Goal: Information Seeking & Learning: Learn about a topic

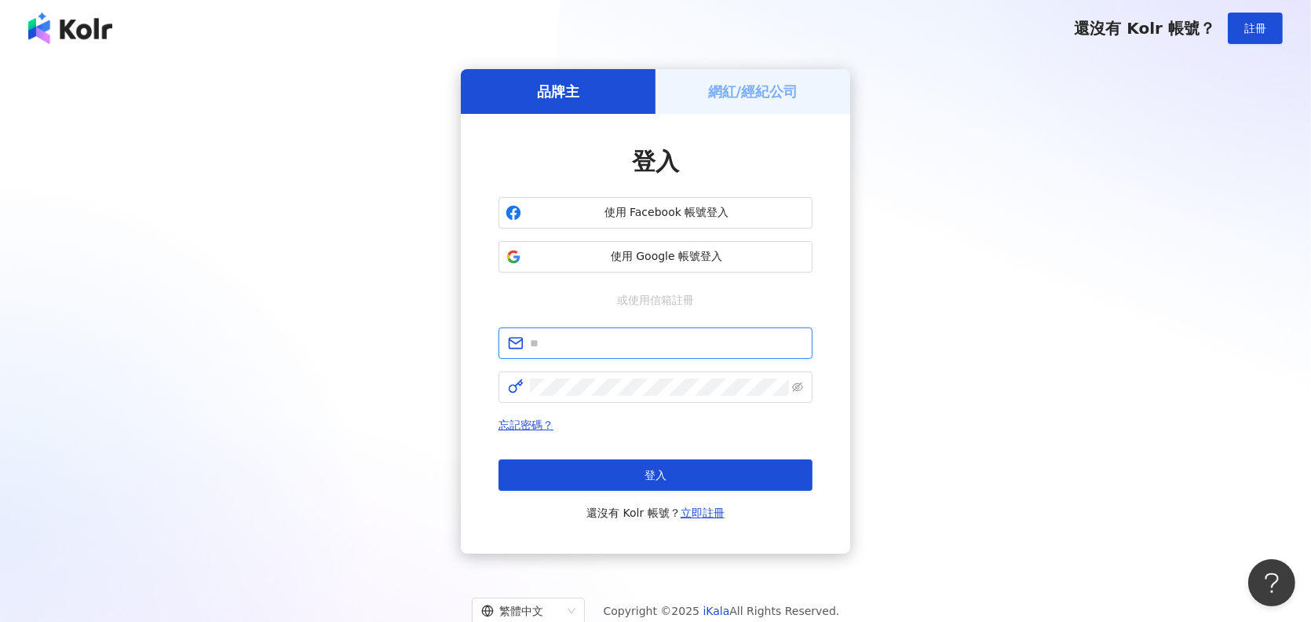
click at [571, 348] on input "text" at bounding box center [666, 342] width 273 height 17
type input "**********"
click at [801, 391] on icon "eye-invisible" at bounding box center [797, 386] width 11 height 11
click button "登入" at bounding box center [655, 474] width 314 height 31
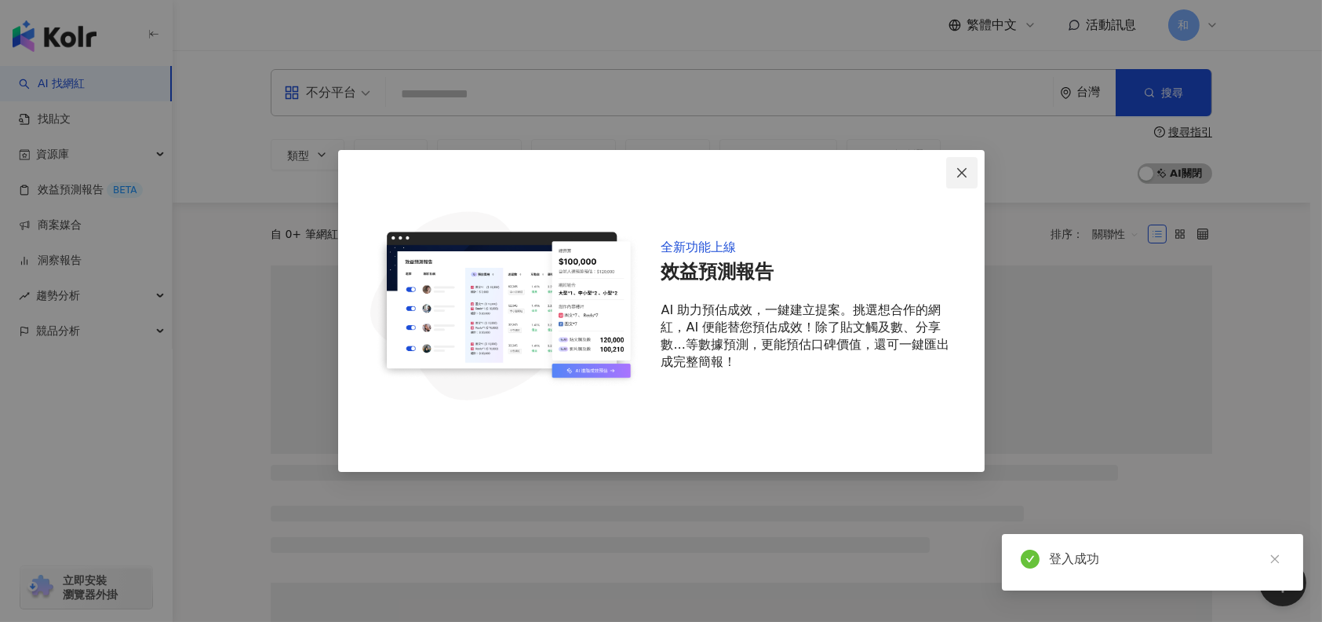
click at [965, 168] on icon "close" at bounding box center [961, 171] width 9 height 9
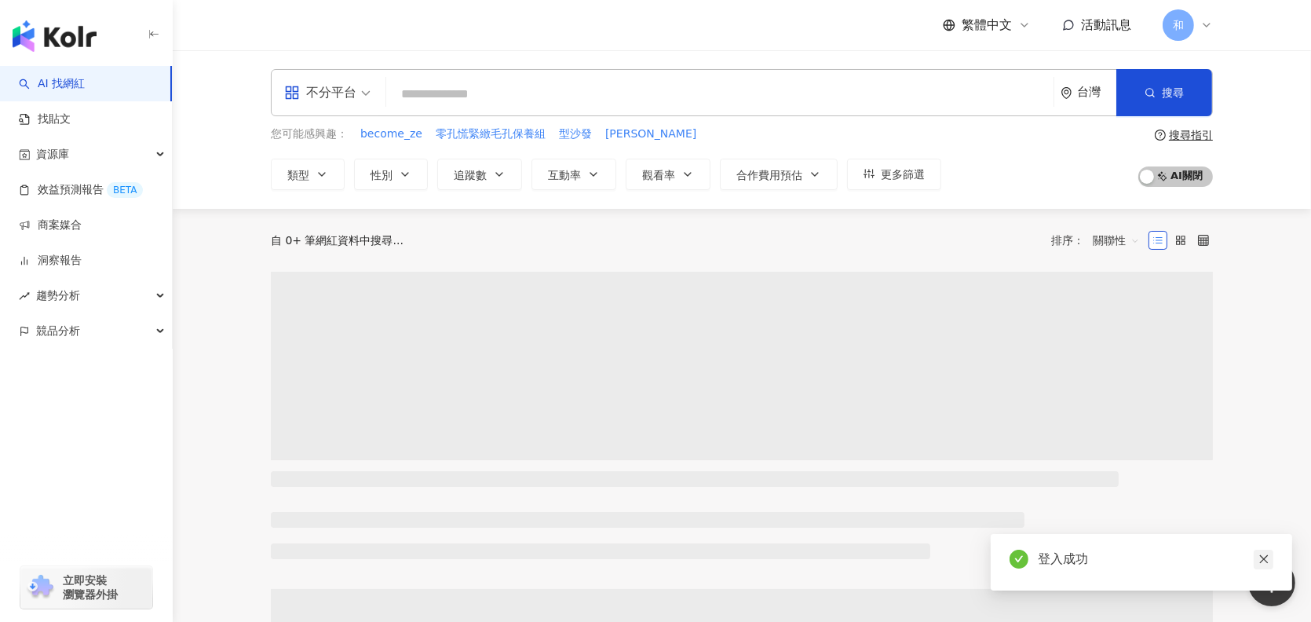
click at [1262, 560] on icon "close" at bounding box center [1263, 559] width 9 height 9
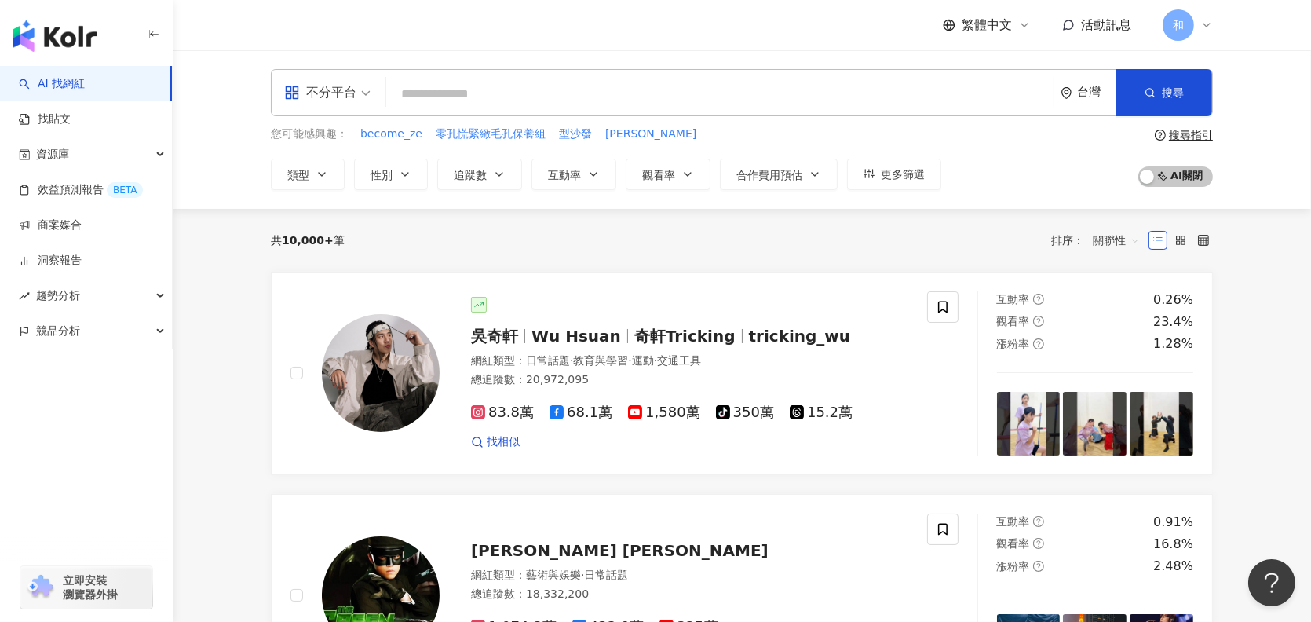
click at [439, 101] on input "search" at bounding box center [719, 94] width 654 height 30
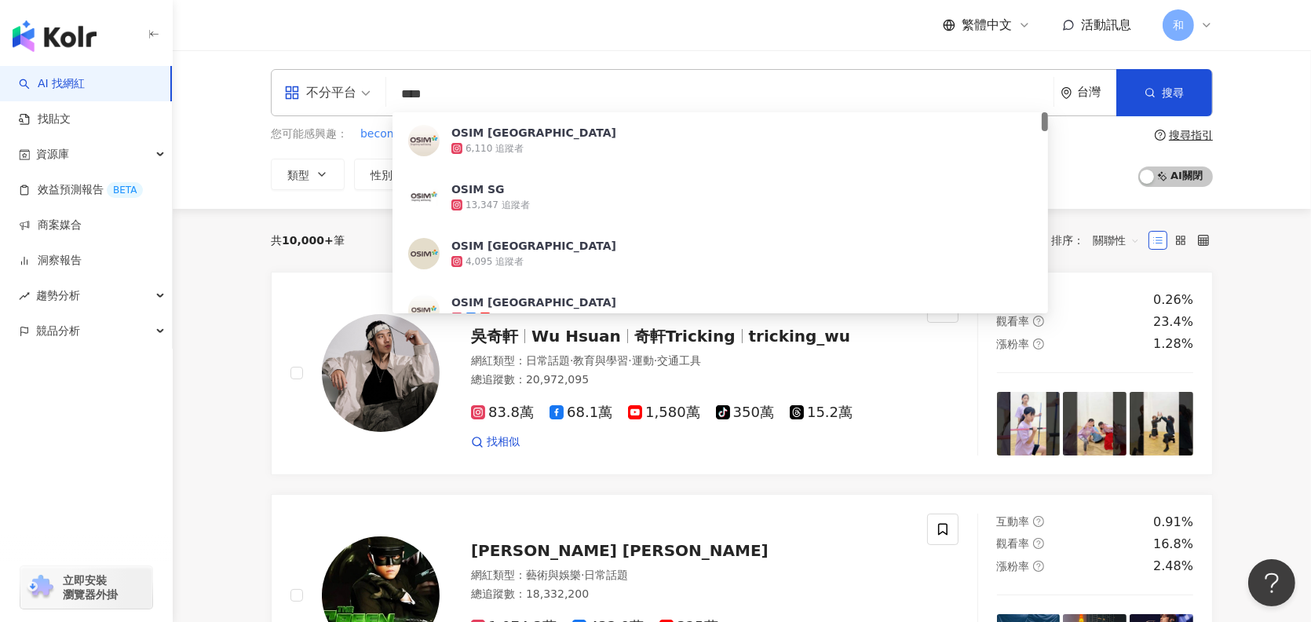
click at [362, 90] on span "不分平台" at bounding box center [327, 92] width 86 height 25
type input "****"
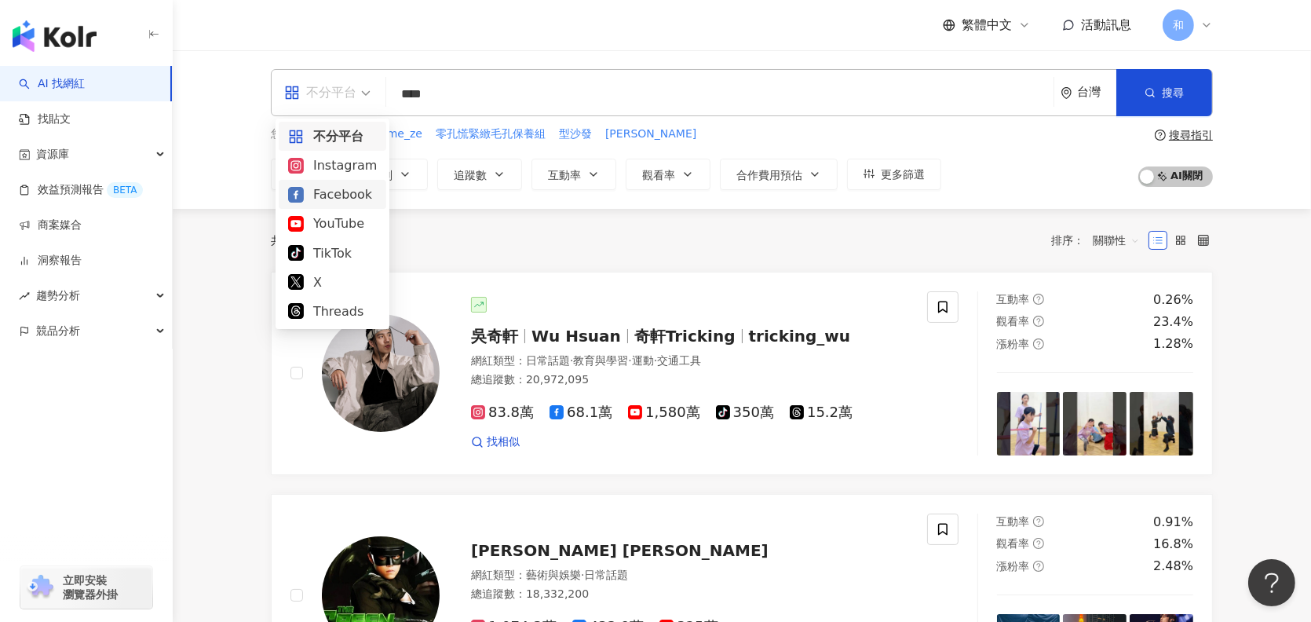
click at [357, 202] on div "Facebook" at bounding box center [332, 194] width 89 height 20
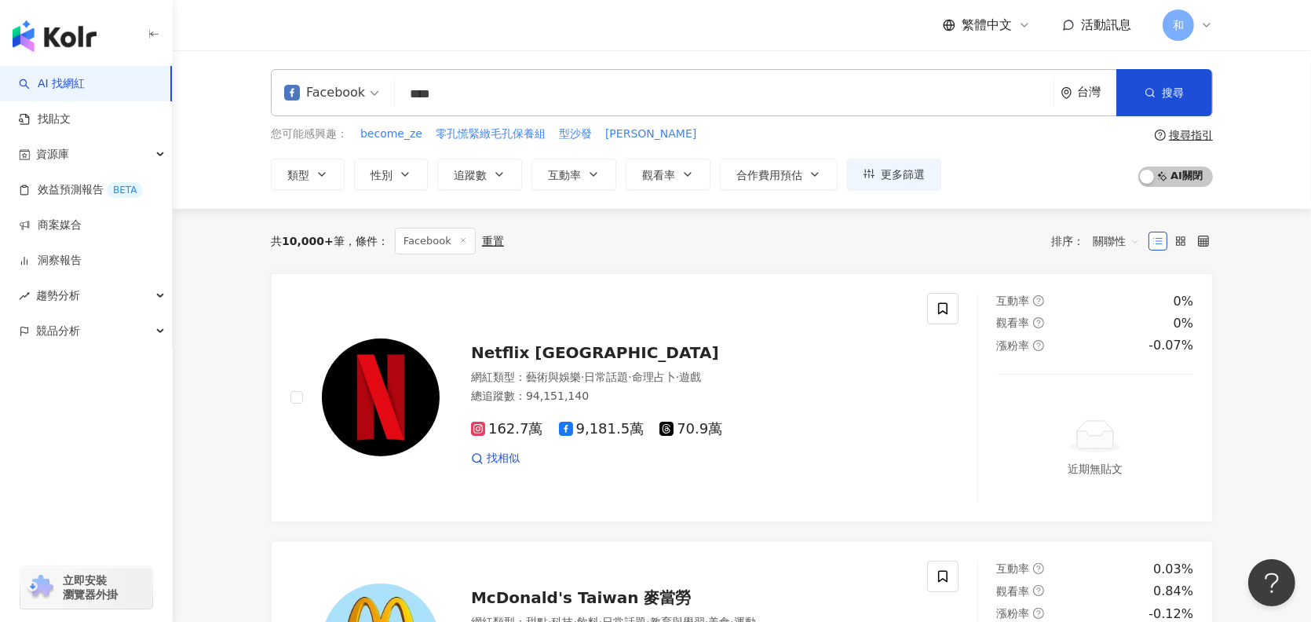
click at [370, 92] on span "Facebook" at bounding box center [331, 92] width 95 height 25
click at [71, 116] on link "找貼文" at bounding box center [45, 119] width 52 height 16
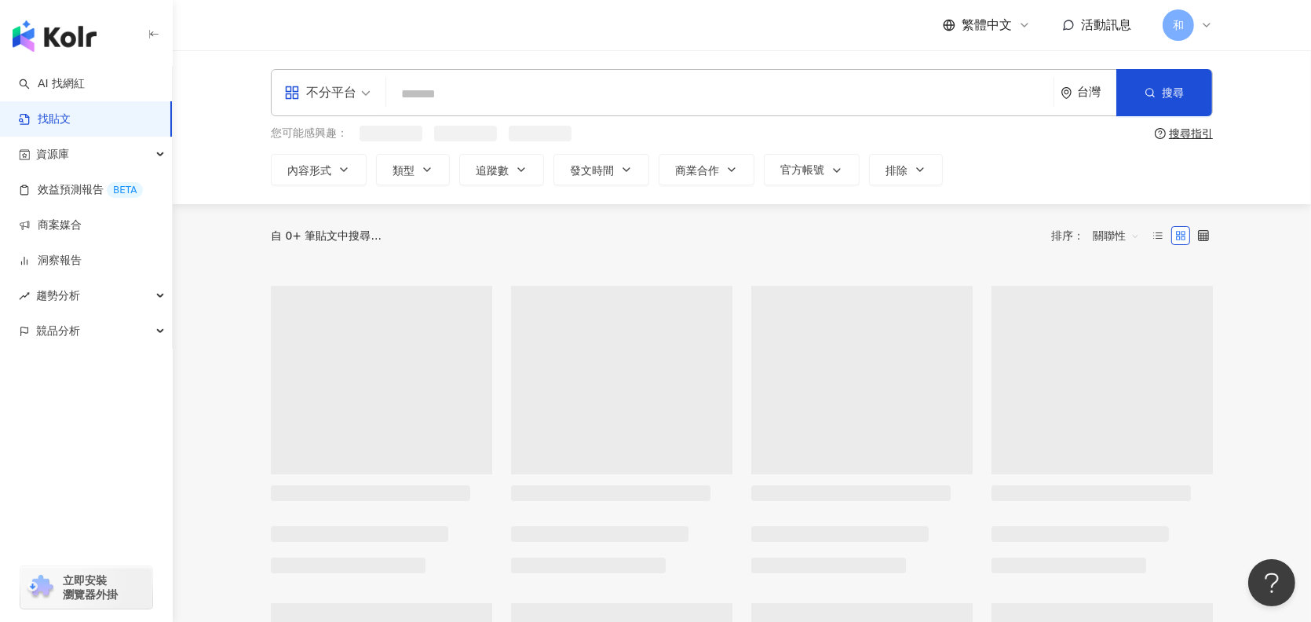
click at [444, 92] on input "search" at bounding box center [719, 94] width 654 height 34
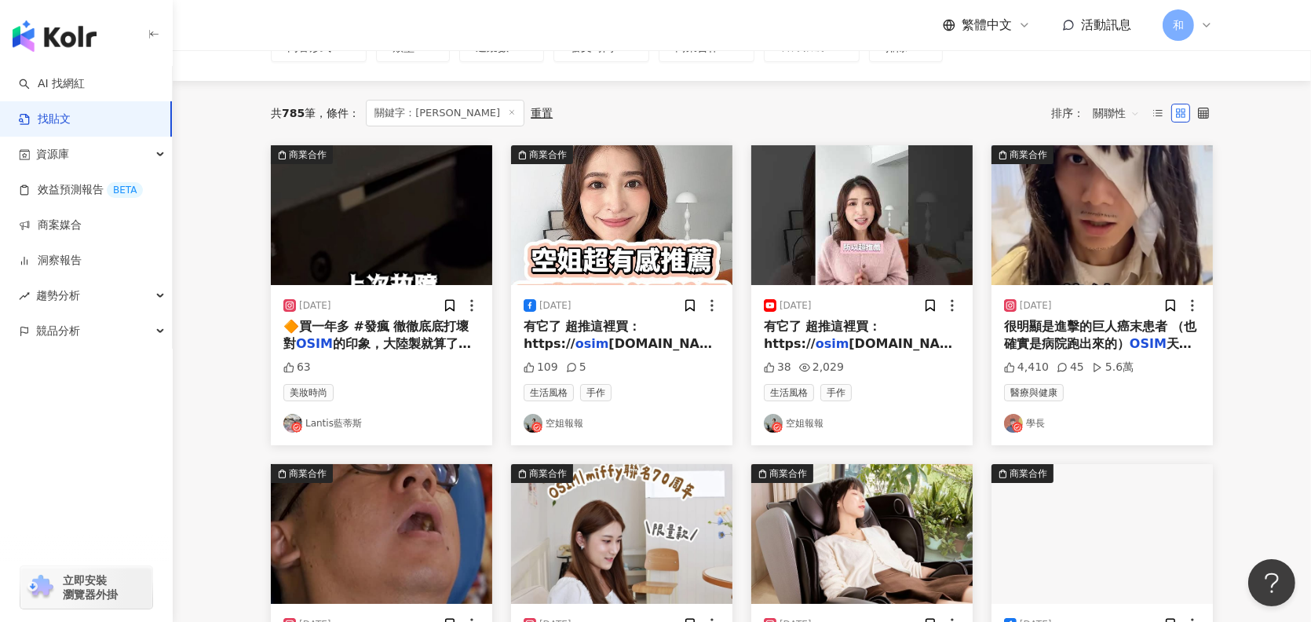
scroll to position [157, 0]
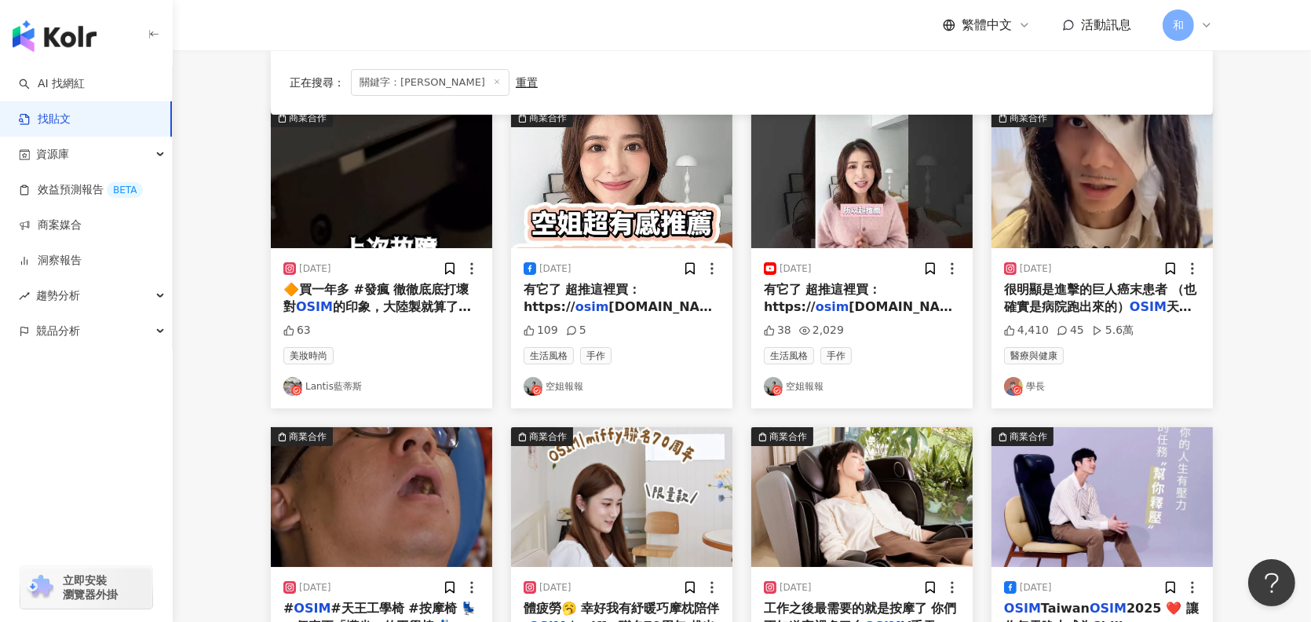
click at [1132, 179] on img "button" at bounding box center [1101, 178] width 221 height 140
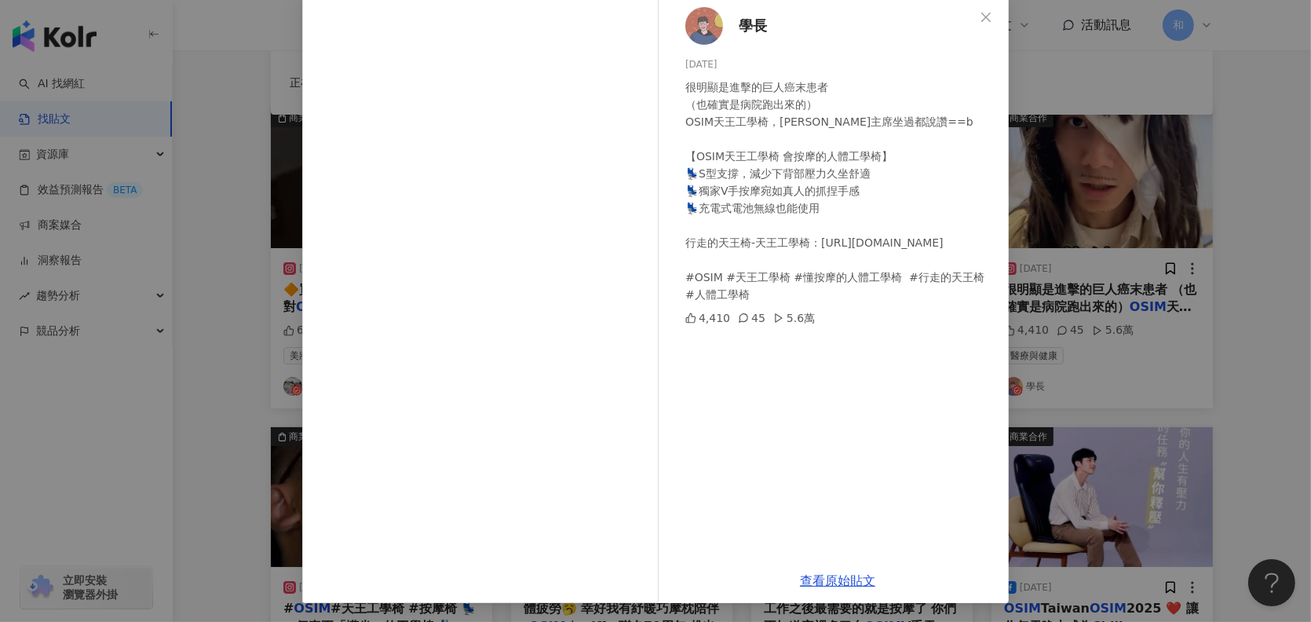
scroll to position [0, 0]
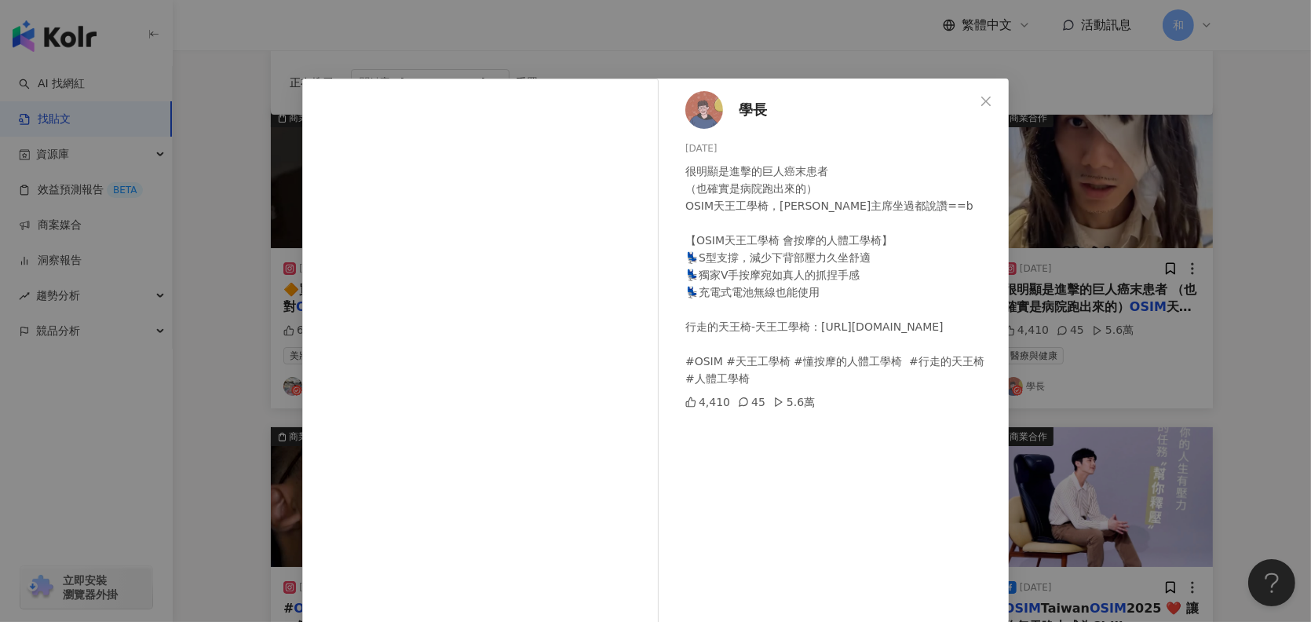
click at [983, 100] on icon "close" at bounding box center [985, 101] width 13 height 13
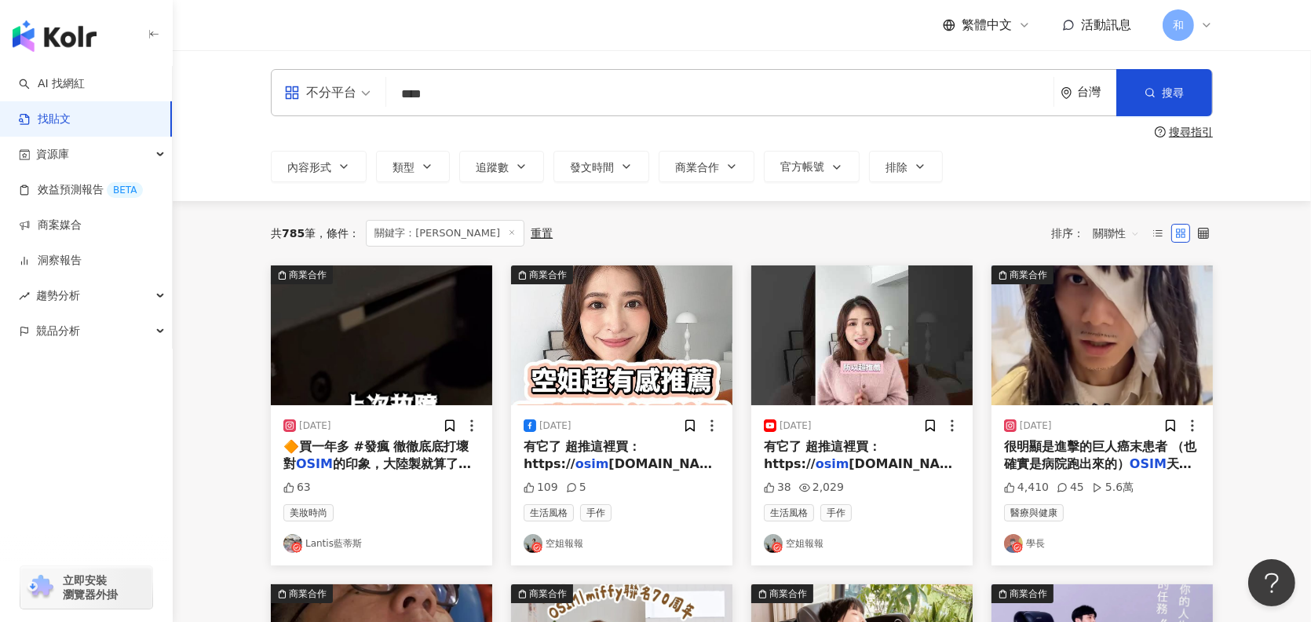
click at [412, 449] on span "🔶買一年多 #發瘋 徹徹底底打壞對" at bounding box center [376, 455] width 186 height 32
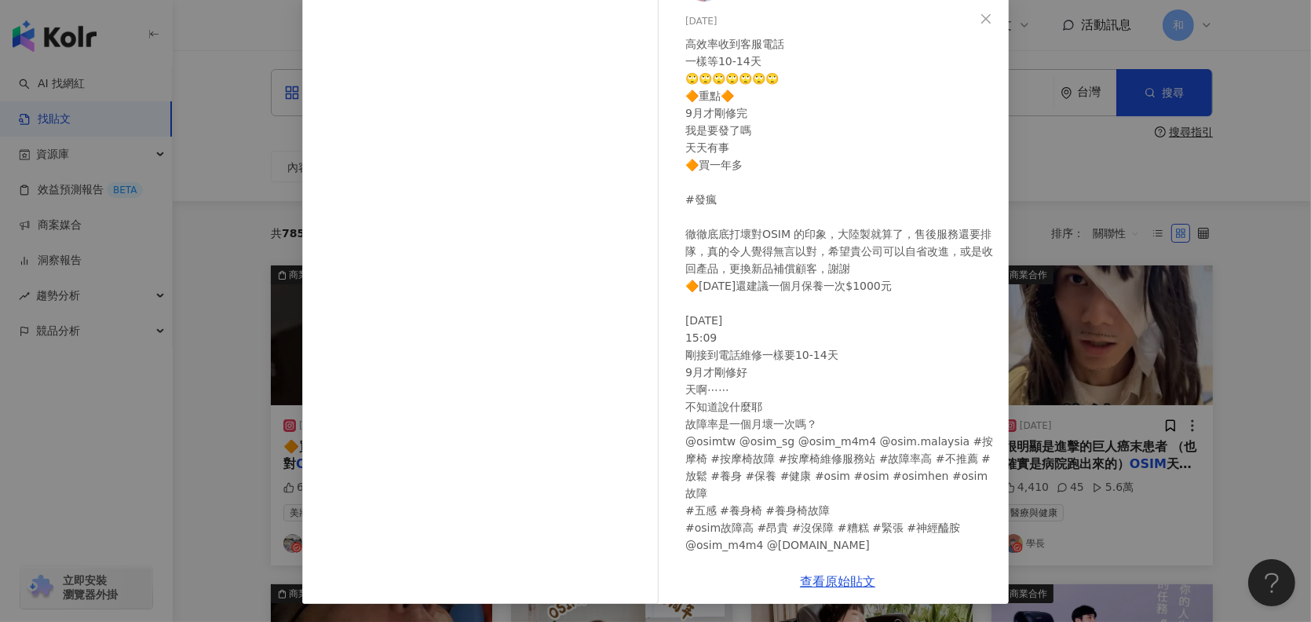
scroll to position [83, 0]
click at [979, 17] on icon "close" at bounding box center [985, 18] width 13 height 13
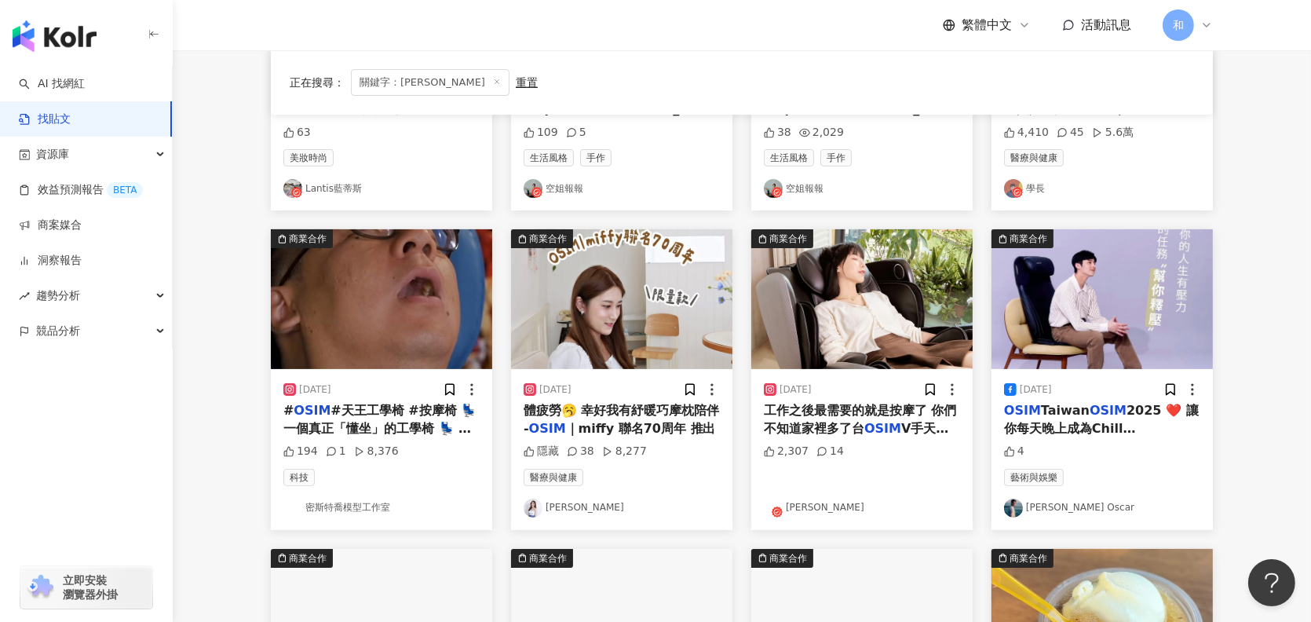
scroll to position [392, 0]
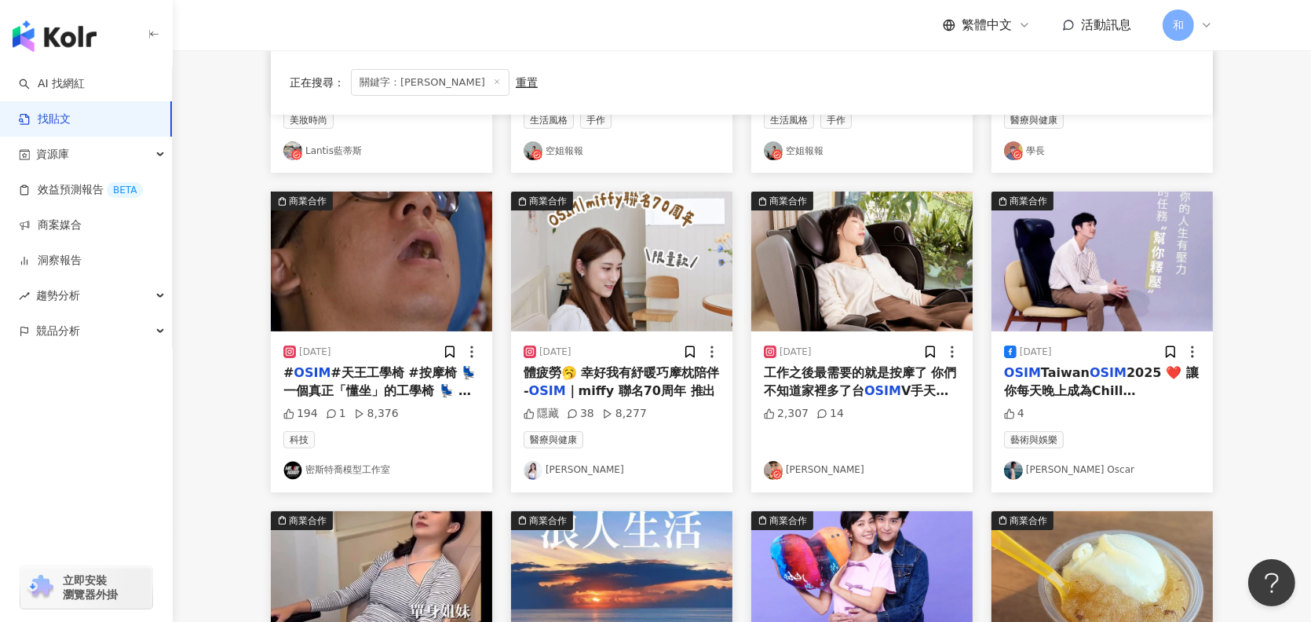
click at [845, 377] on span "工作之後最需要的就是按摩了 你們不知道家裡多了台" at bounding box center [860, 381] width 193 height 32
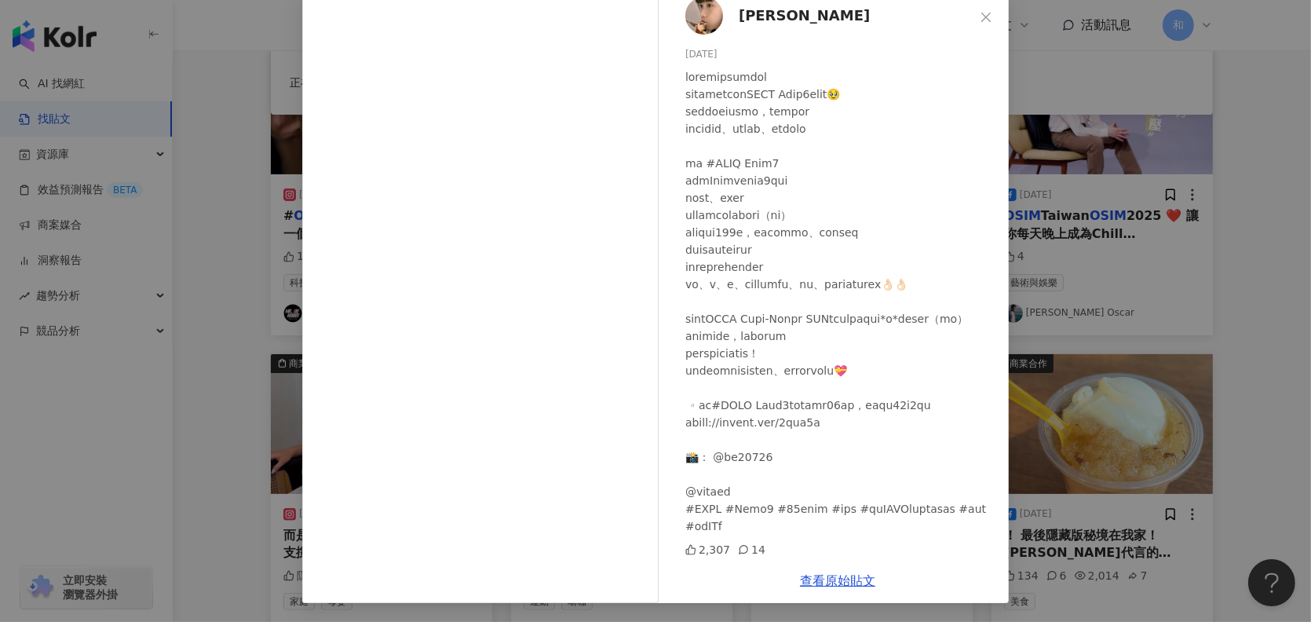
scroll to position [0, 0]
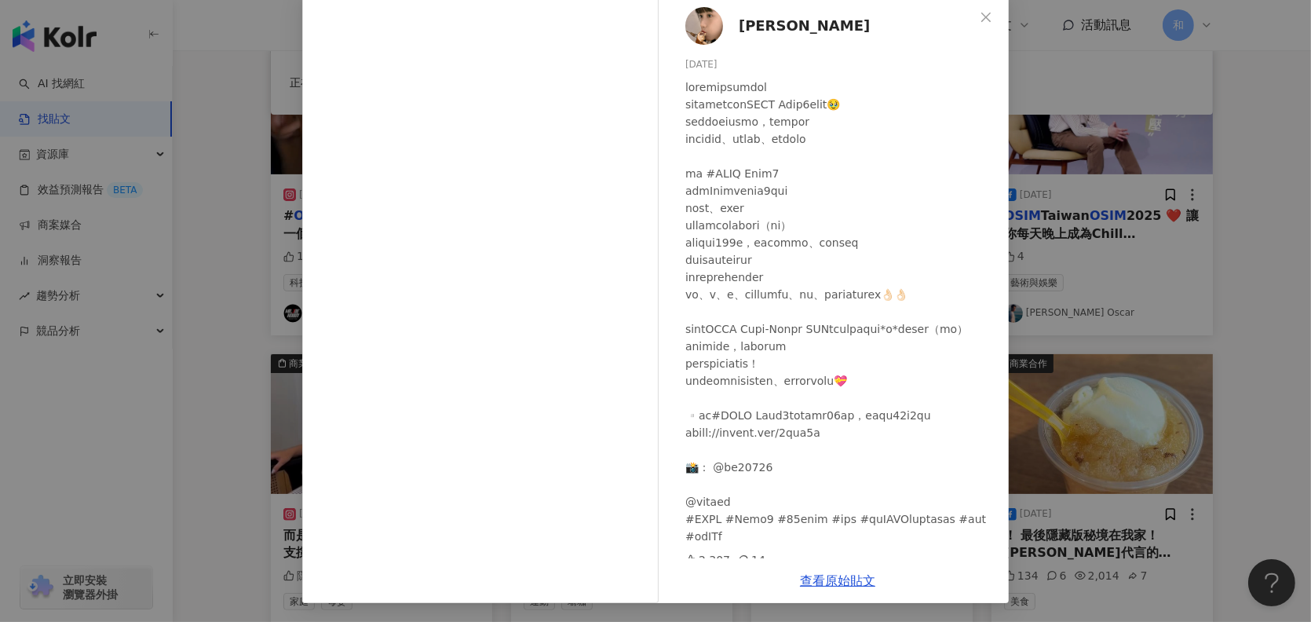
click at [744, 24] on span "石靜" at bounding box center [803, 26] width 131 height 22
click at [983, 19] on icon "close" at bounding box center [985, 17] width 13 height 13
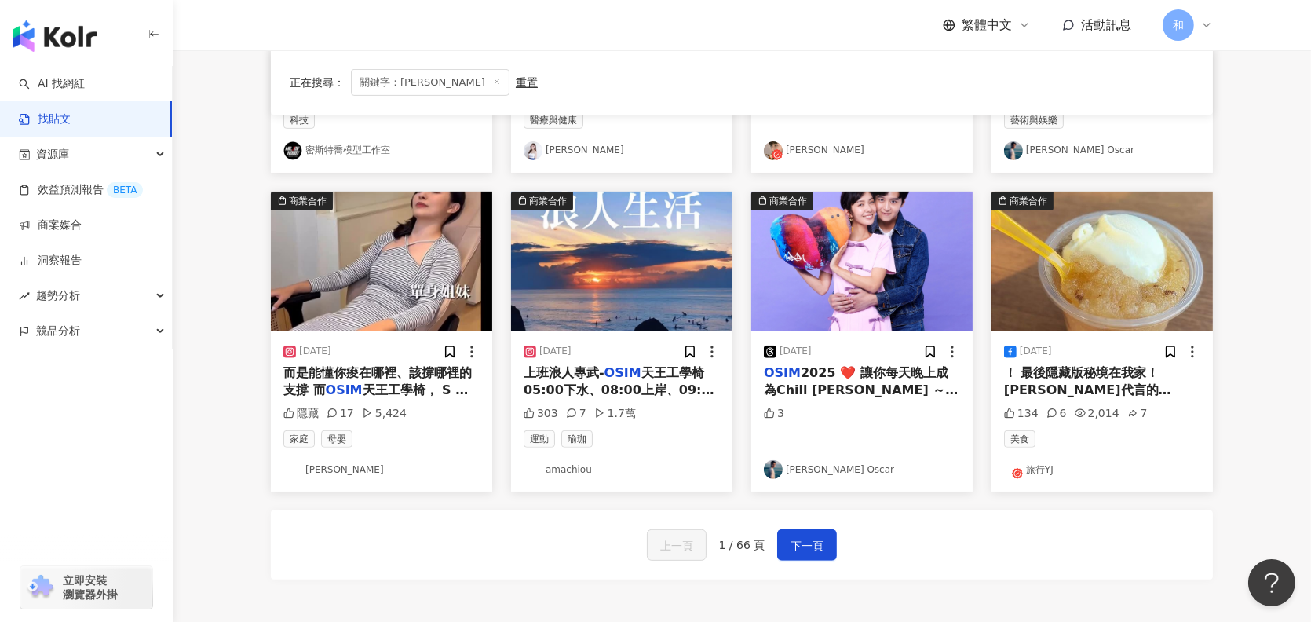
scroll to position [785, 0]
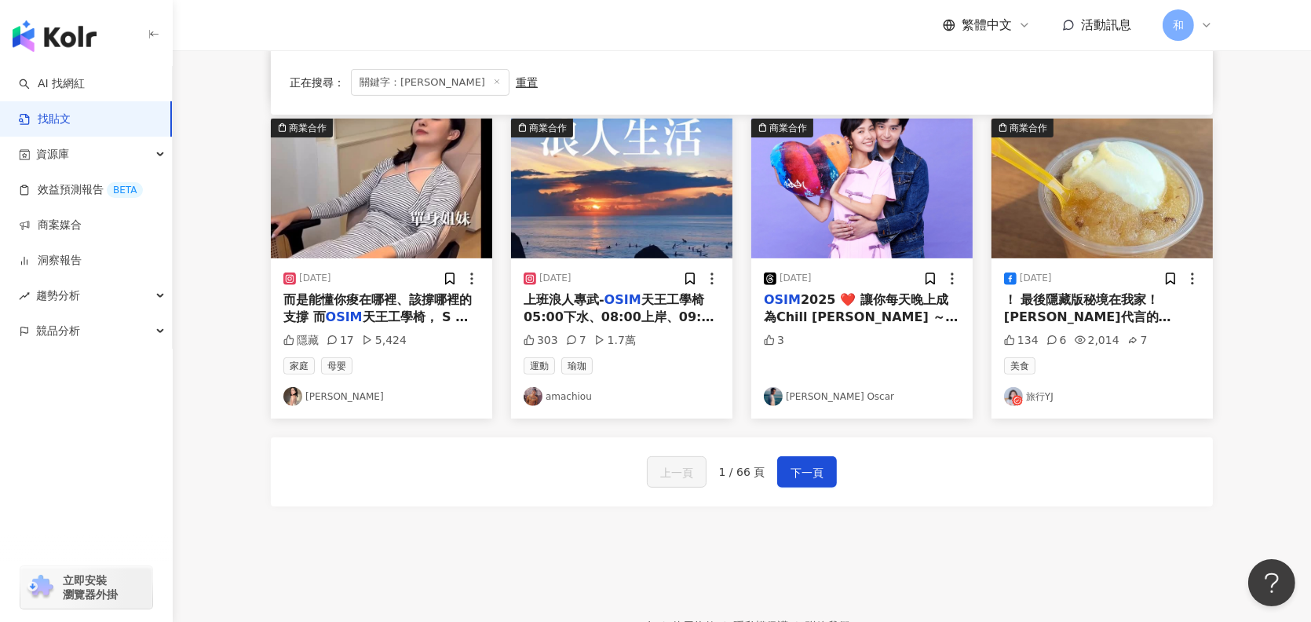
click at [403, 299] on span "而是能懂你痠在哪裡、該撐哪裡的支撐 而" at bounding box center [377, 308] width 188 height 32
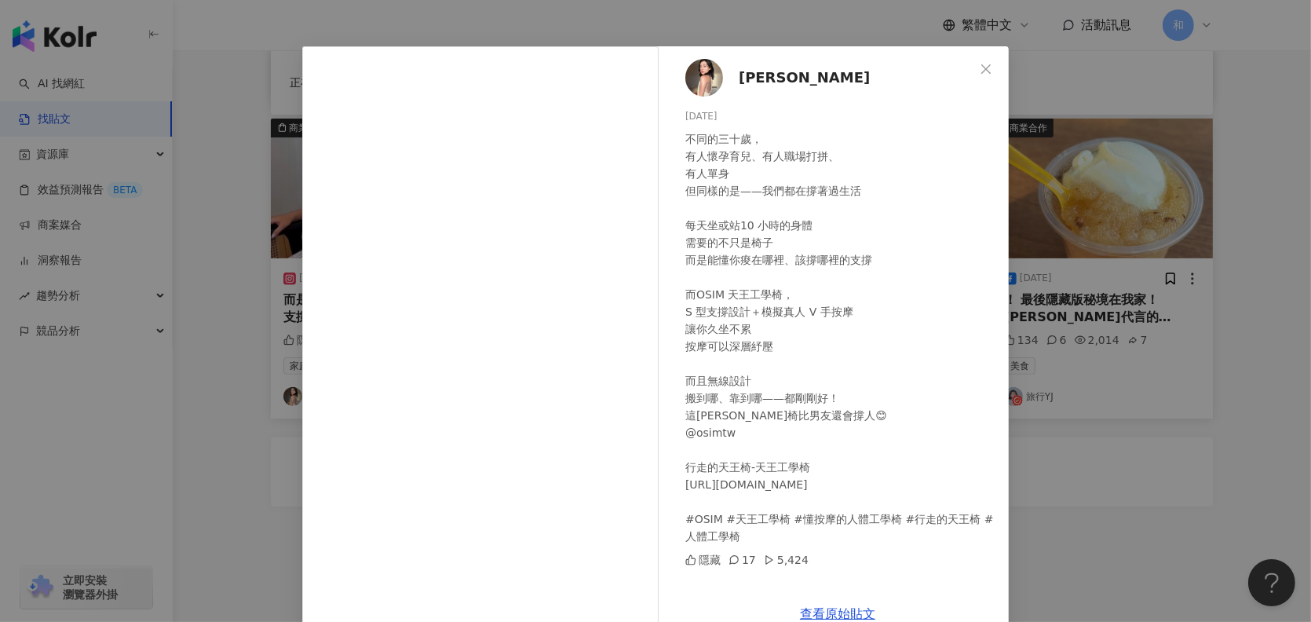
scroll to position [64, 0]
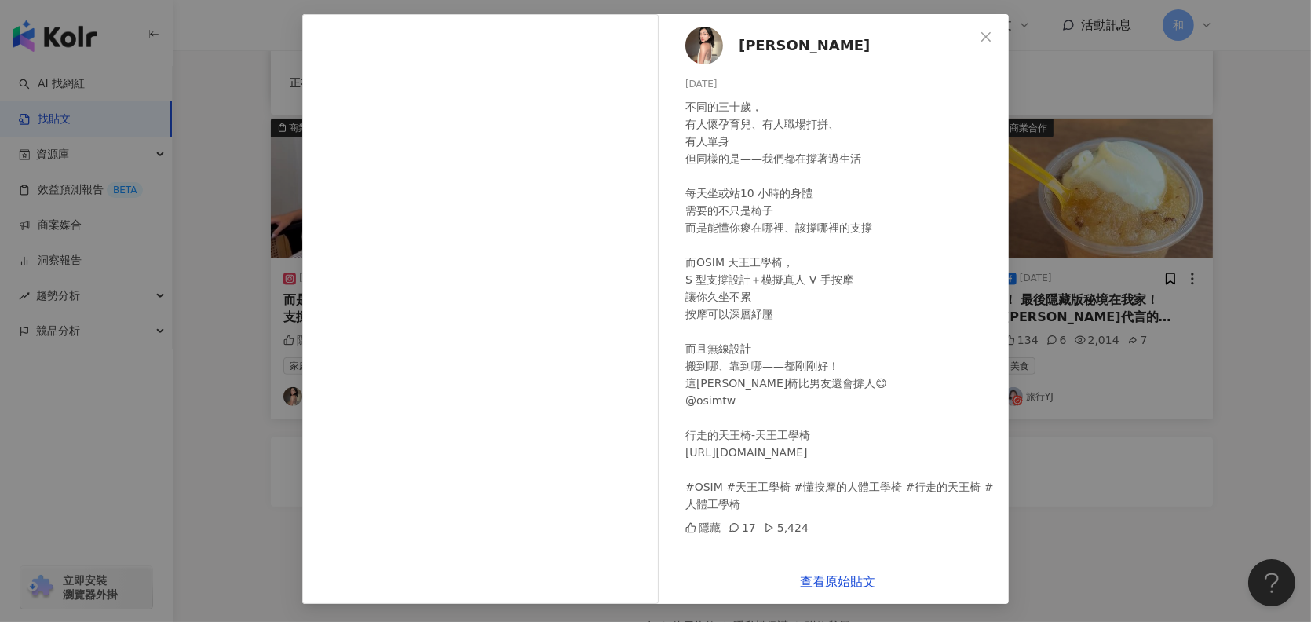
click at [744, 48] on span "鍾冰" at bounding box center [803, 46] width 131 height 22
click at [982, 35] on icon "close" at bounding box center [985, 37] width 13 height 13
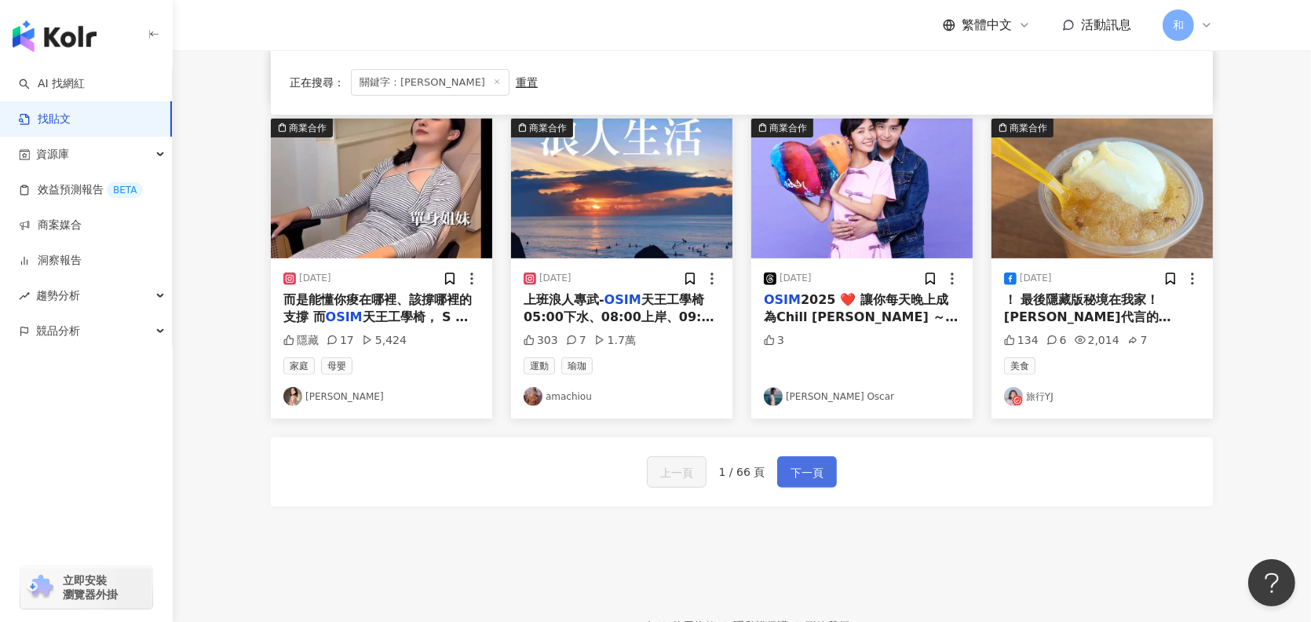
click at [802, 471] on span "下一頁" at bounding box center [806, 472] width 33 height 19
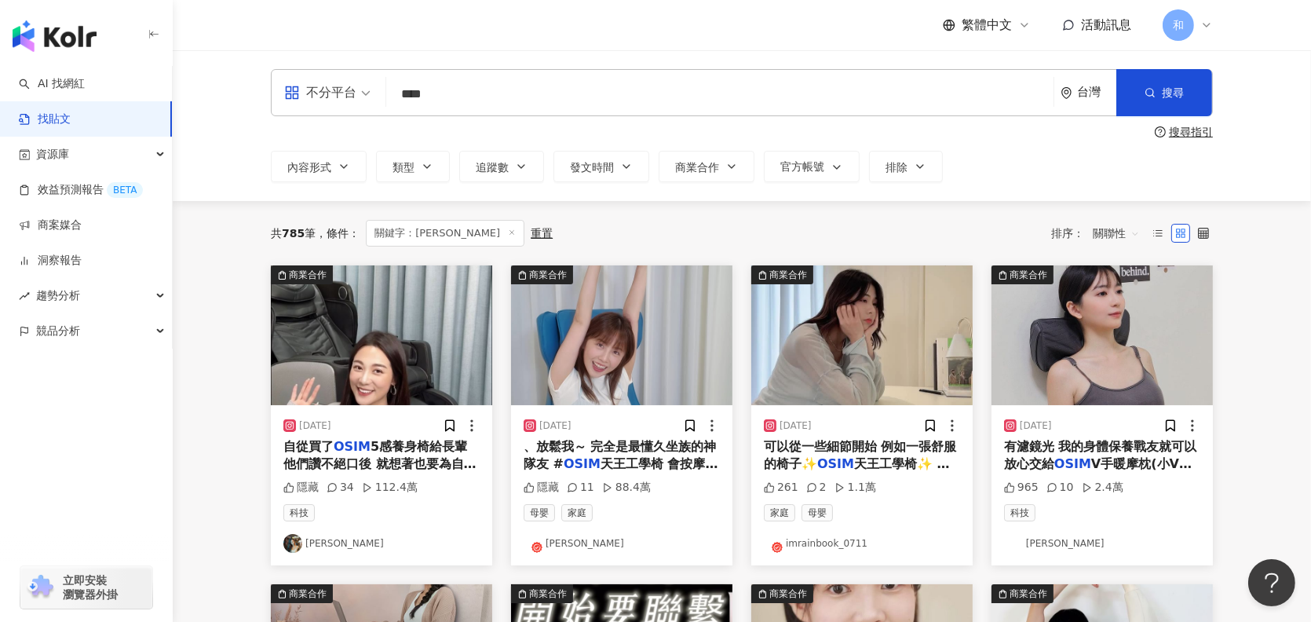
scroll to position [78, 0]
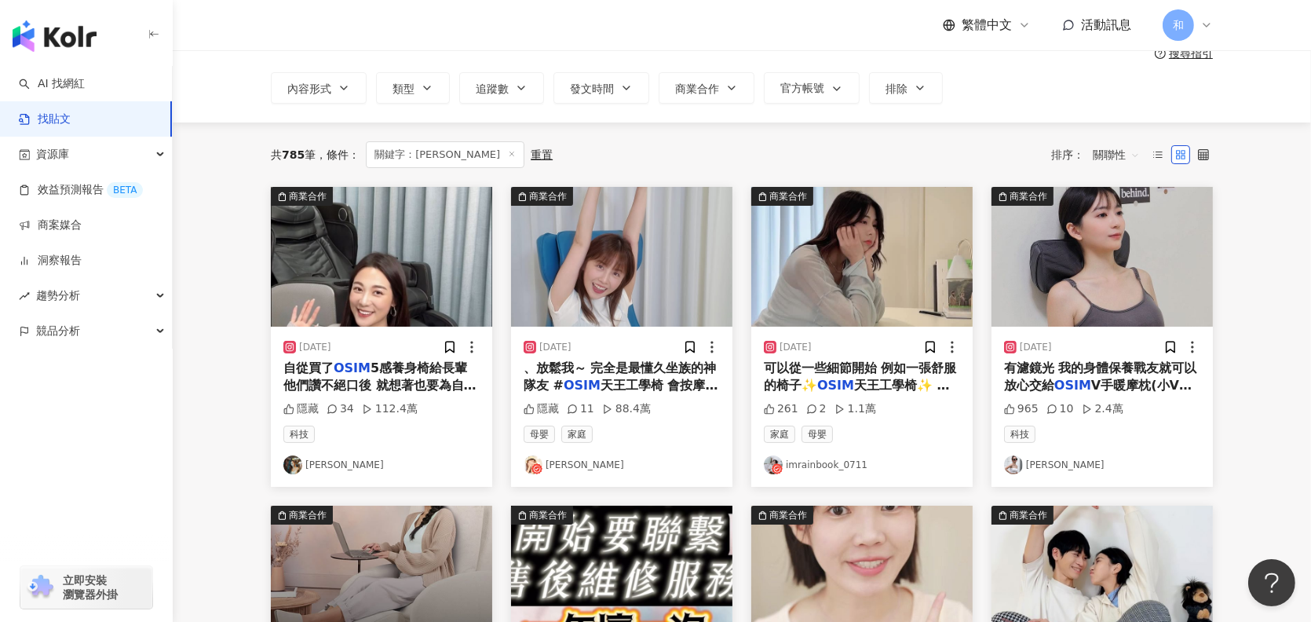
click at [410, 370] on span "5感養身椅給長輩他們讚不絕口後 就想著也要為自己日常的辛勞工作添購一台兼具實用與美觀的按摩椅🤪 全新" at bounding box center [379, 393] width 193 height 67
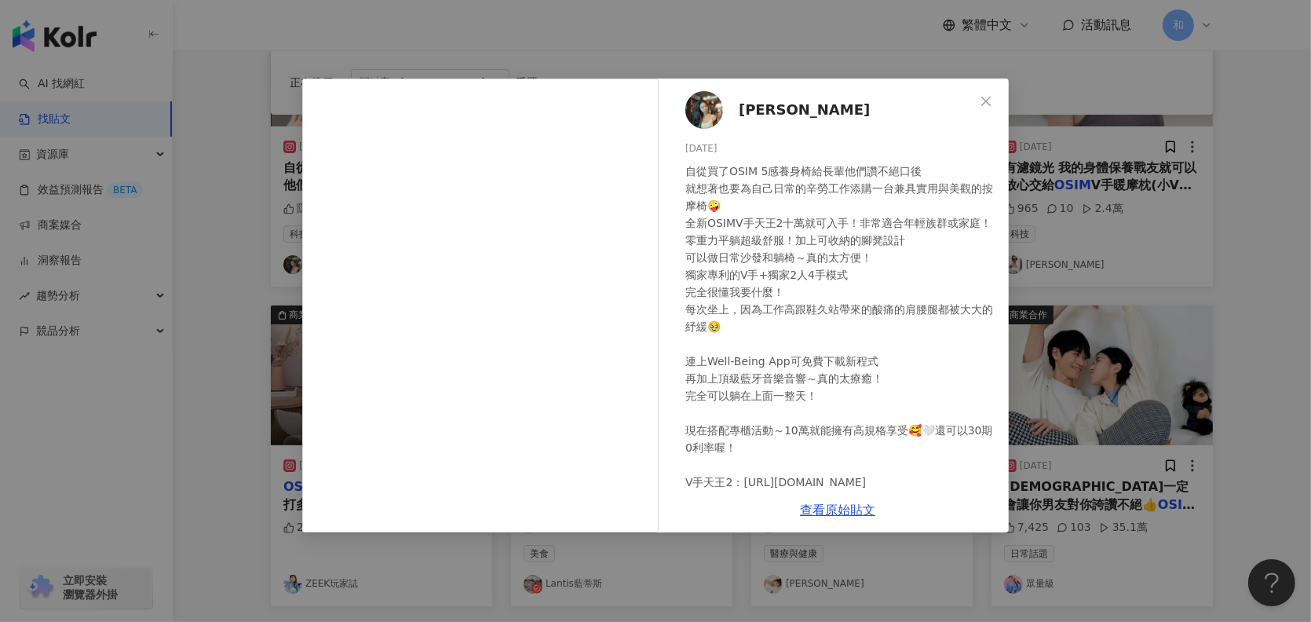
scroll to position [157, 0]
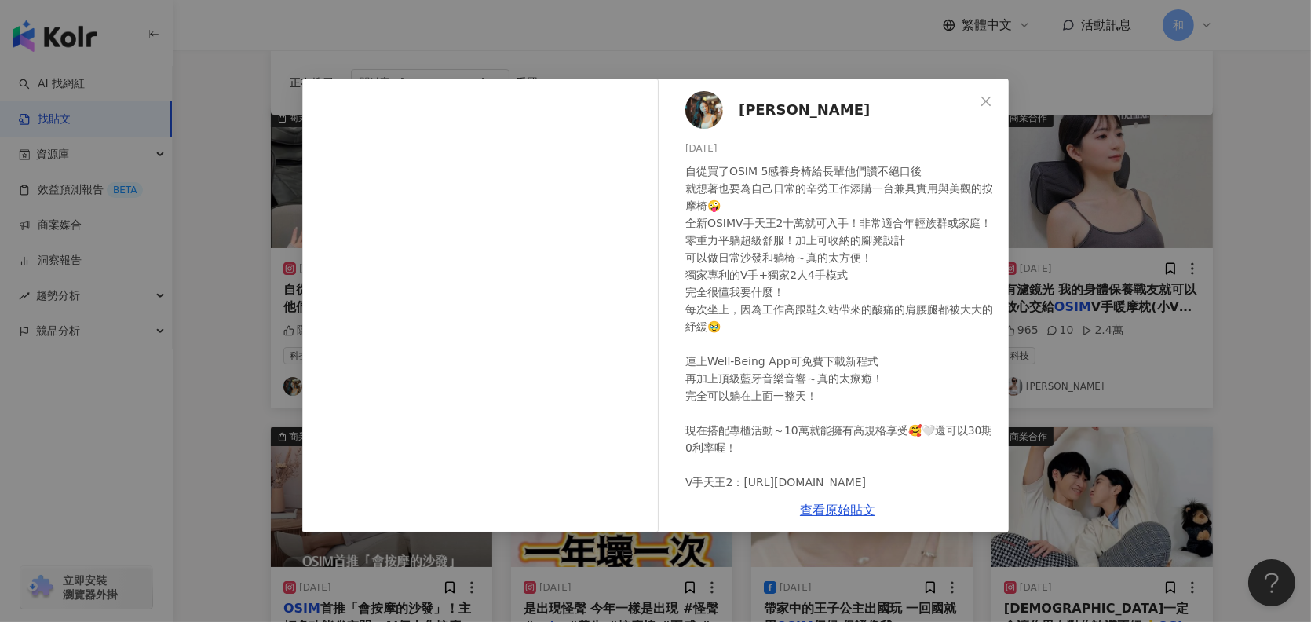
click at [704, 112] on img at bounding box center [704, 110] width 38 height 38
click at [983, 97] on icon "close" at bounding box center [985, 100] width 9 height 9
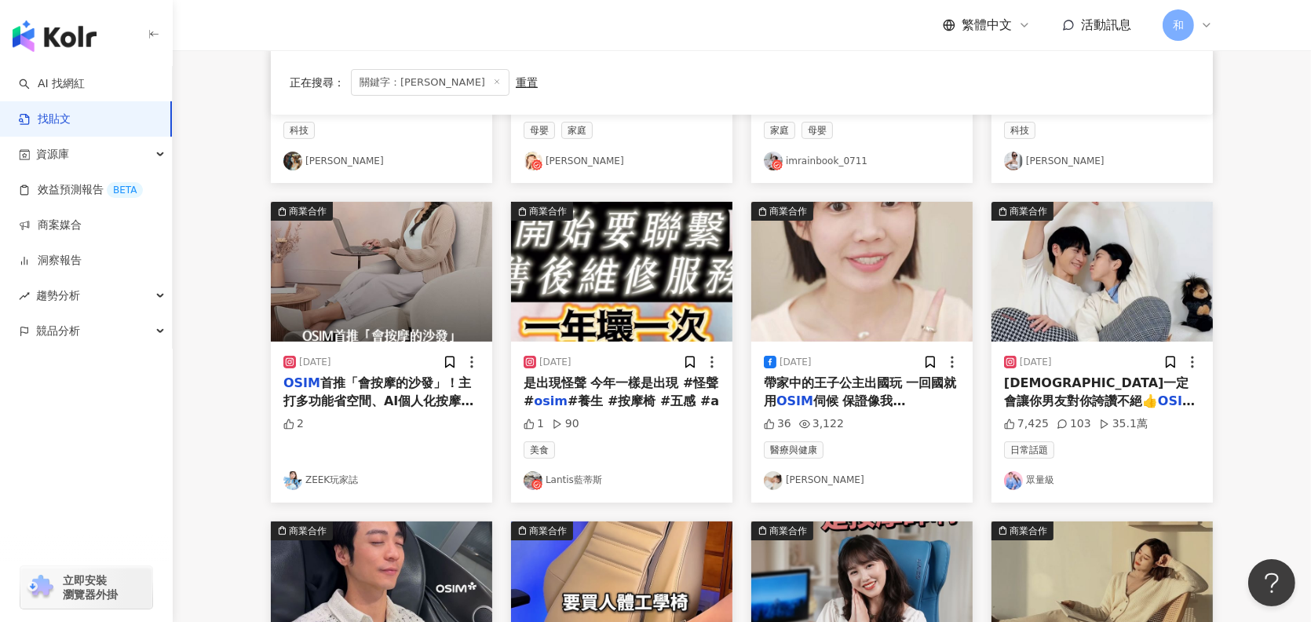
scroll to position [392, 0]
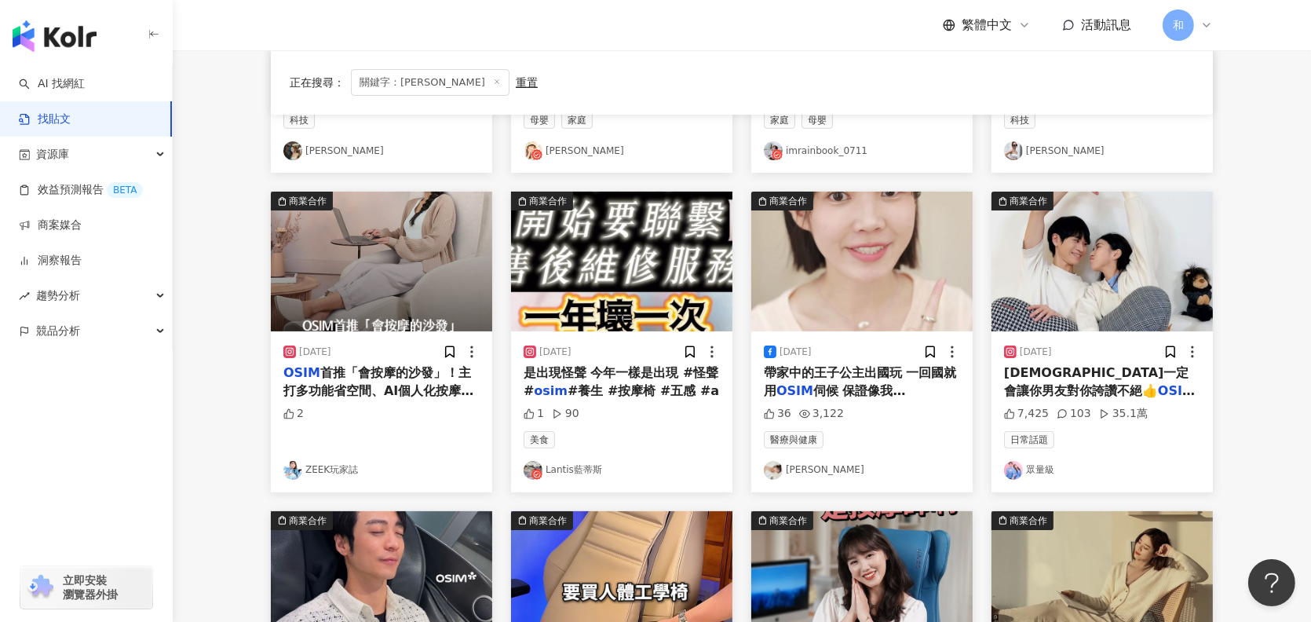
click at [378, 368] on span "首推「會按摩的沙發」！主打多功能省空間、AI個人化按摩 @" at bounding box center [378, 390] width 190 height 50
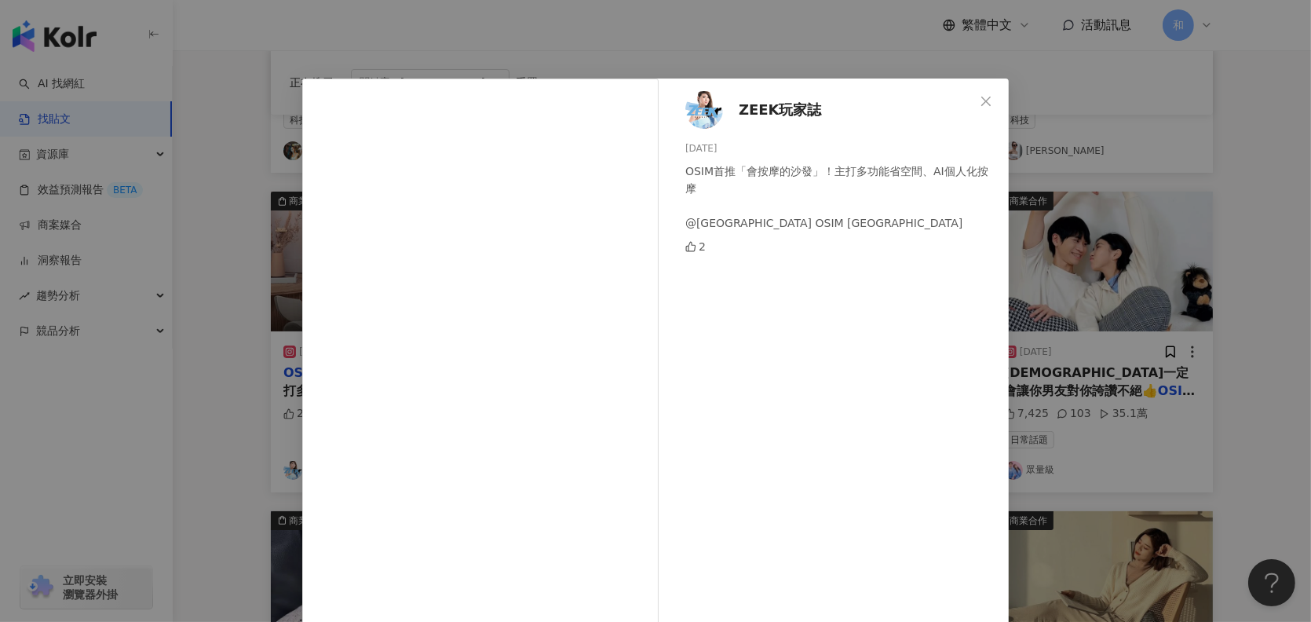
scroll to position [0, 0]
click at [979, 104] on icon "close" at bounding box center [985, 101] width 13 height 13
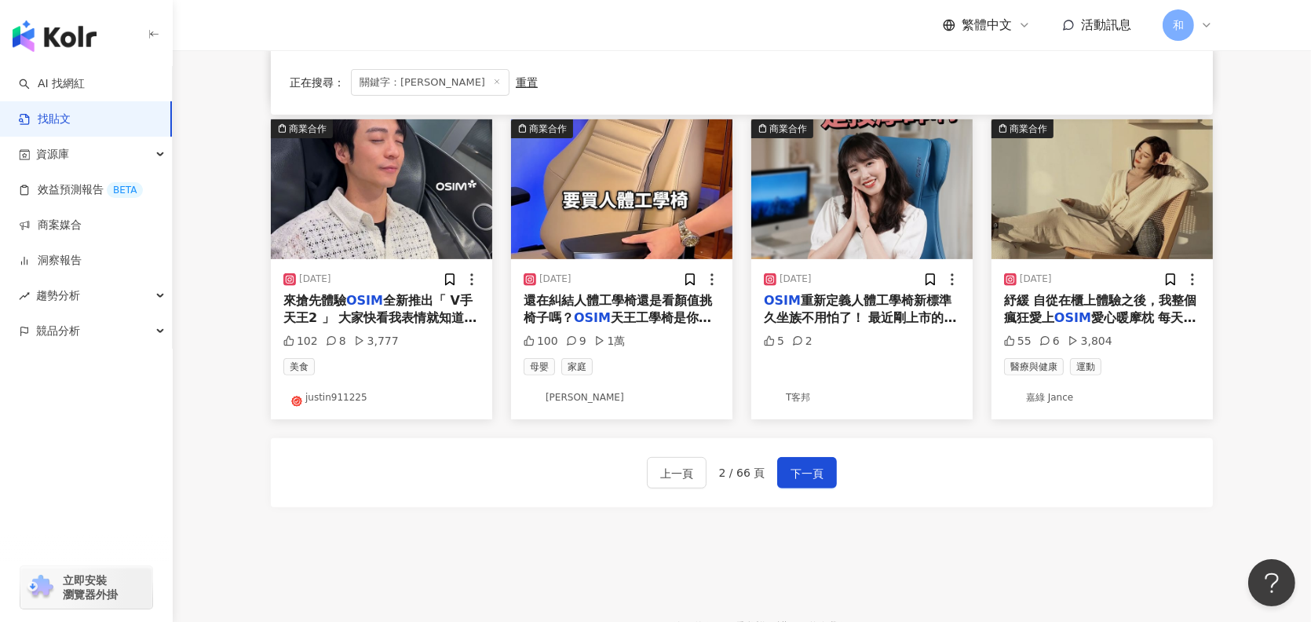
scroll to position [785, 0]
click at [1107, 301] on span "紓緩 自從在櫃上體驗之後，我整個瘋狂愛上" at bounding box center [1100, 308] width 193 height 32
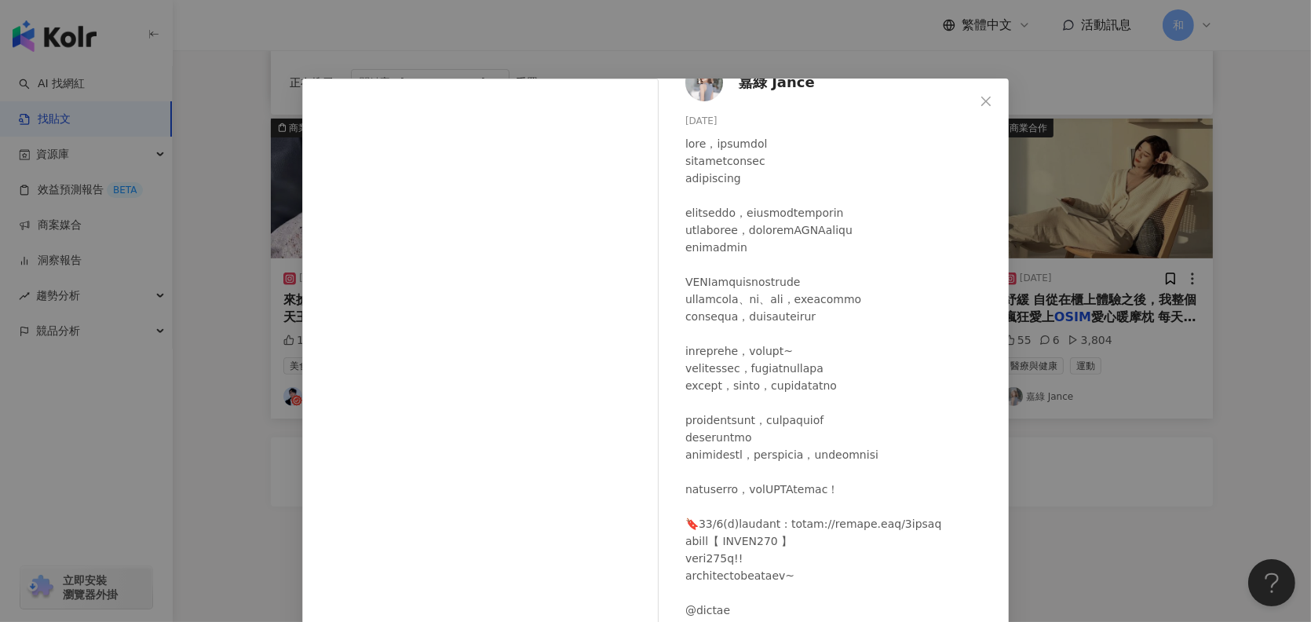
scroll to position [0, 0]
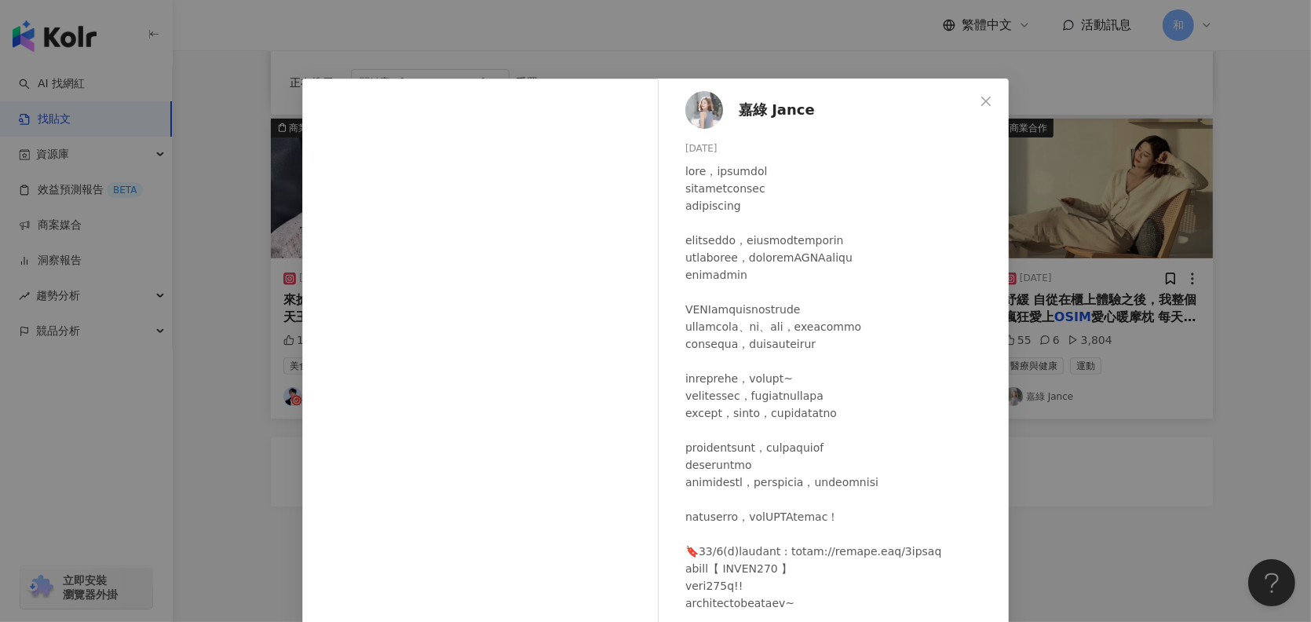
click at [746, 110] on span "嘉綠 Jance" at bounding box center [776, 110] width 76 height 22
click at [979, 100] on icon "close" at bounding box center [985, 101] width 13 height 13
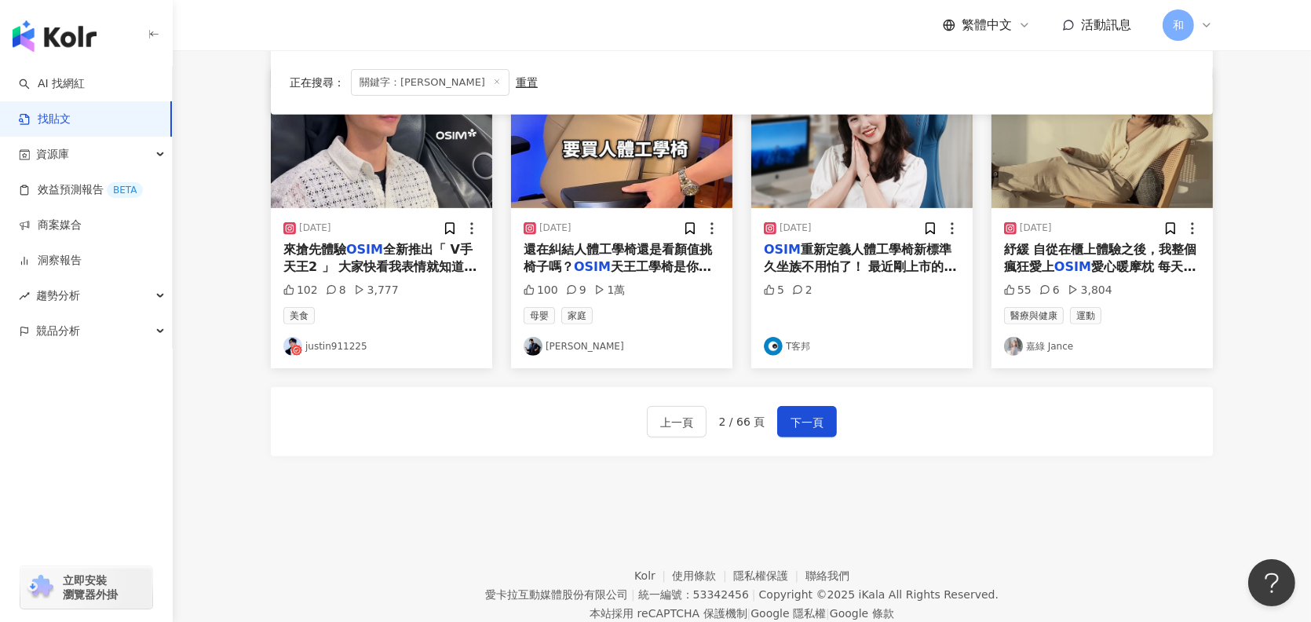
scroll to position [881, 0]
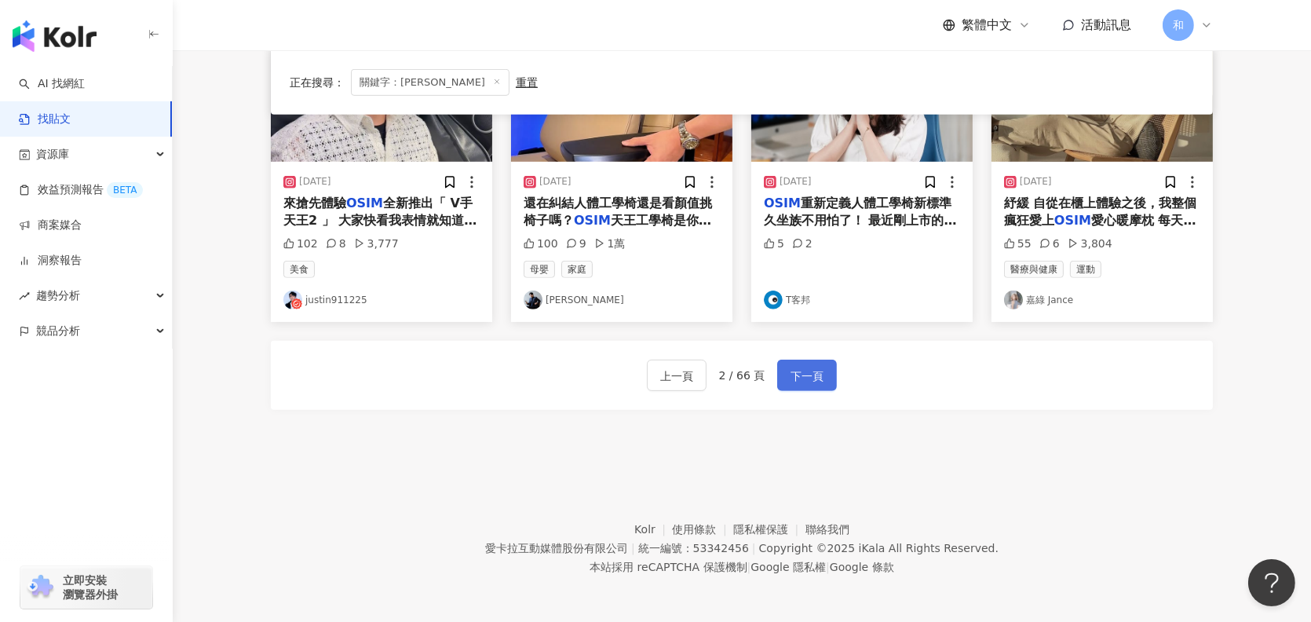
click at [800, 378] on span "下一頁" at bounding box center [806, 375] width 33 height 19
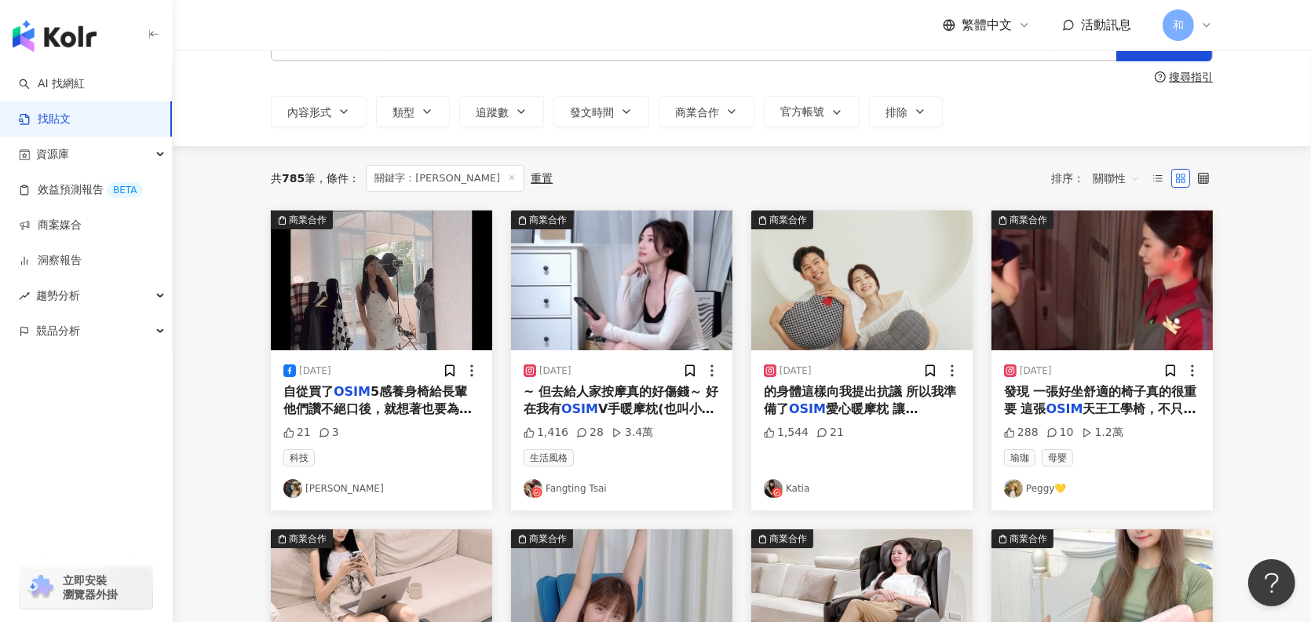
scroll to position [157, 0]
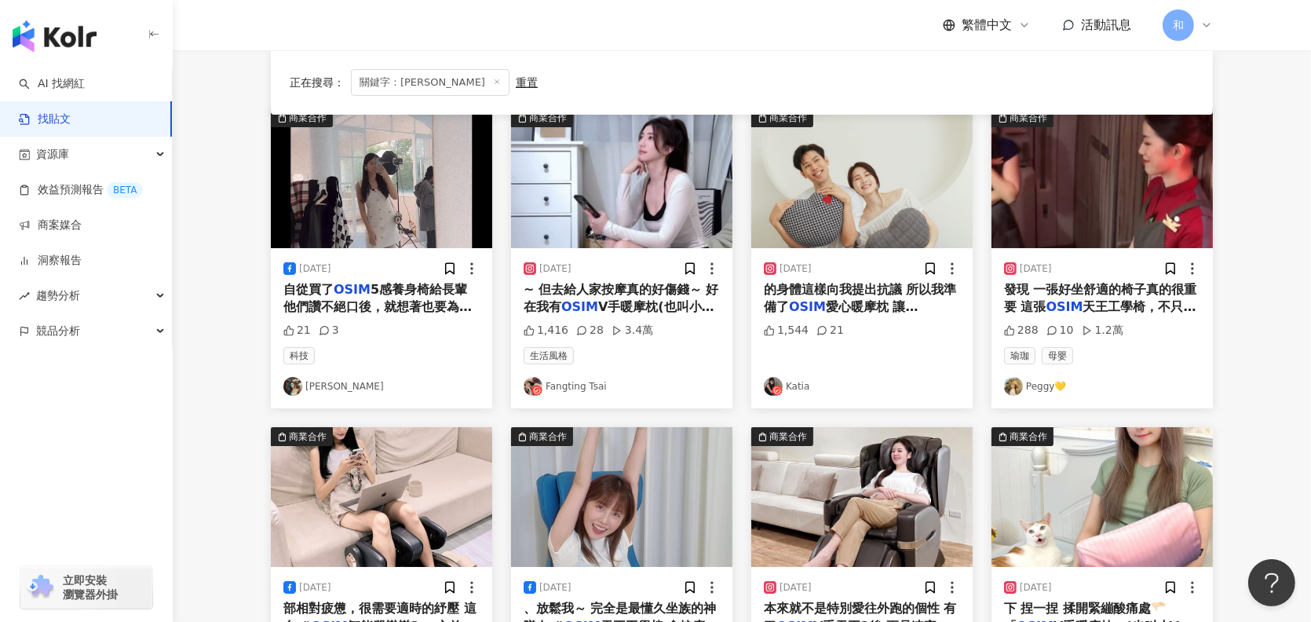
click at [396, 283] on span "5感養身椅給長輩他們讚不絕口後，就想著也要為自己日常的辛勞工作添購一台兼具實用與美觀的按摩椅🤪 全新" at bounding box center [377, 315] width 188 height 67
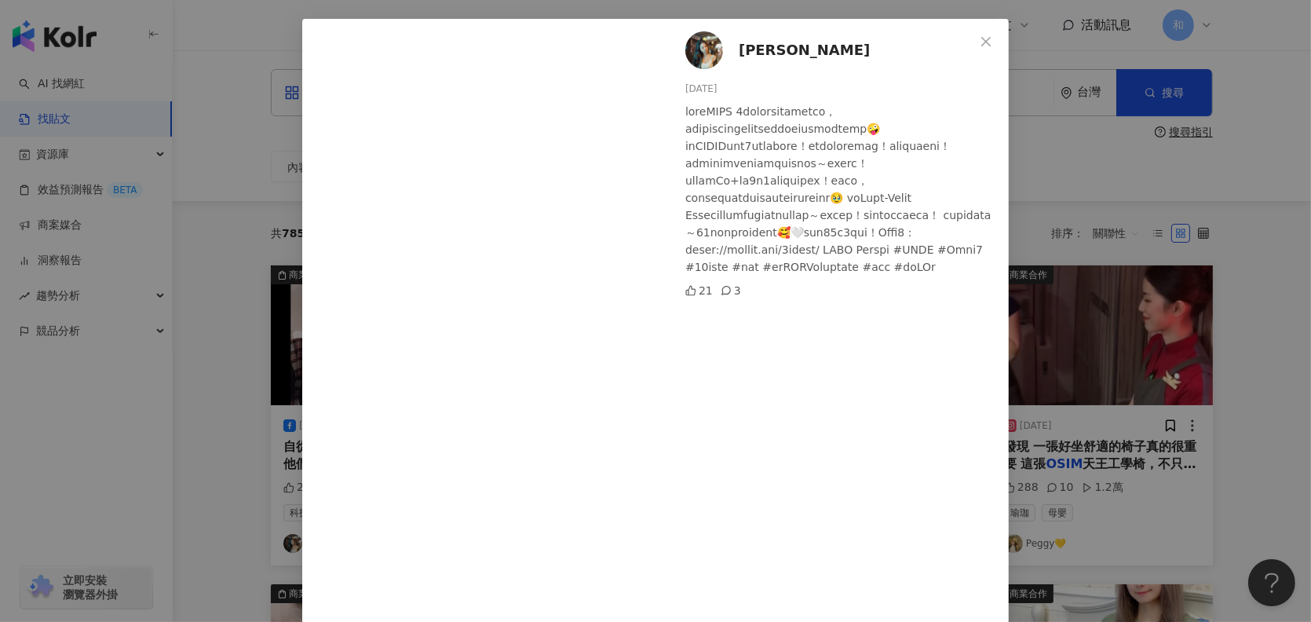
scroll to position [0, 0]
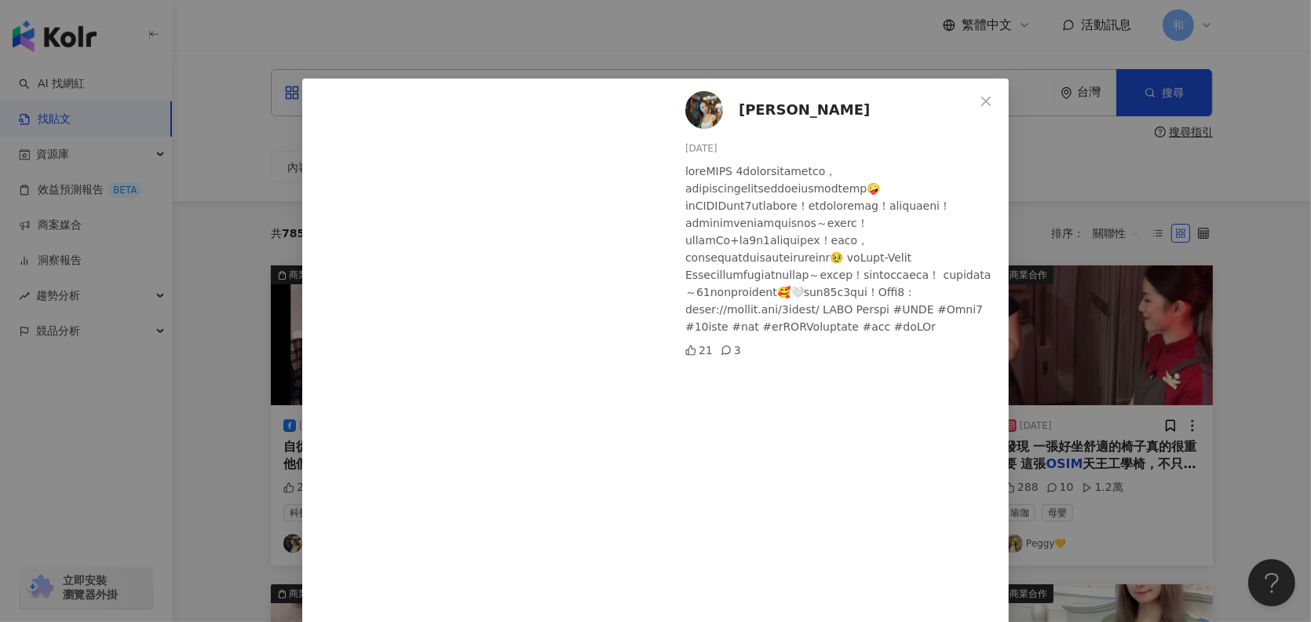
click at [755, 107] on span "凃佳宜 JenniferTu" at bounding box center [803, 110] width 131 height 22
click at [979, 100] on icon "close" at bounding box center [985, 101] width 13 height 13
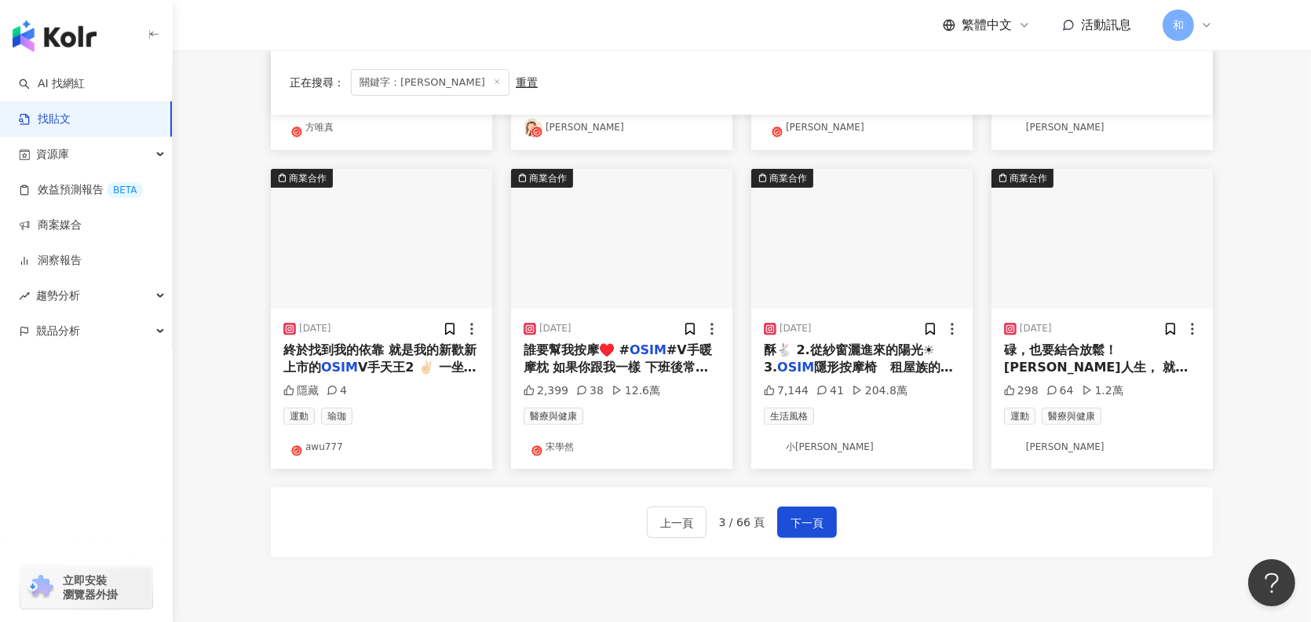
scroll to position [785, 0]
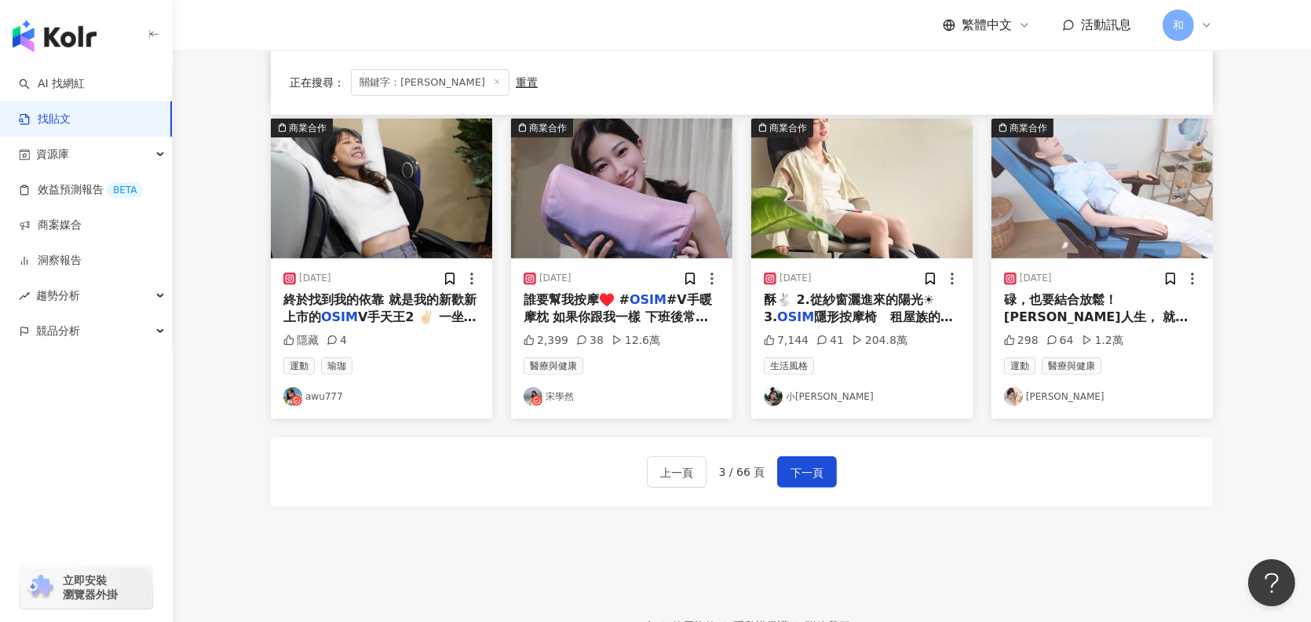
click at [877, 314] on span "隱形按摩椅 租屋族的小住處塞" at bounding box center [858, 325] width 189 height 32
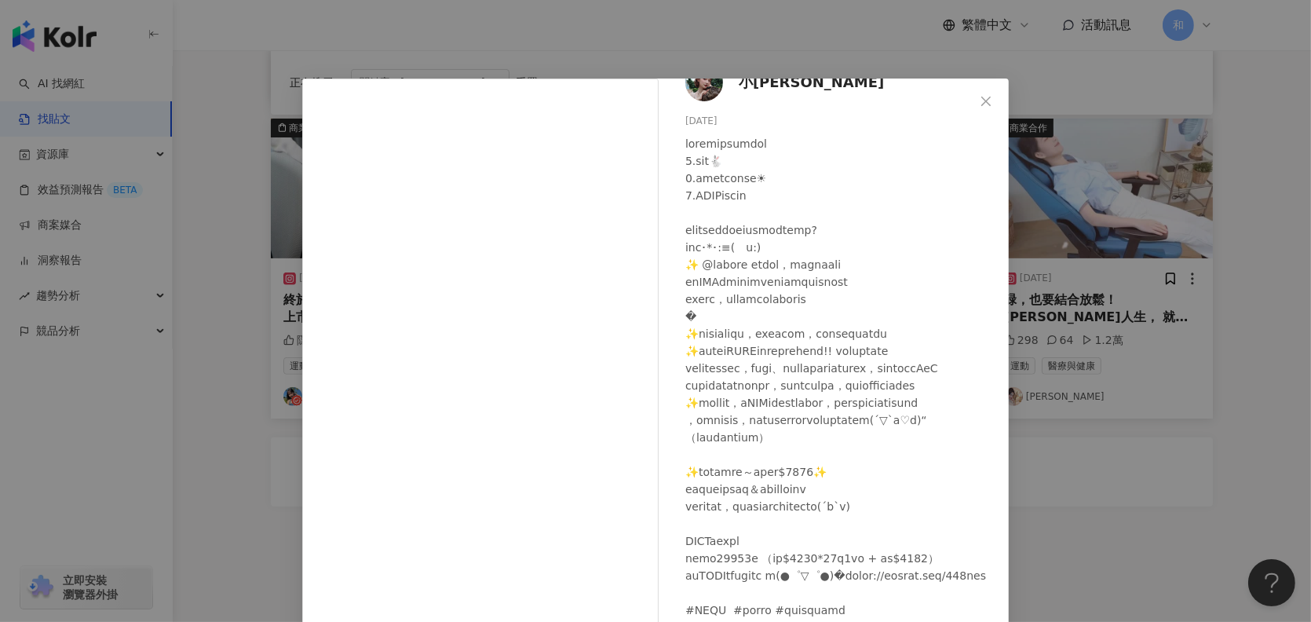
scroll to position [0, 0]
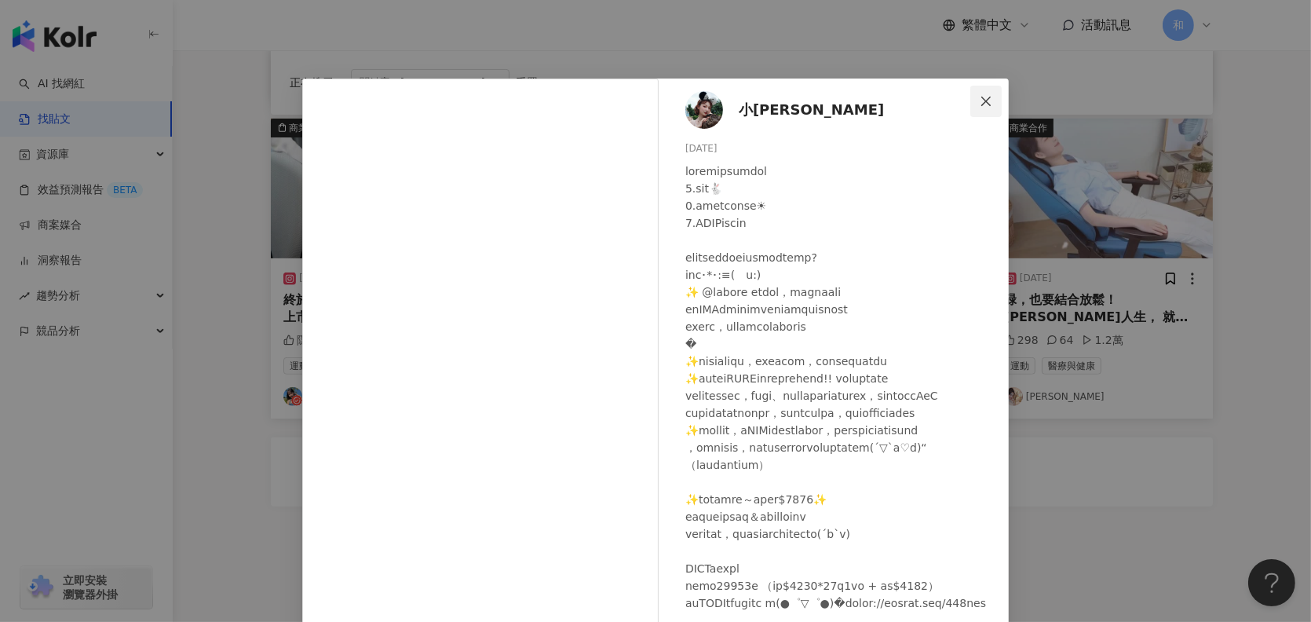
click at [981, 101] on icon "close" at bounding box center [985, 100] width 9 height 9
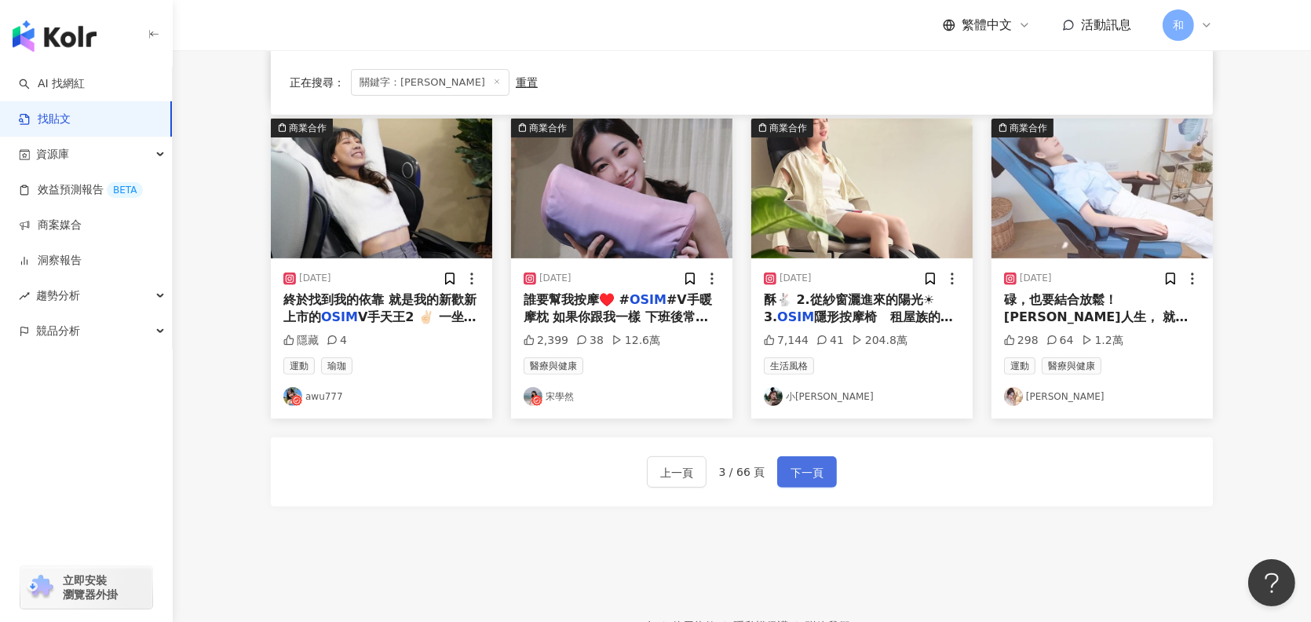
click at [800, 479] on span "下一頁" at bounding box center [806, 472] width 33 height 19
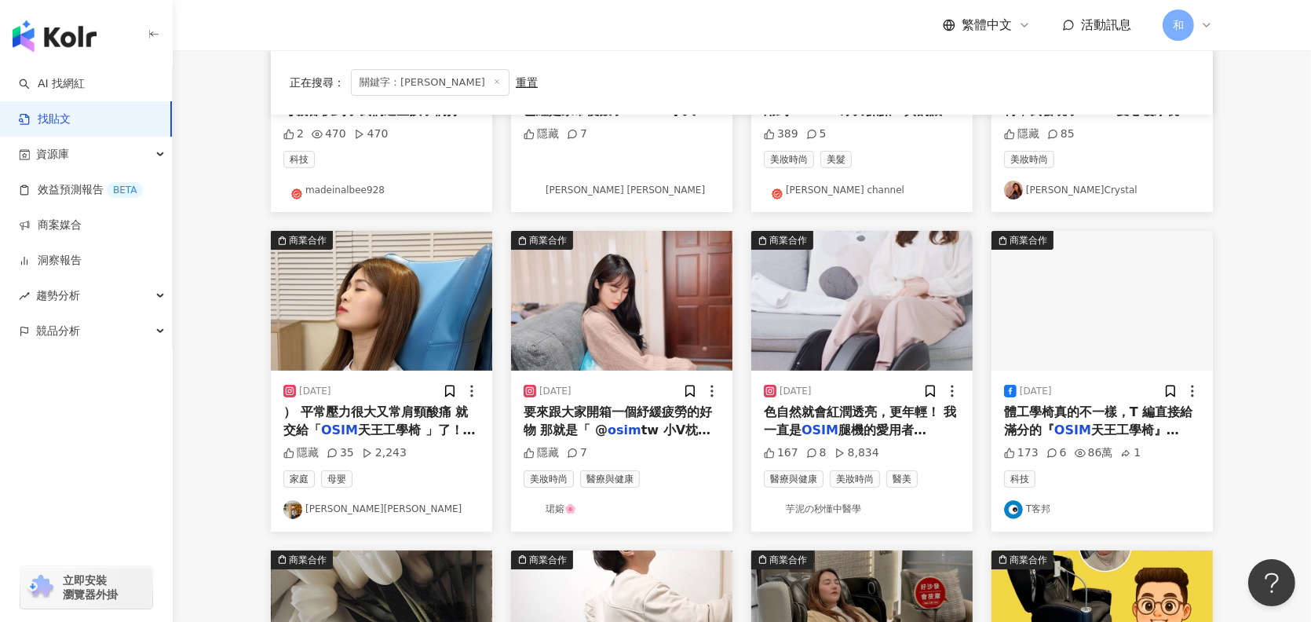
scroll to position [392, 0]
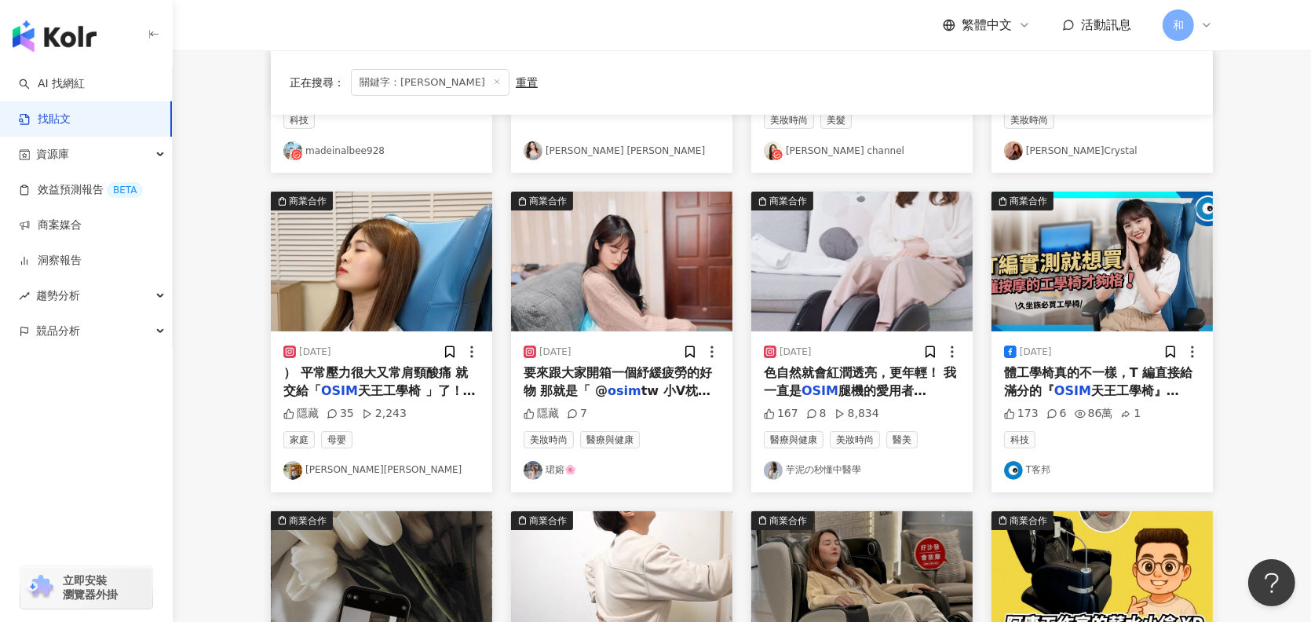
click at [873, 381] on div "色自然就會紅潤透亮，更年輕！ 我一直是 OSIM 腿機的愛用者 @ osim tw" at bounding box center [862, 381] width 196 height 35
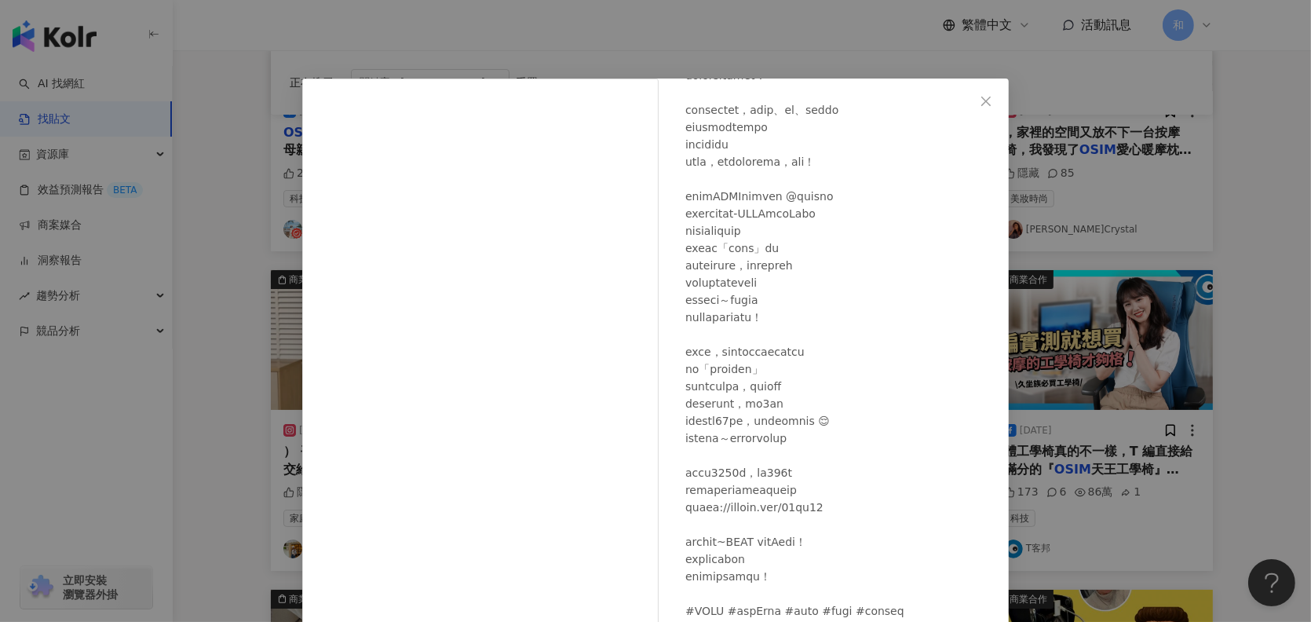
scroll to position [0, 0]
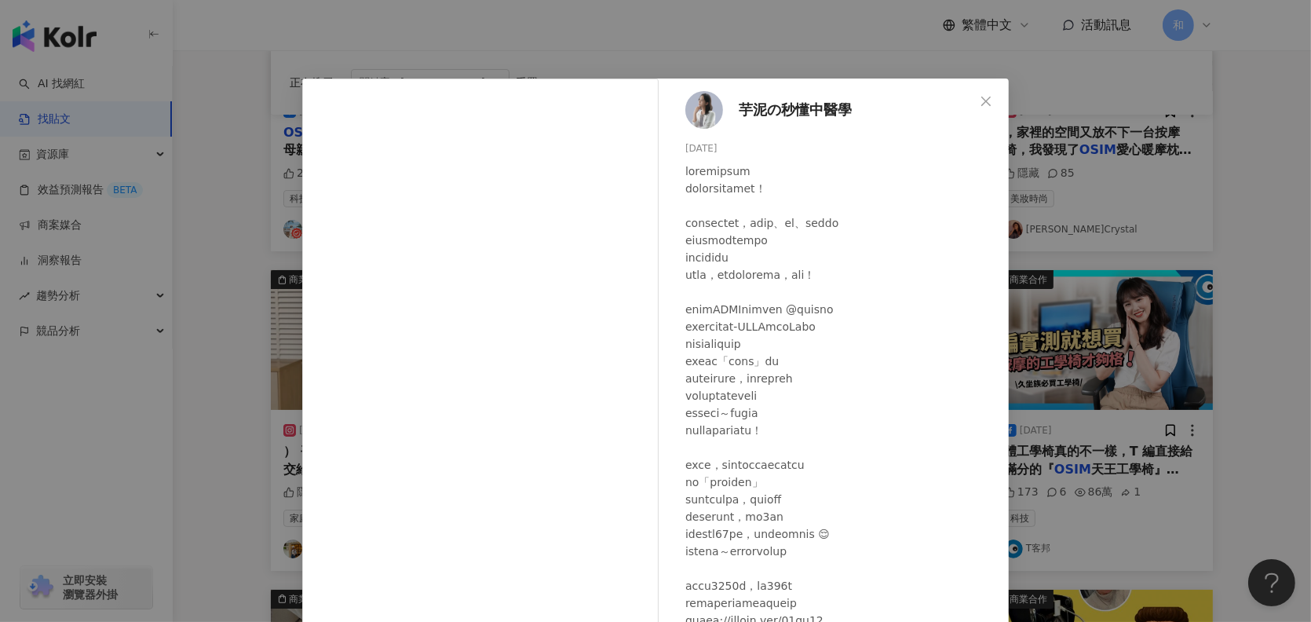
click at [762, 105] on span "芋泥の秒懂中醫學" at bounding box center [794, 110] width 113 height 22
click at [983, 99] on icon "close" at bounding box center [985, 101] width 13 height 13
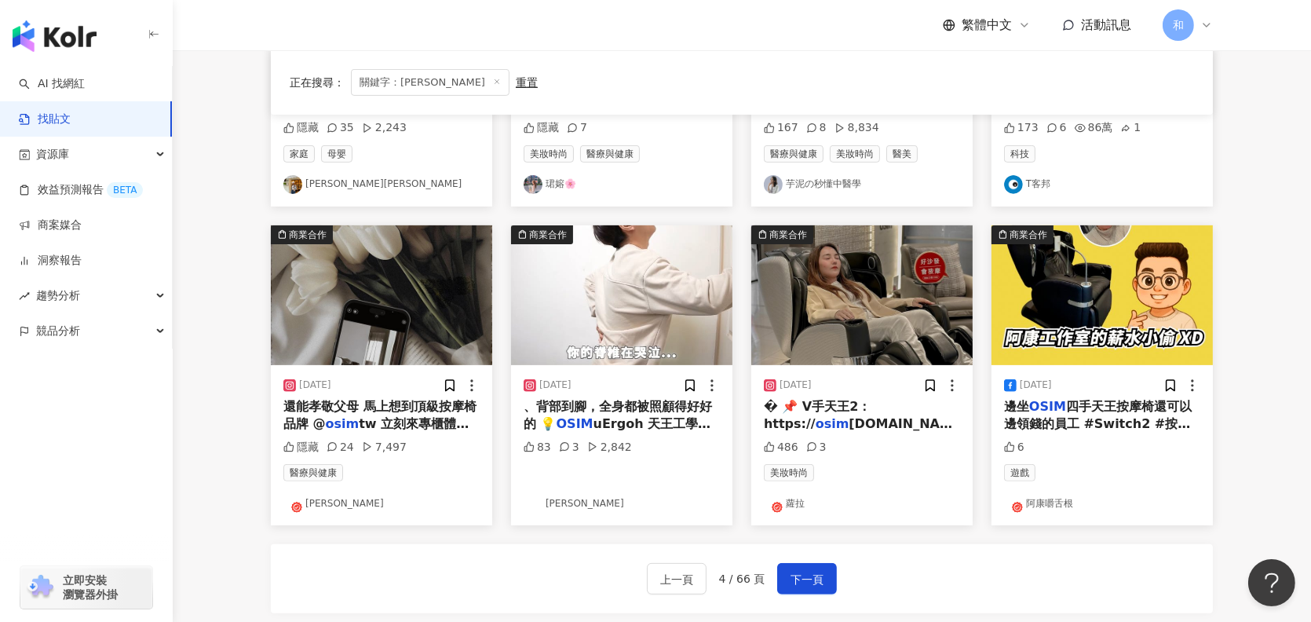
scroll to position [706, 0]
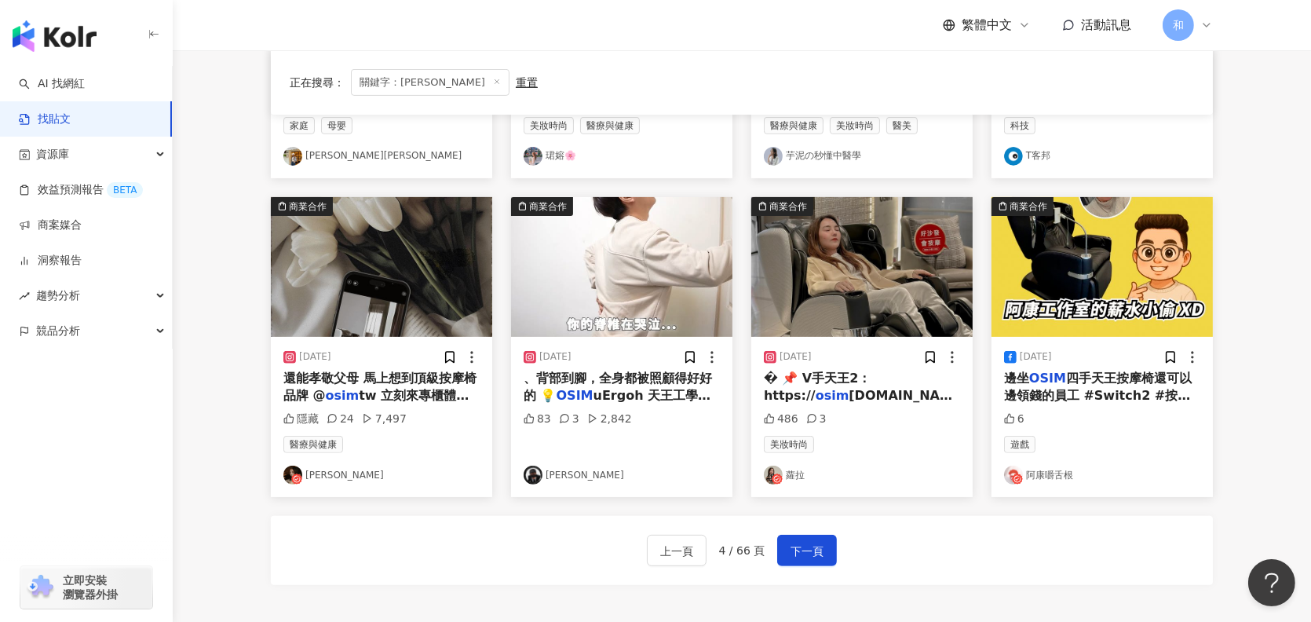
click at [1091, 375] on span "四手天王按摩椅還可以邊領錢的員工 #Switch2 #按摩 #按摩椅 #" at bounding box center [1098, 395] width 188 height 50
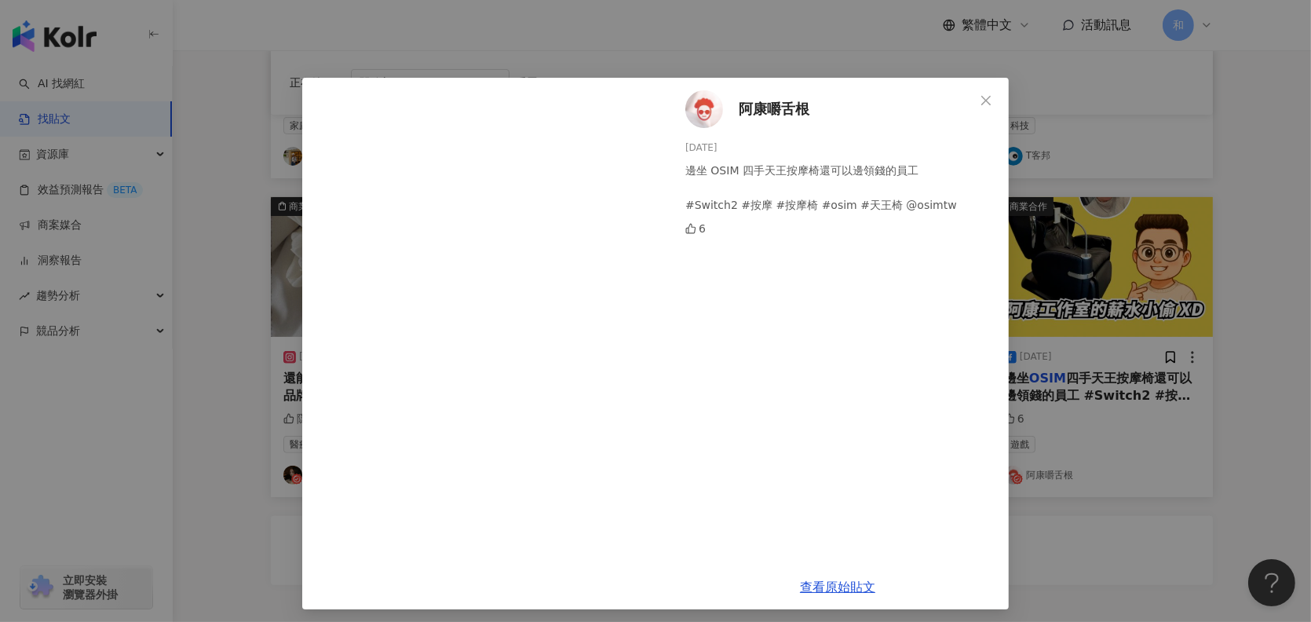
scroll to position [0, 0]
click at [983, 100] on icon "close" at bounding box center [985, 101] width 13 height 13
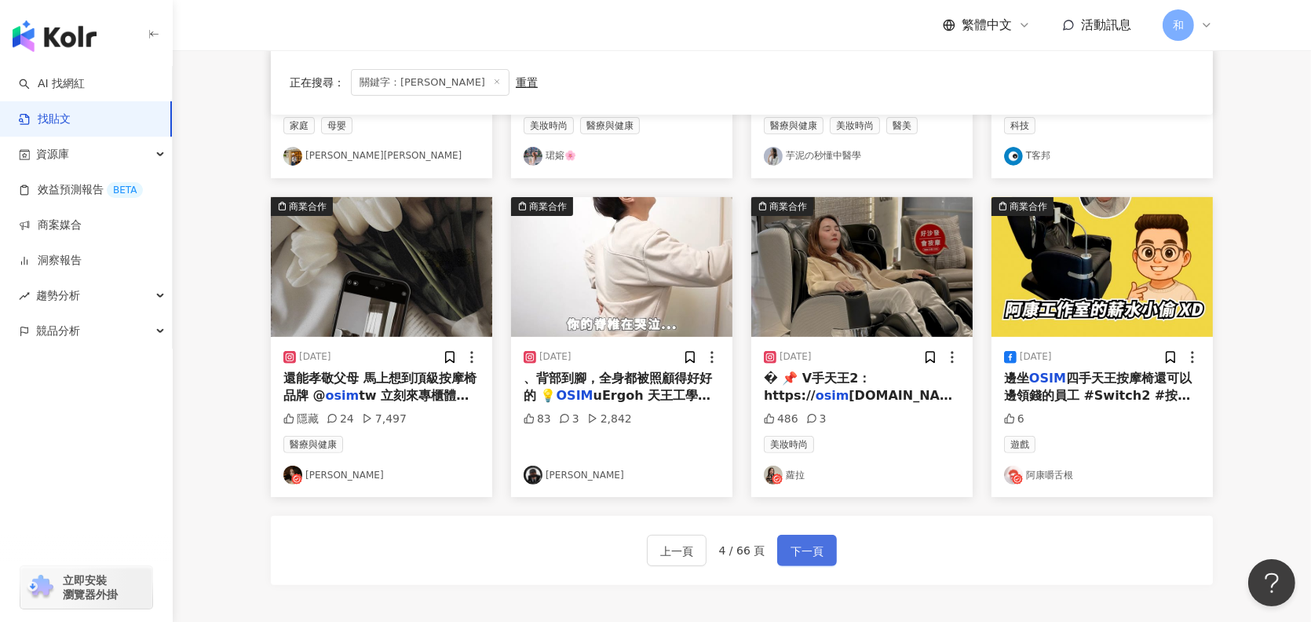
click at [812, 556] on span "下一頁" at bounding box center [806, 550] width 33 height 19
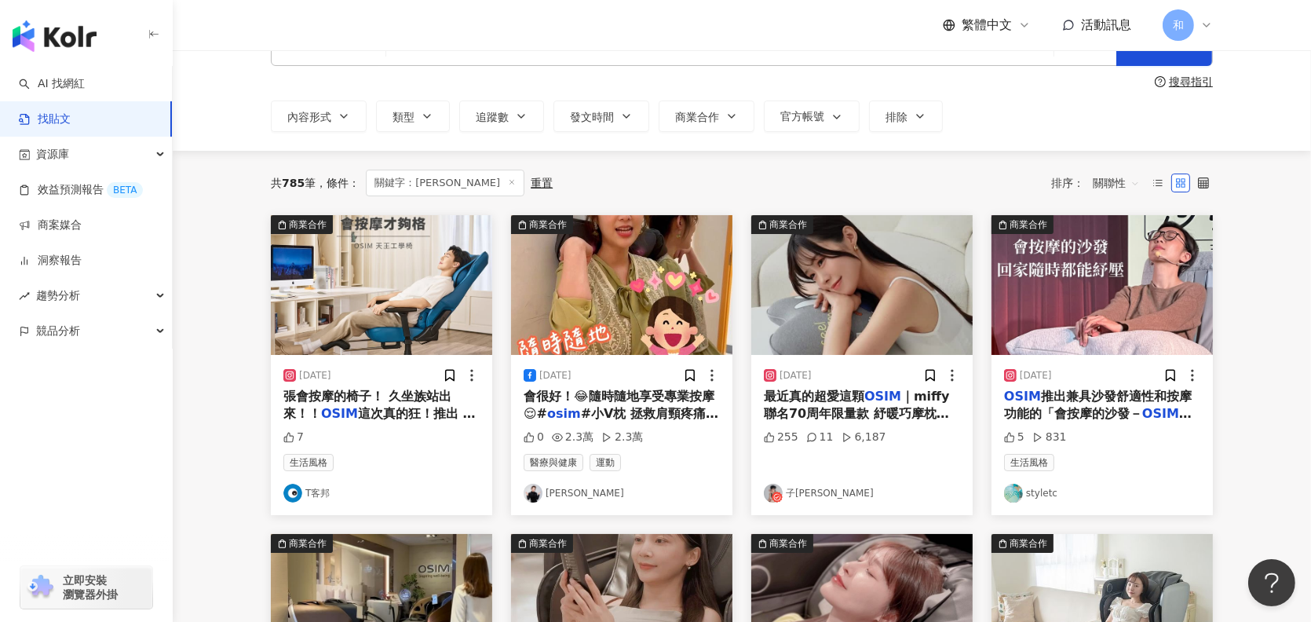
scroll to position [78, 0]
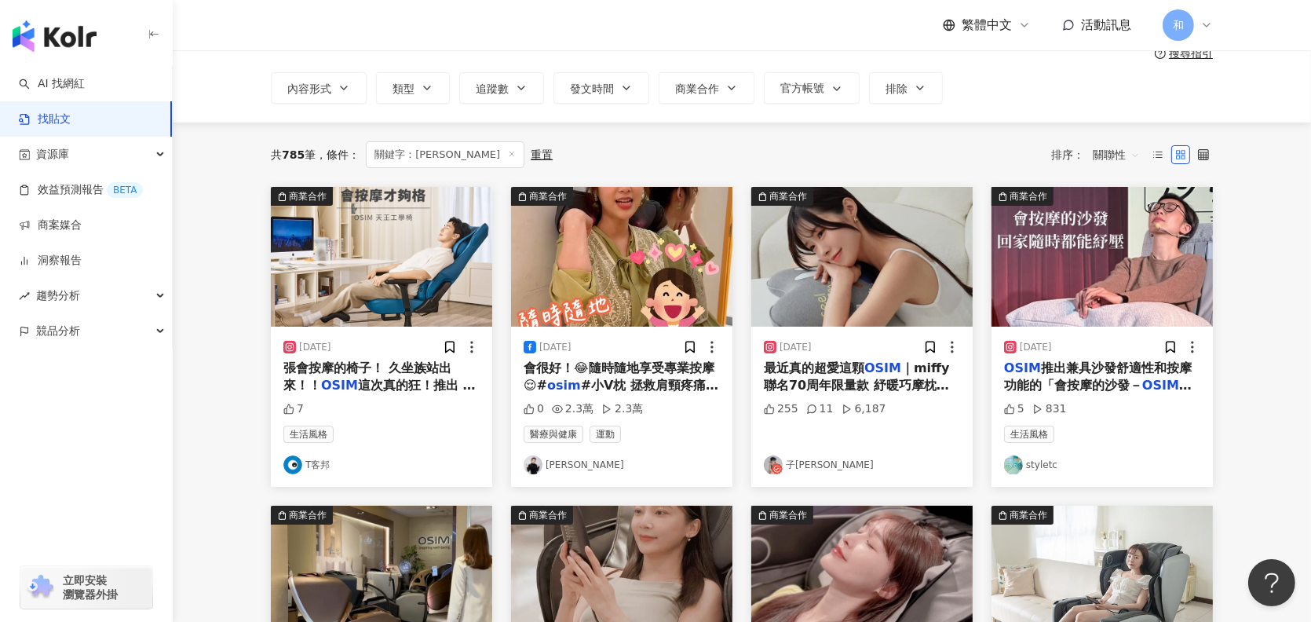
click at [673, 384] on span "#小V枕 拯救肩頸疼痛 💆‍" at bounding box center [620, 393] width 195 height 32
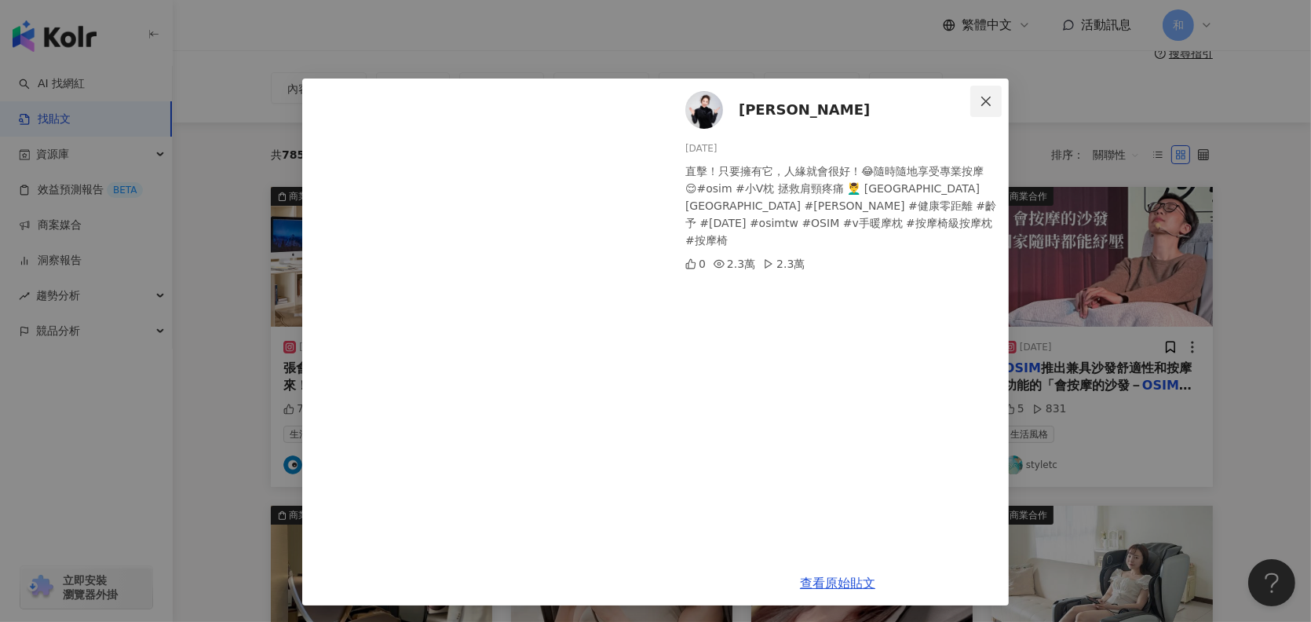
click at [986, 96] on icon "close" at bounding box center [985, 101] width 13 height 13
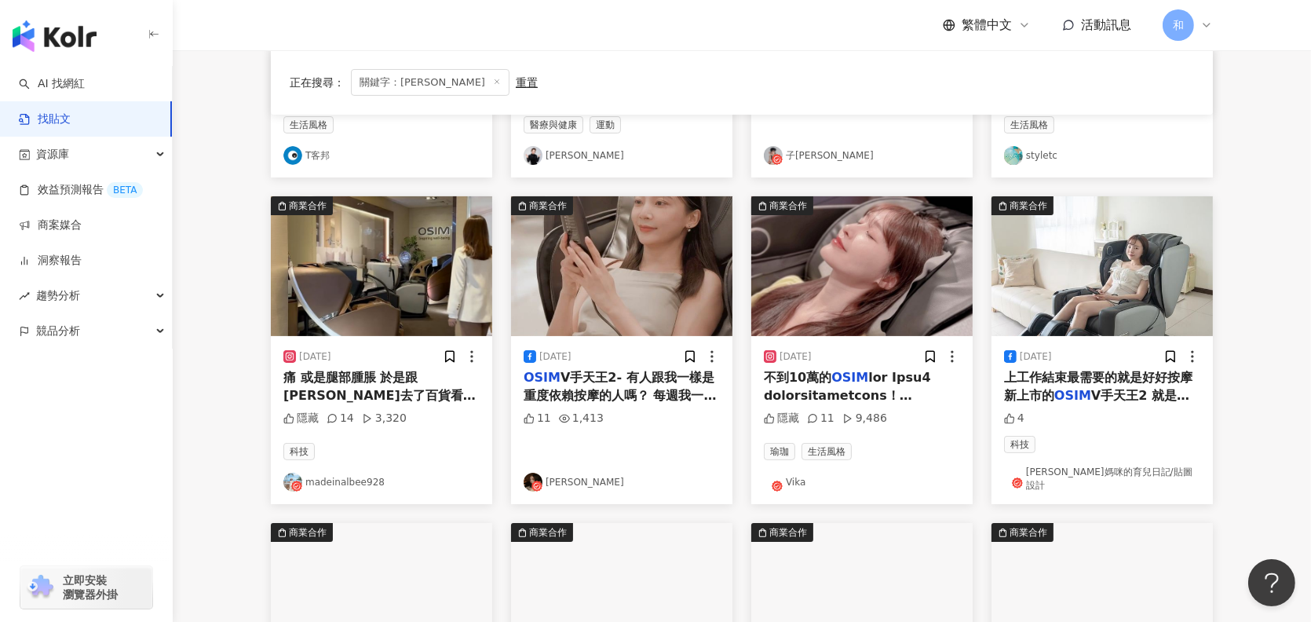
scroll to position [392, 0]
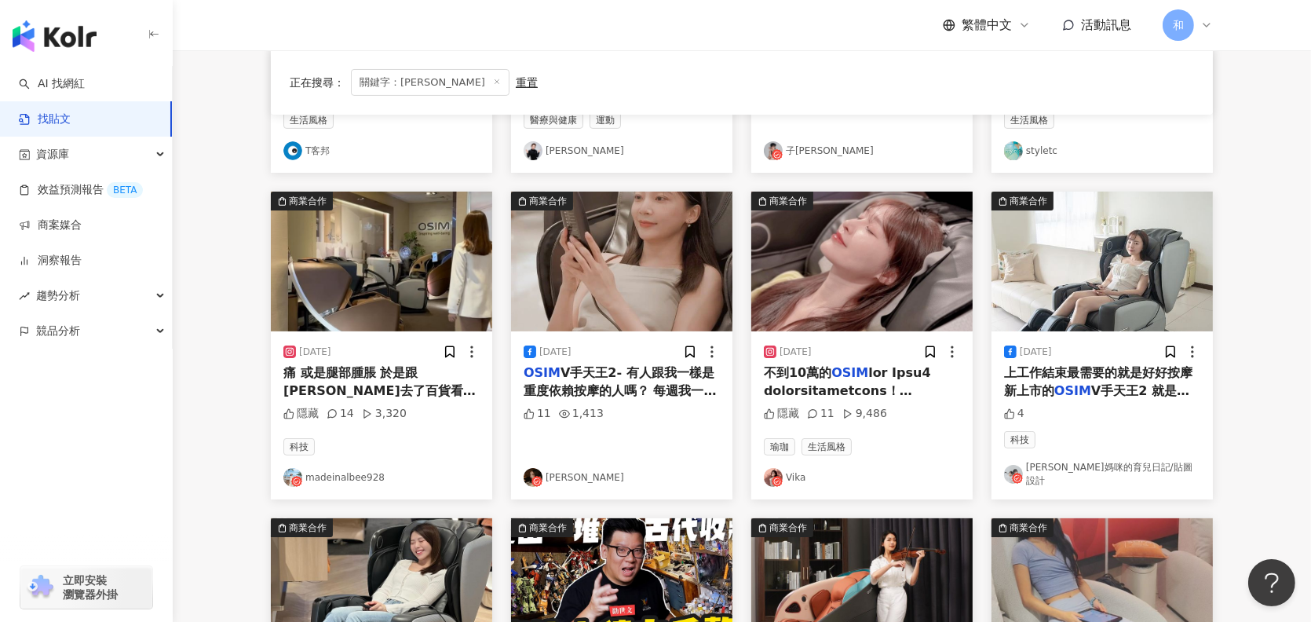
click at [426, 376] on span "痛 或是腿部腫脹 於是跟黃去了百貨看了「" at bounding box center [379, 390] width 192 height 50
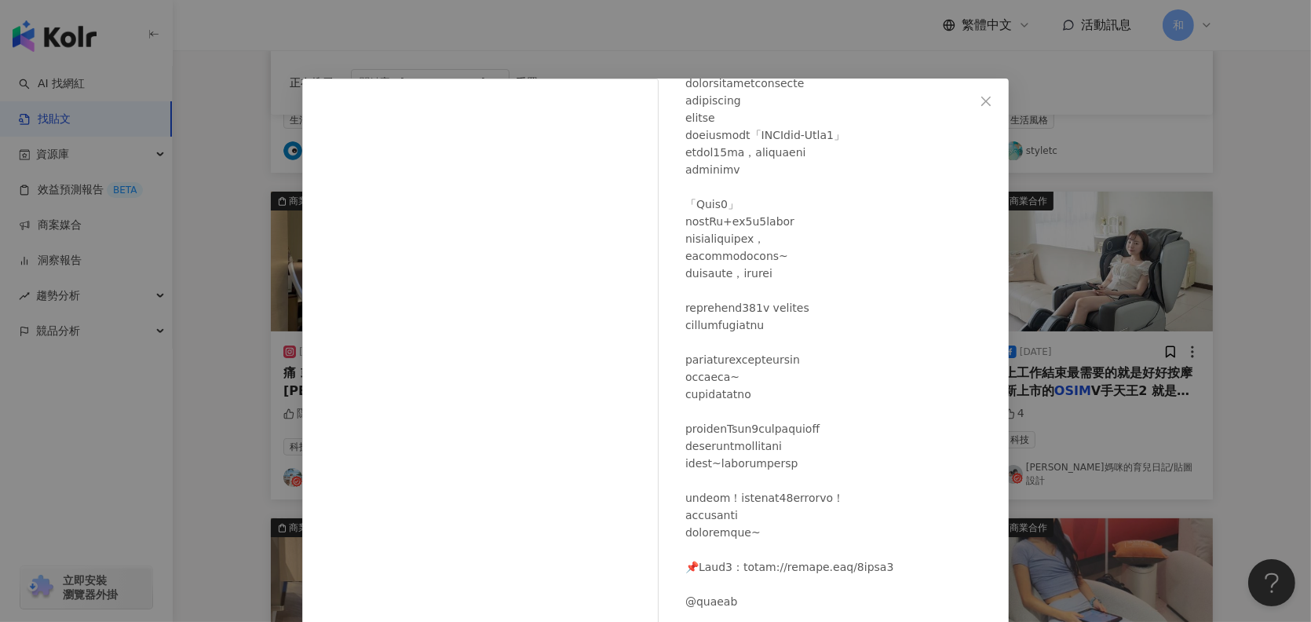
scroll to position [0, 0]
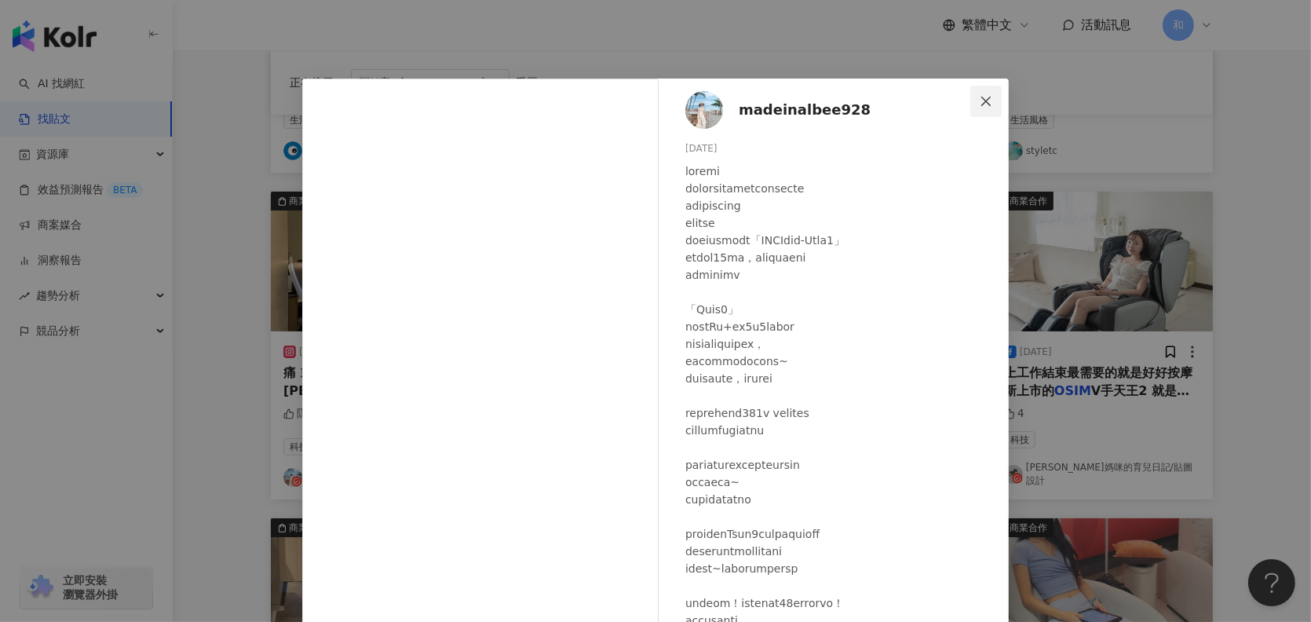
click at [980, 104] on icon "close" at bounding box center [985, 101] width 13 height 13
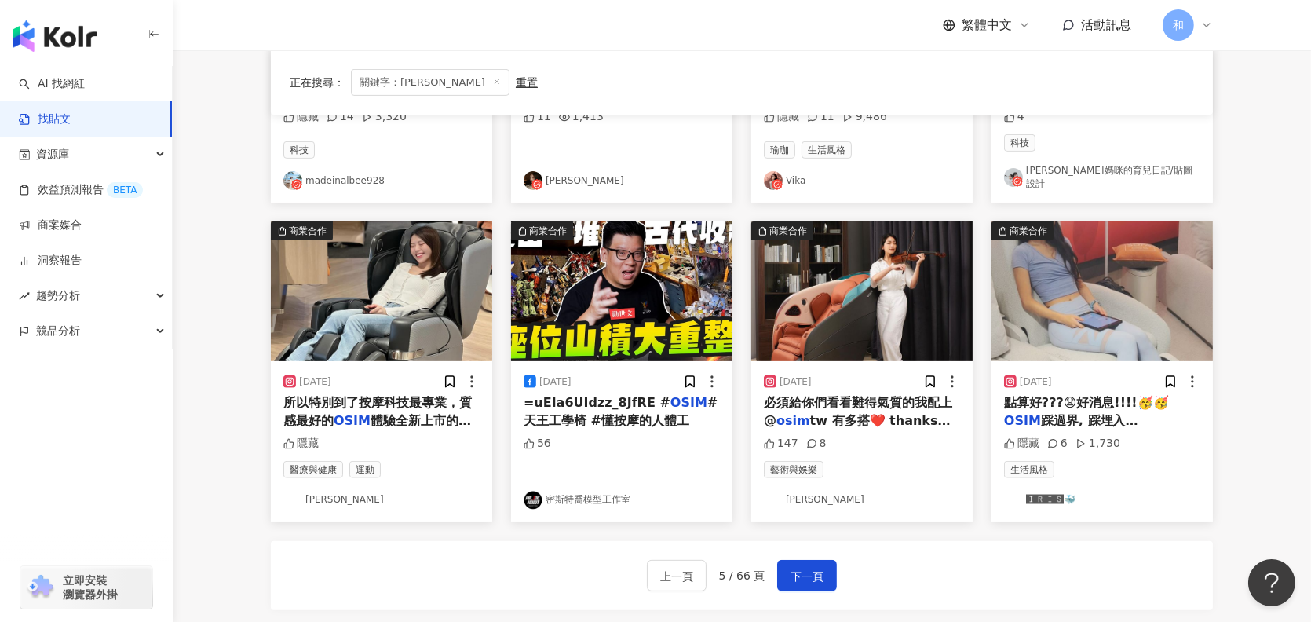
scroll to position [706, 0]
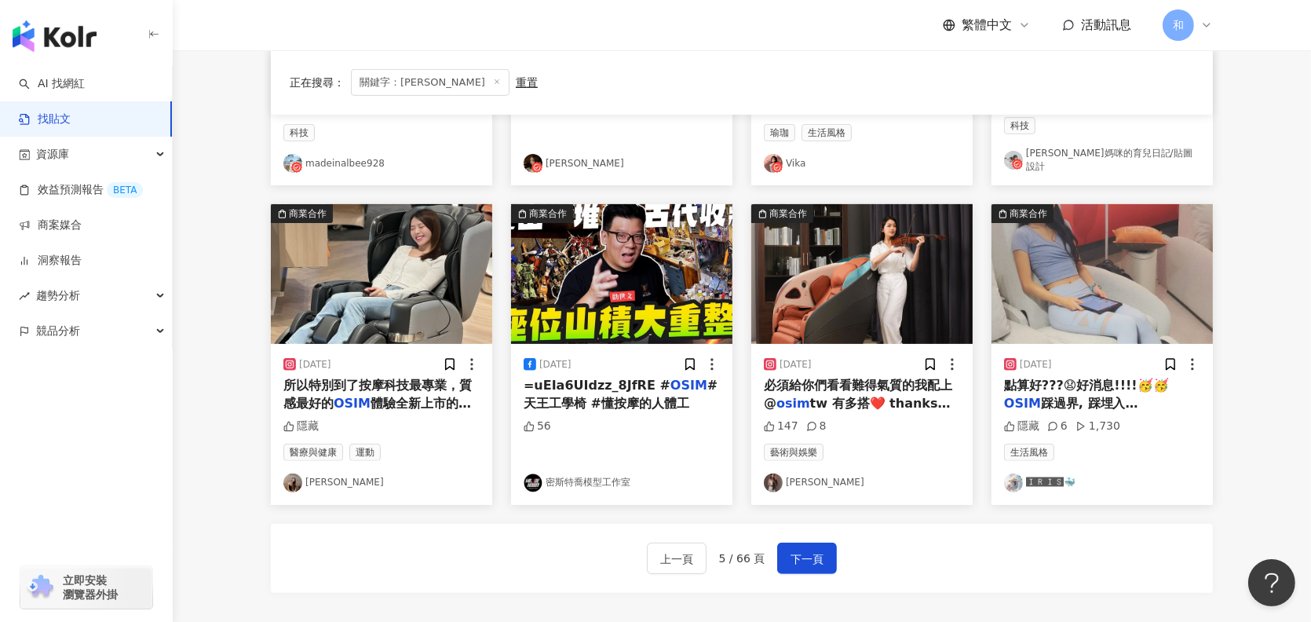
click at [897, 383] on span "必須給你們看看難得氣質的我配上 @" at bounding box center [858, 393] width 188 height 32
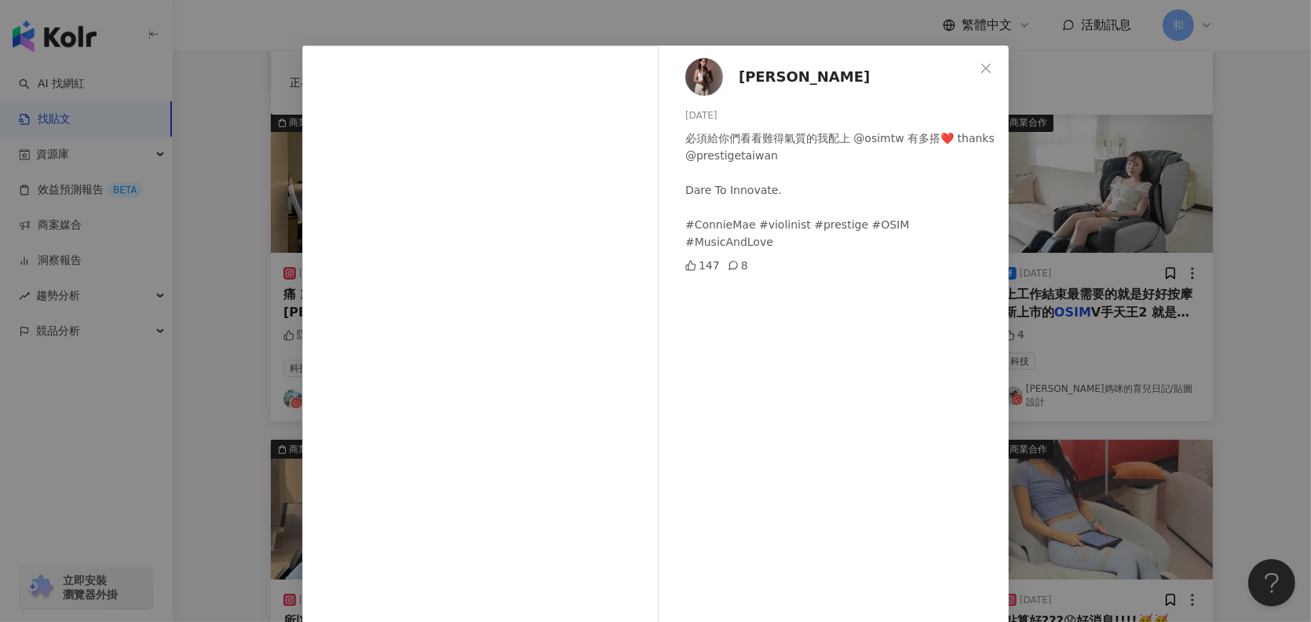
scroll to position [5, 0]
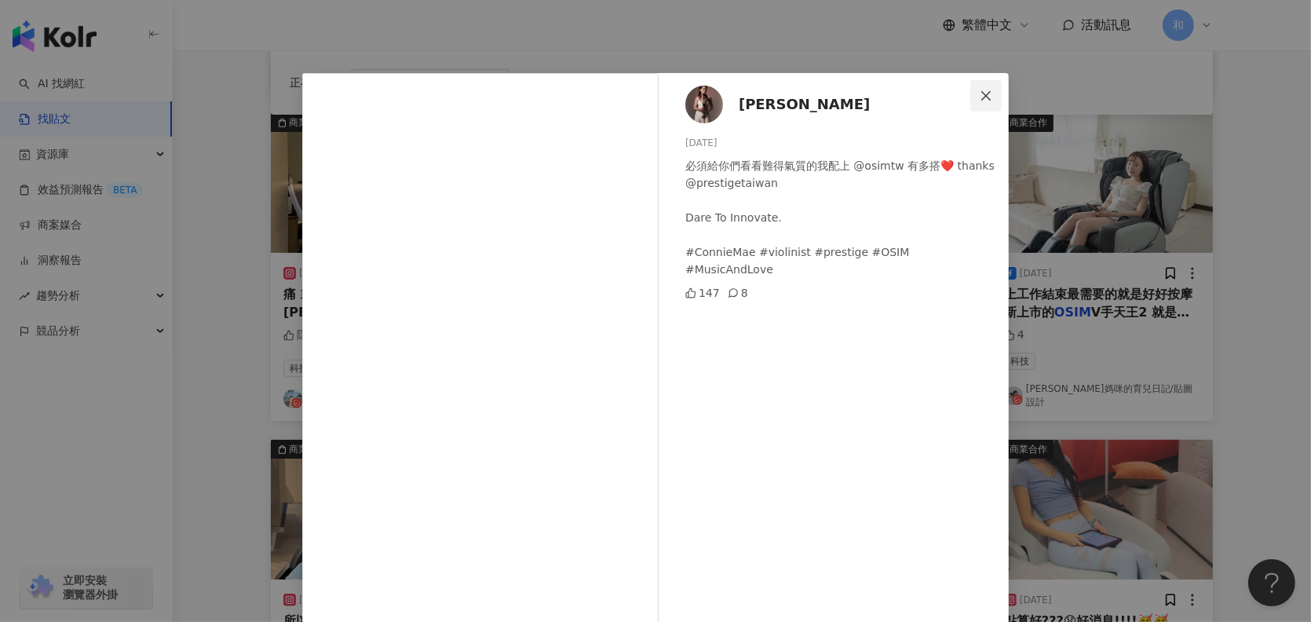
click at [972, 89] on span "Close" at bounding box center [985, 95] width 31 height 13
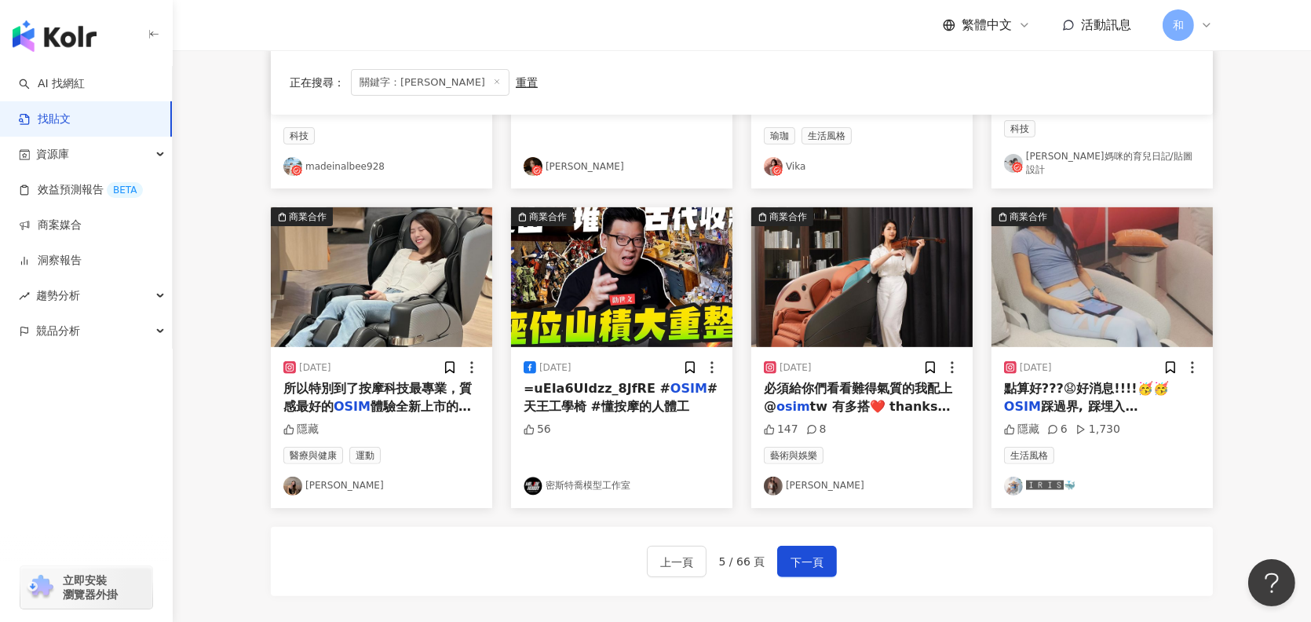
scroll to position [785, 0]
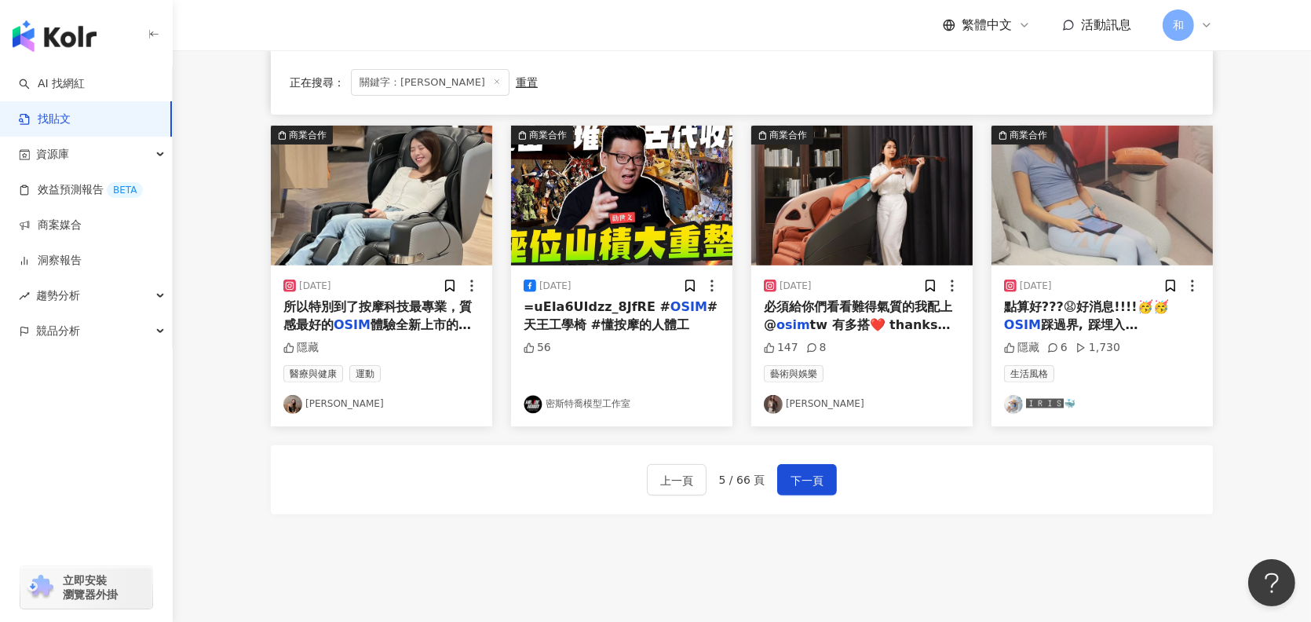
click at [1132, 303] on span "點算好???😧好消息!!!!🥳🥳" at bounding box center [1086, 306] width 165 height 15
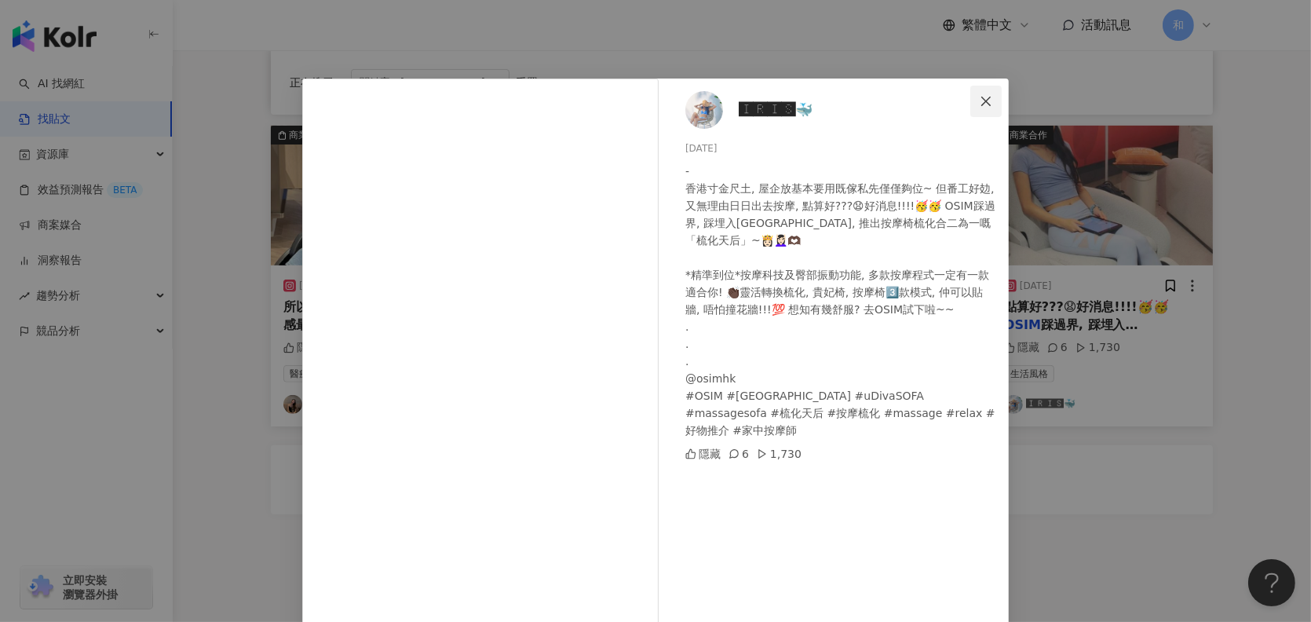
click at [979, 95] on icon "close" at bounding box center [985, 101] width 13 height 13
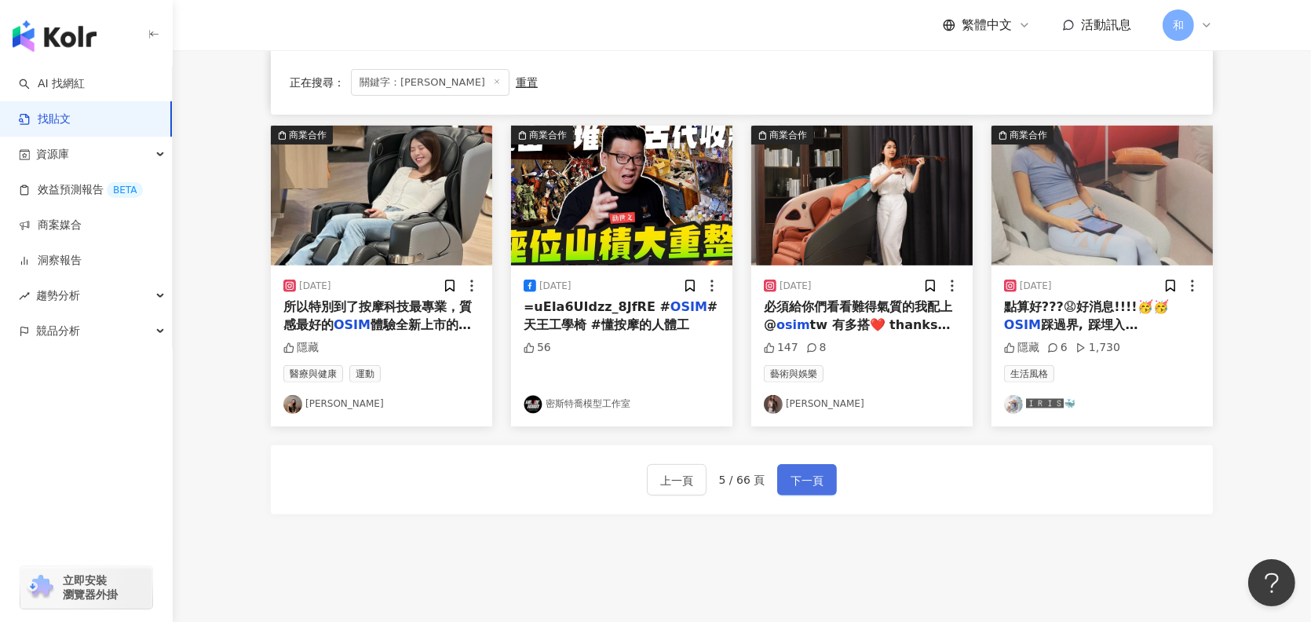
click at [819, 481] on button "下一頁" at bounding box center [807, 479] width 60 height 31
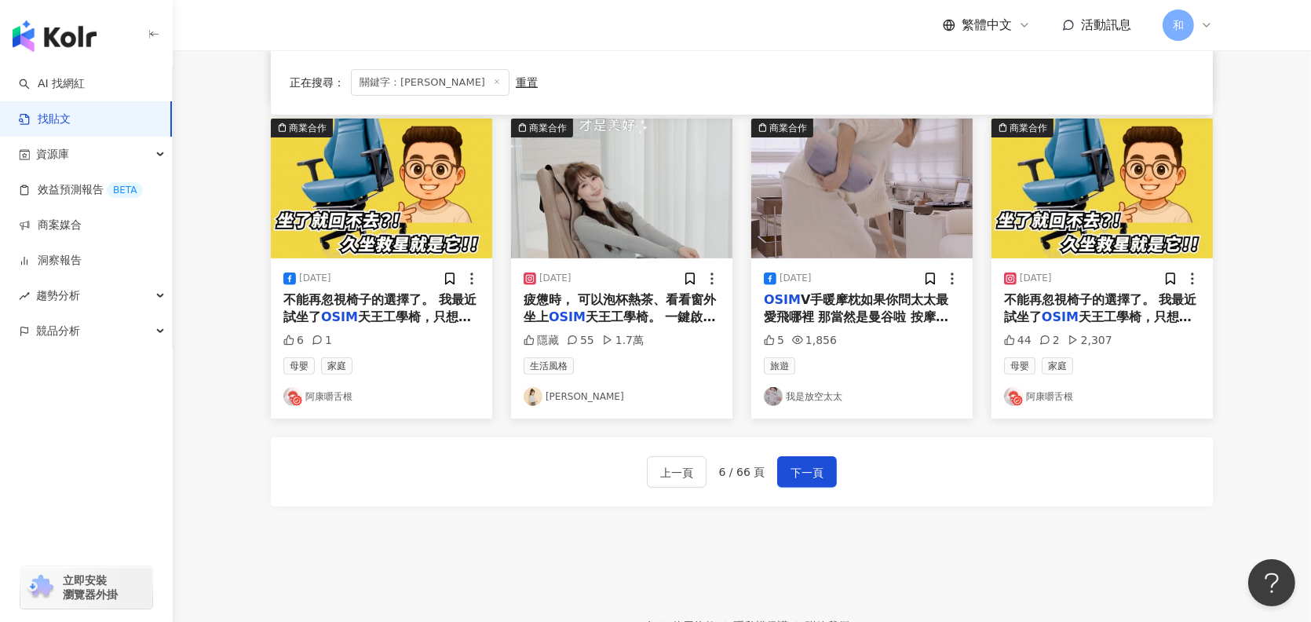
click at [652, 309] on span "天王工學椅。 一鍵啟動，按摩球" at bounding box center [619, 325] width 192 height 32
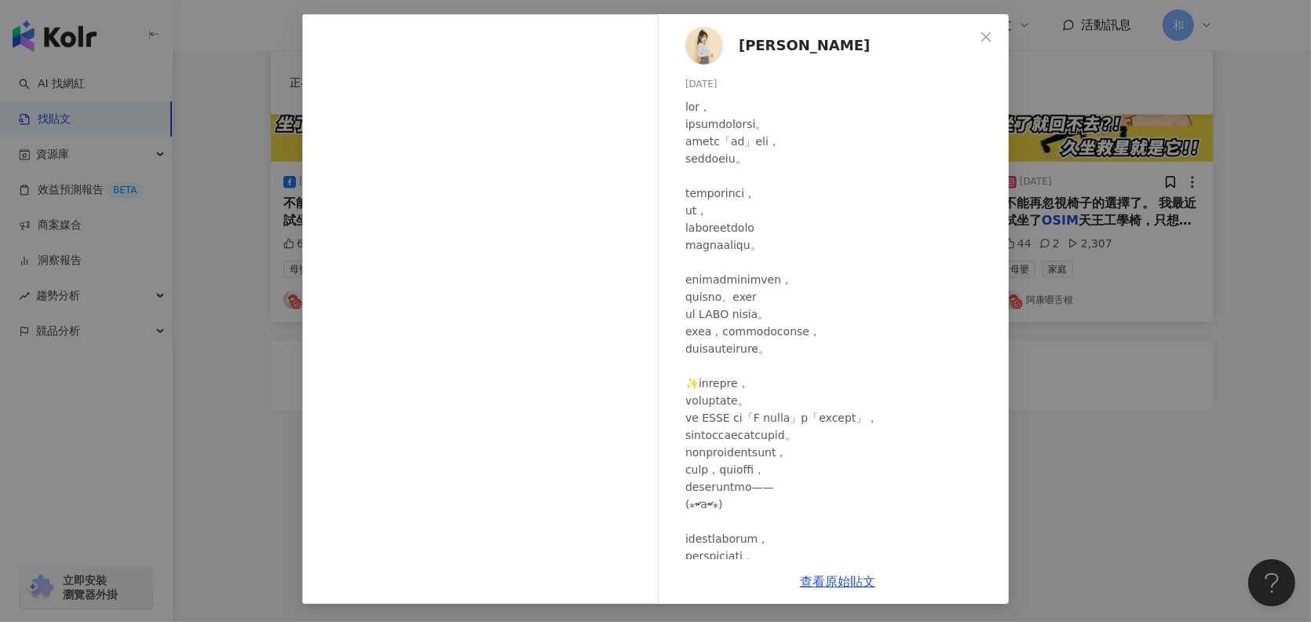
scroll to position [0, 0]
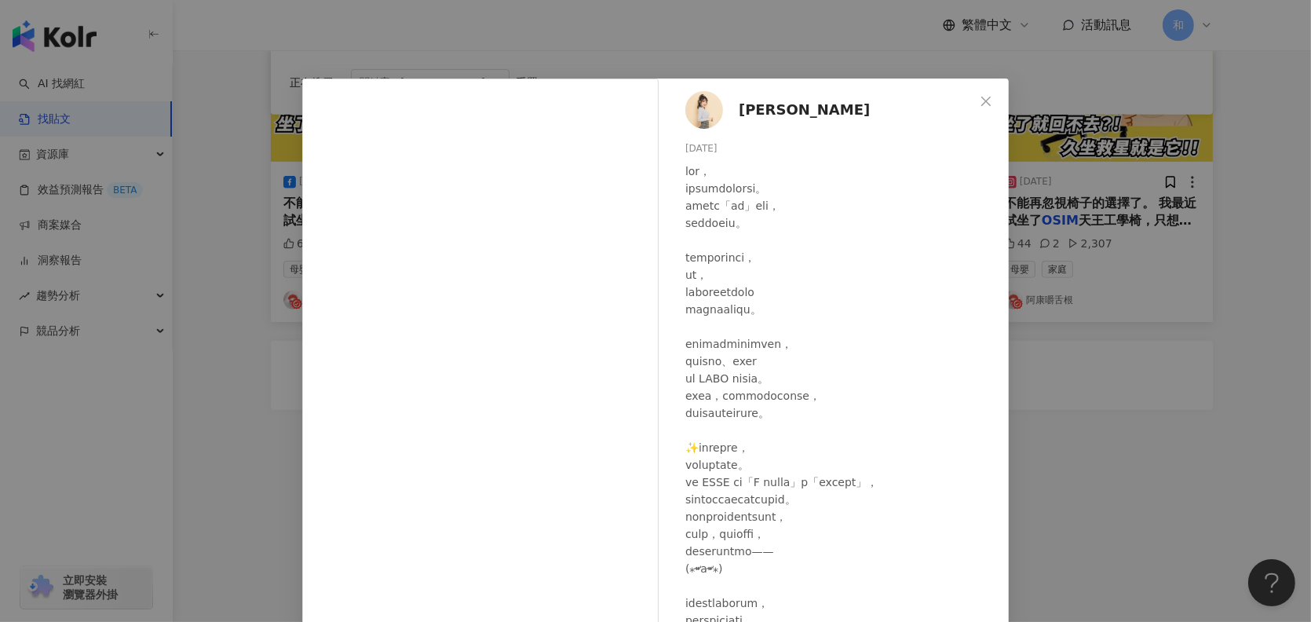
click at [747, 115] on span "陳樂樂" at bounding box center [803, 110] width 131 height 22
click at [981, 96] on icon "close" at bounding box center [985, 101] width 13 height 13
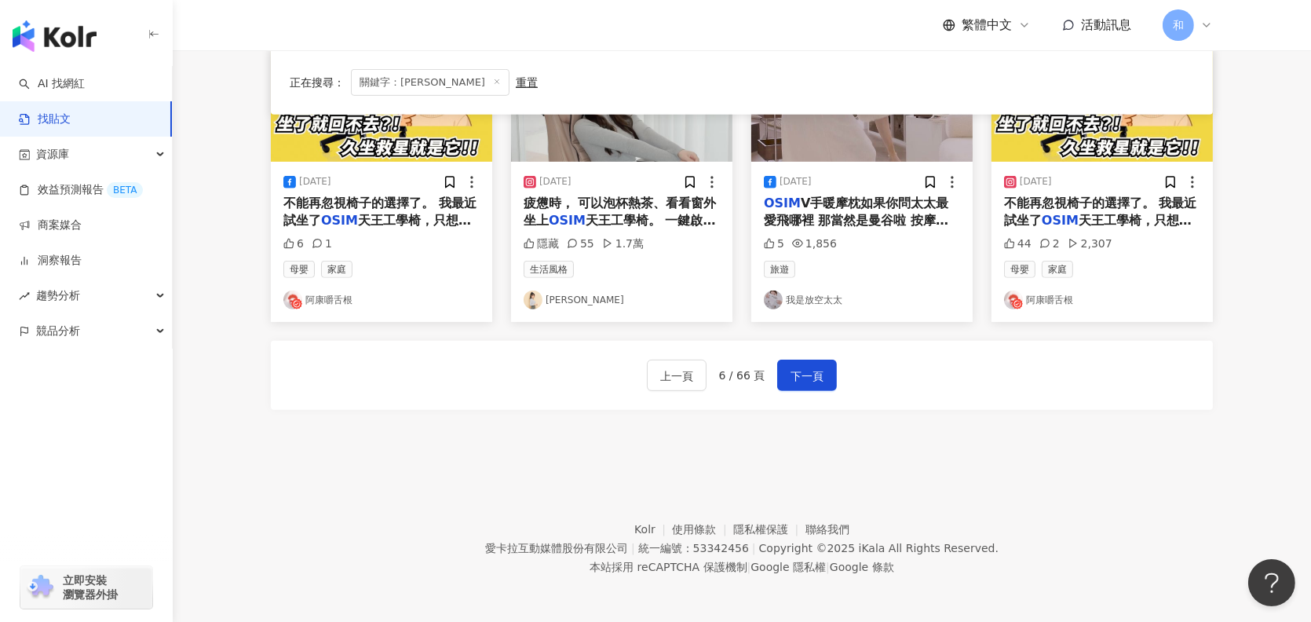
scroll to position [724, 0]
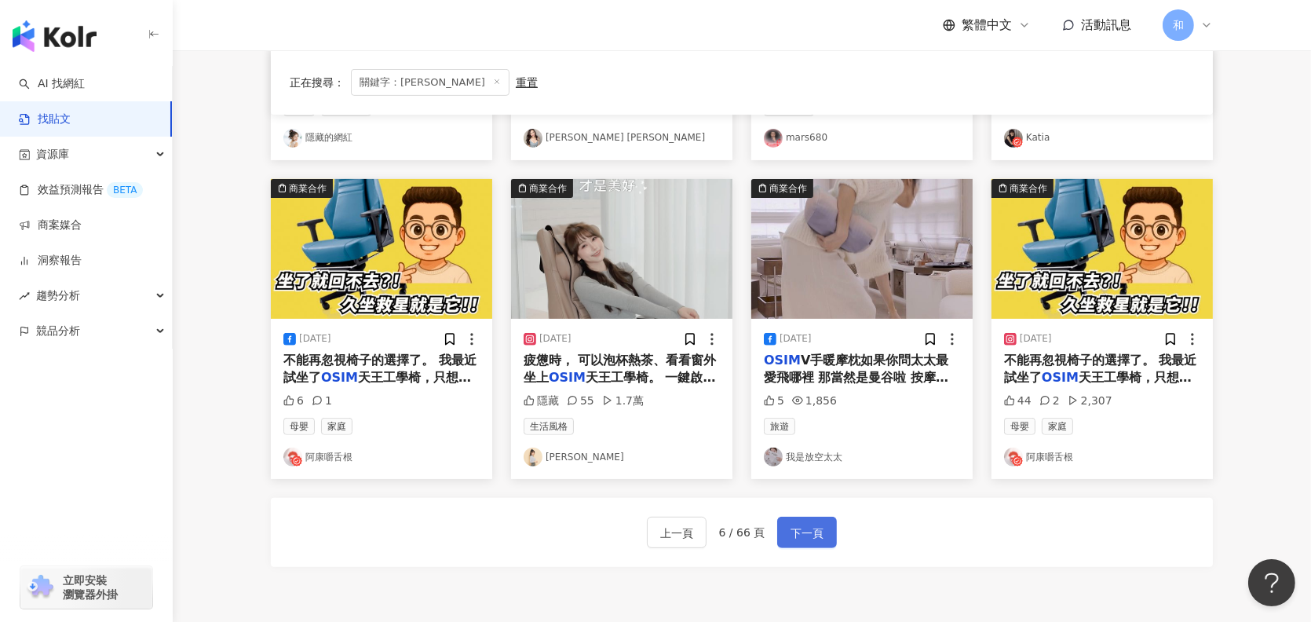
click at [805, 530] on span "下一頁" at bounding box center [806, 532] width 33 height 19
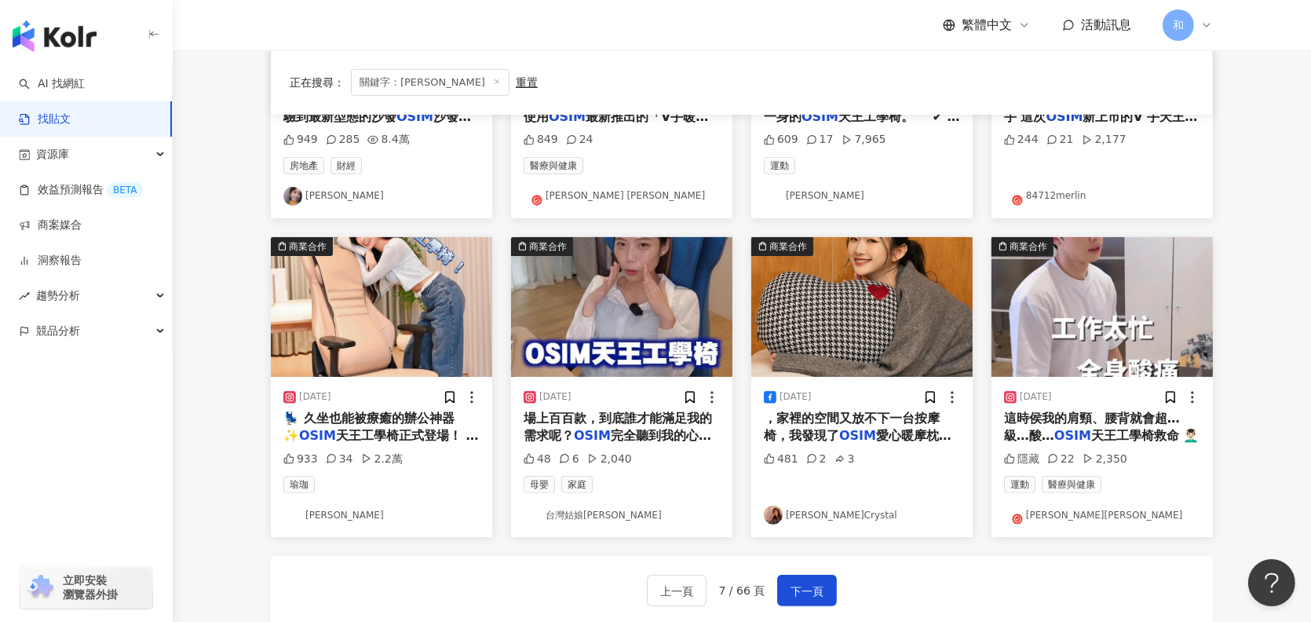
scroll to position [706, 0]
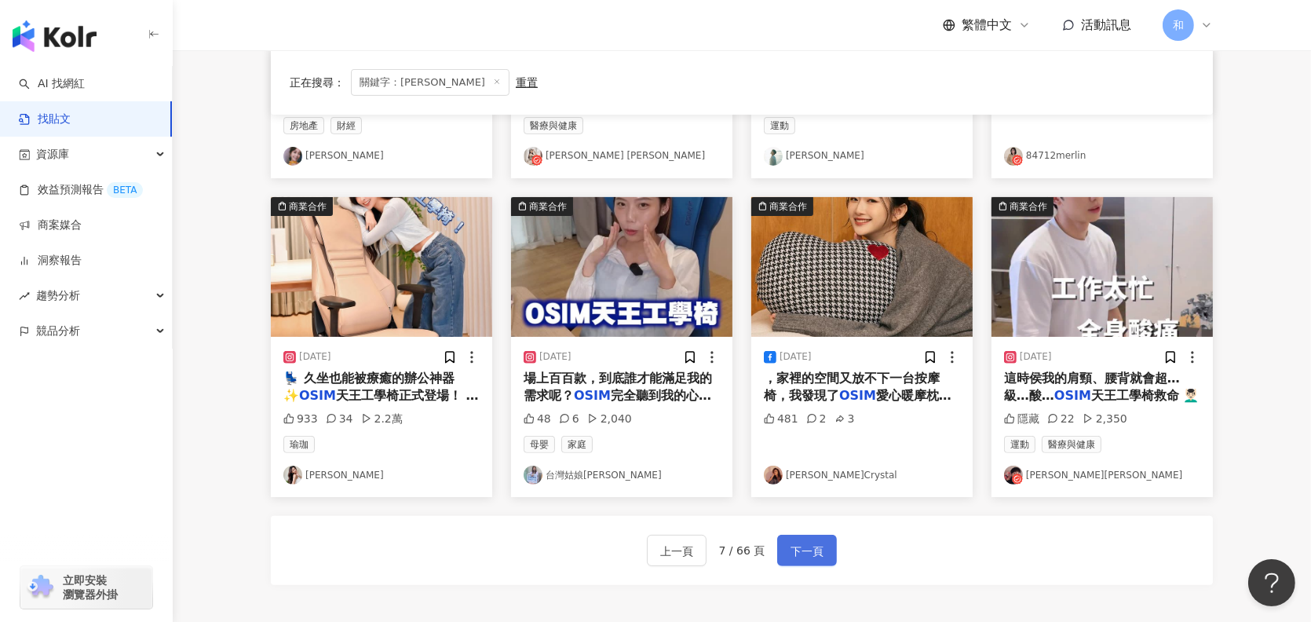
click at [812, 555] on span "下一頁" at bounding box center [806, 550] width 33 height 19
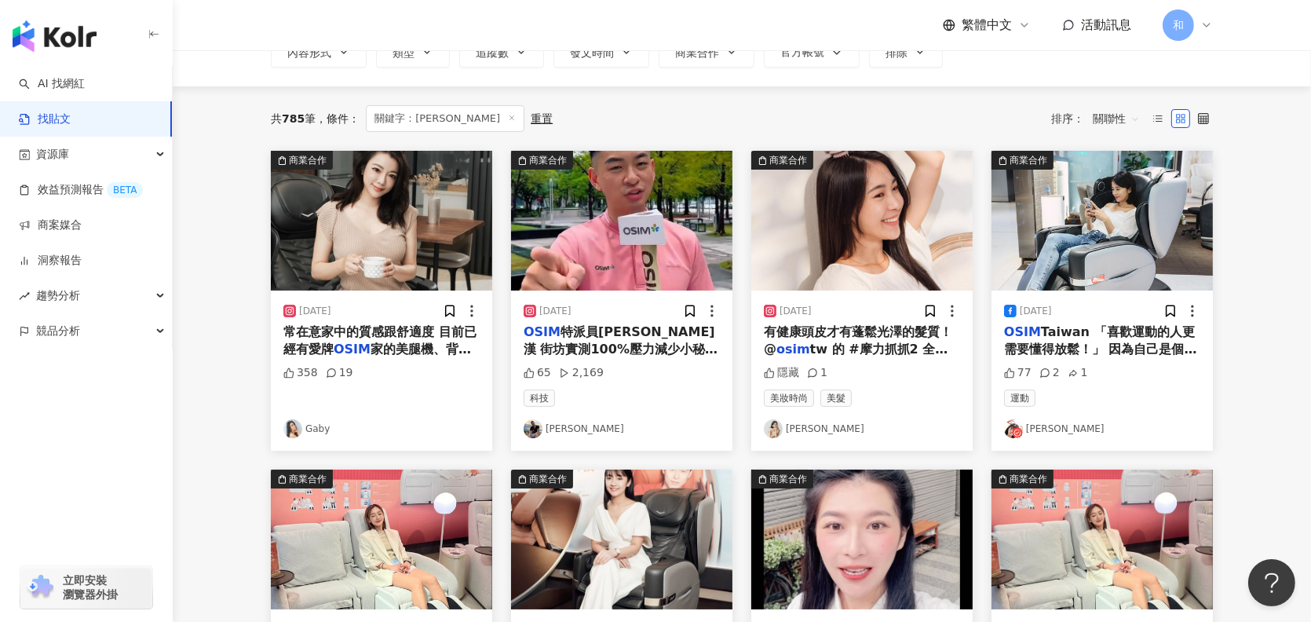
scroll to position [78, 0]
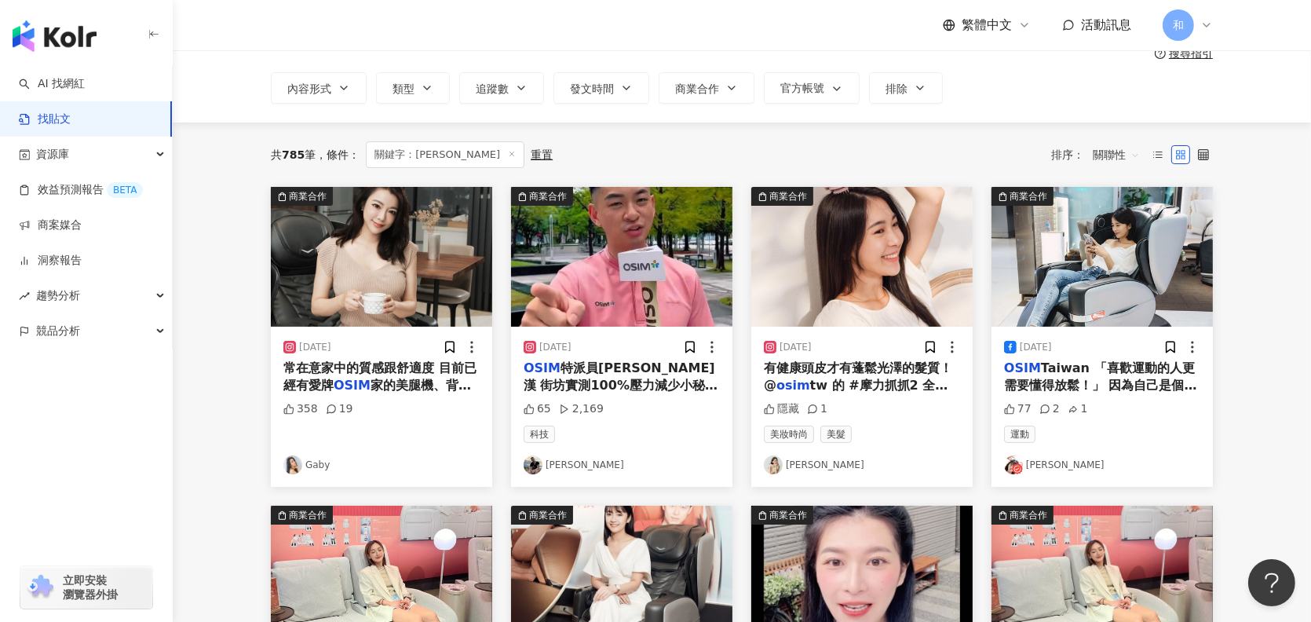
click at [1104, 376] on span "Taiwan 「喜歡運動的人更需要懂得放鬆！」 因為自己是個喜歡運動但很少收操的人（喂） 身體常常感到疲憊、酸痛 所以常常需要去給人家按摩、放鬆 對以前的我來…" at bounding box center [1102, 437] width 196 height 155
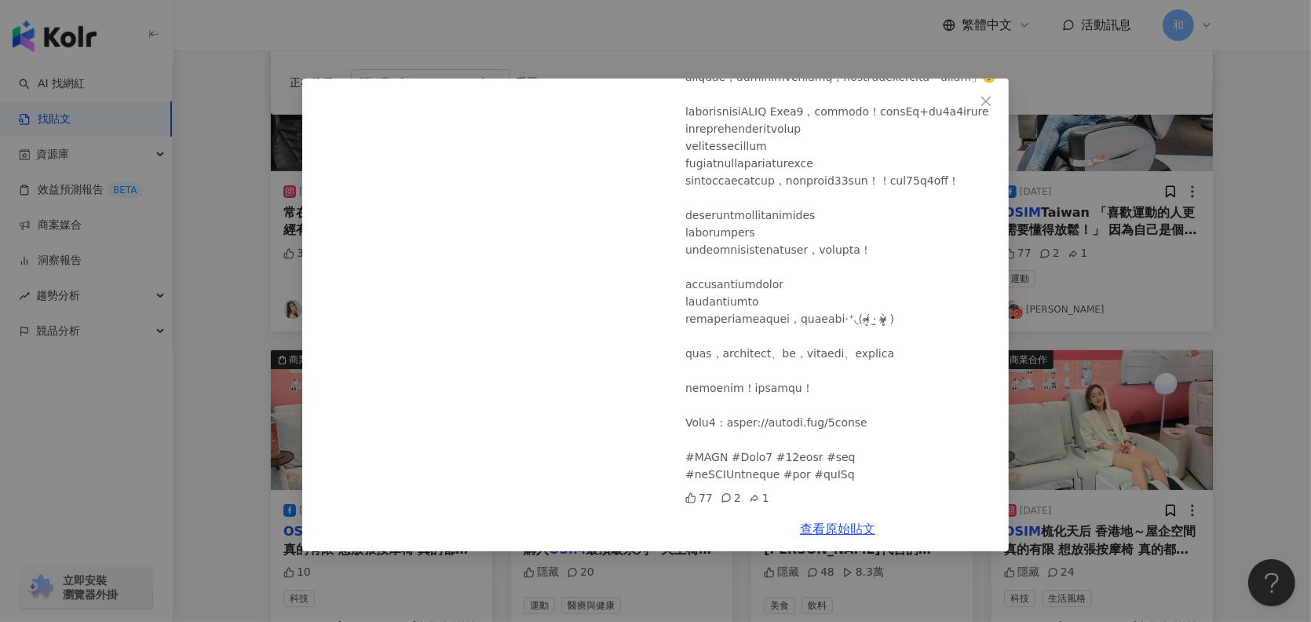
scroll to position [235, 0]
click at [988, 98] on icon "close" at bounding box center [985, 100] width 9 height 9
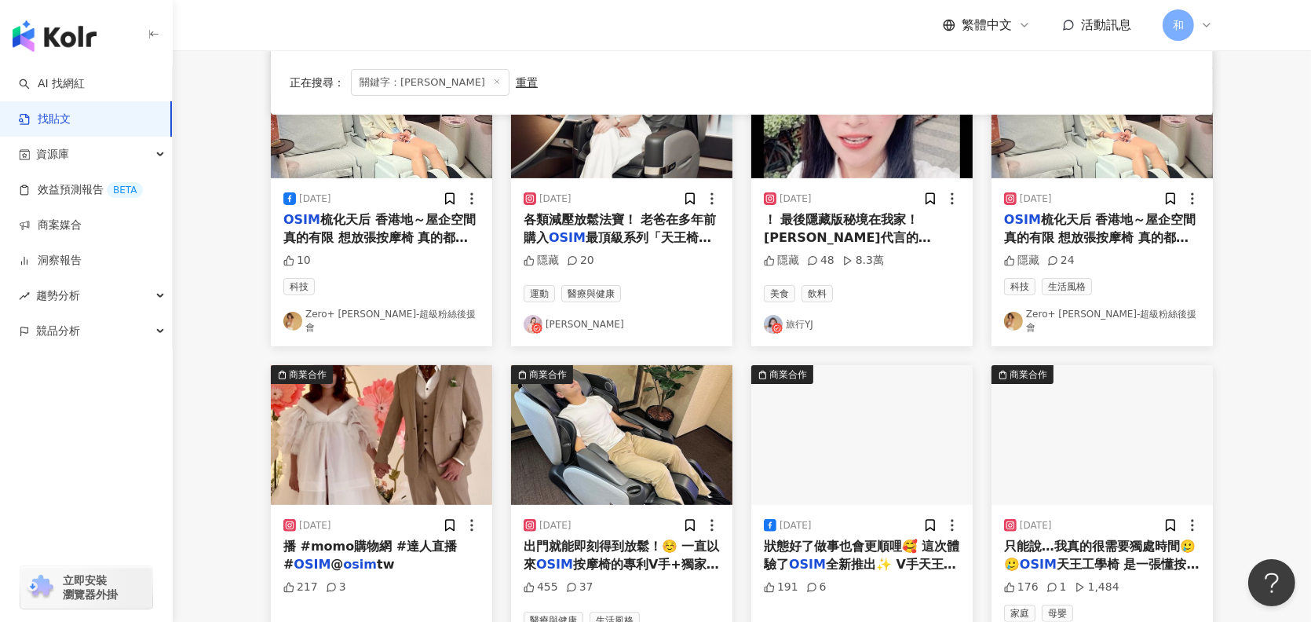
scroll to position [881, 0]
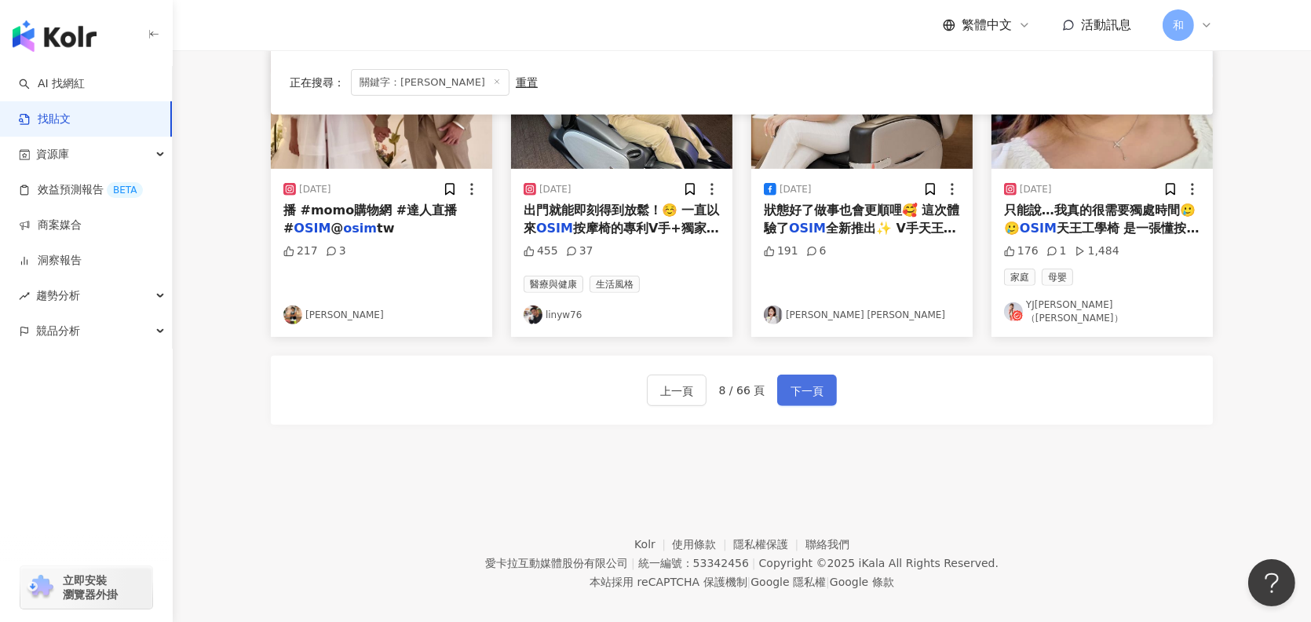
click at [813, 381] on span "下一頁" at bounding box center [806, 390] width 33 height 19
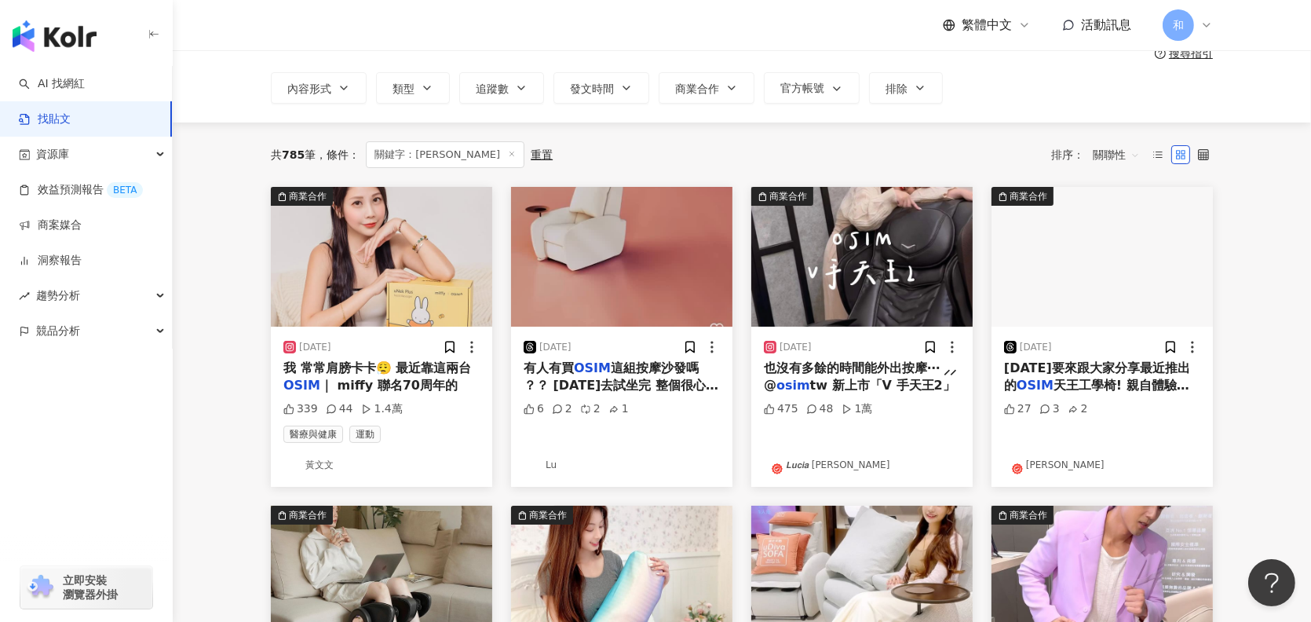
scroll to position [157, 0]
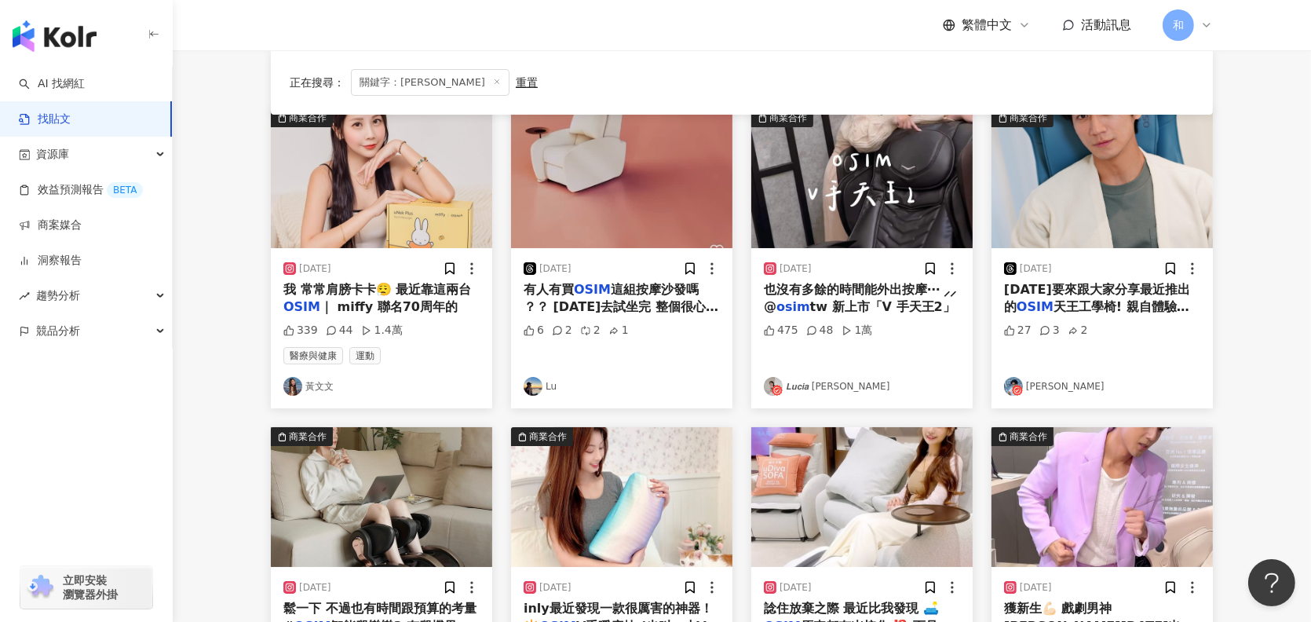
click at [1115, 290] on span "今天要來跟大家分享最近推出的" at bounding box center [1097, 298] width 186 height 32
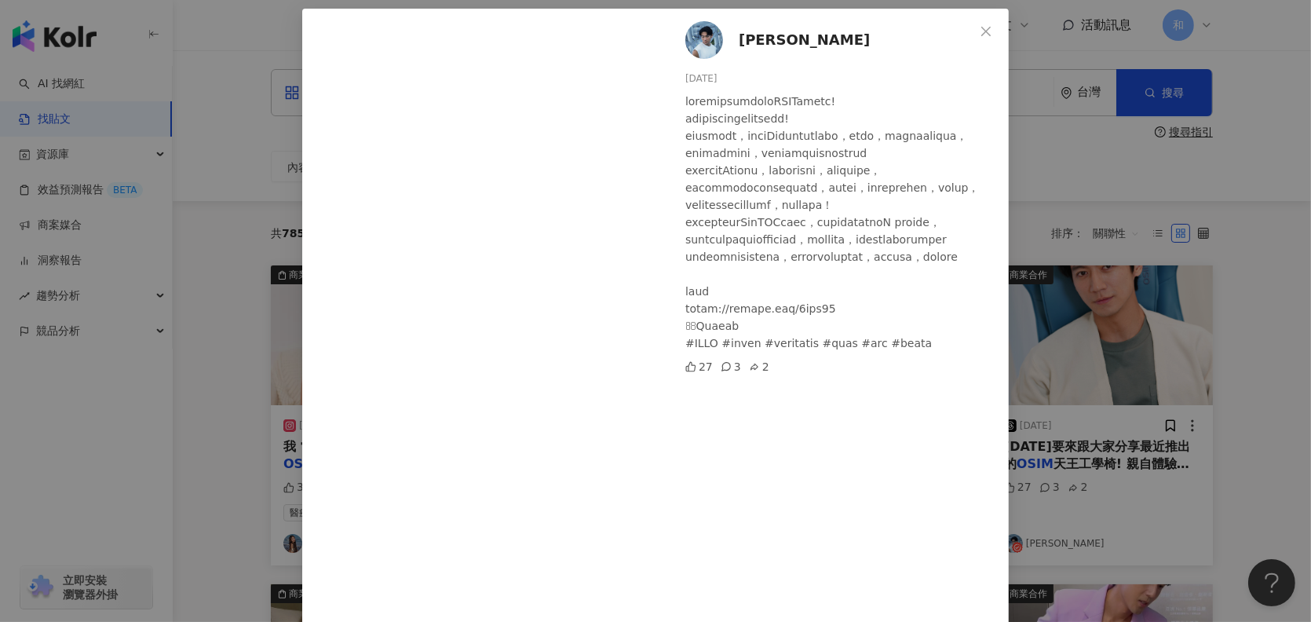
scroll to position [0, 0]
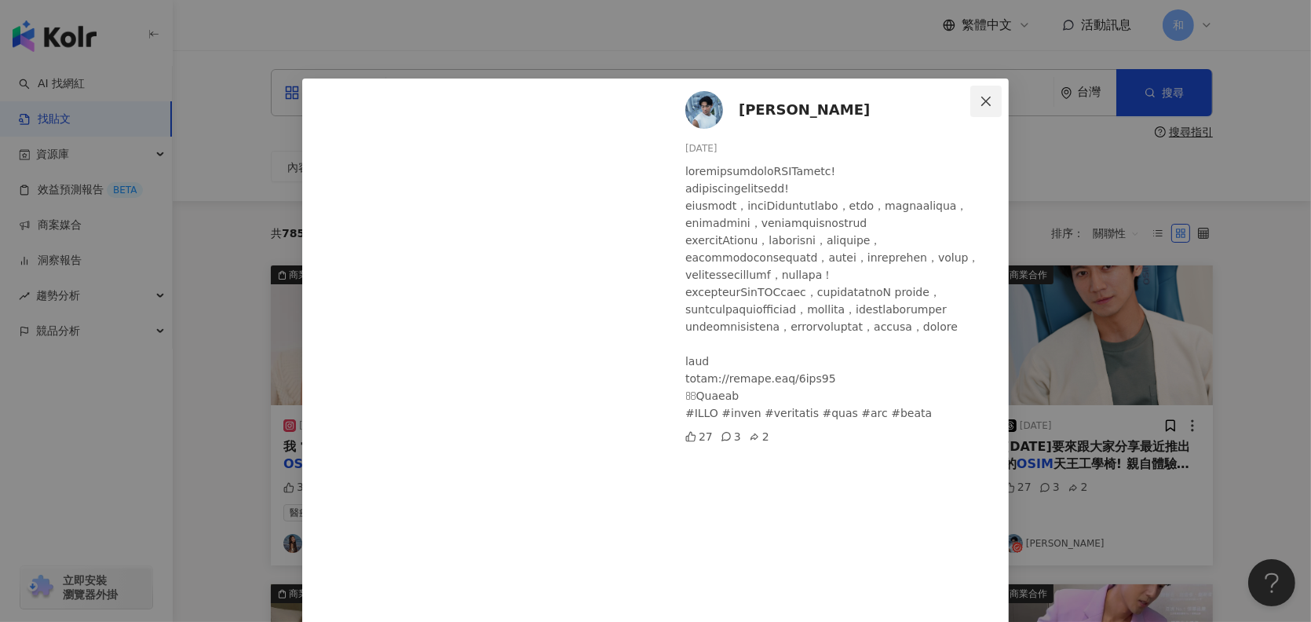
click at [979, 102] on icon "close" at bounding box center [985, 101] width 13 height 13
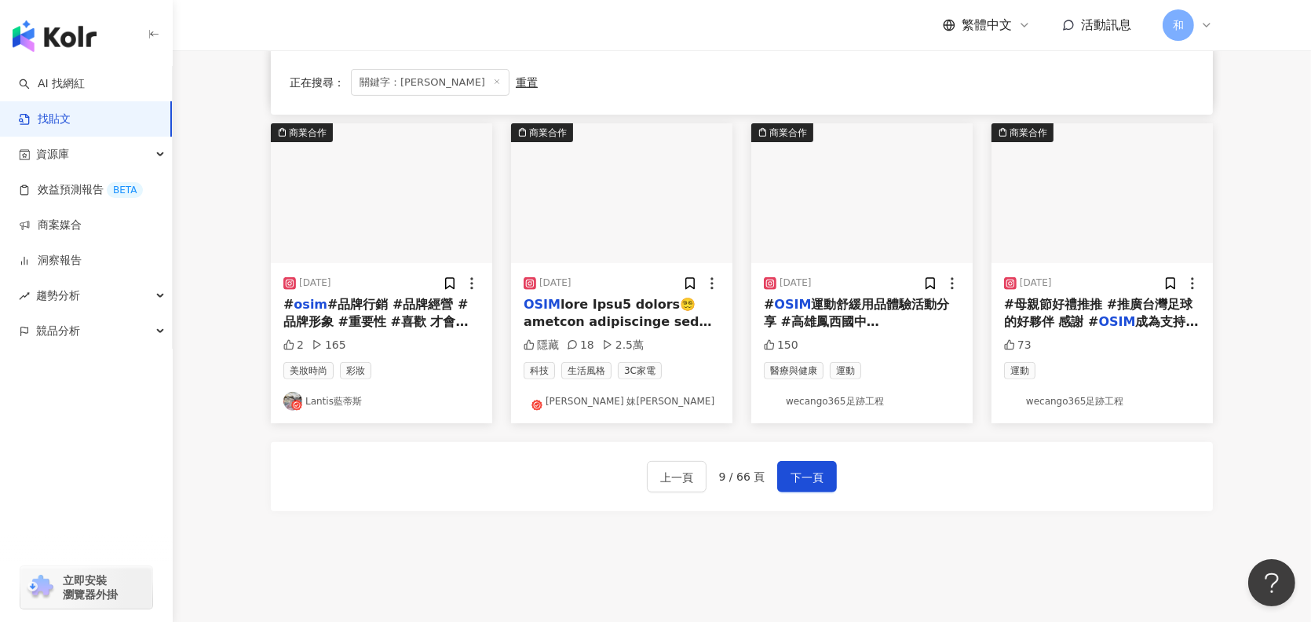
scroll to position [785, 0]
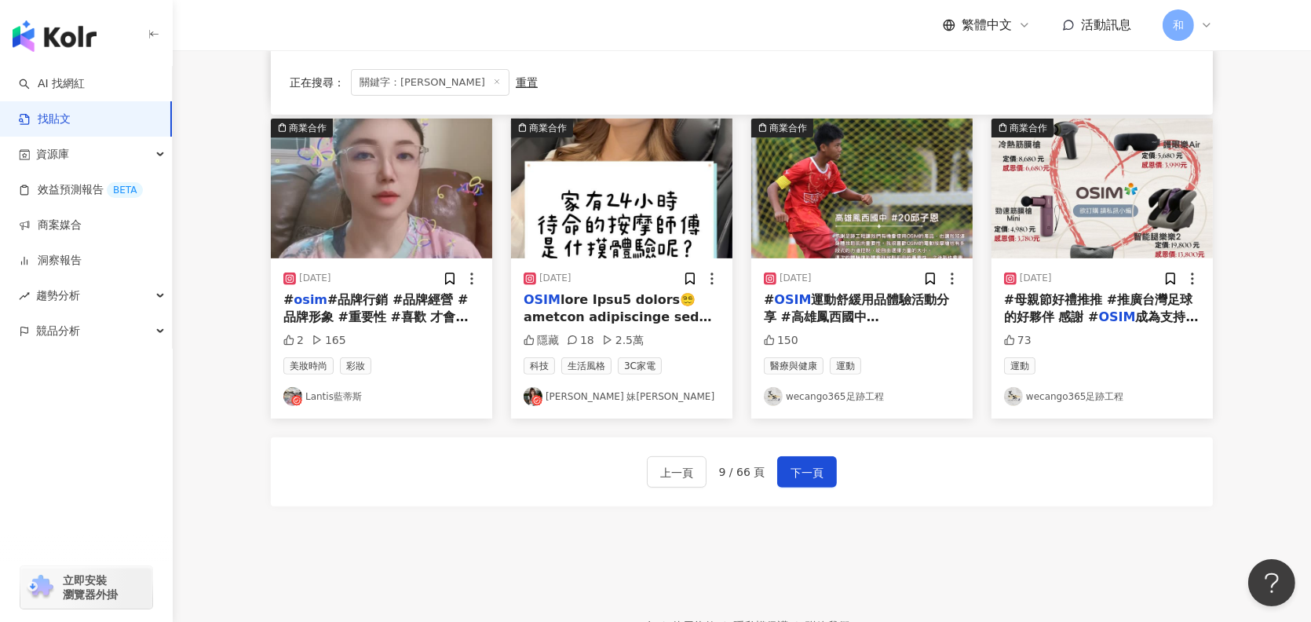
click at [336, 310] on span "#品牌行銷 #品牌經營 #品牌形象 #重要性 #喜歡 才會買你家 #產品 #口碑行銷 #推廣 #五感 #養身椅 #按摩 #處理 #解決 #問題 是 #重點 ✅…" at bounding box center [379, 361] width 192 height 138
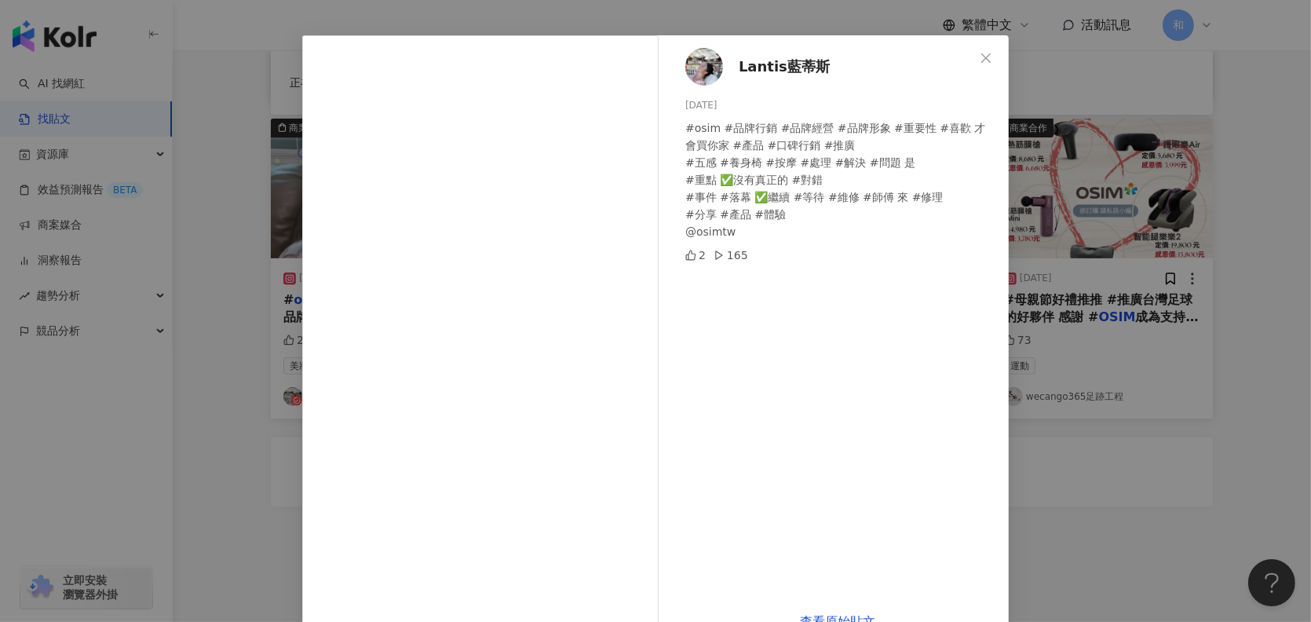
scroll to position [78, 0]
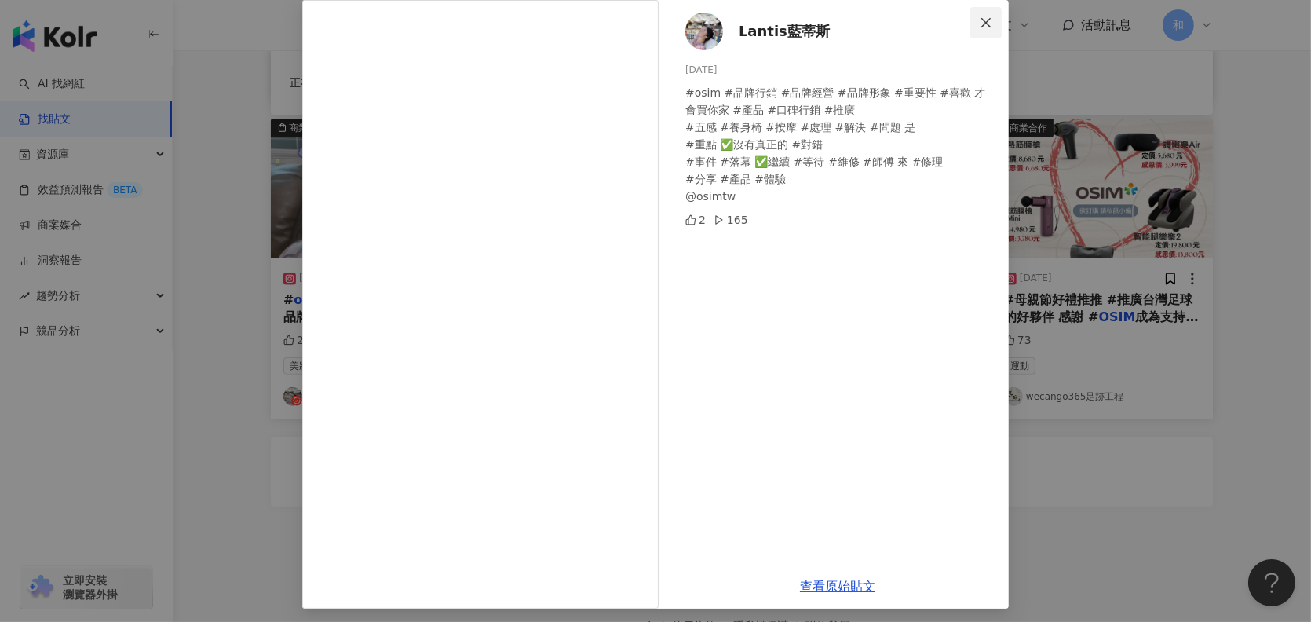
click at [970, 27] on span "Close" at bounding box center [985, 22] width 31 height 13
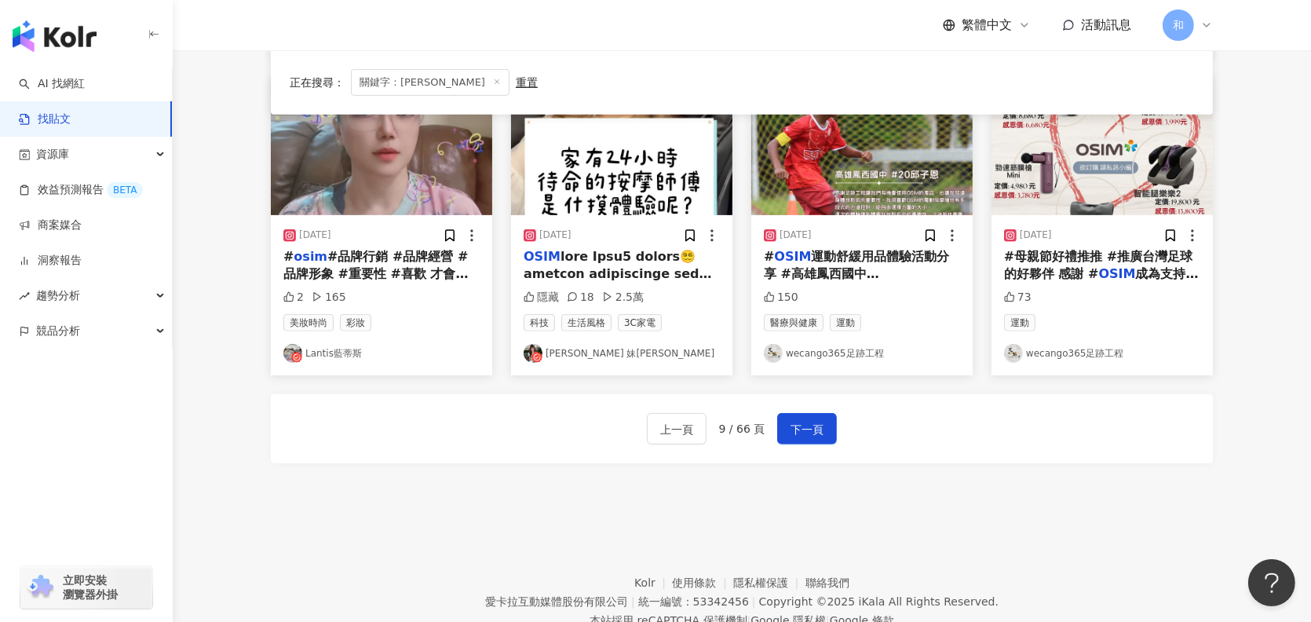
scroll to position [863, 0]
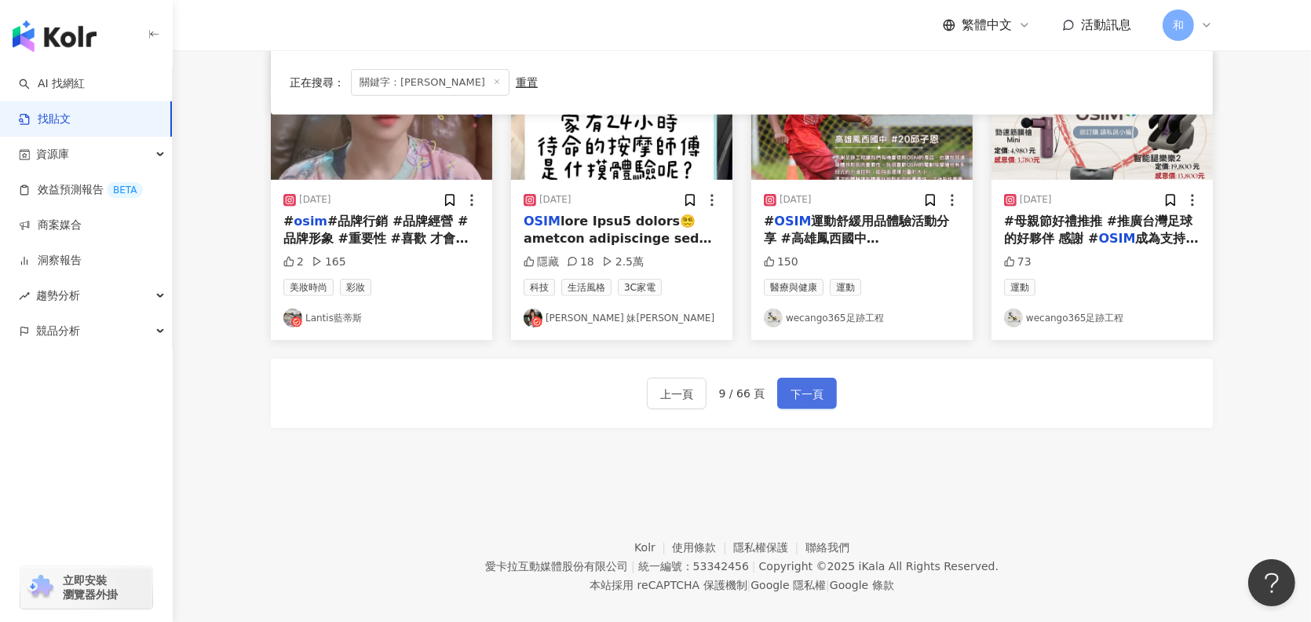
click at [810, 398] on span "下一頁" at bounding box center [806, 394] width 33 height 19
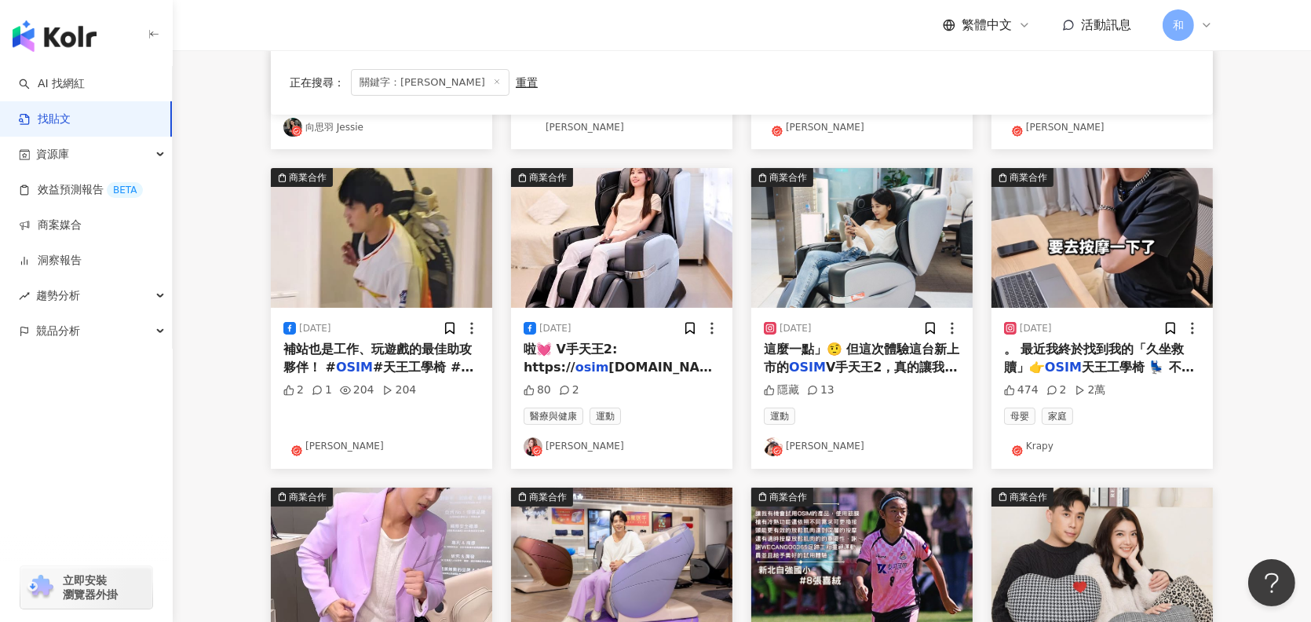
scroll to position [314, 0]
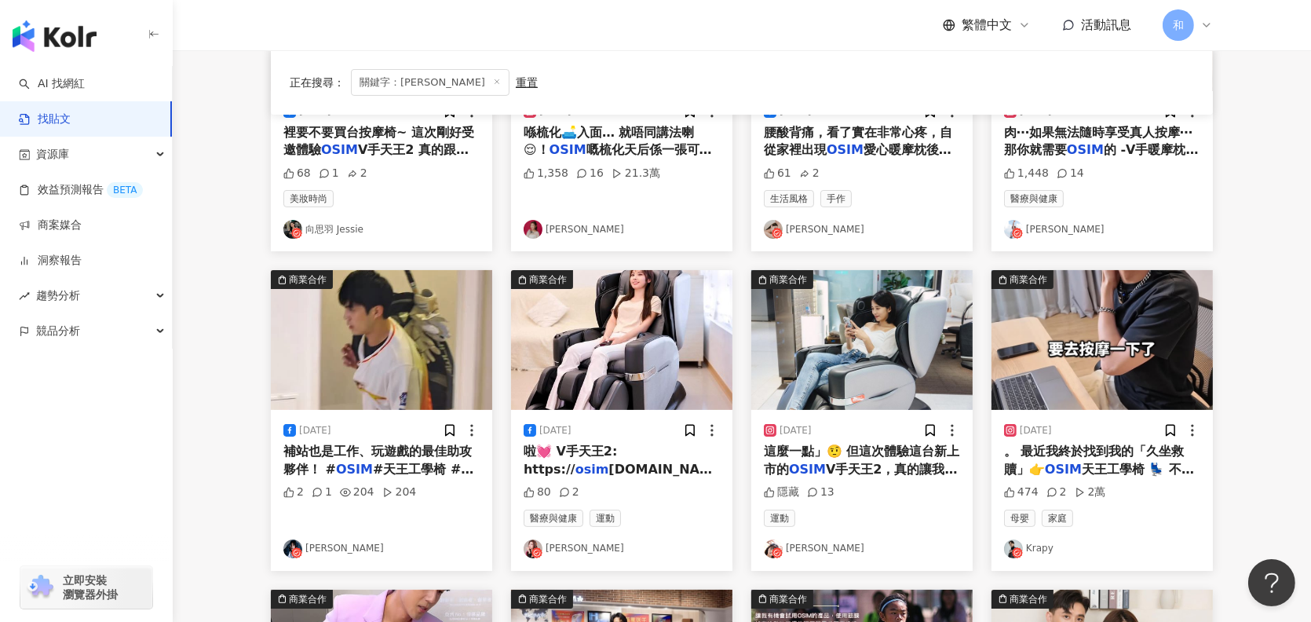
click at [461, 453] on span "補站也是工作、玩遊戲的最佳助攻夥伴！ #" at bounding box center [377, 459] width 188 height 32
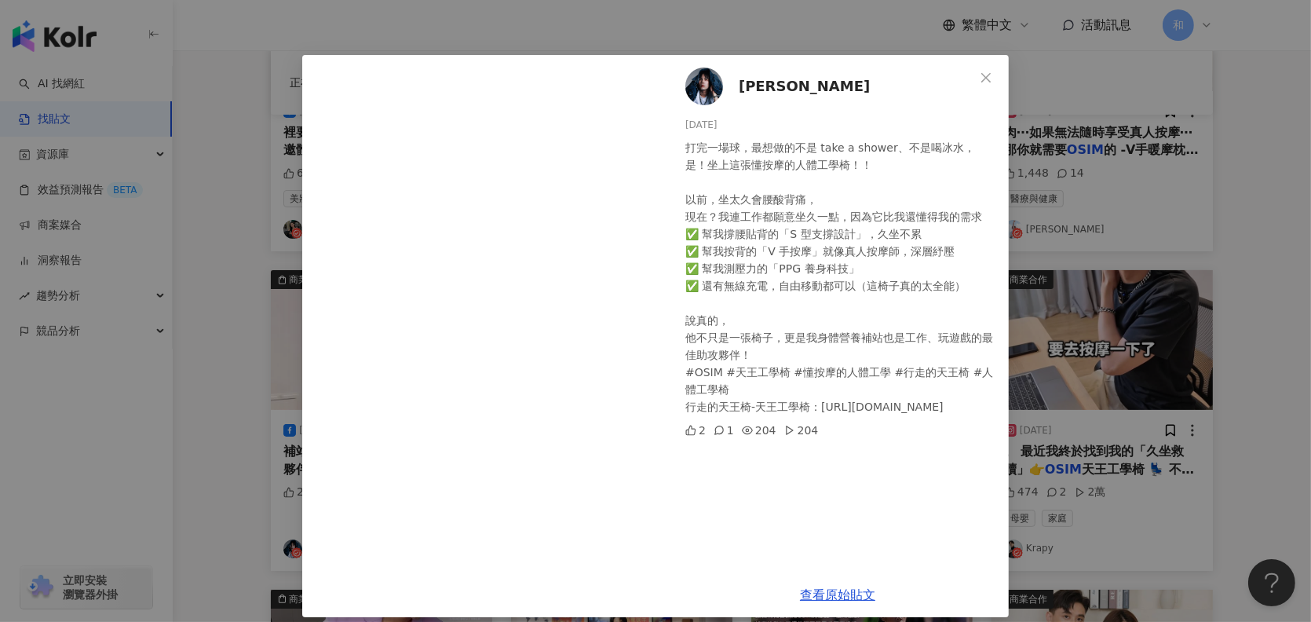
scroll to position [38, 0]
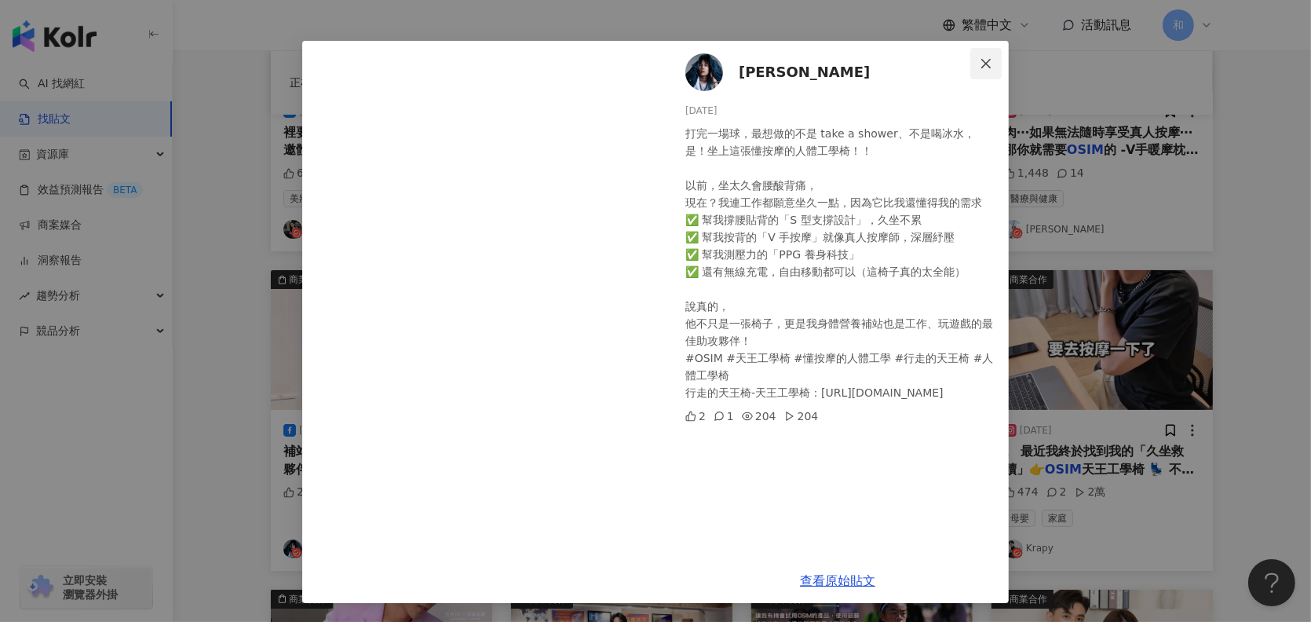
click at [973, 56] on button "Close" at bounding box center [985, 63] width 31 height 31
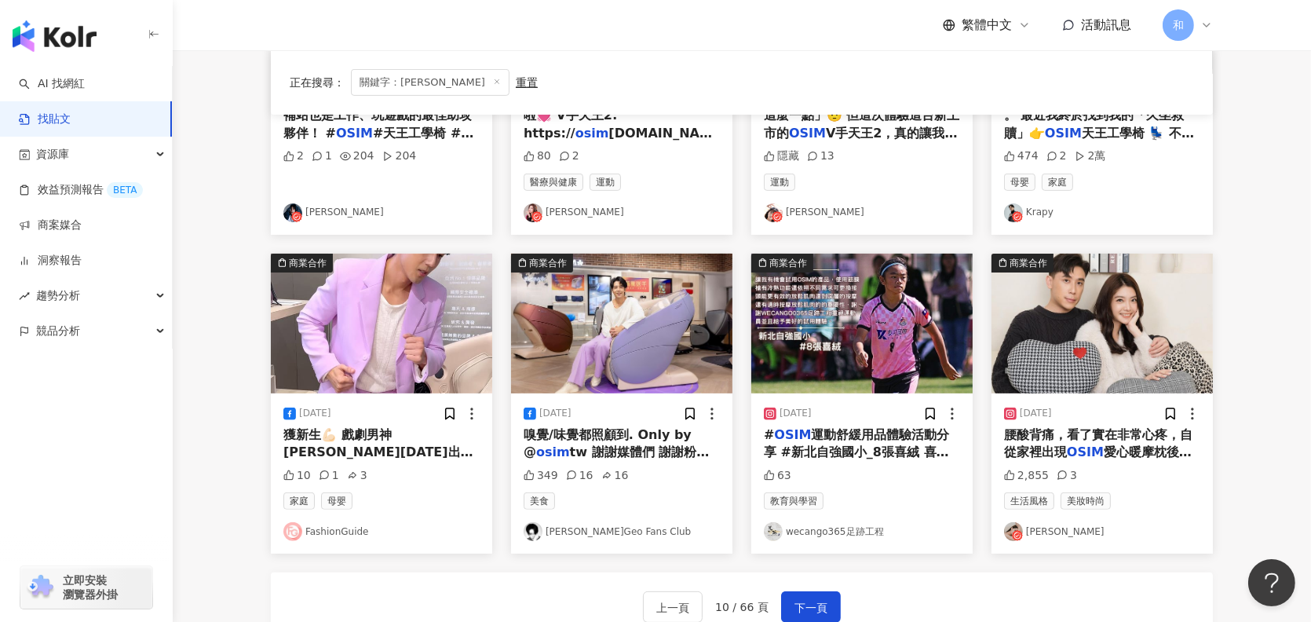
scroll to position [881, 0]
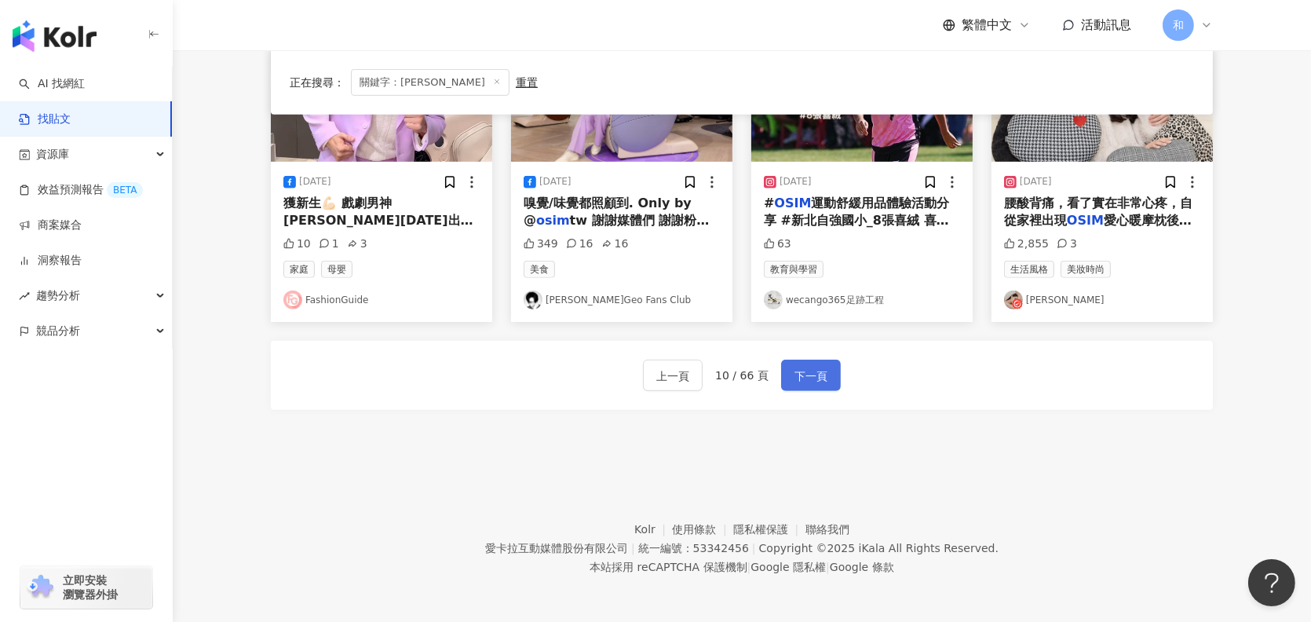
click at [819, 363] on button "下一頁" at bounding box center [811, 374] width 60 height 31
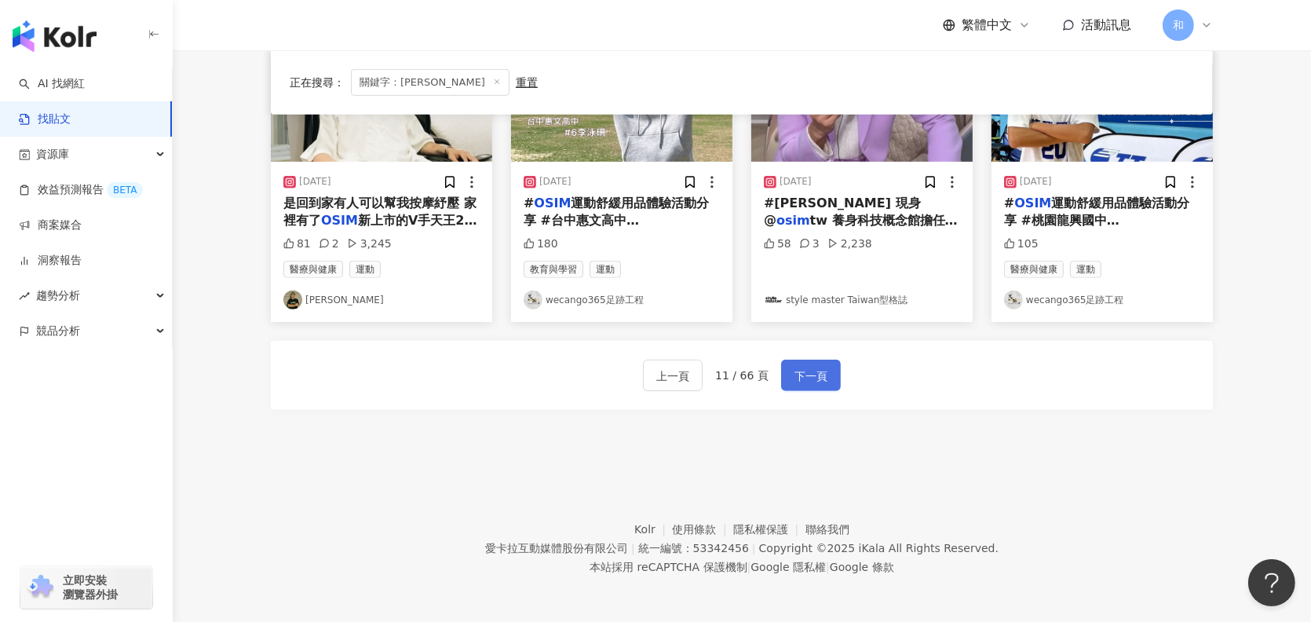
click at [822, 380] on span "下一頁" at bounding box center [810, 375] width 33 height 19
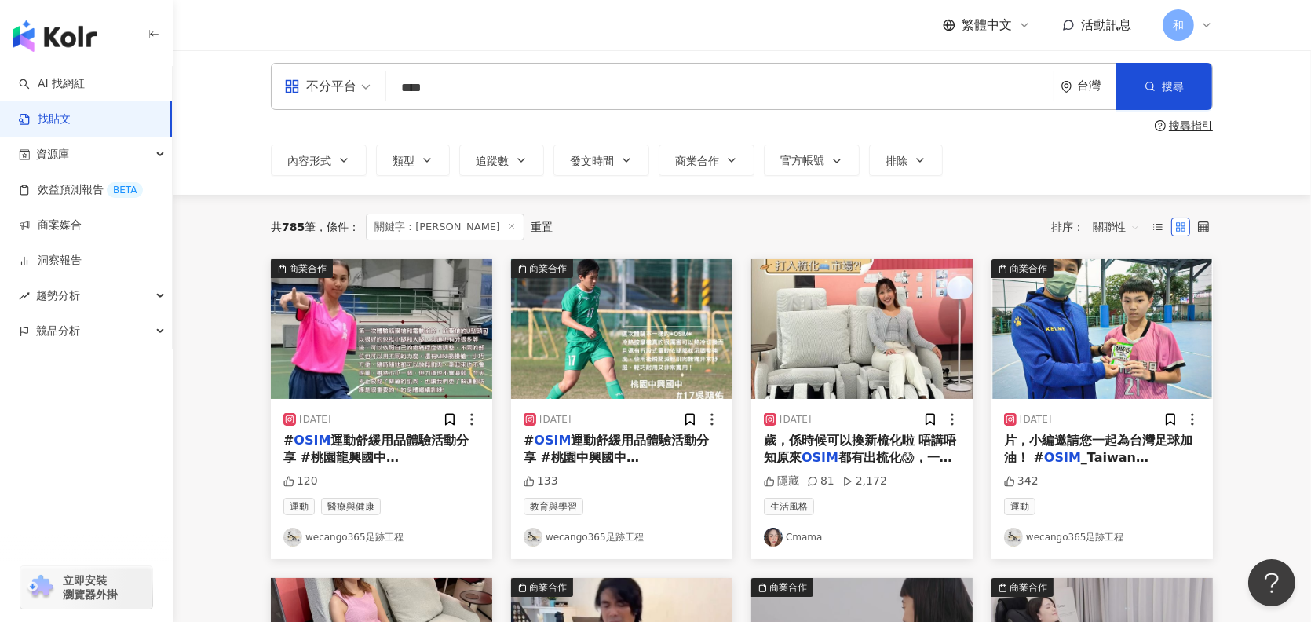
scroll to position [0, 0]
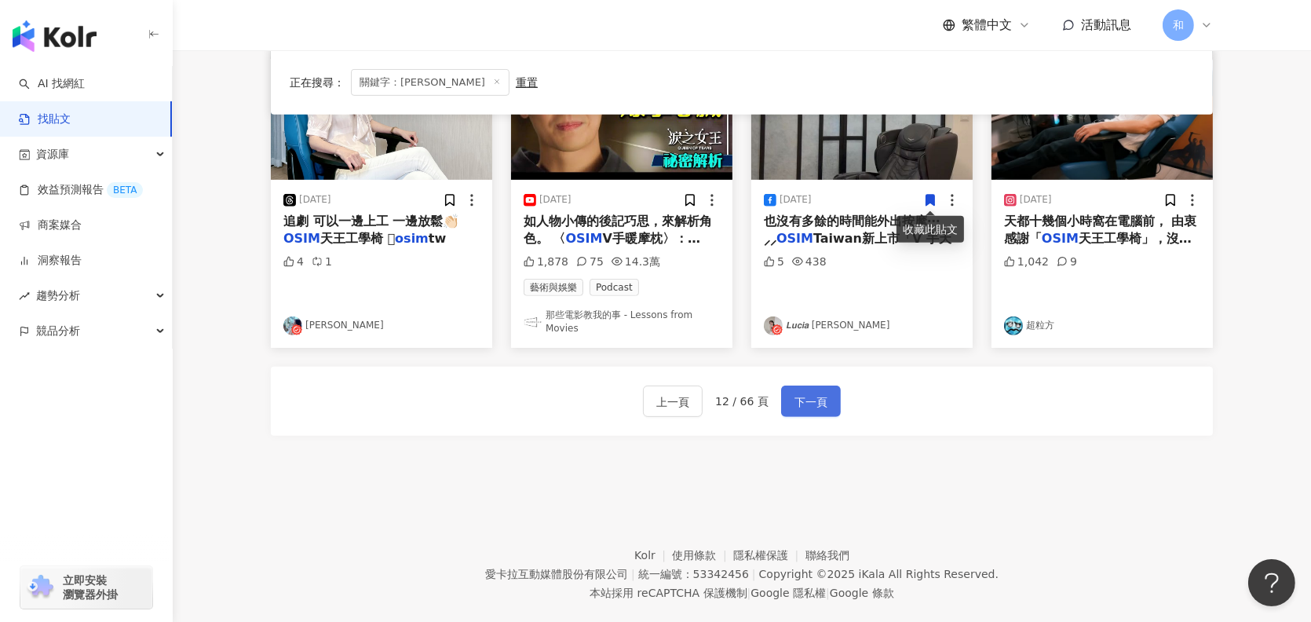
click at [827, 403] on button "下一頁" at bounding box center [811, 400] width 60 height 31
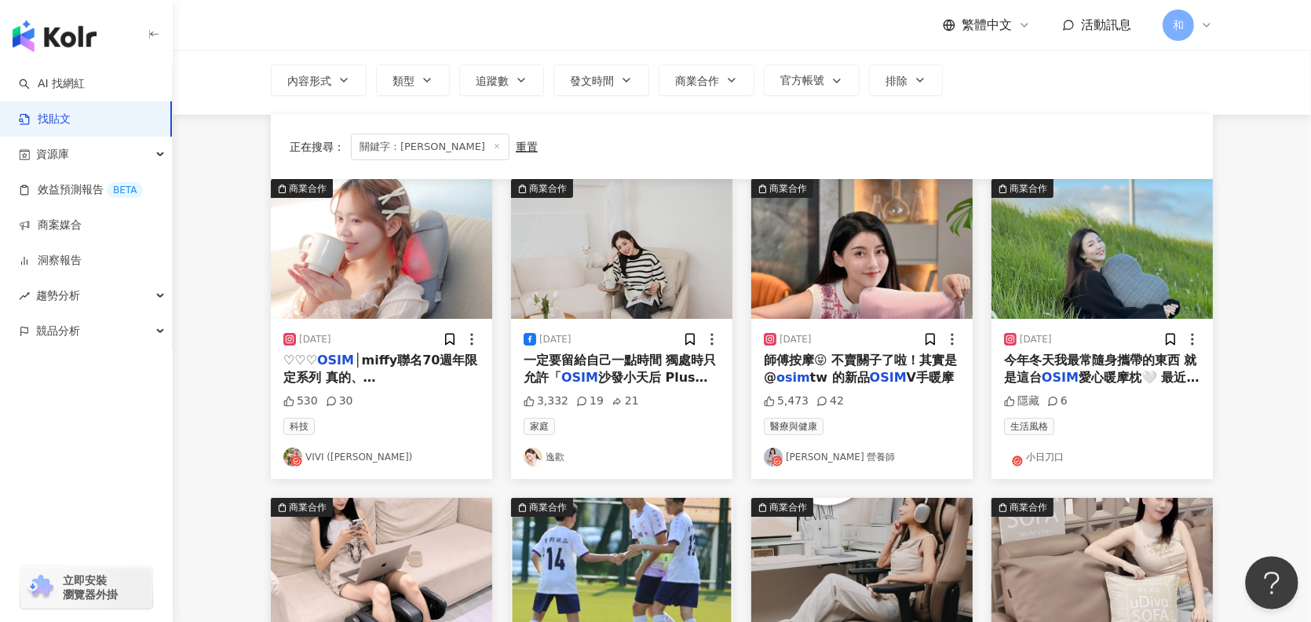
scroll to position [71, 0]
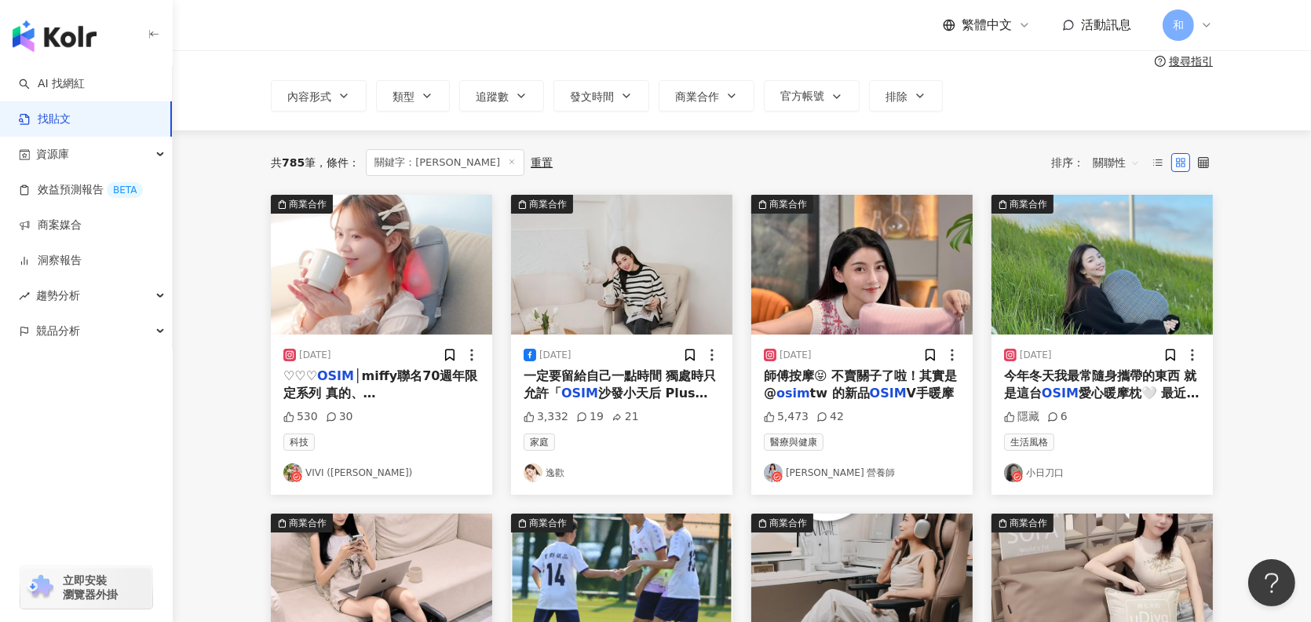
click at [662, 386] on span "沙發小天后 Plus」在場😜" at bounding box center [615, 401] width 184 height 32
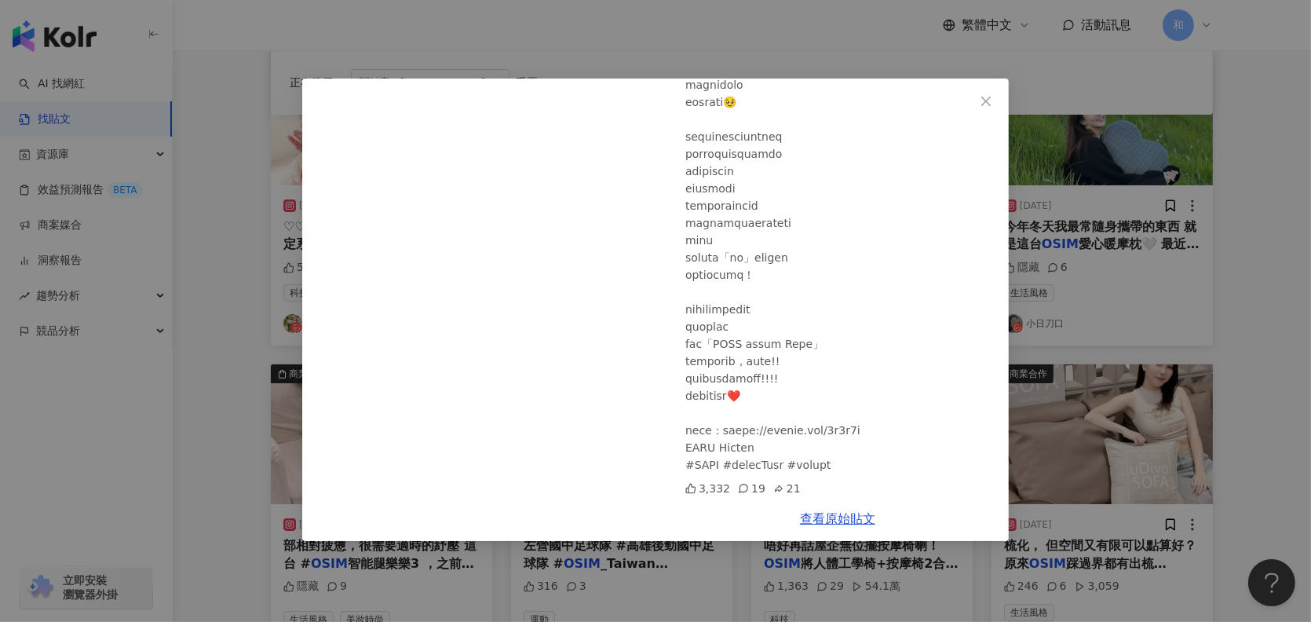
scroll to position [228, 0]
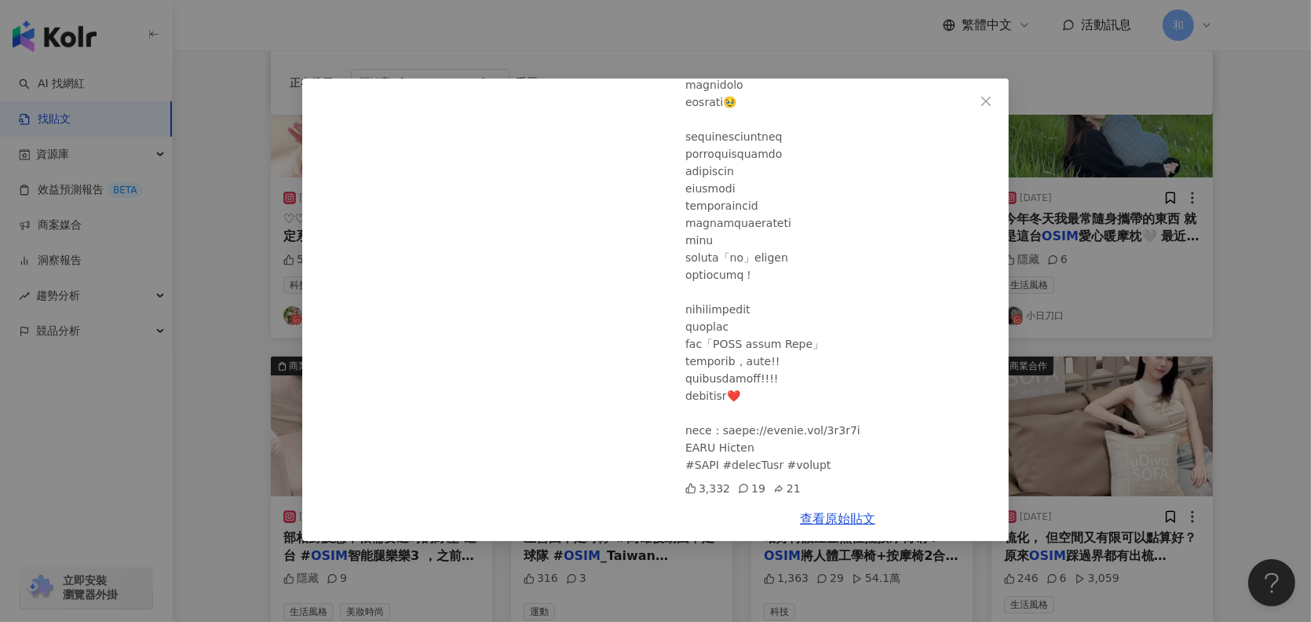
click at [987, 97] on icon "close" at bounding box center [985, 101] width 13 height 13
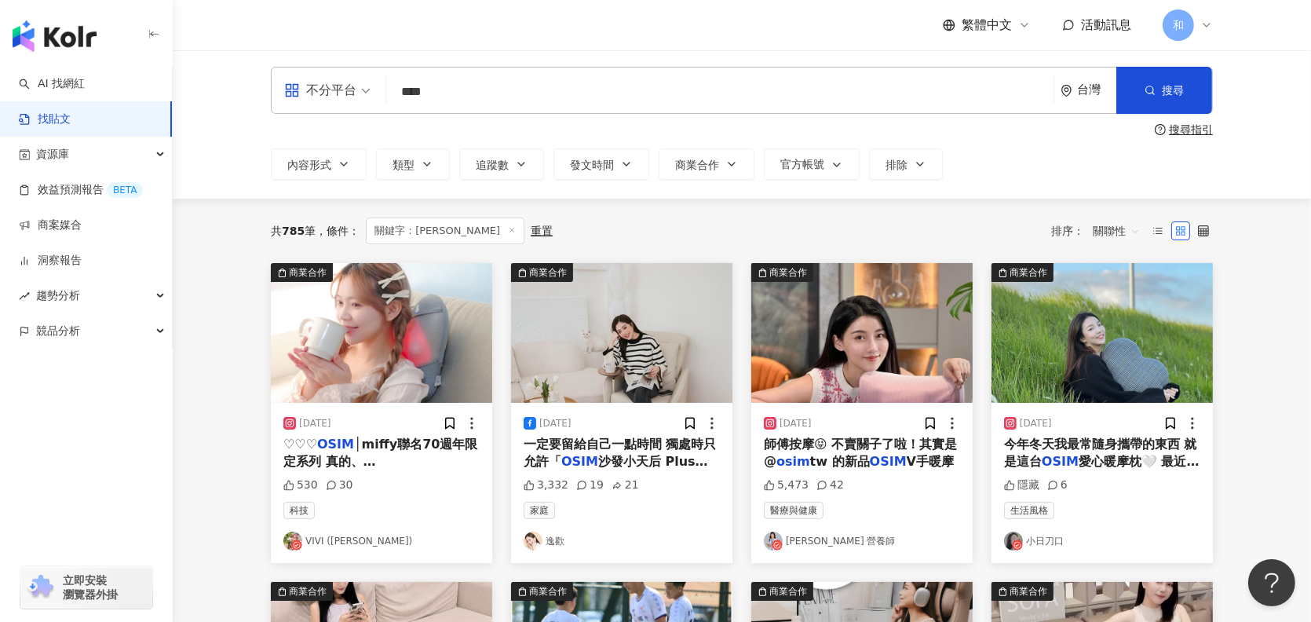
scroll to position [0, 0]
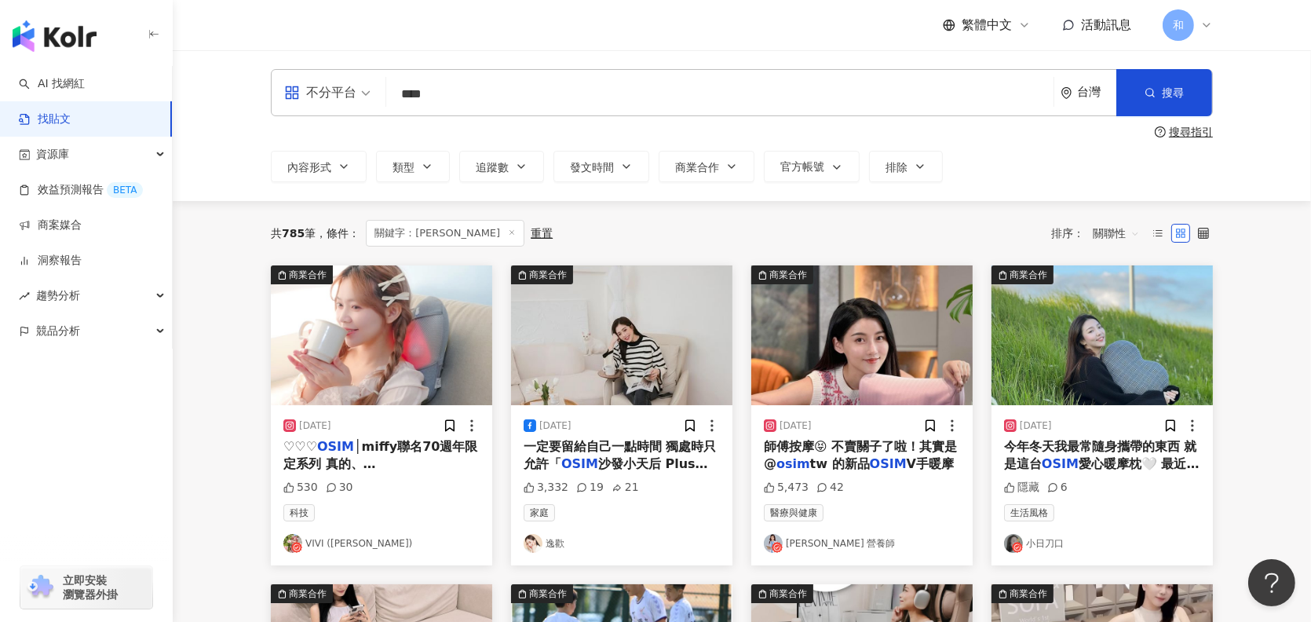
click at [870, 450] on span "師傅按摩😝 不賣關子了啦！其實是 @" at bounding box center [860, 455] width 193 height 32
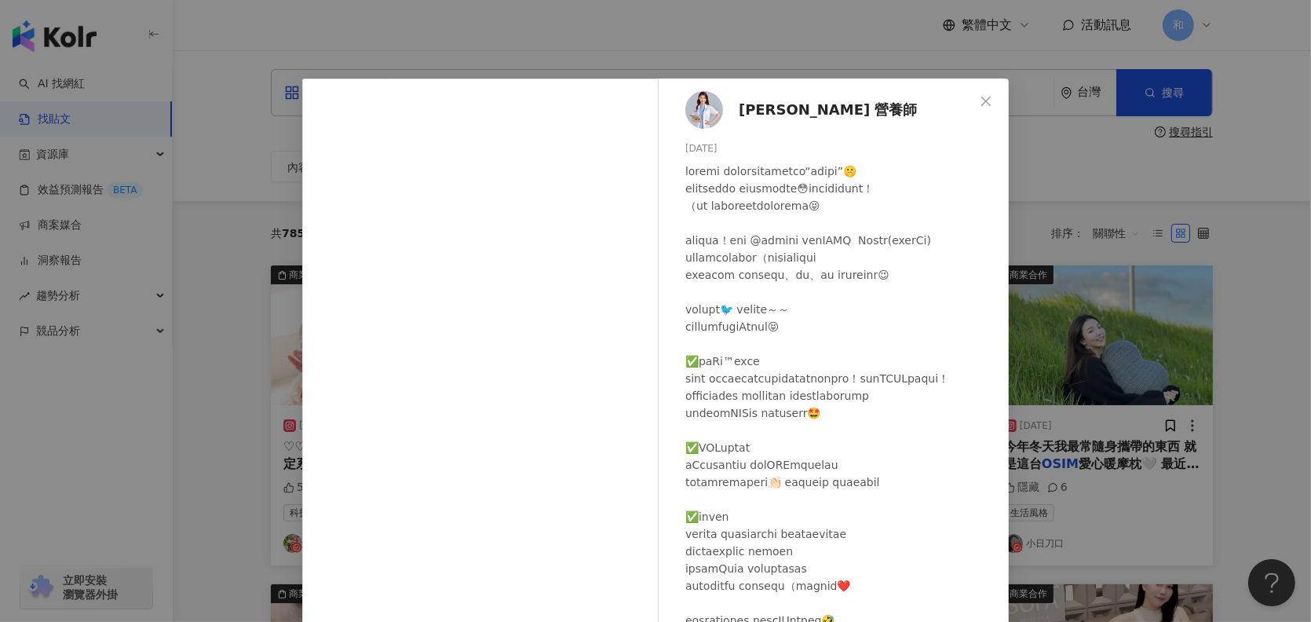
click at [767, 105] on span "高敏敏 營養師" at bounding box center [827, 110] width 179 height 22
click at [980, 100] on icon "close" at bounding box center [985, 101] width 13 height 13
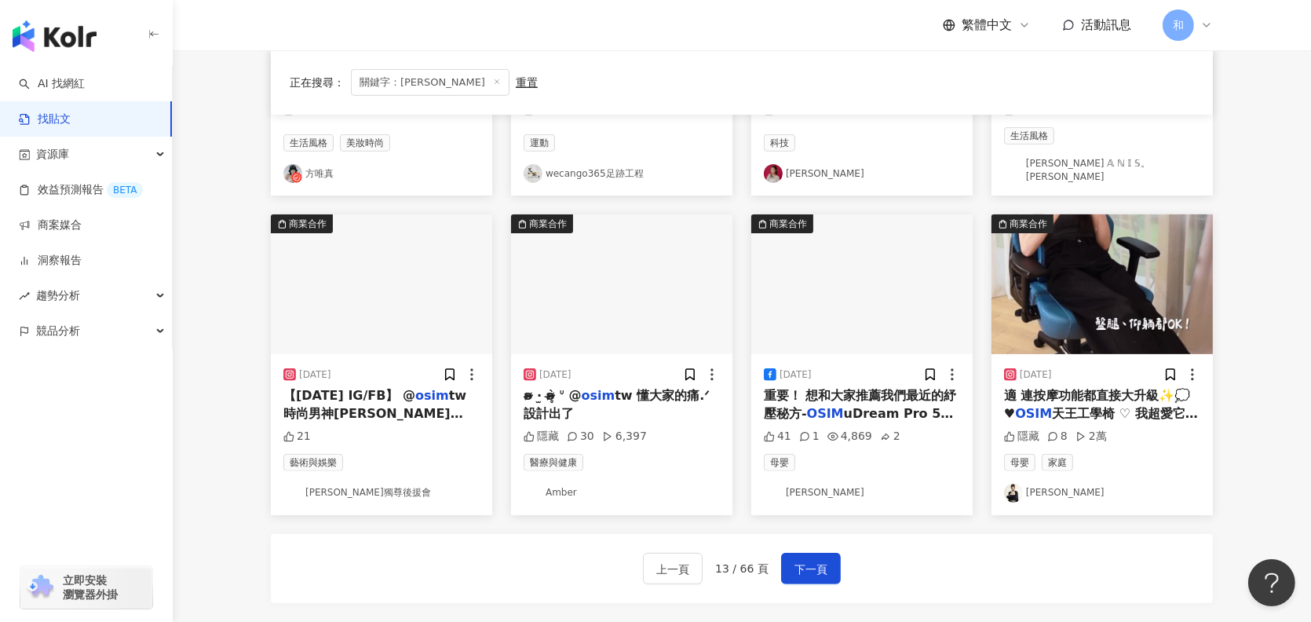
scroll to position [881, 0]
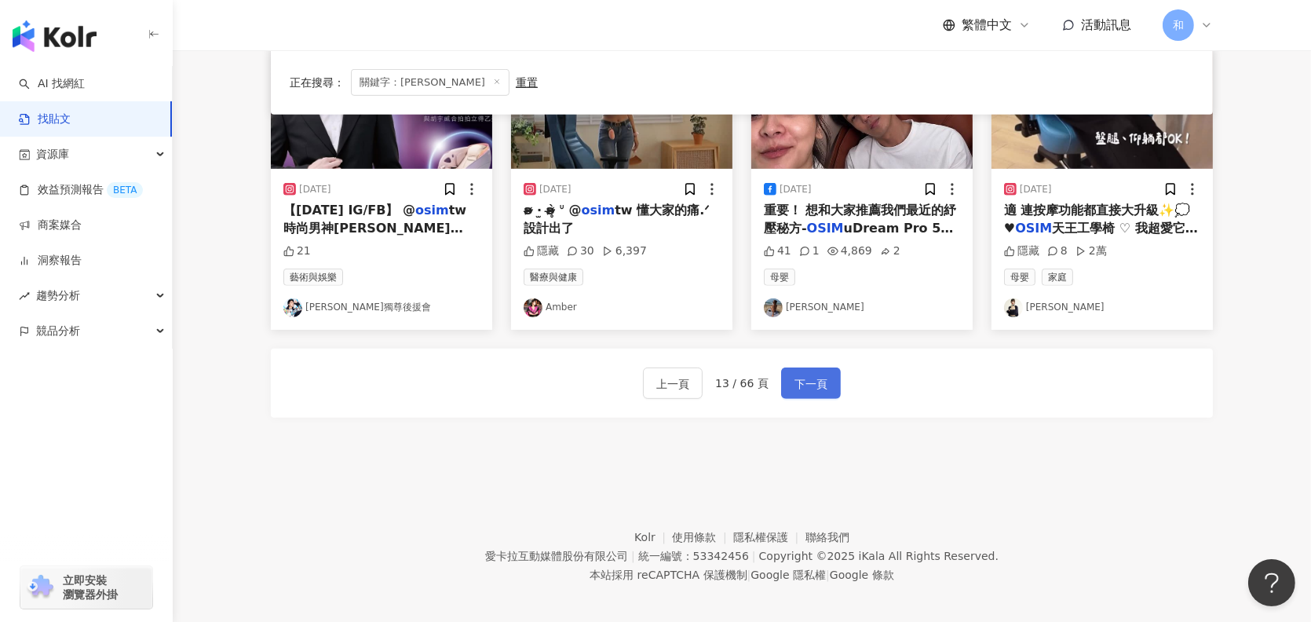
click at [815, 374] on span "下一頁" at bounding box center [810, 383] width 33 height 19
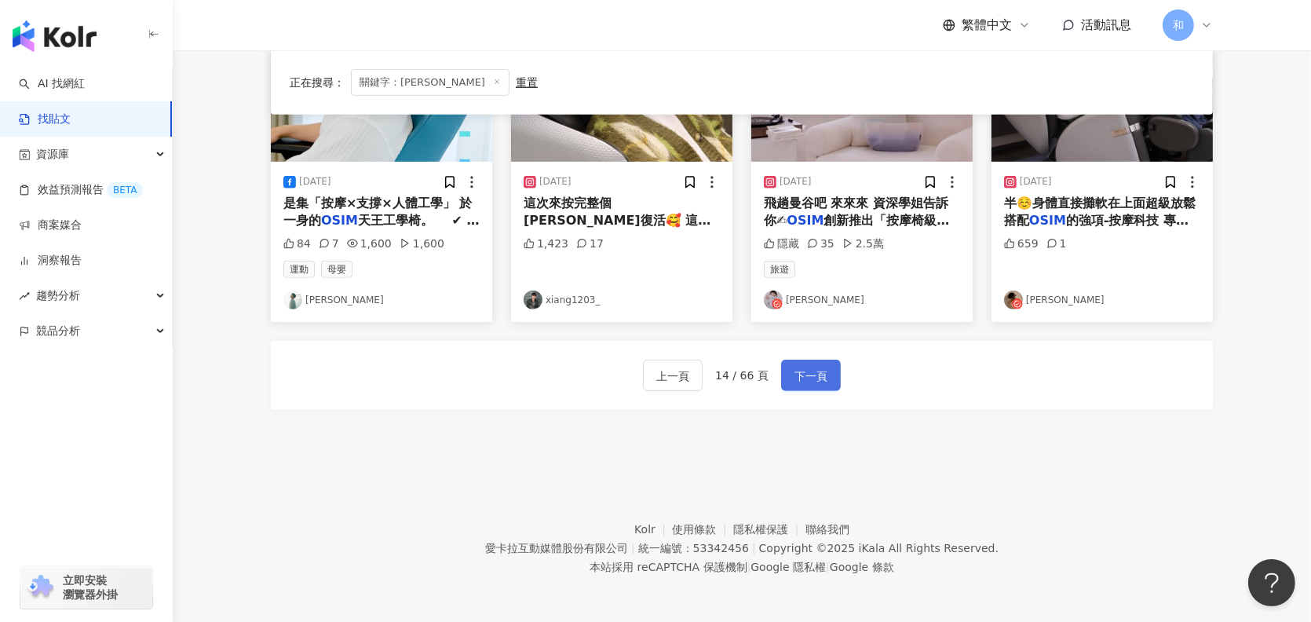
click at [807, 367] on span "下一頁" at bounding box center [810, 375] width 33 height 19
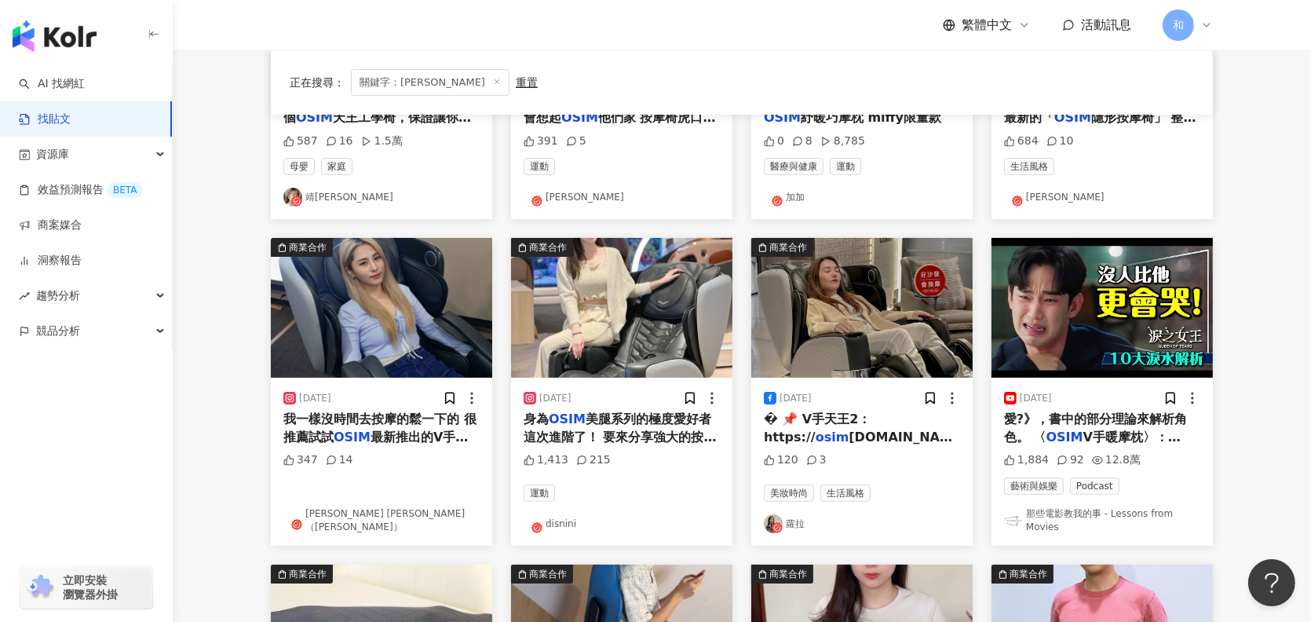
scroll to position [418, 0]
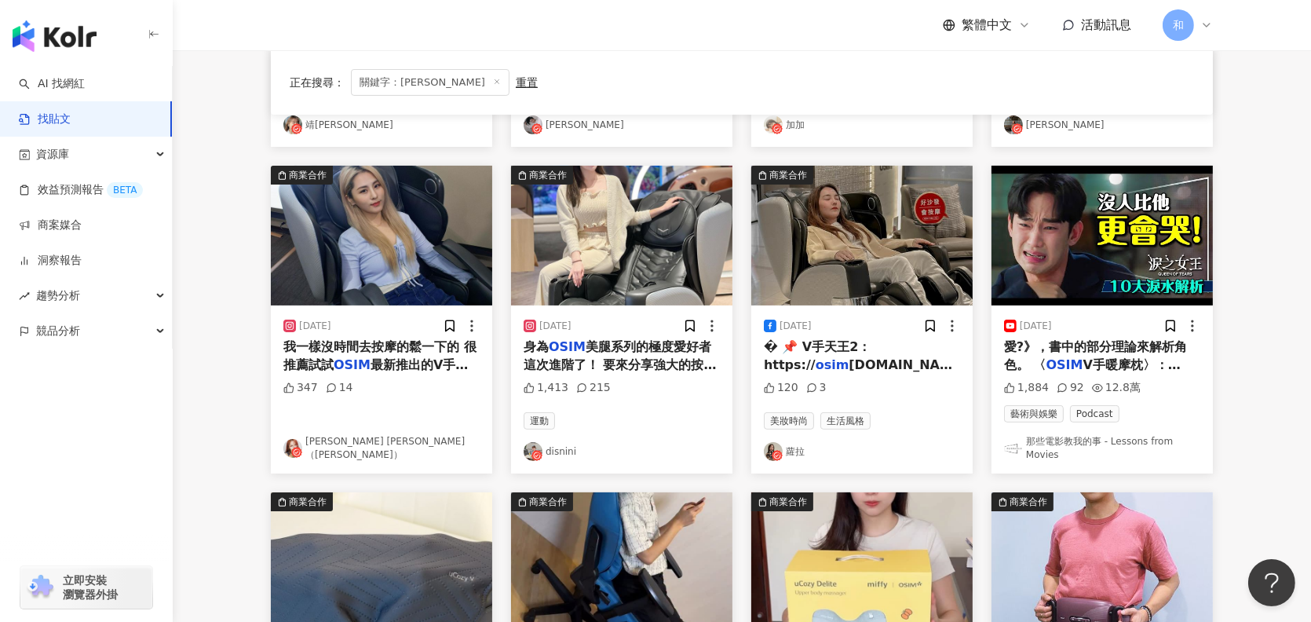
click at [877, 359] on span "tw.com/5tsff3 O" at bounding box center [865, 373] width 202 height 32
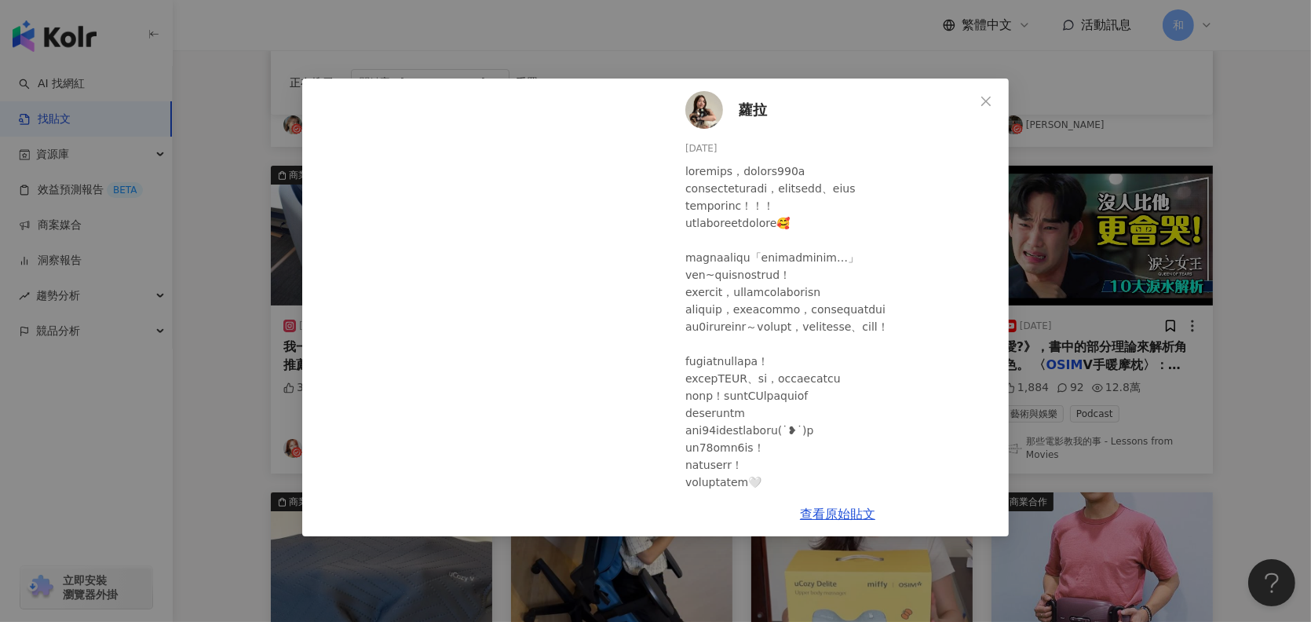
click at [698, 111] on img at bounding box center [704, 110] width 38 height 38
click at [983, 102] on icon "close" at bounding box center [985, 101] width 13 height 13
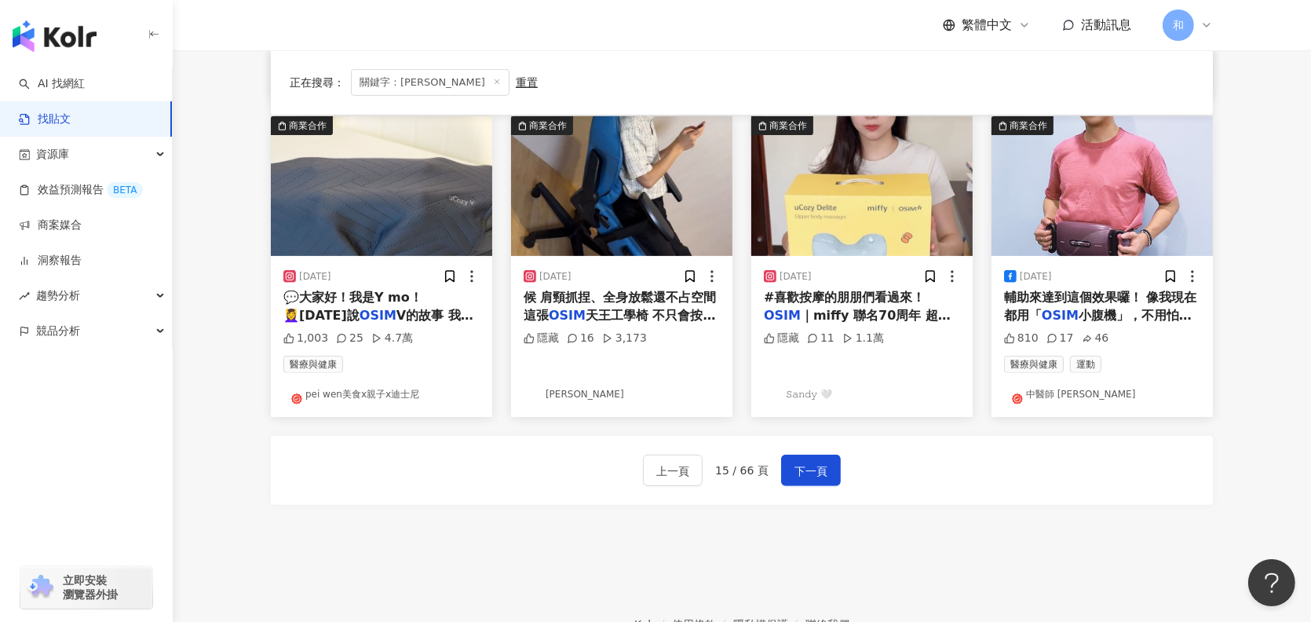
scroll to position [732, 0]
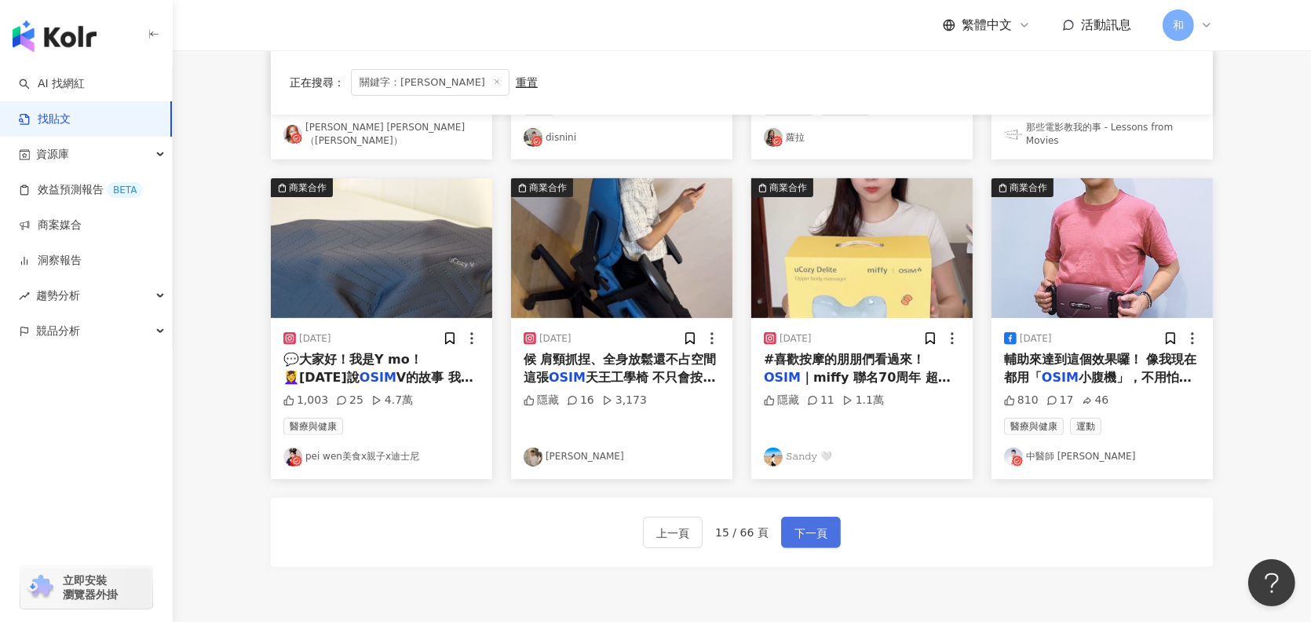
click at [811, 534] on span "下一頁" at bounding box center [810, 532] width 33 height 19
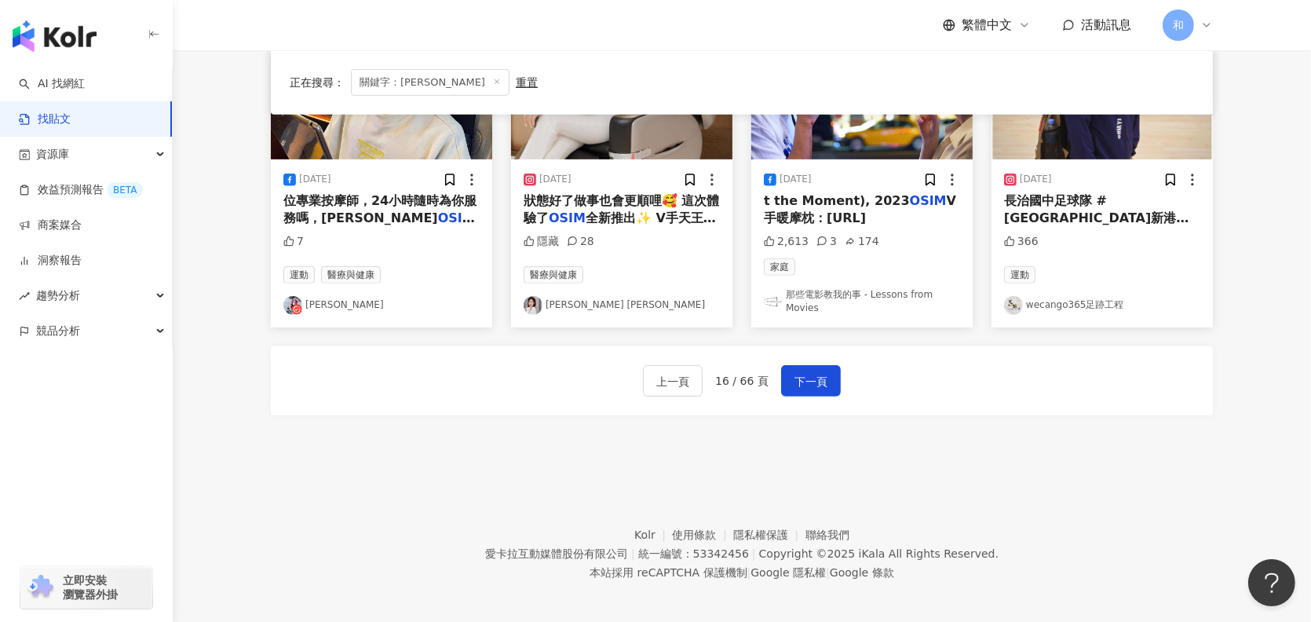
scroll to position [889, 0]
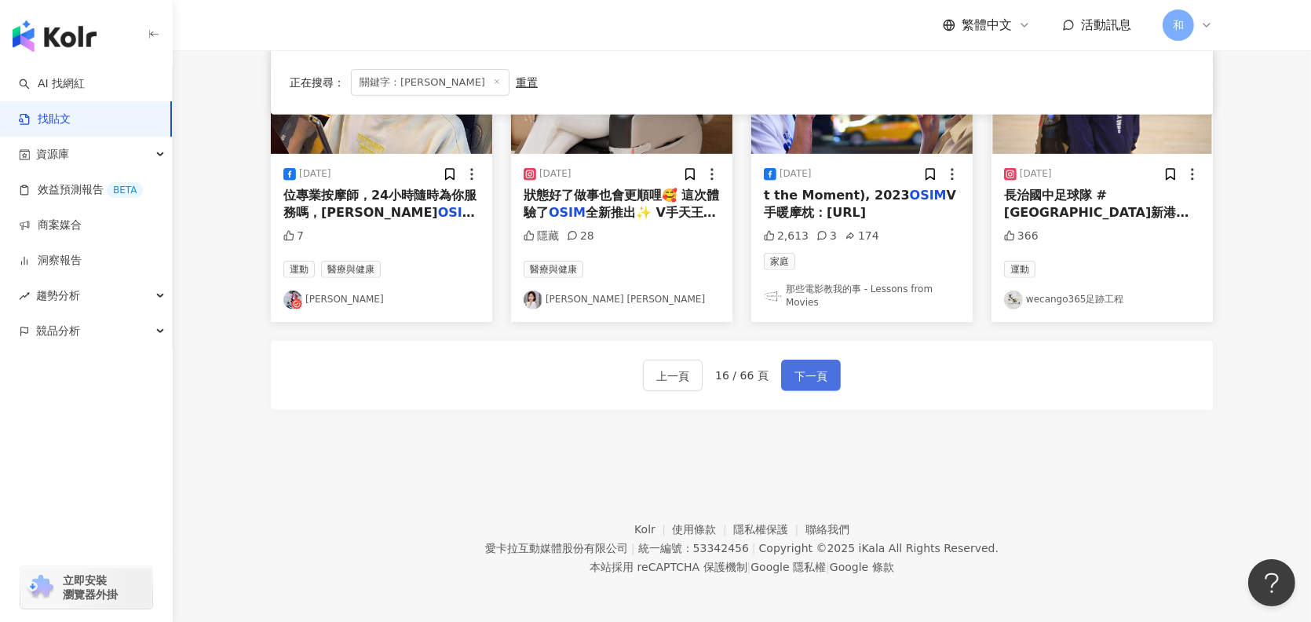
click at [806, 372] on span "下一頁" at bounding box center [810, 375] width 33 height 19
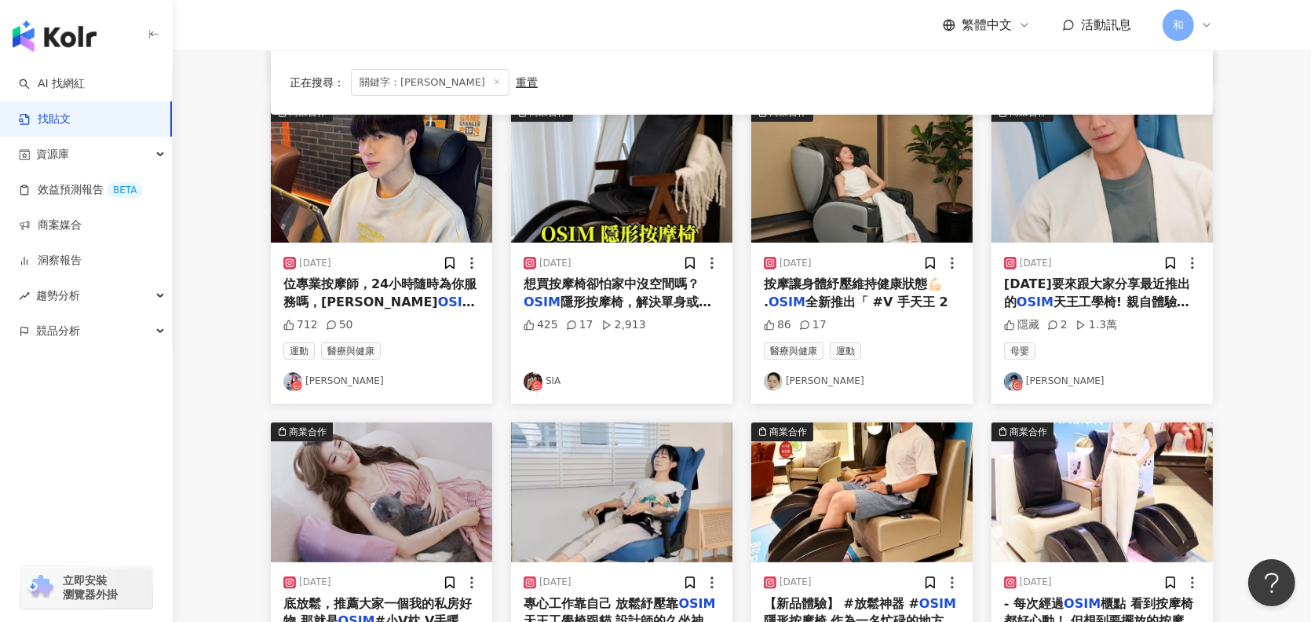
scroll to position [410, 0]
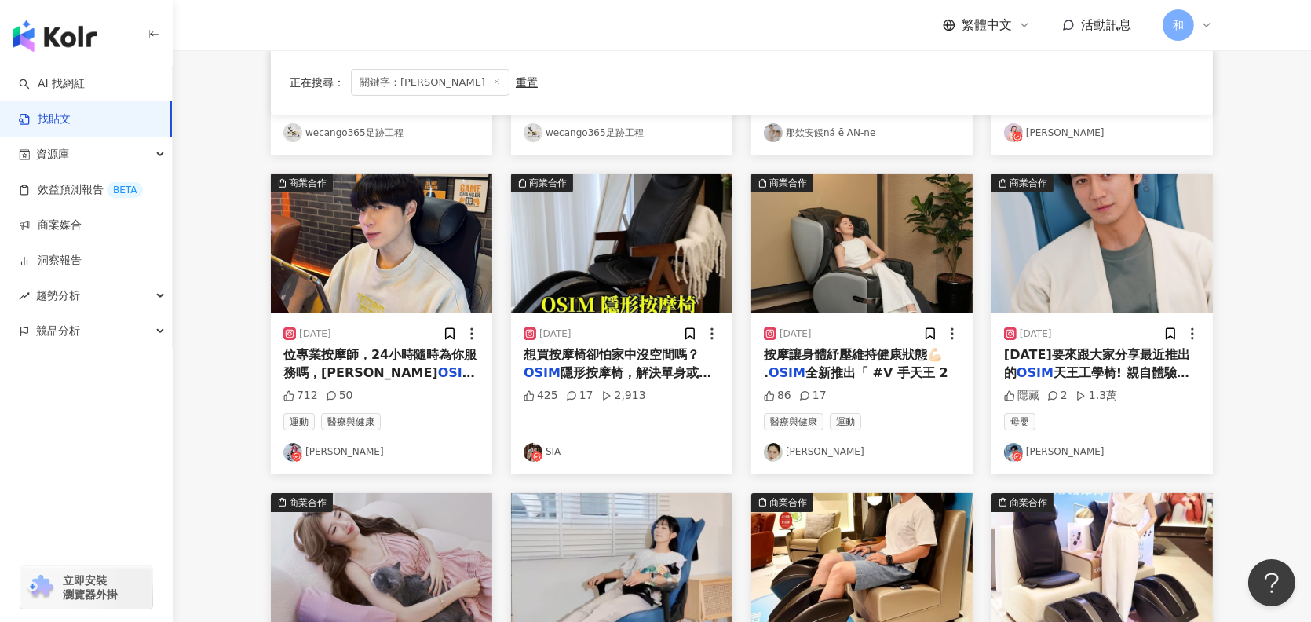
click at [867, 371] on span "全新推出「 #V 手天王 2" at bounding box center [876, 372] width 143 height 15
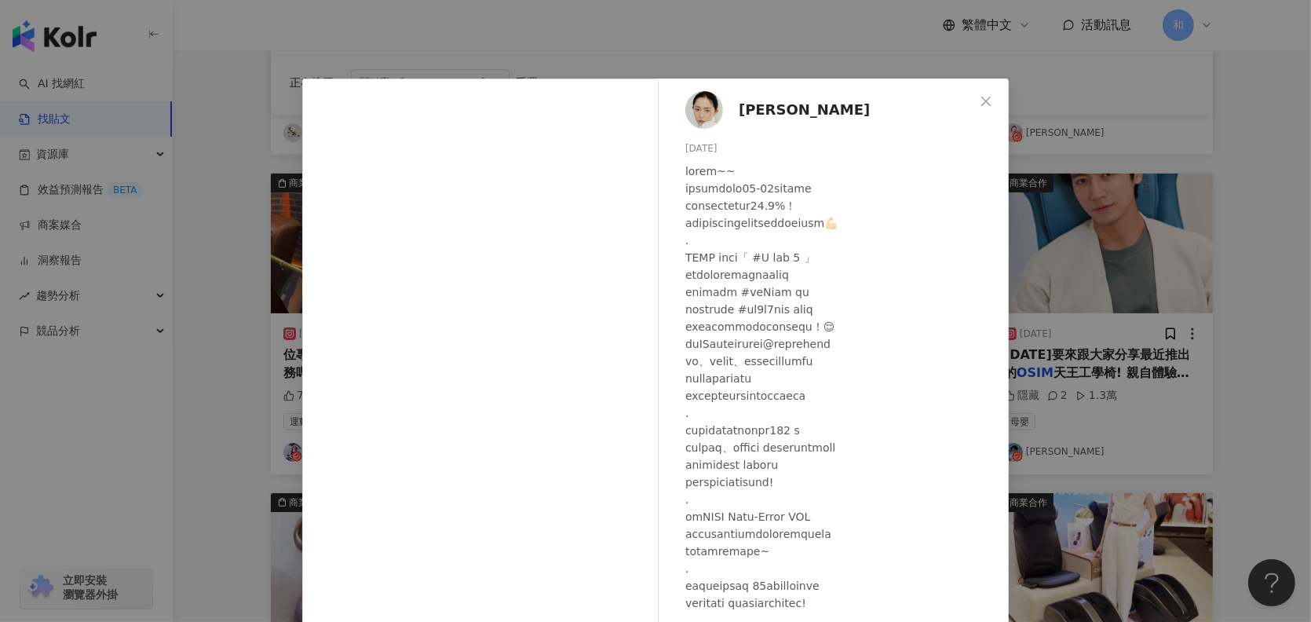
scroll to position [0, 0]
click at [779, 107] on span "Chrisanne Chris" at bounding box center [803, 110] width 131 height 22
click at [977, 92] on button "Close" at bounding box center [985, 101] width 31 height 31
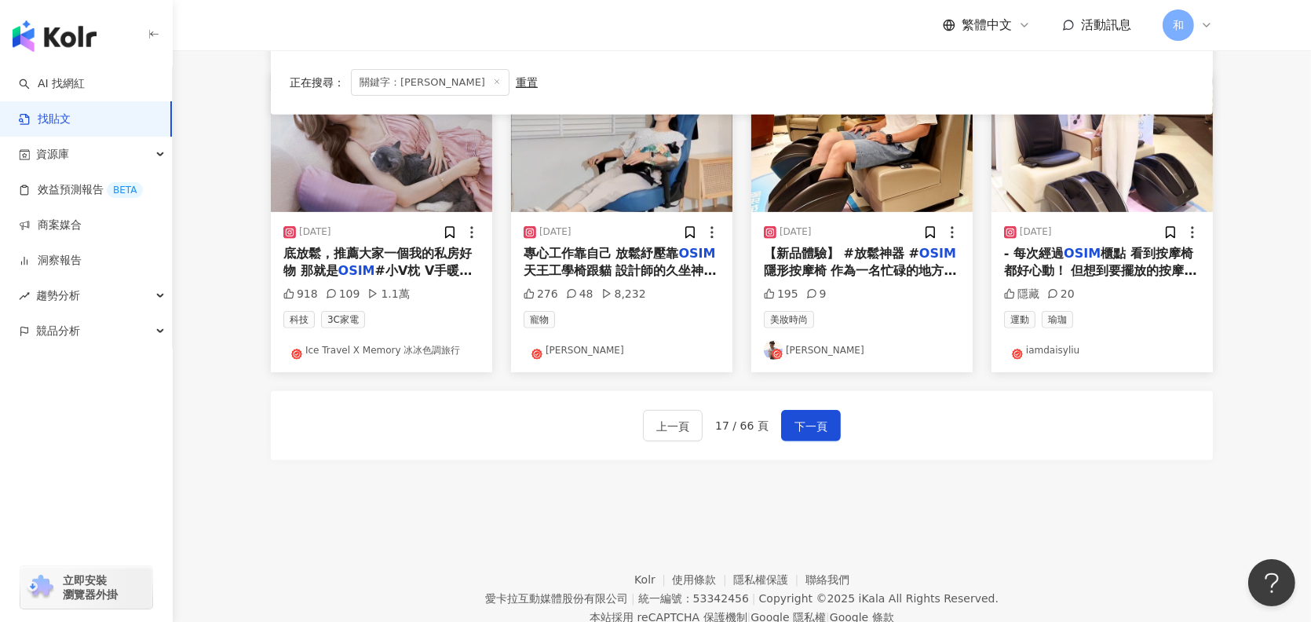
scroll to position [803, 0]
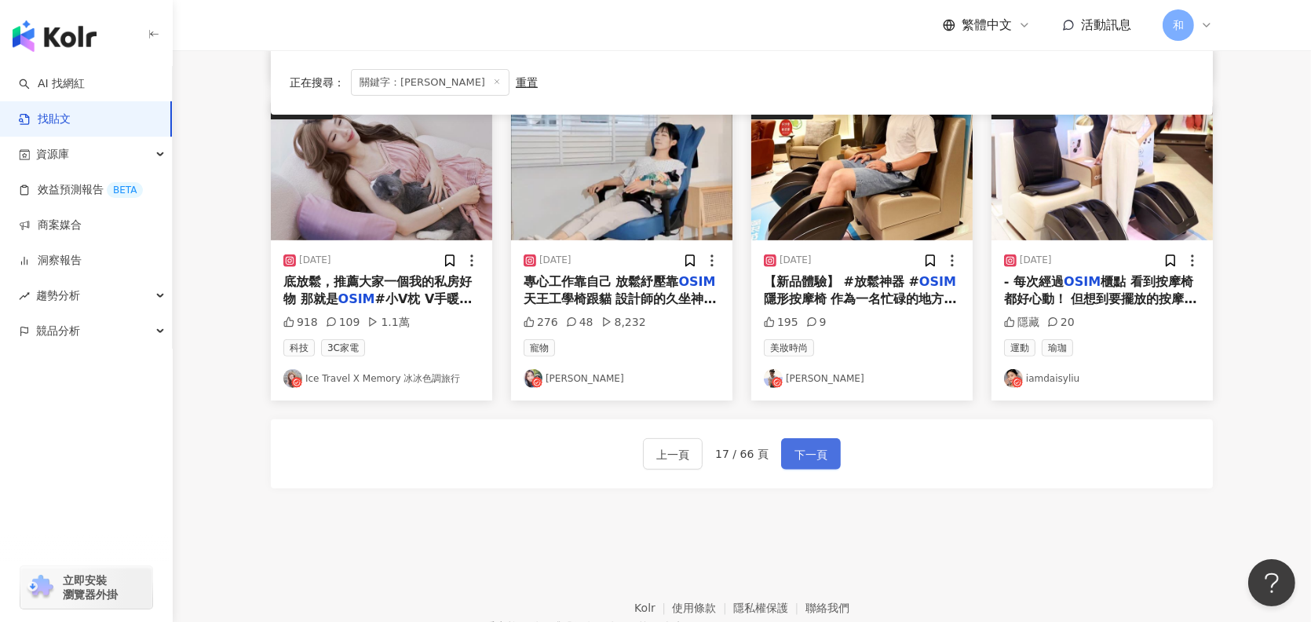
click at [815, 454] on span "下一頁" at bounding box center [810, 454] width 33 height 19
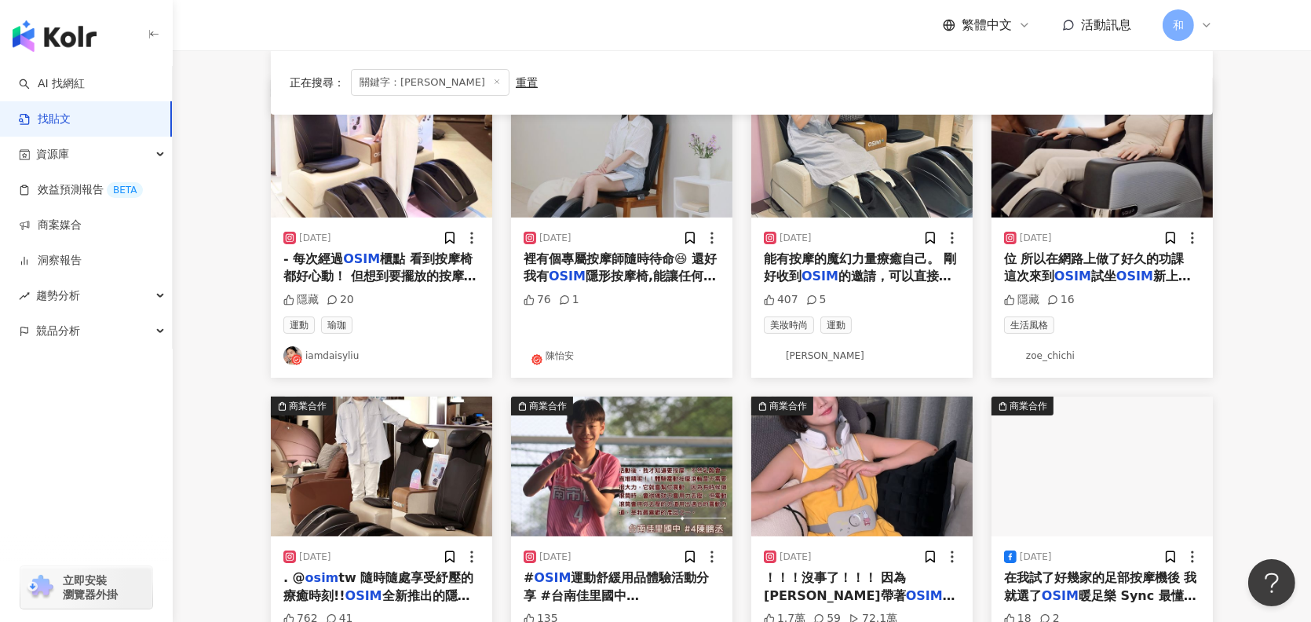
scroll to position [97, 0]
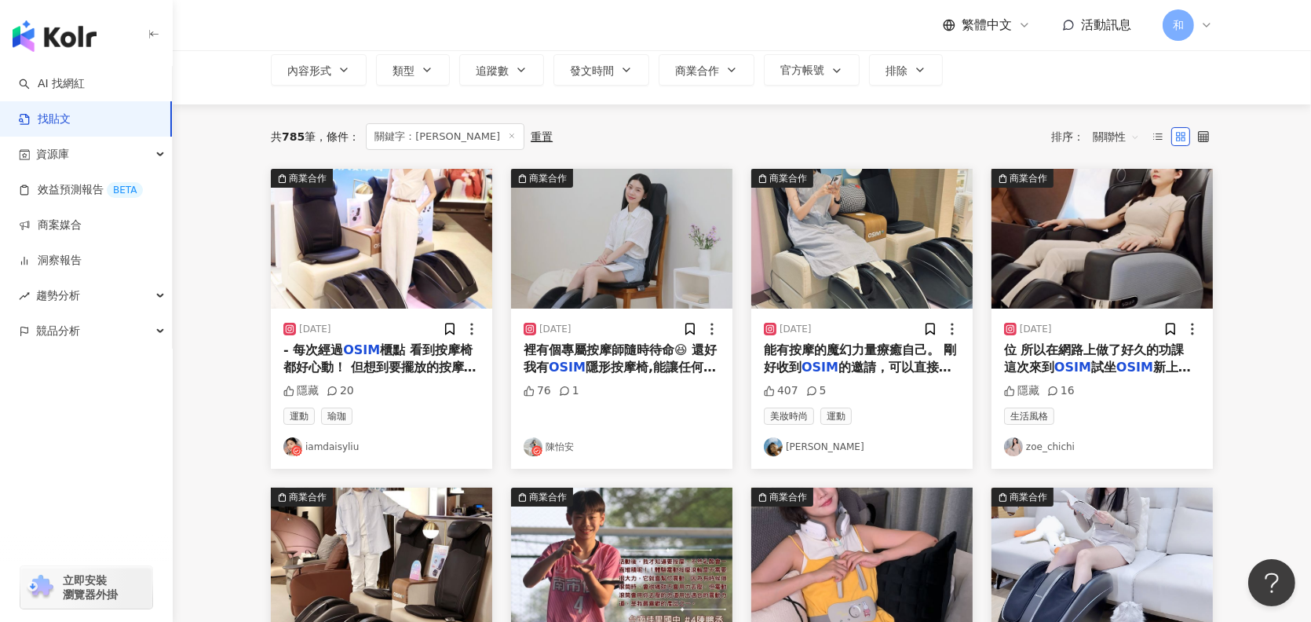
click at [921, 369] on span "的邀請，可以直接到門市體驗，" at bounding box center [858, 375] width 188 height 32
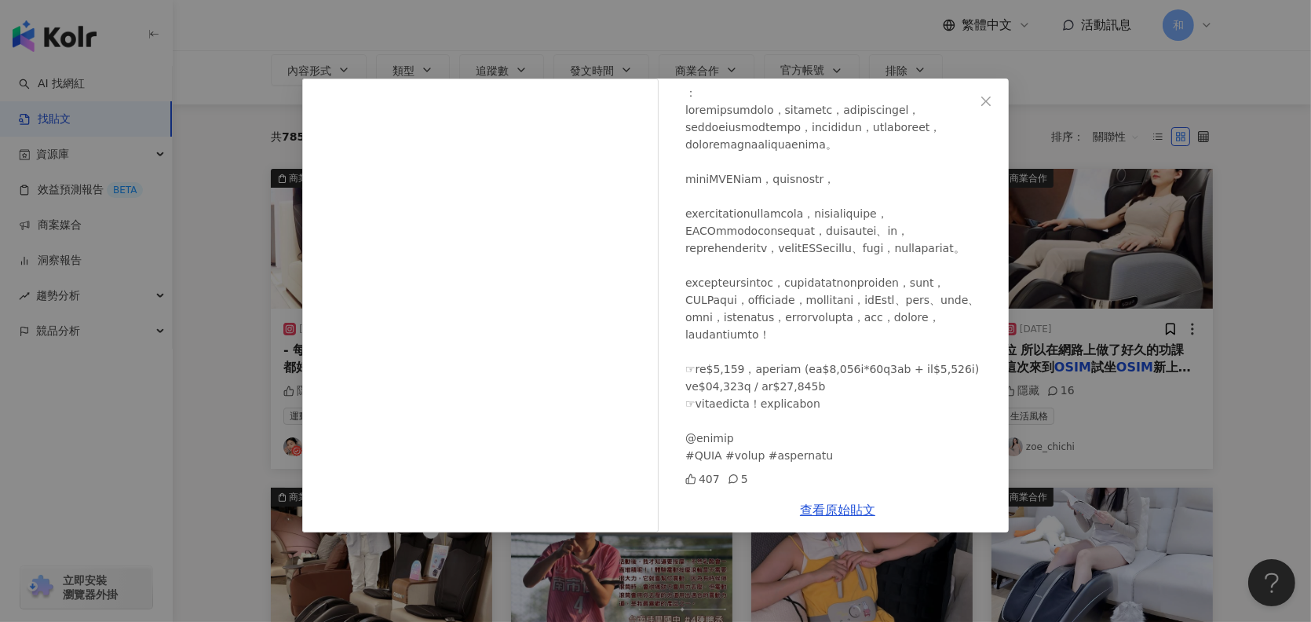
scroll to position [181, 0]
click at [981, 104] on icon "close" at bounding box center [985, 101] width 13 height 13
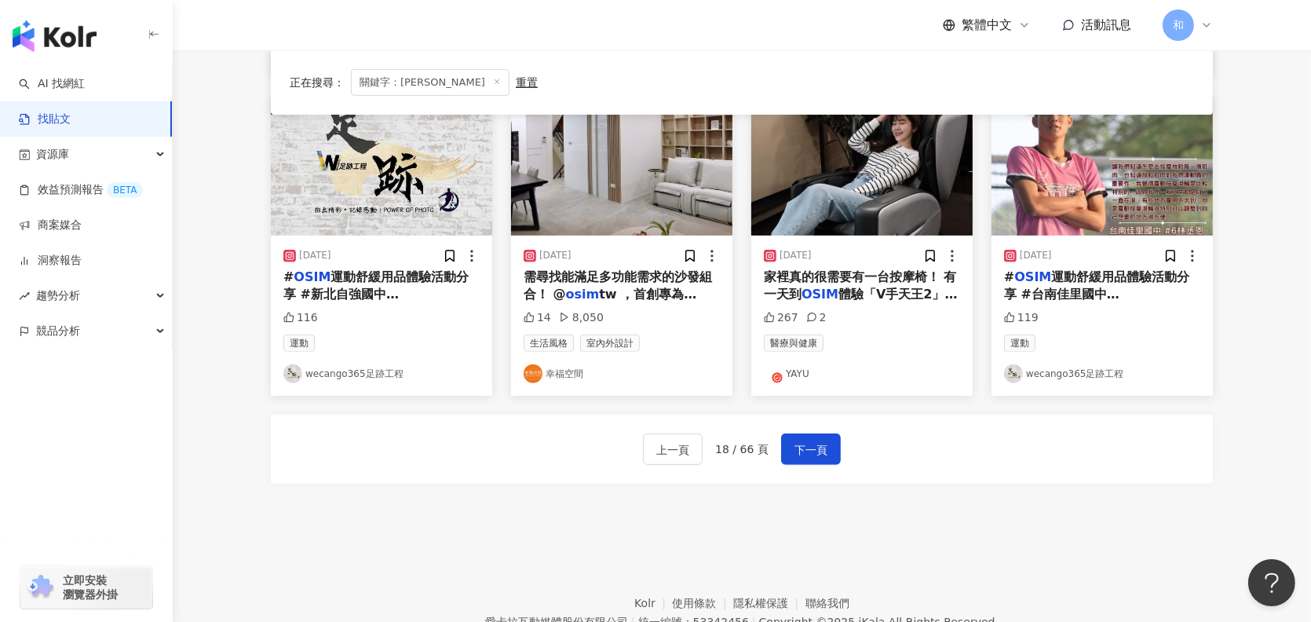
scroll to position [881, 0]
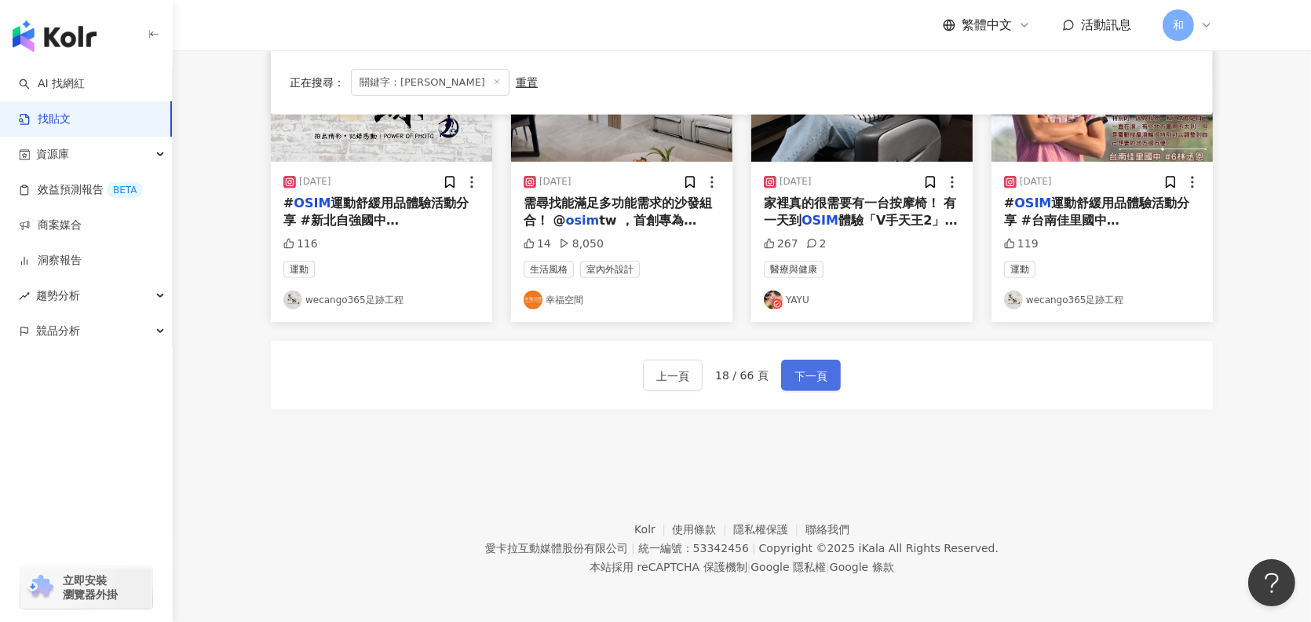
click at [799, 377] on span "下一頁" at bounding box center [810, 375] width 33 height 19
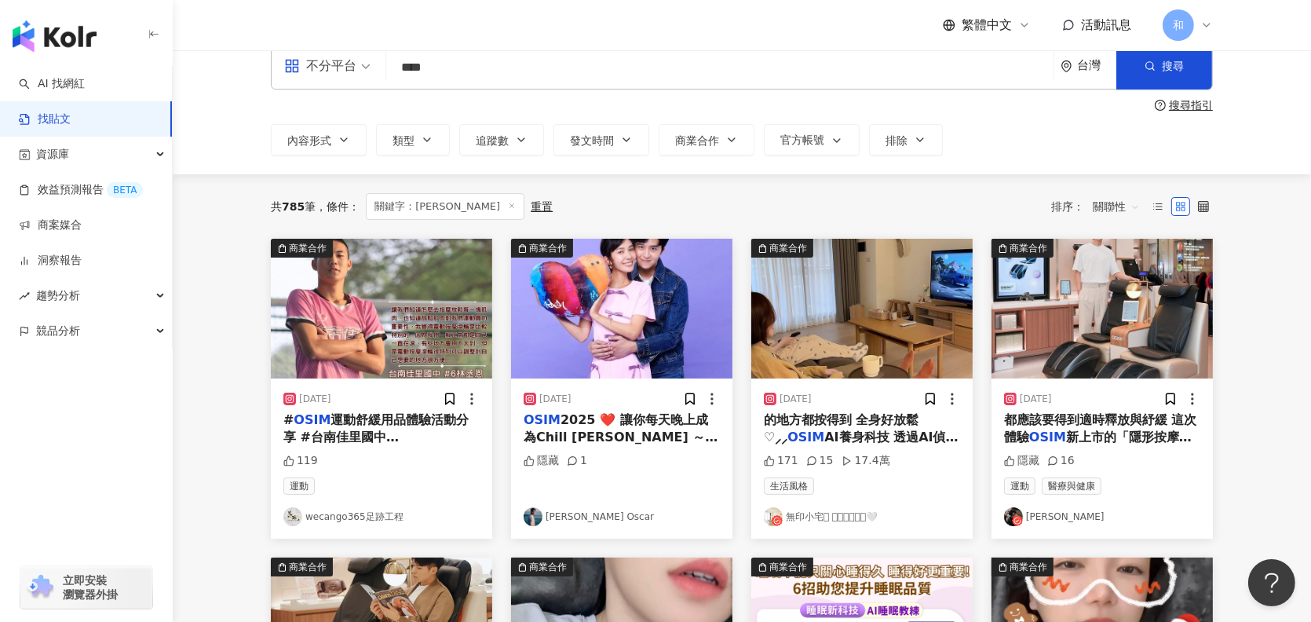
scroll to position [0, 0]
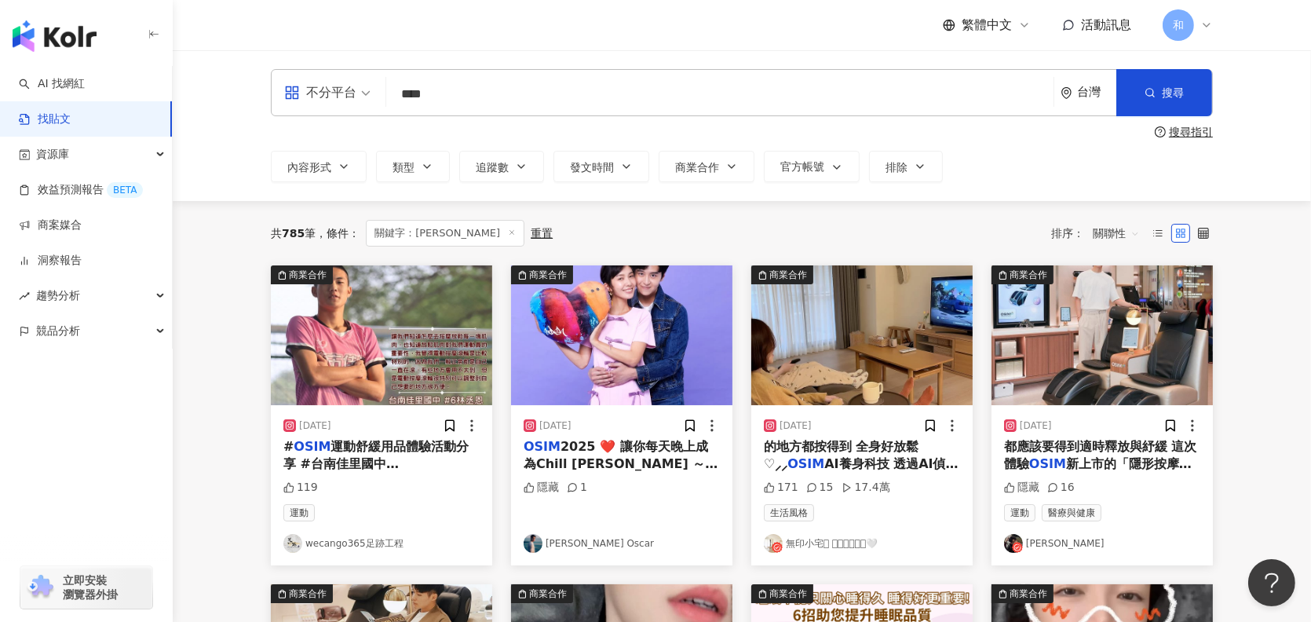
click at [459, 89] on input "****" at bounding box center [719, 94] width 654 height 34
type input "*"
type input "**"
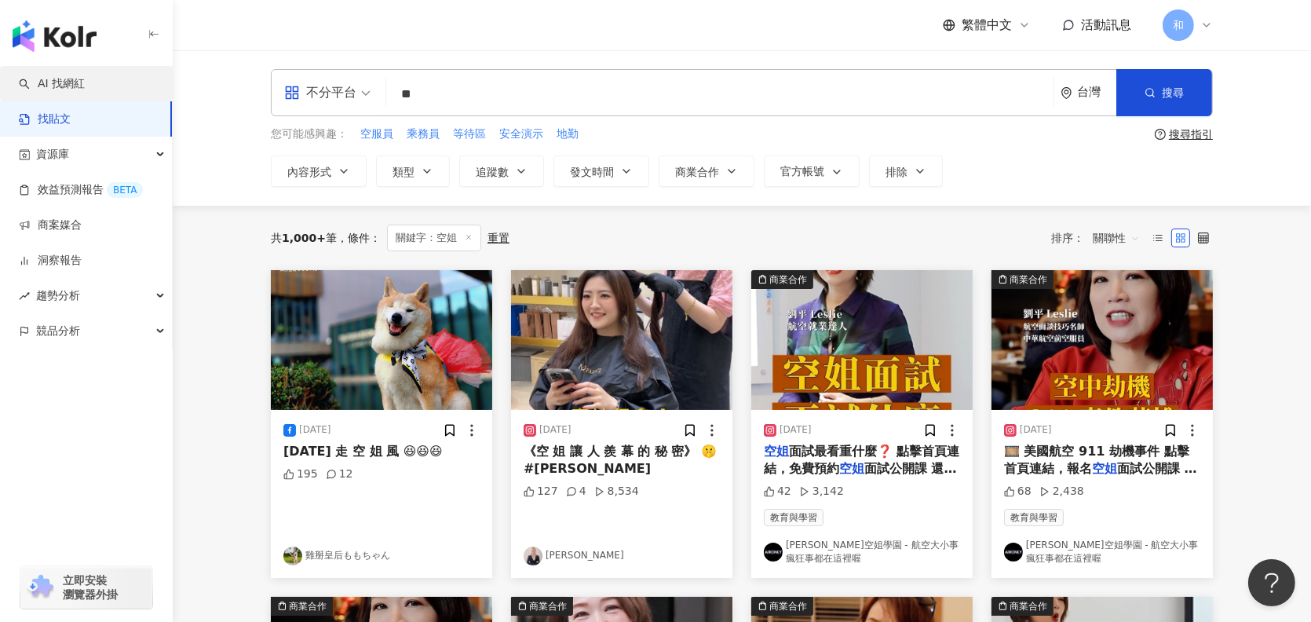
click at [79, 85] on link "AI 找網紅" at bounding box center [52, 84] width 66 height 16
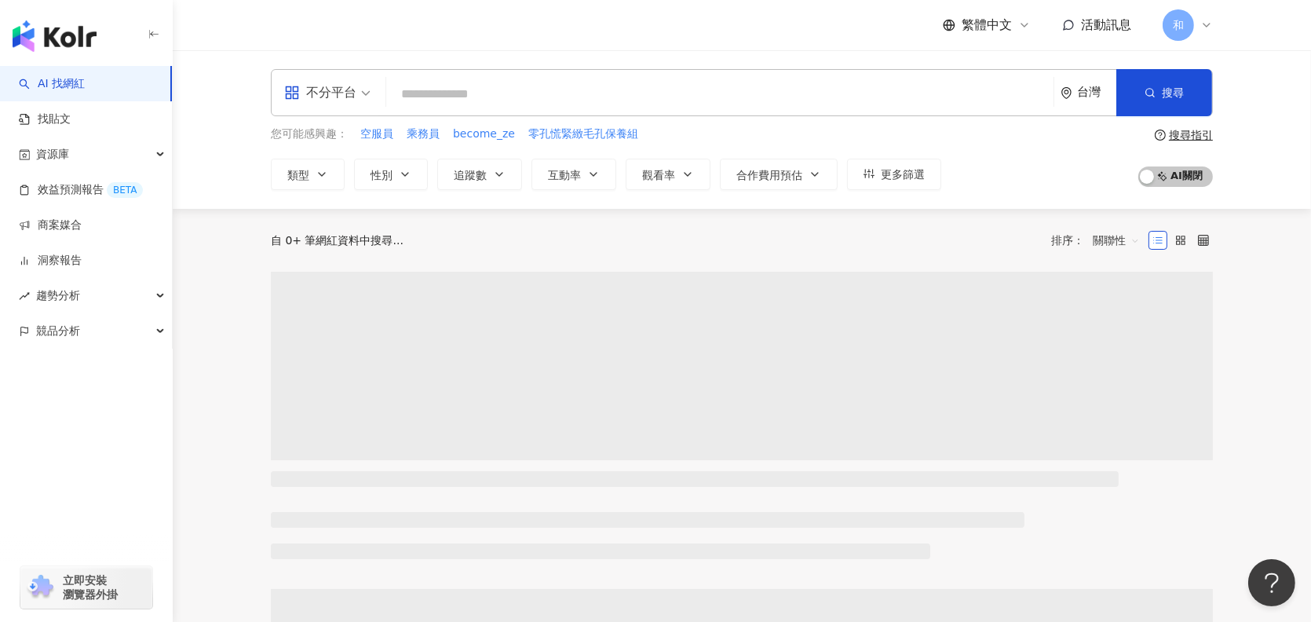
click at [447, 93] on input "search" at bounding box center [719, 94] width 654 height 30
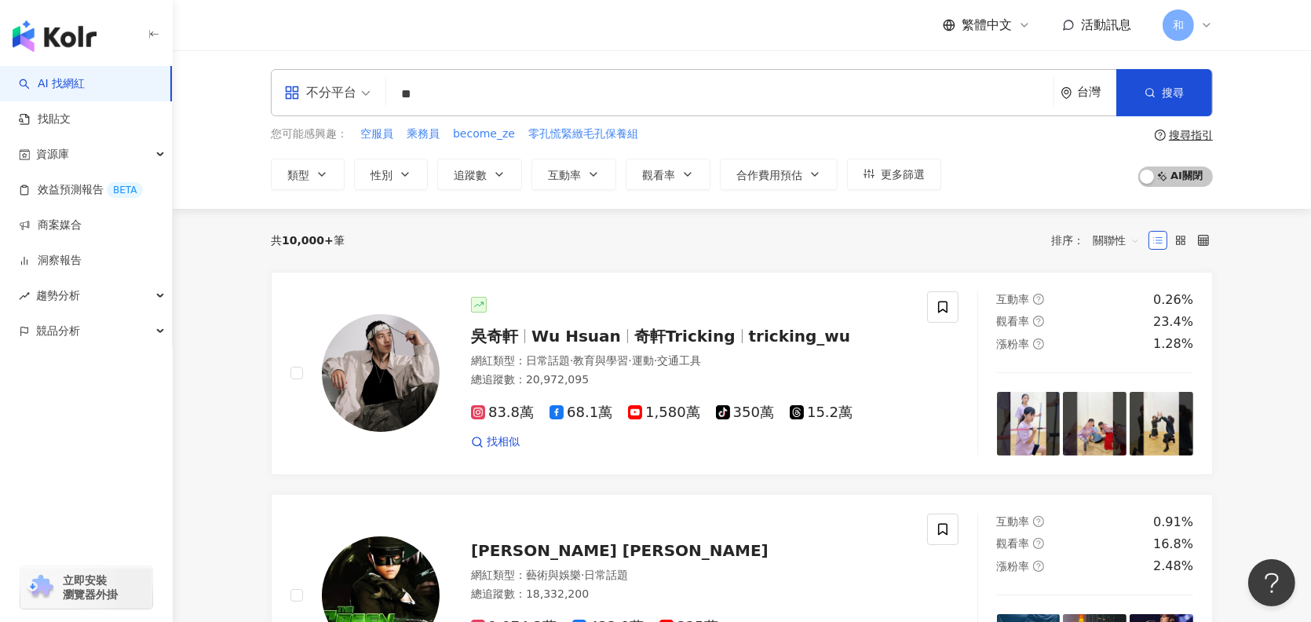
type input "*"
type input "**"
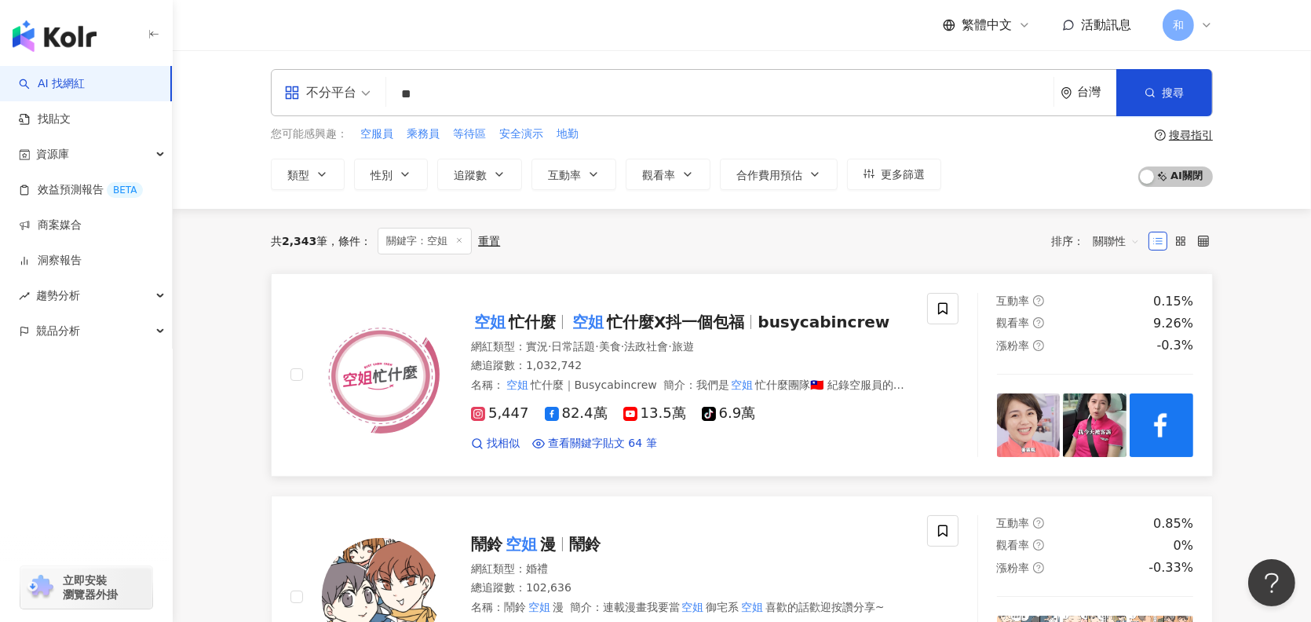
click at [570, 319] on mark "空姐" at bounding box center [588, 321] width 38 height 25
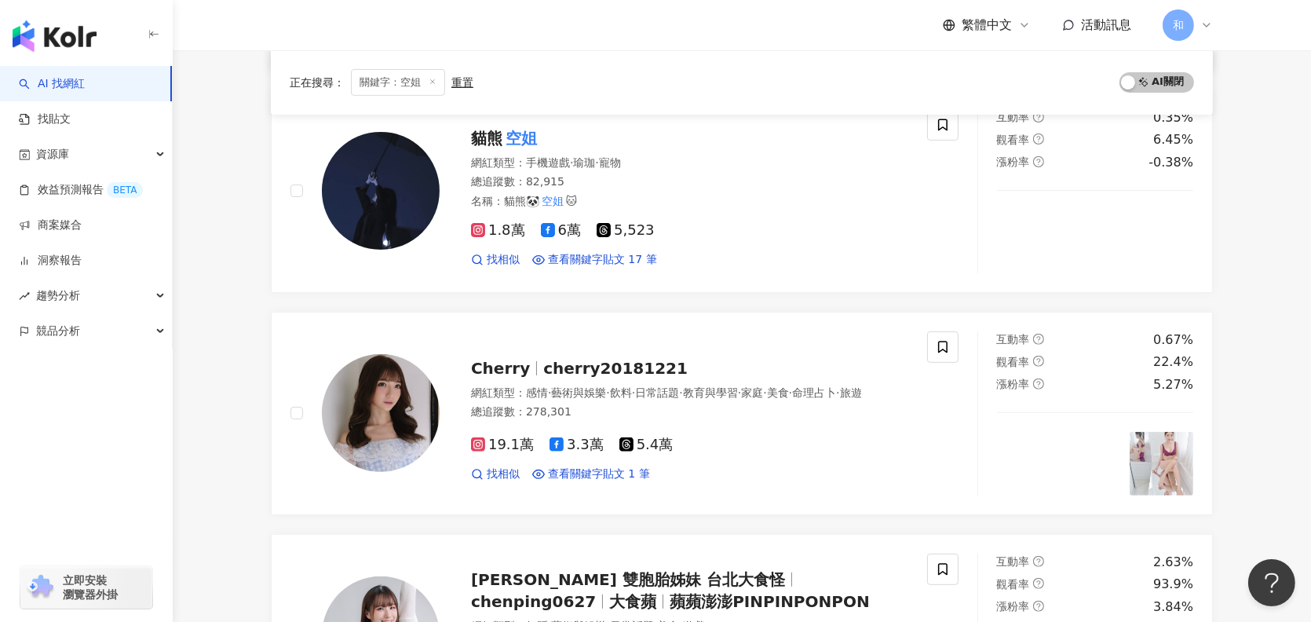
scroll to position [706, 0]
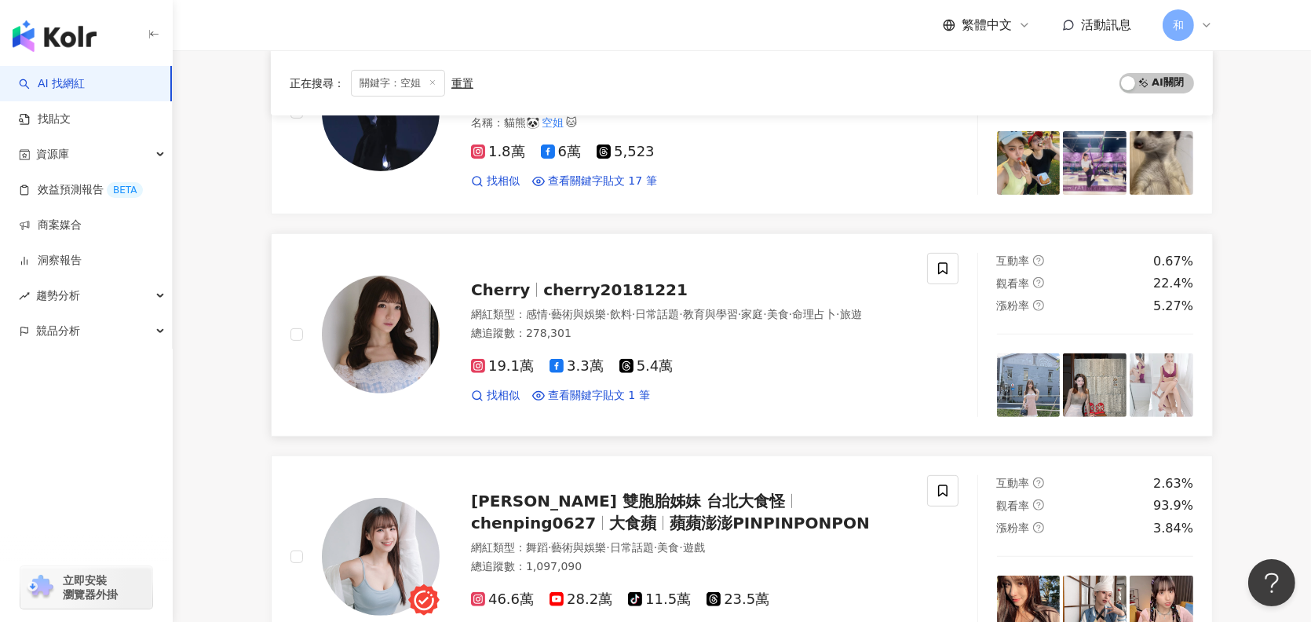
click at [611, 283] on span "cherry20181221" at bounding box center [615, 289] width 144 height 19
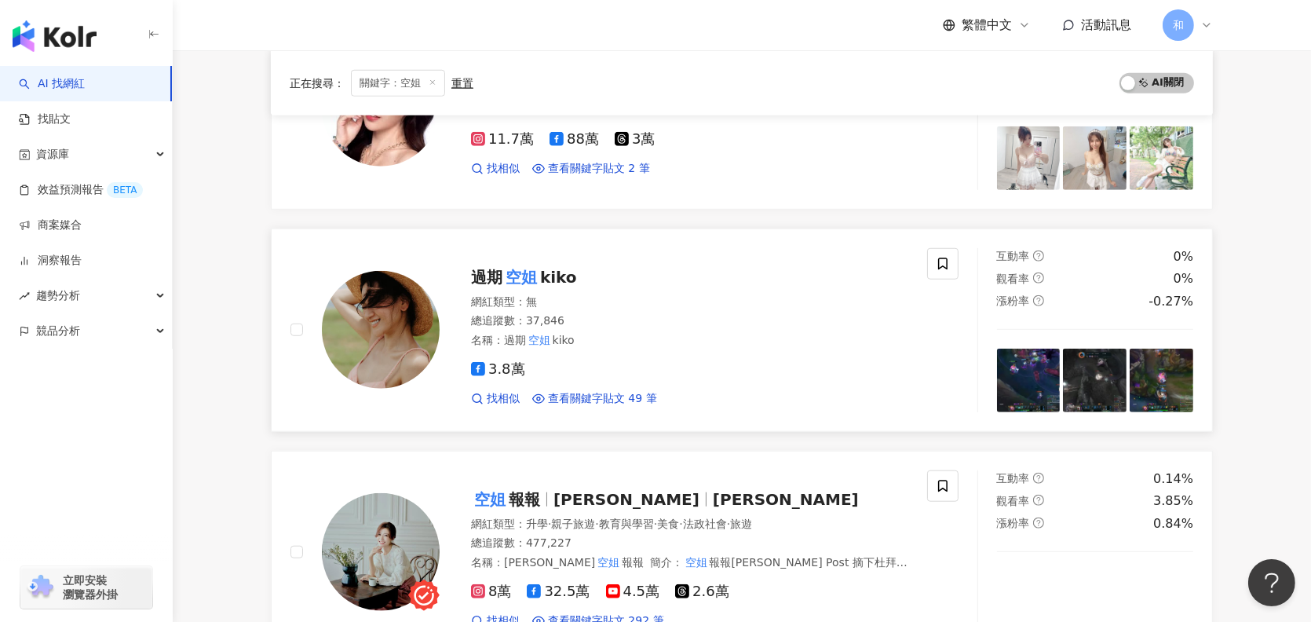
scroll to position [1648, 0]
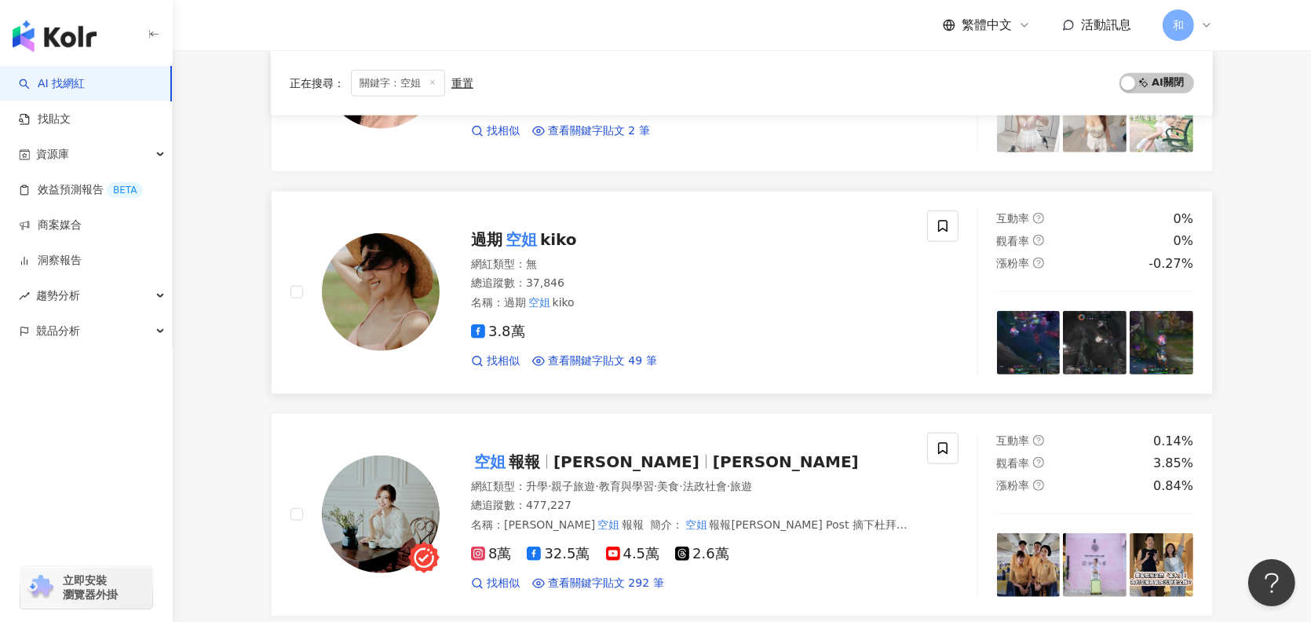
click at [534, 235] on mark "空姐" at bounding box center [521, 239] width 38 height 25
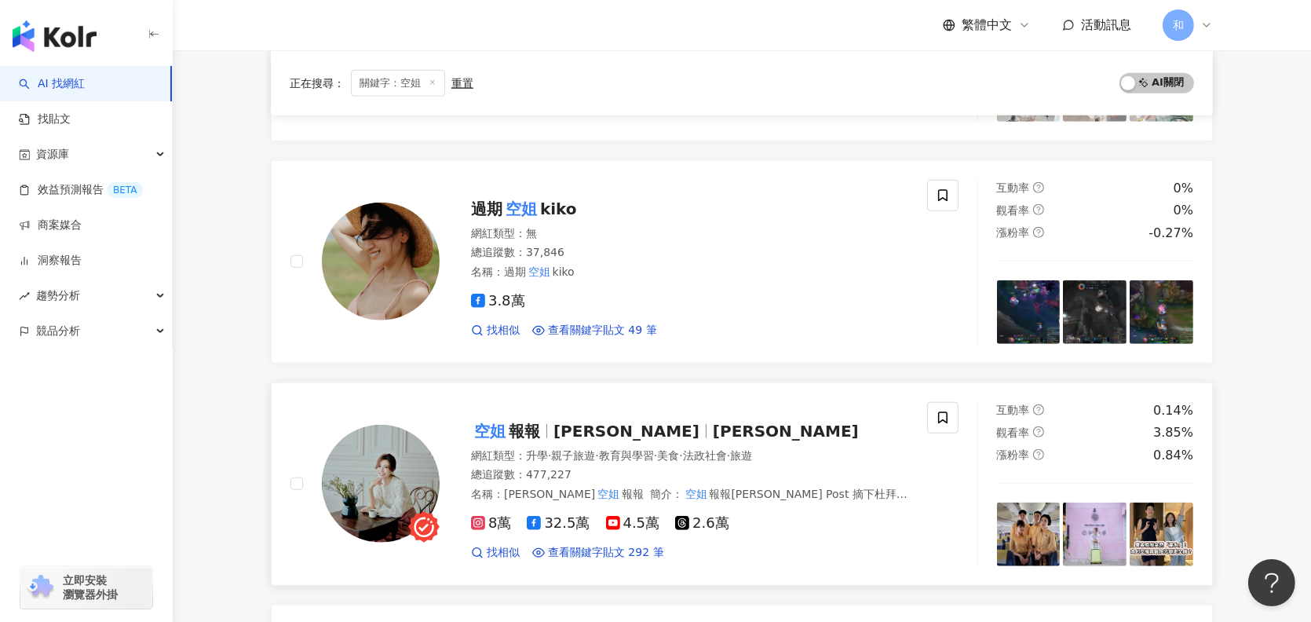
scroll to position [1726, 0]
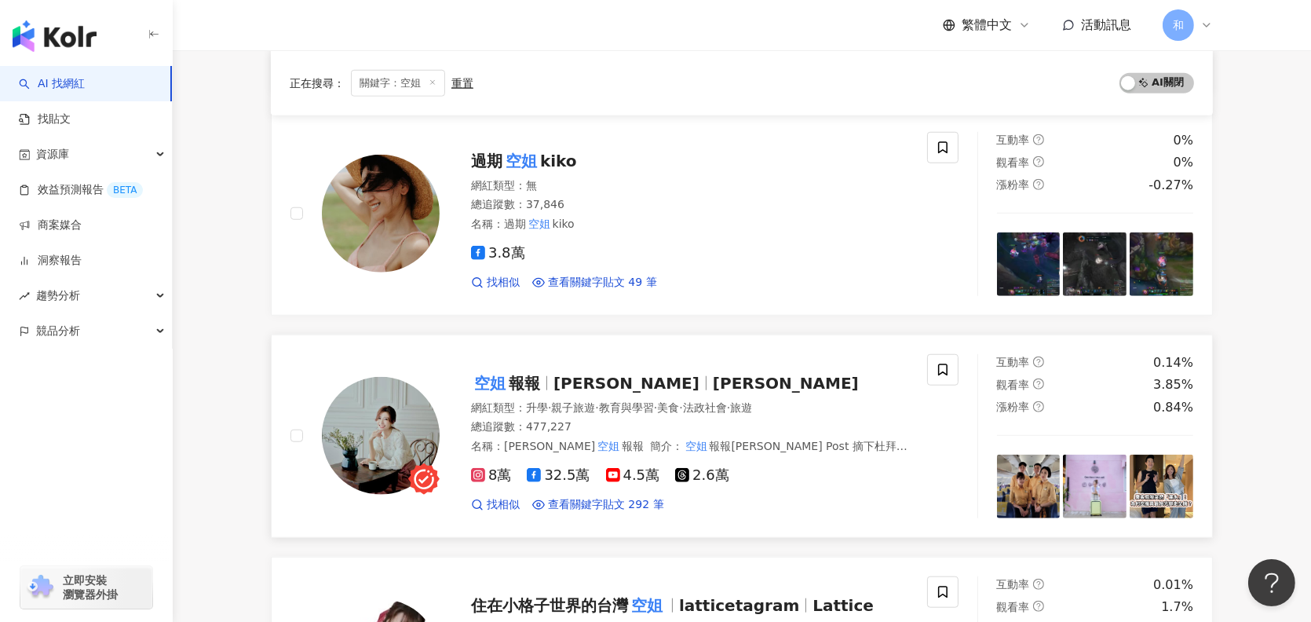
click at [536, 380] on span "報報" at bounding box center [524, 383] width 31 height 19
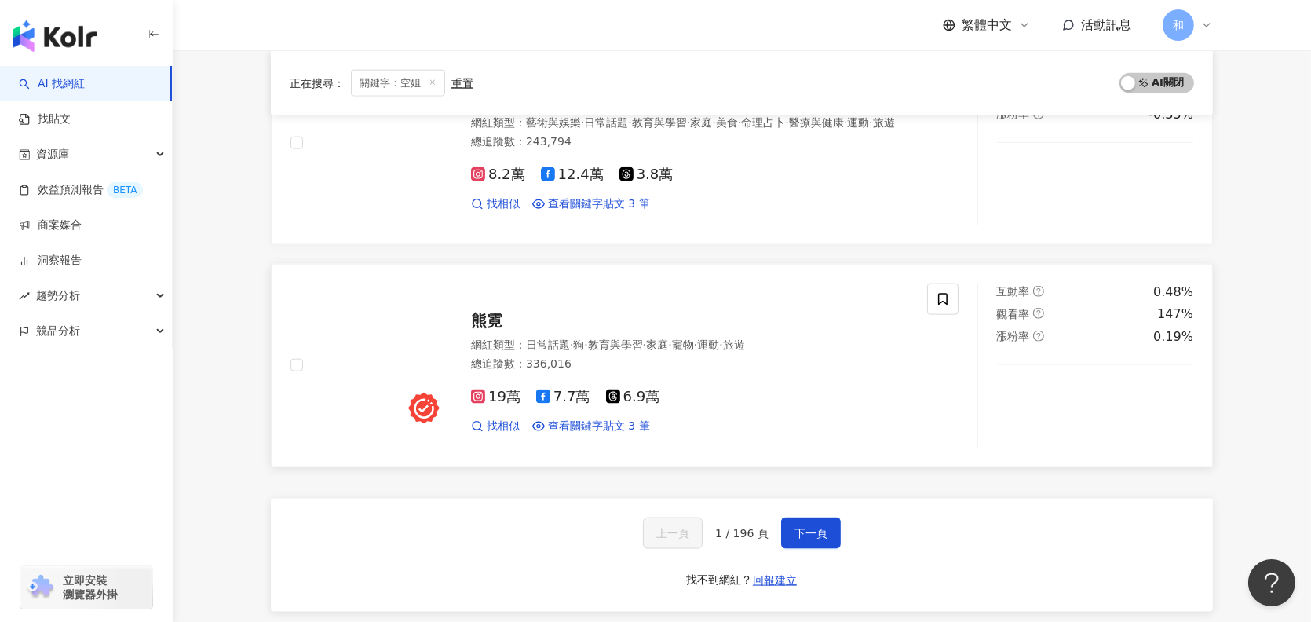
scroll to position [2511, 0]
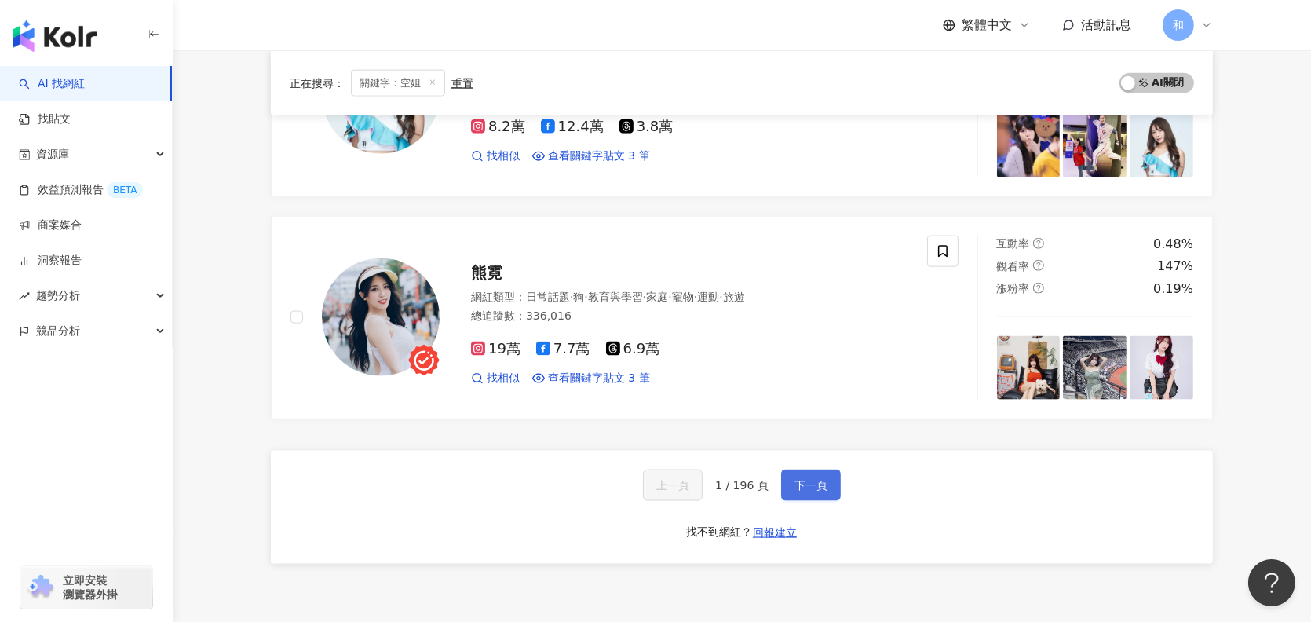
click at [829, 483] on button "下一頁" at bounding box center [811, 484] width 60 height 31
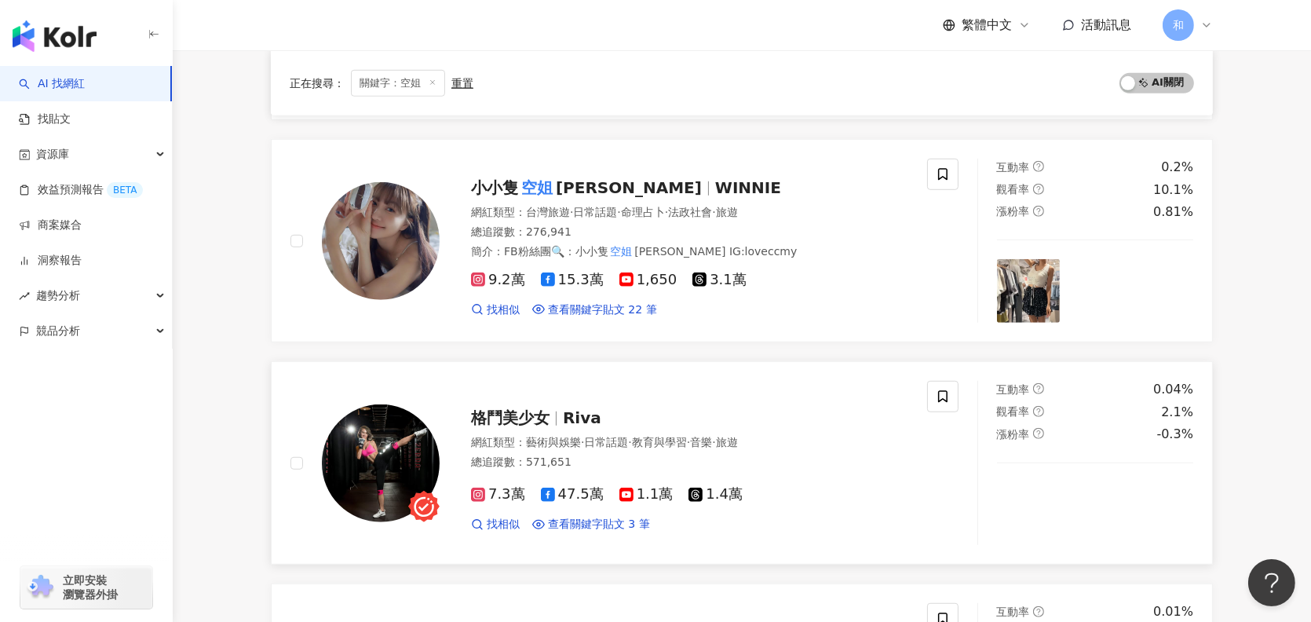
scroll to position [1356, 0]
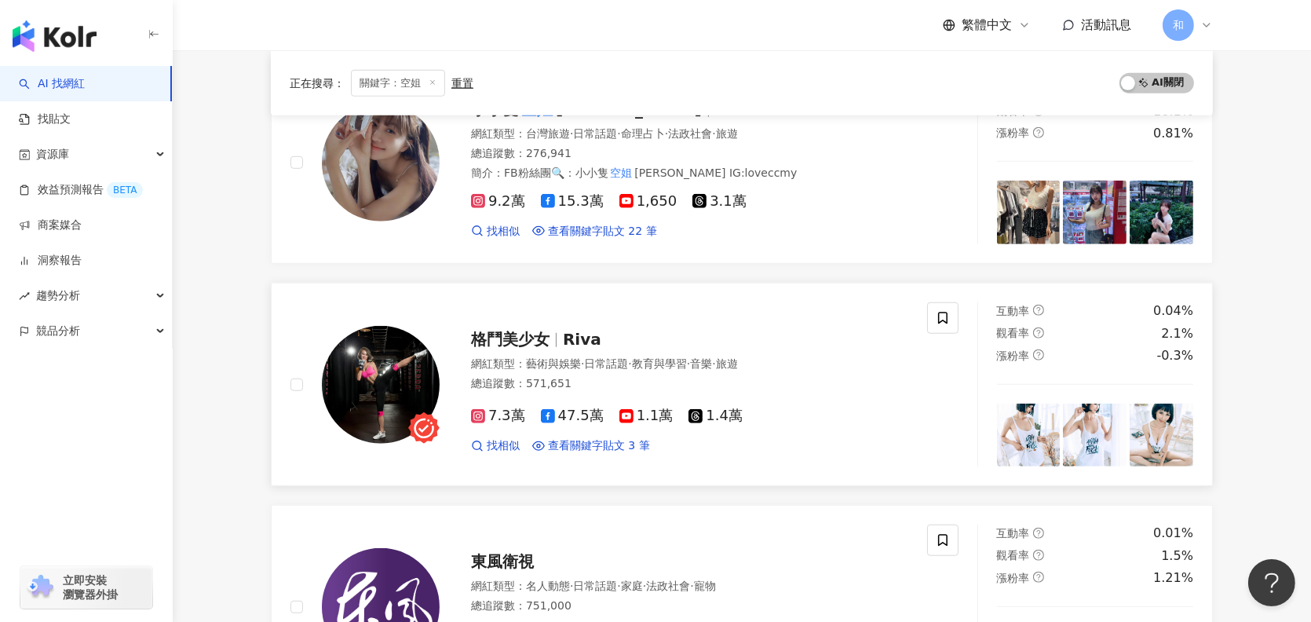
click at [527, 337] on span "格鬥美少女" at bounding box center [510, 339] width 78 height 19
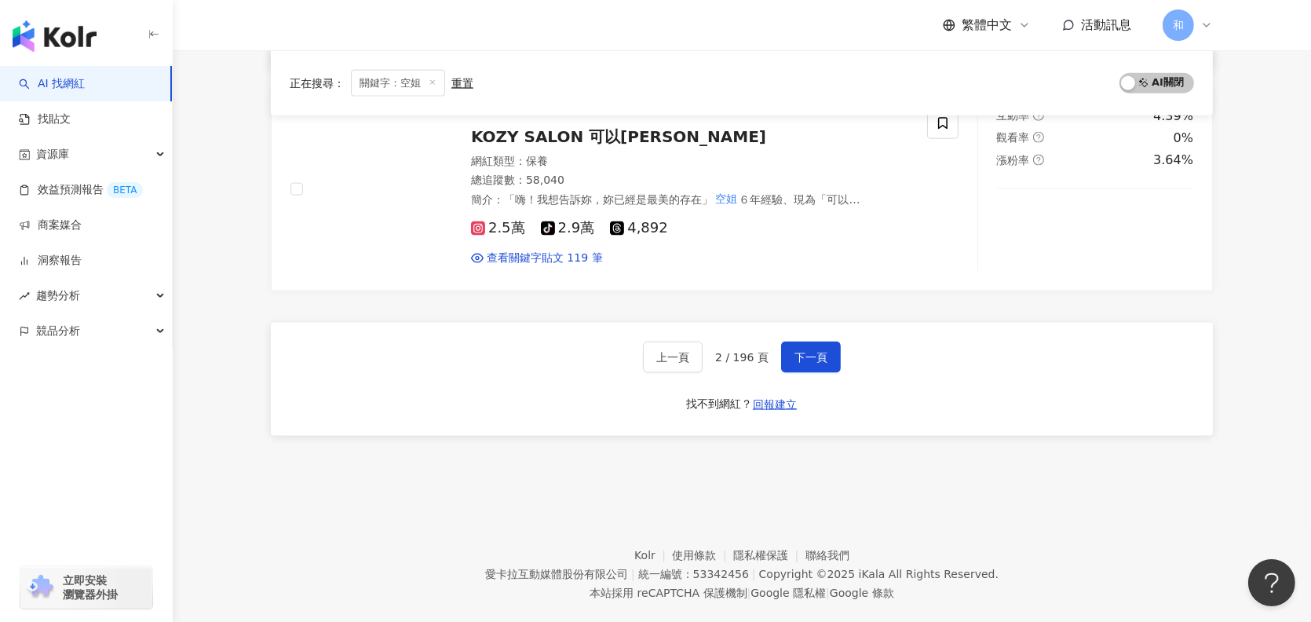
scroll to position [2685, 0]
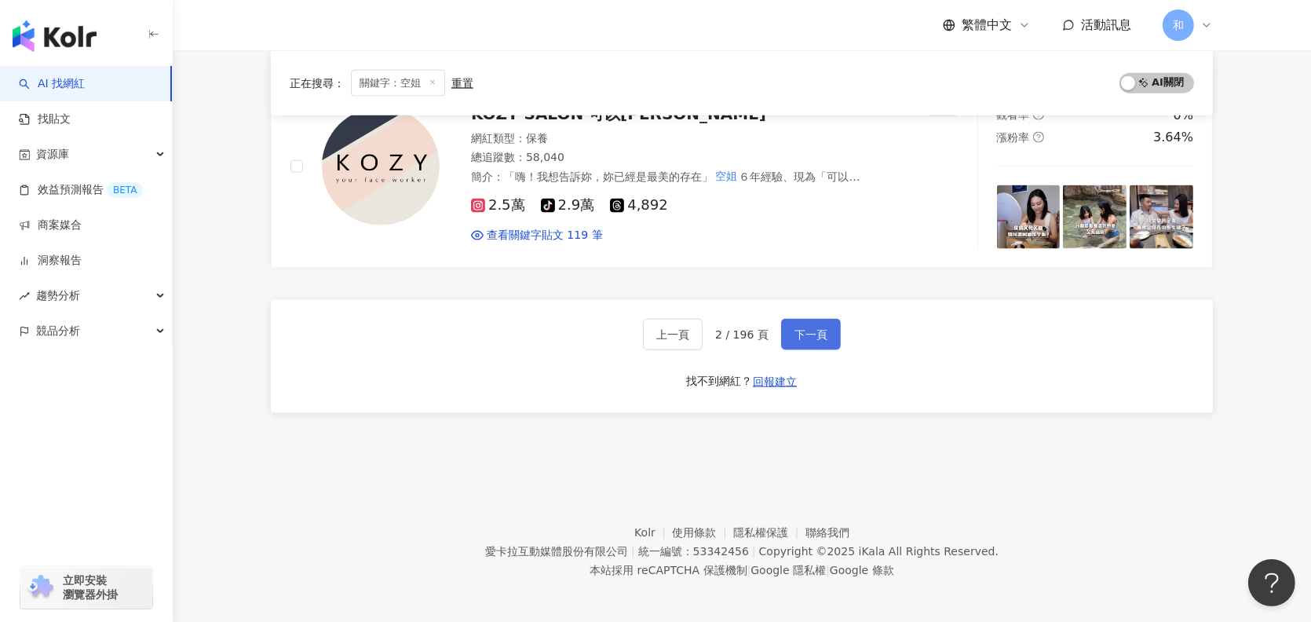
click at [815, 335] on span "下一頁" at bounding box center [810, 334] width 33 height 13
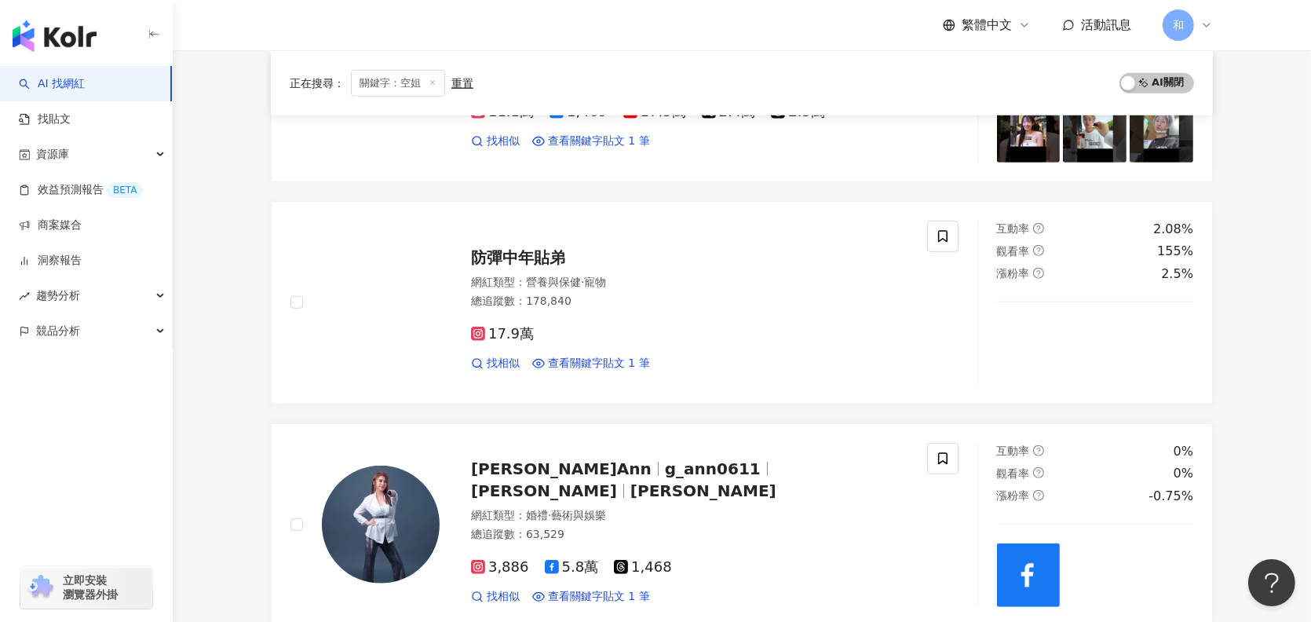
scroll to position [924, 0]
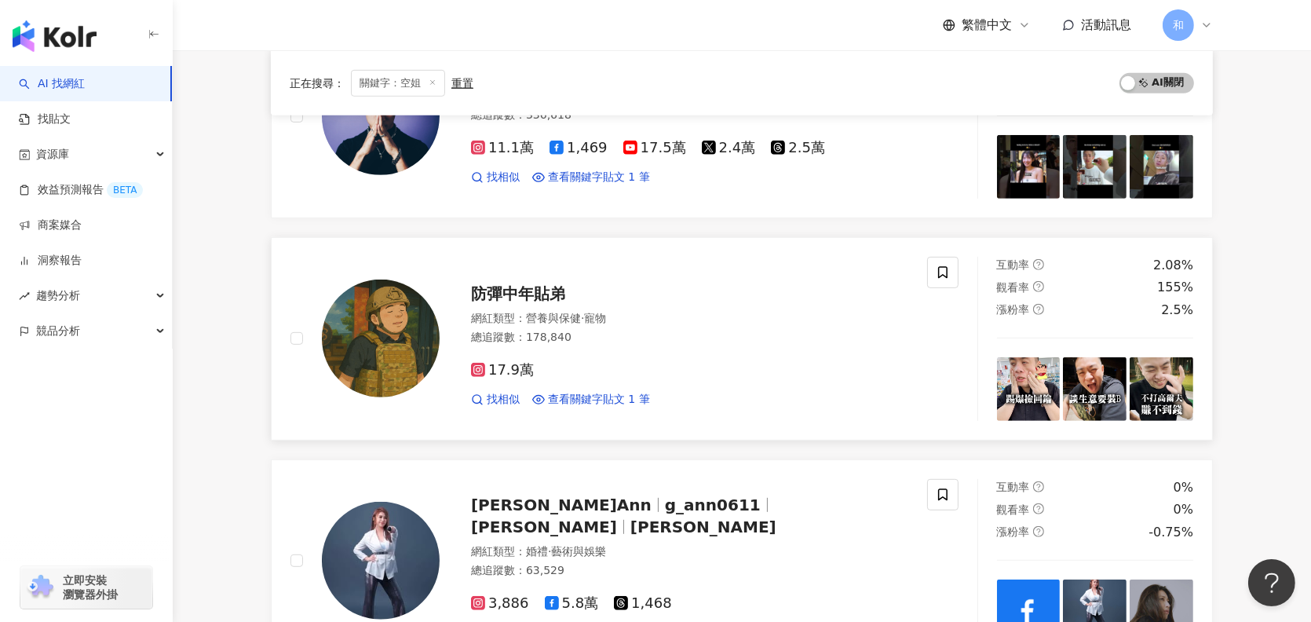
click at [501, 294] on span "防彈中年貼弟" at bounding box center [518, 293] width 94 height 19
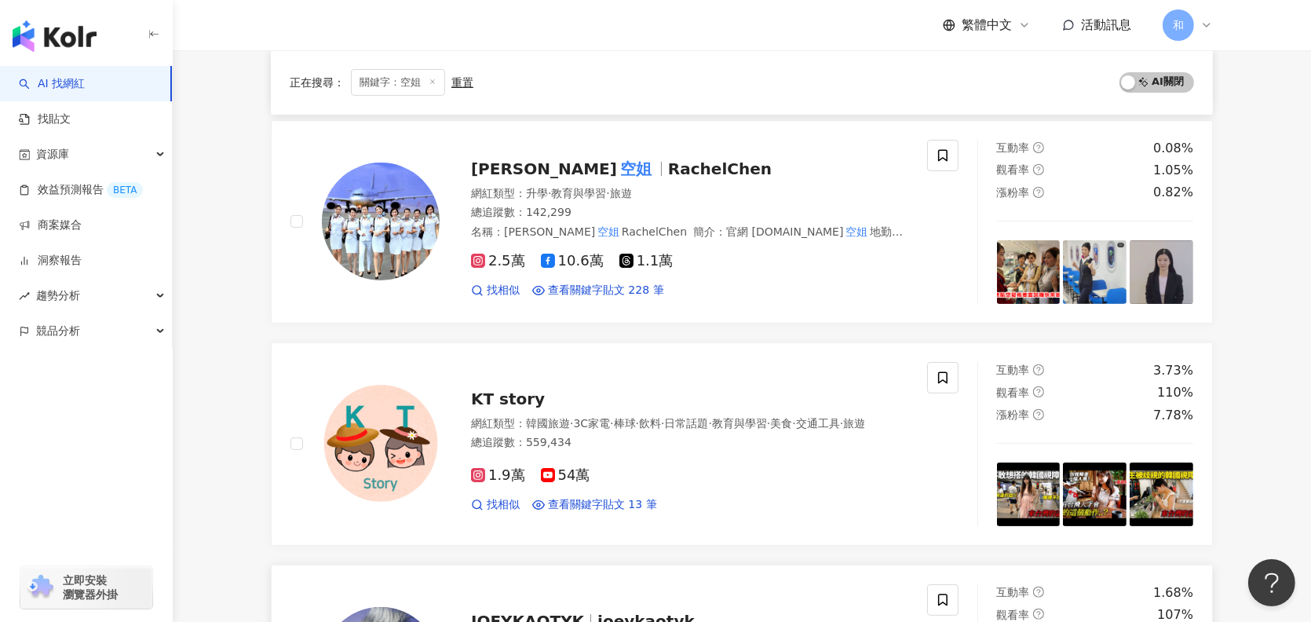
scroll to position [297, 0]
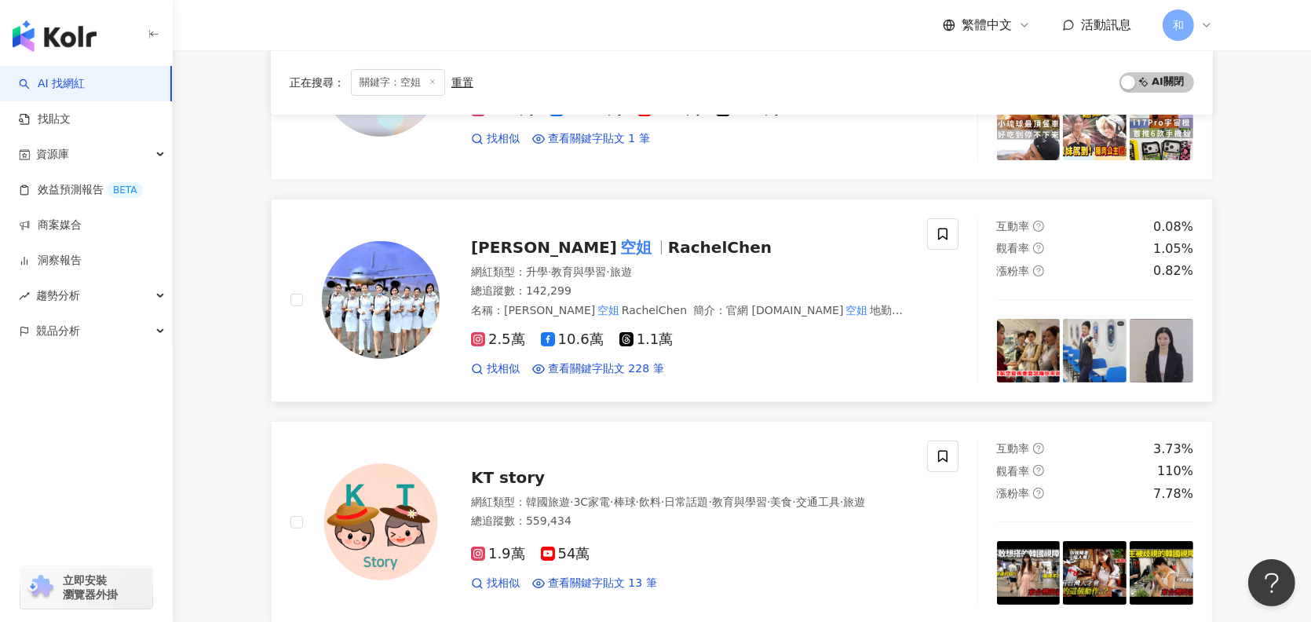
click at [617, 249] on mark "空姐" at bounding box center [636, 247] width 38 height 25
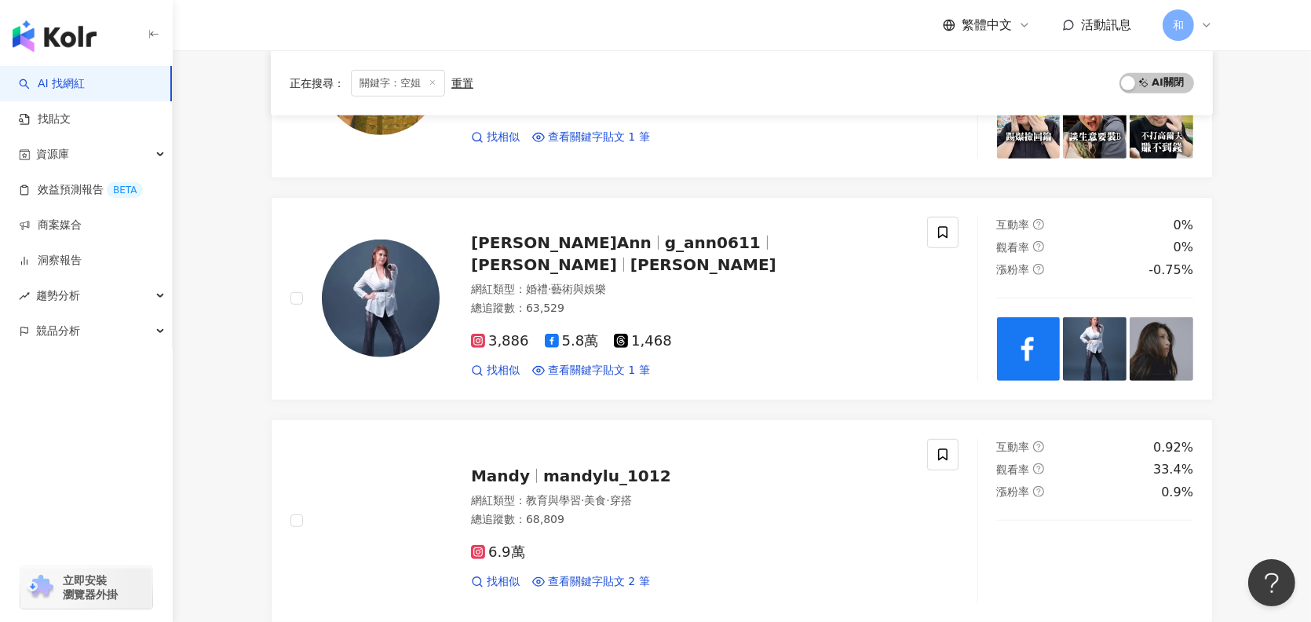
scroll to position [2651, 0]
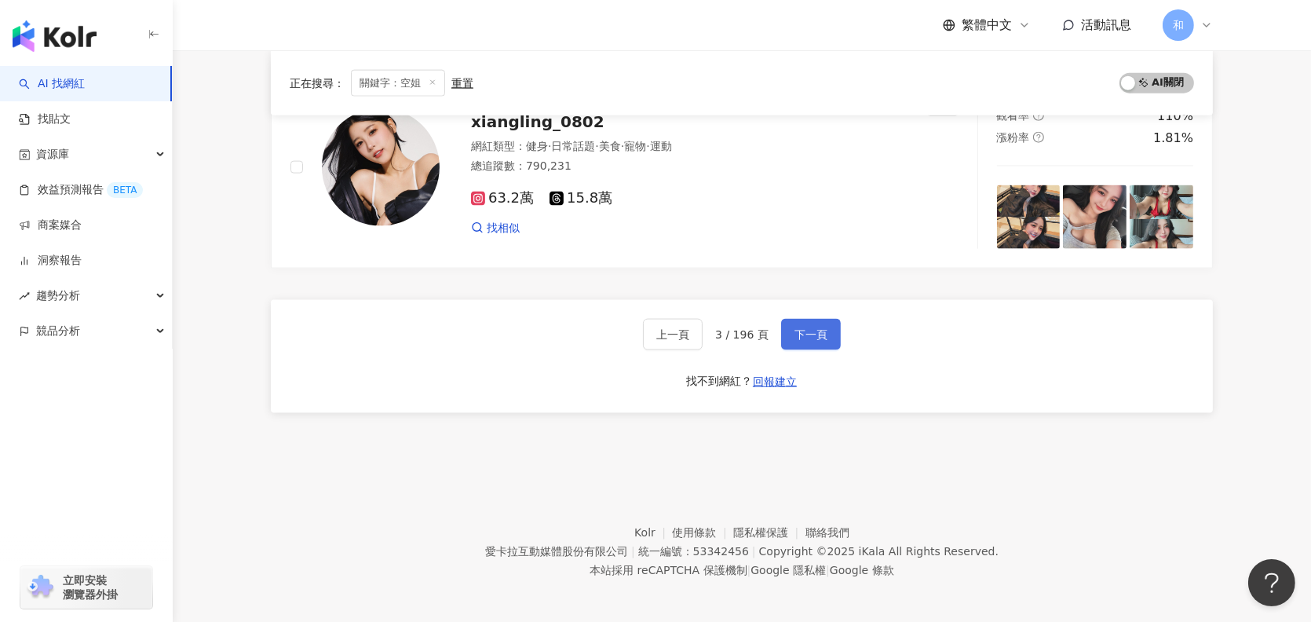
click at [815, 335] on span "下一頁" at bounding box center [810, 334] width 33 height 13
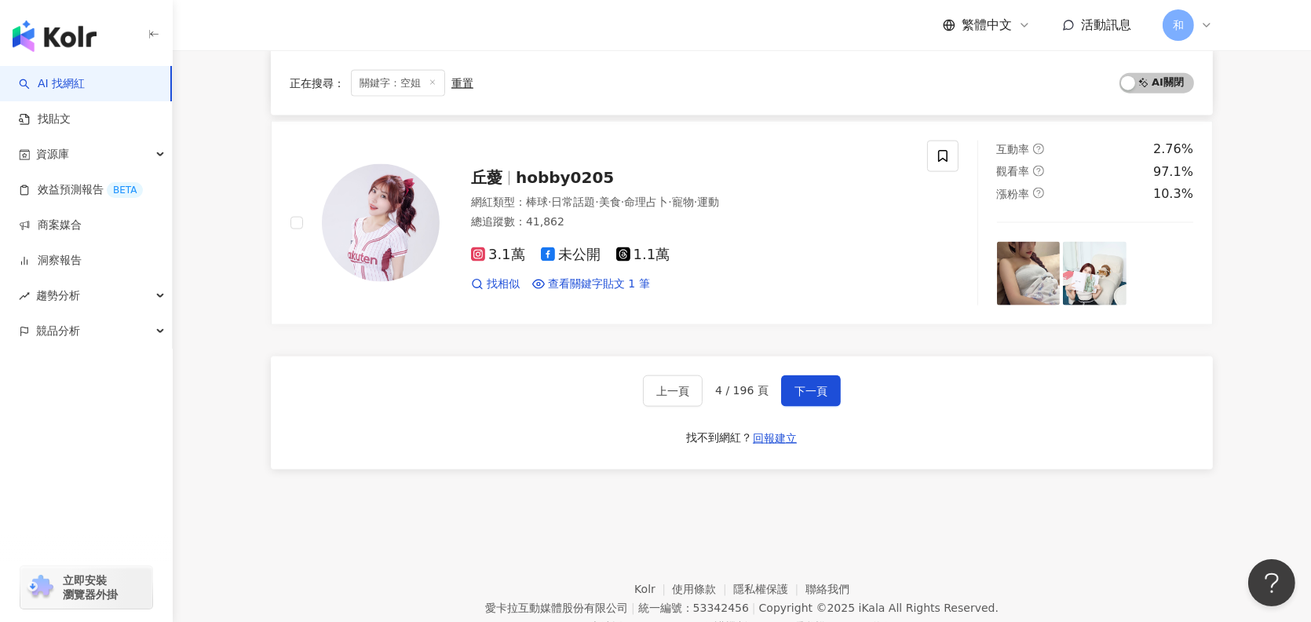
scroll to position [2730, 0]
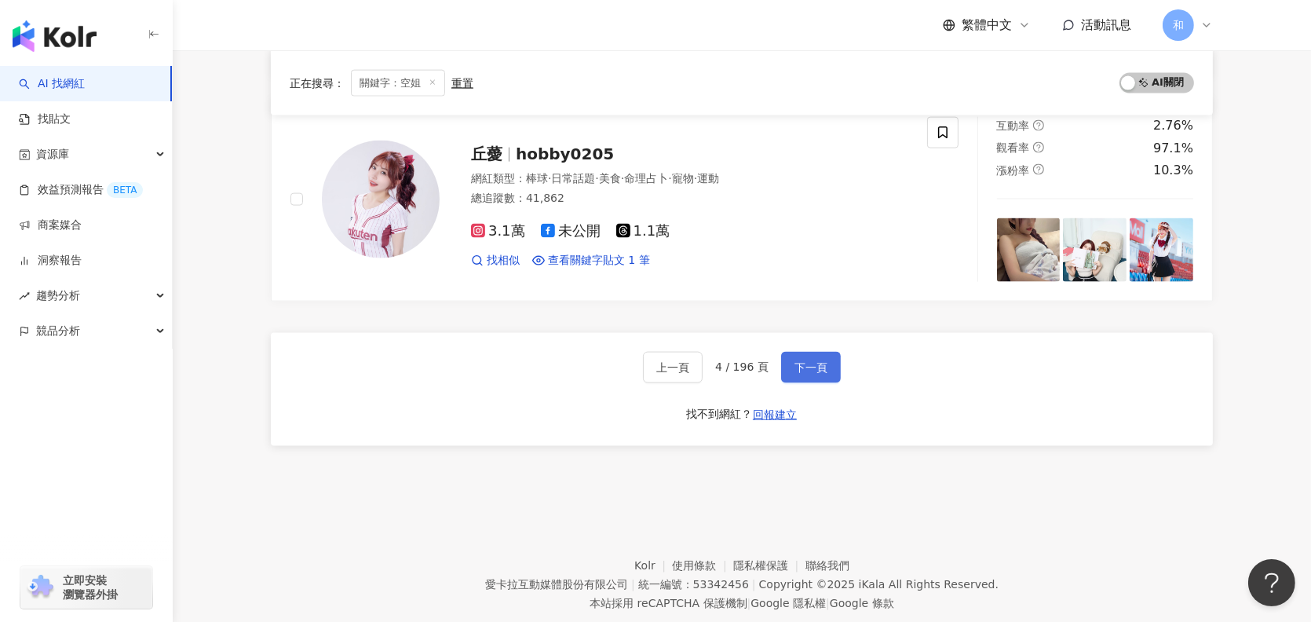
click at [816, 352] on button "下一頁" at bounding box center [811, 367] width 60 height 31
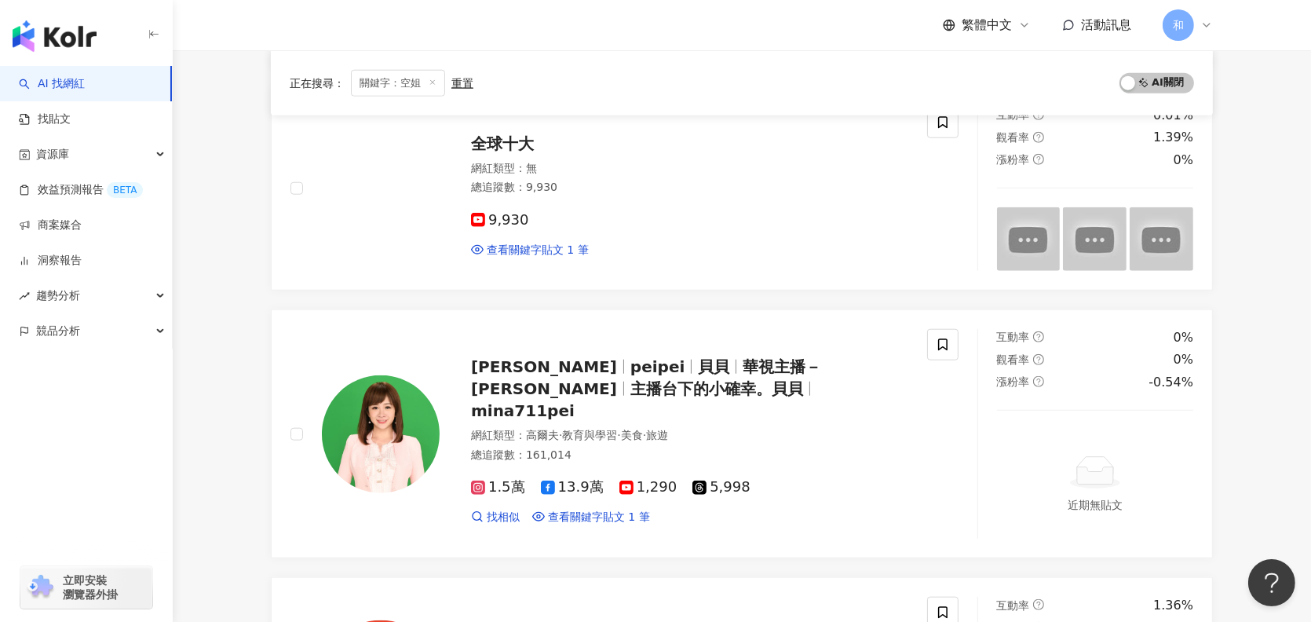
scroll to position [1991, 0]
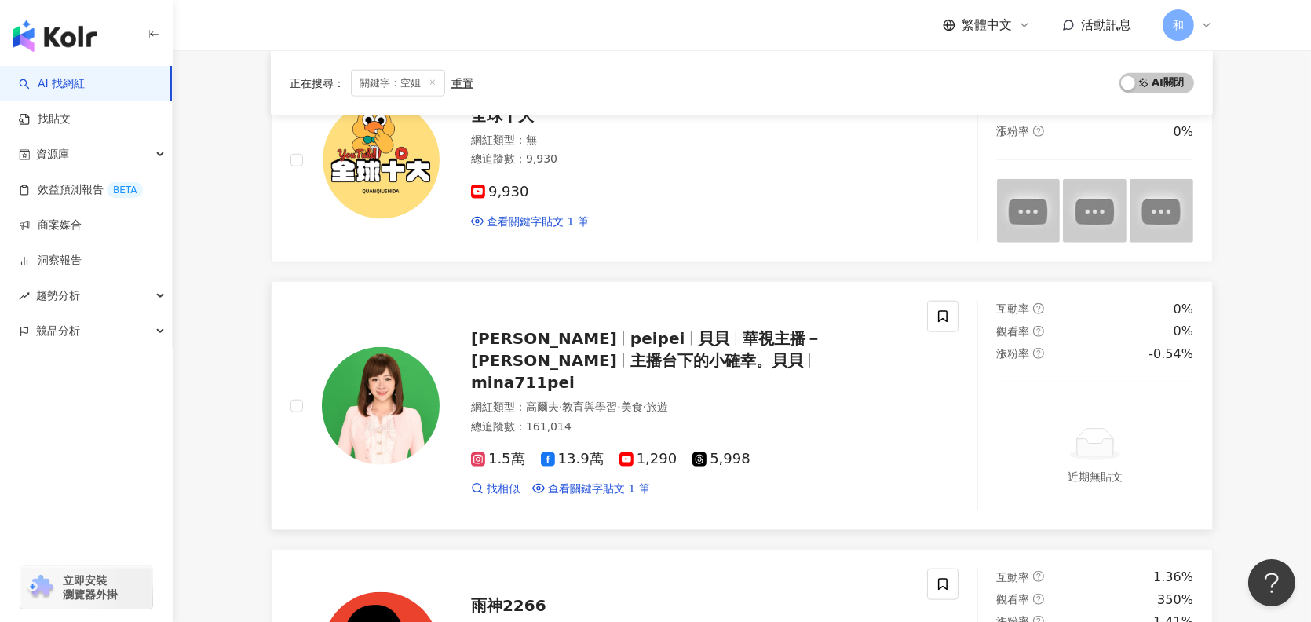
click at [667, 353] on span "華視主播－連珮貝" at bounding box center [646, 349] width 350 height 41
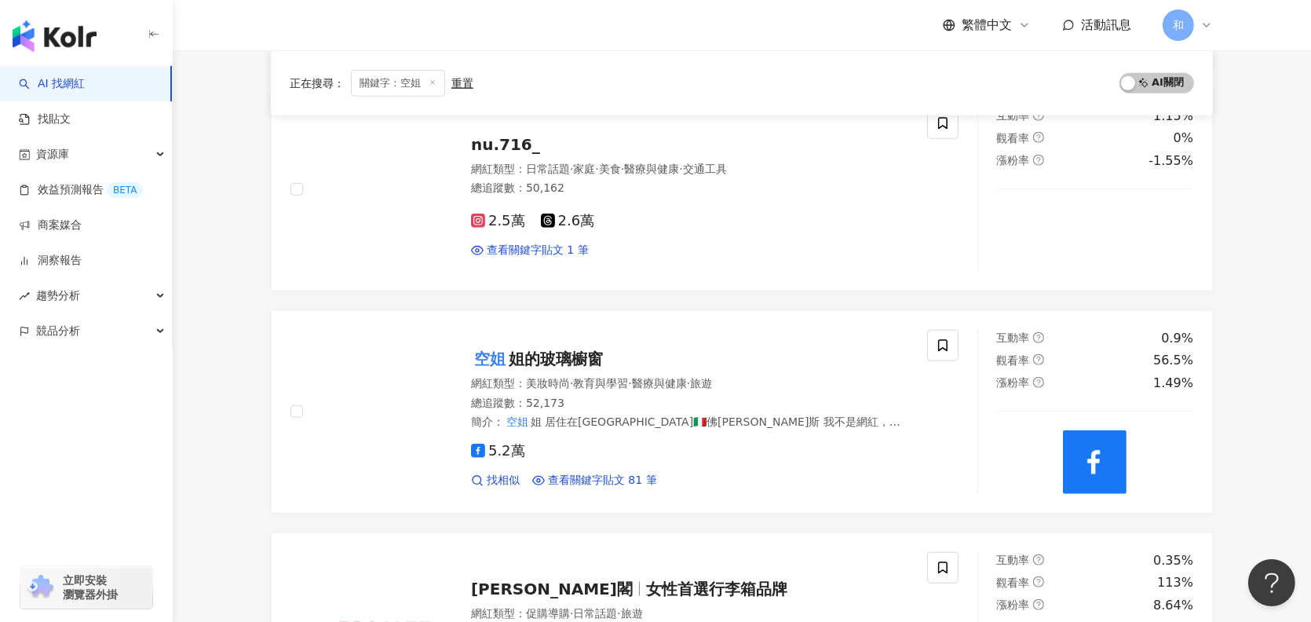
scroll to position [1442, 0]
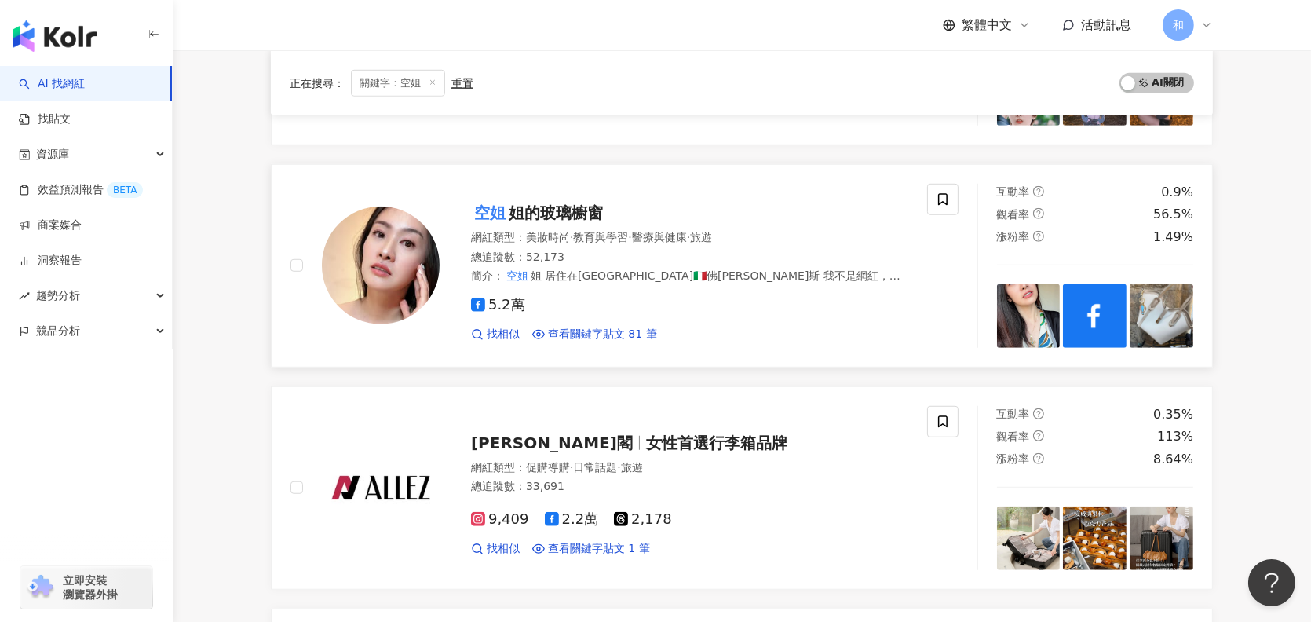
click at [566, 211] on span "姐的玻璃櫥窗" at bounding box center [556, 212] width 94 height 19
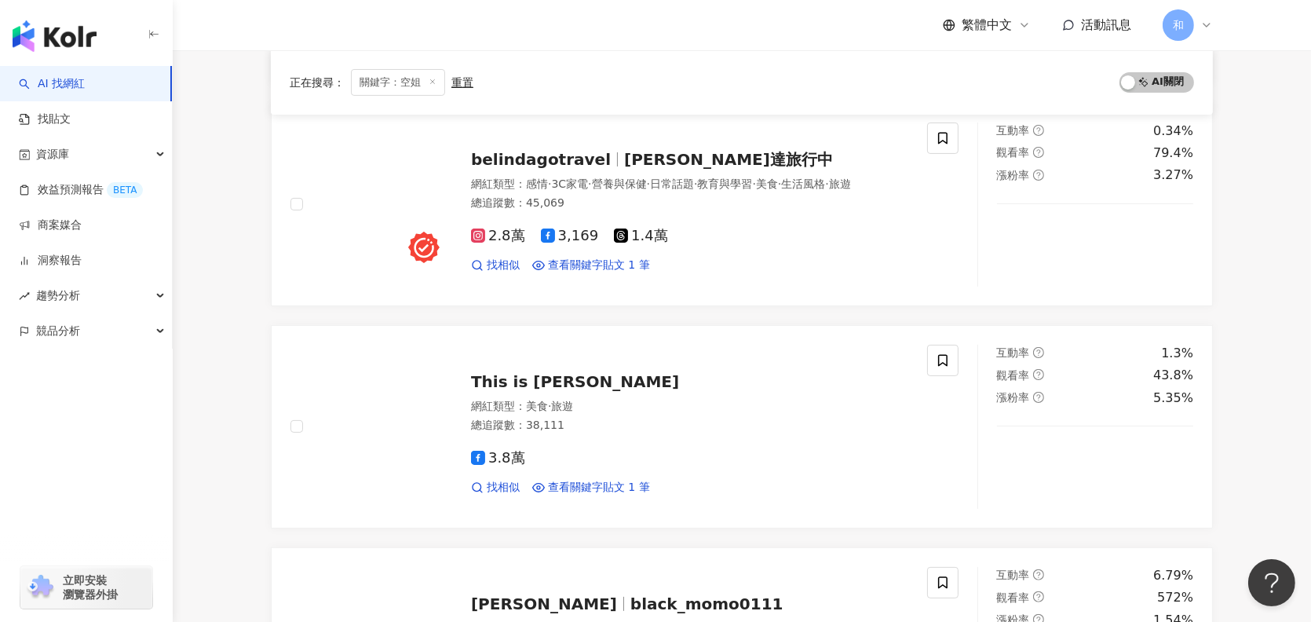
scroll to position [264, 0]
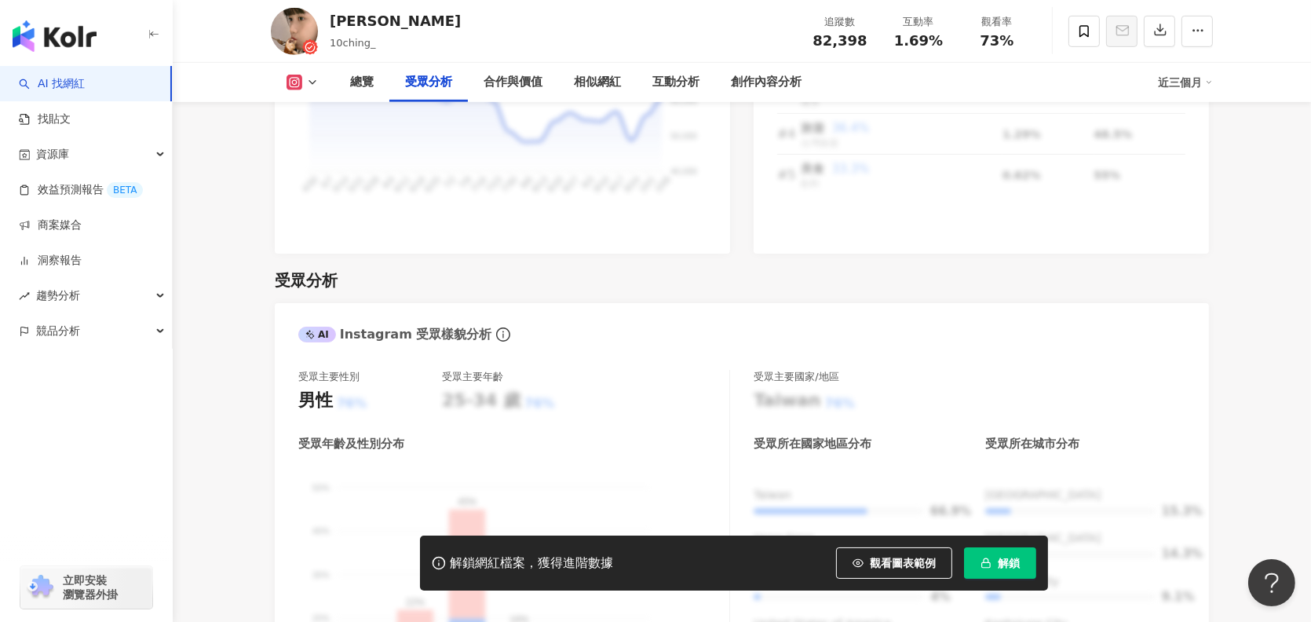
scroll to position [1648, 0]
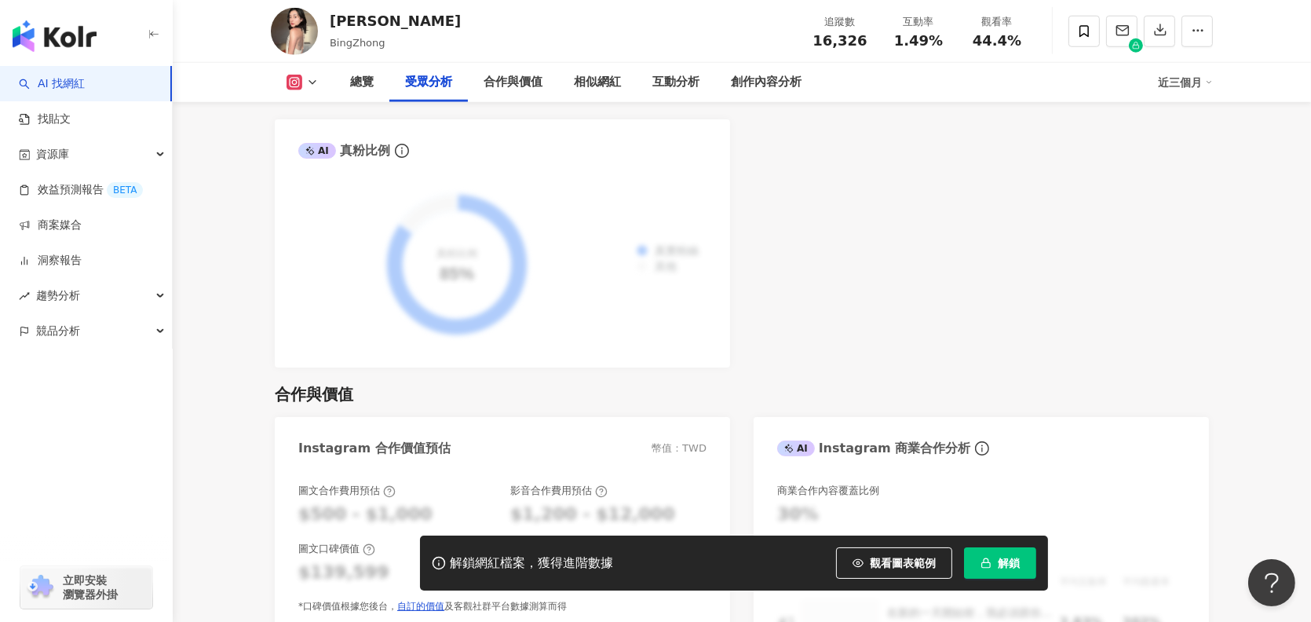
scroll to position [863, 0]
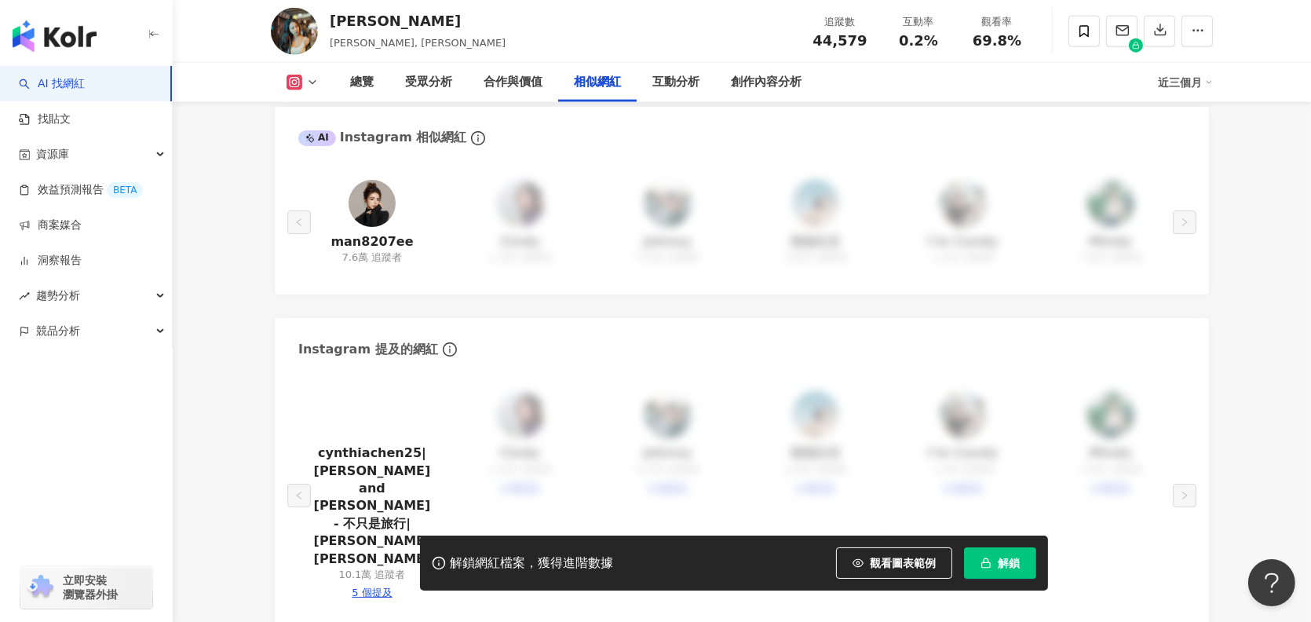
scroll to position [2747, 0]
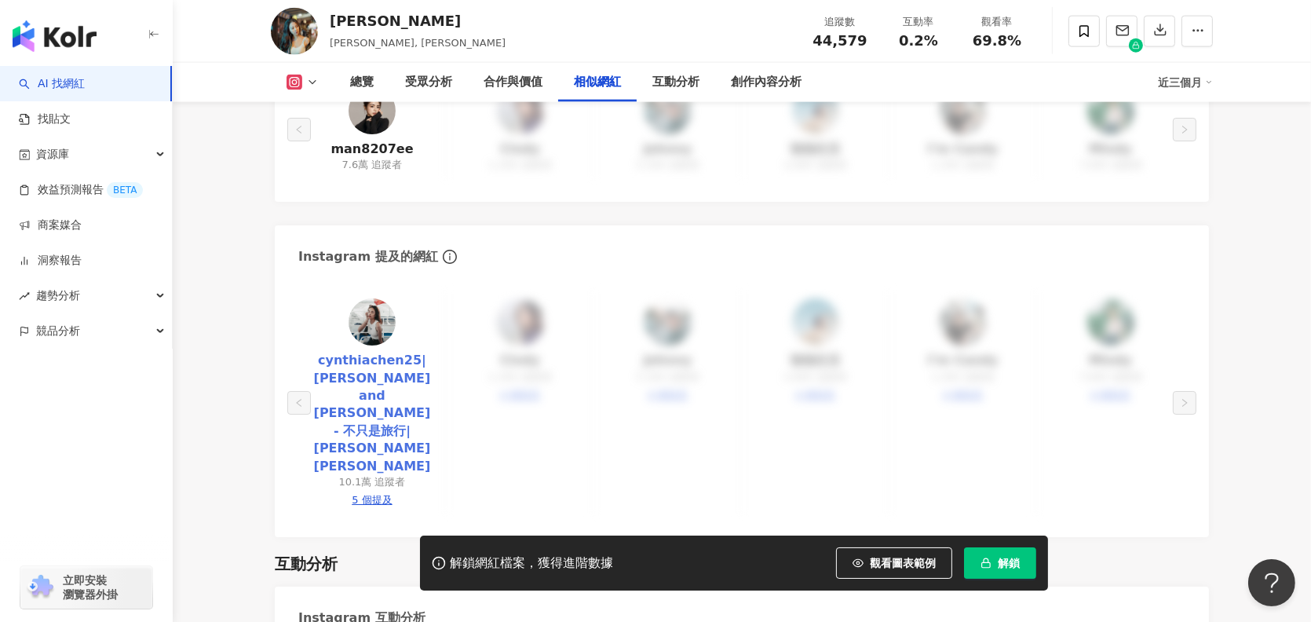
click at [366, 352] on link "cynthiachen25|Celine and Cynthia - 不只是旅行|Cynthia Chen" at bounding box center [372, 413] width 122 height 123
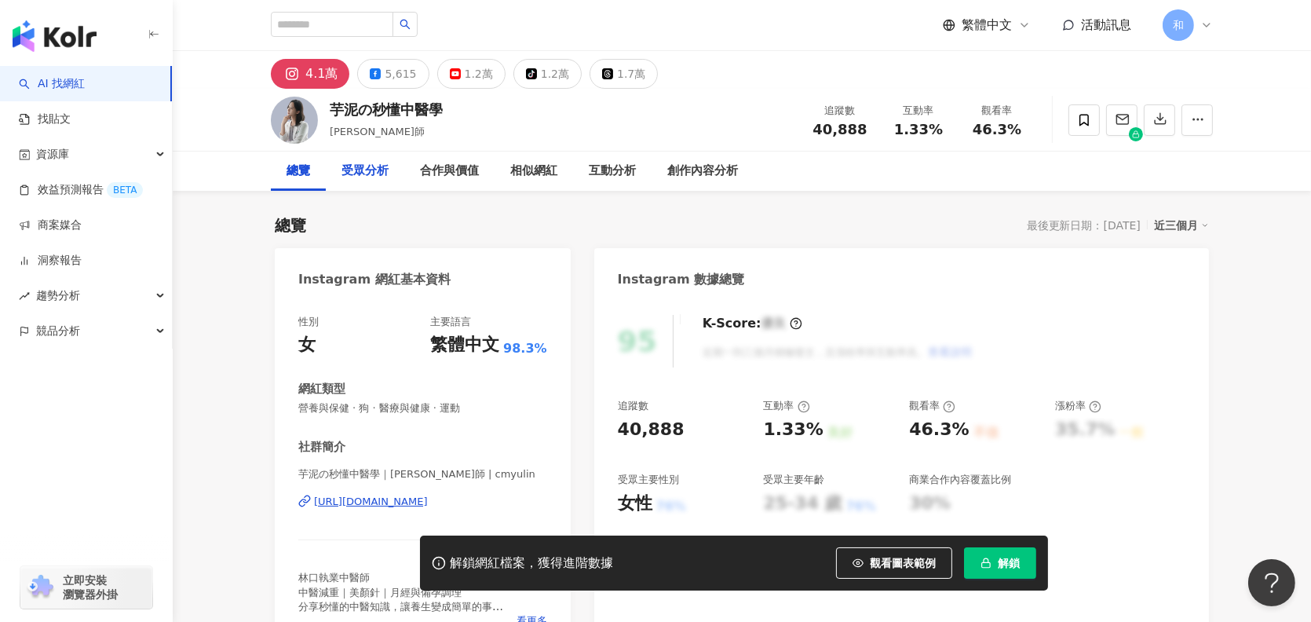
click at [359, 172] on div "受眾分析" at bounding box center [364, 171] width 47 height 19
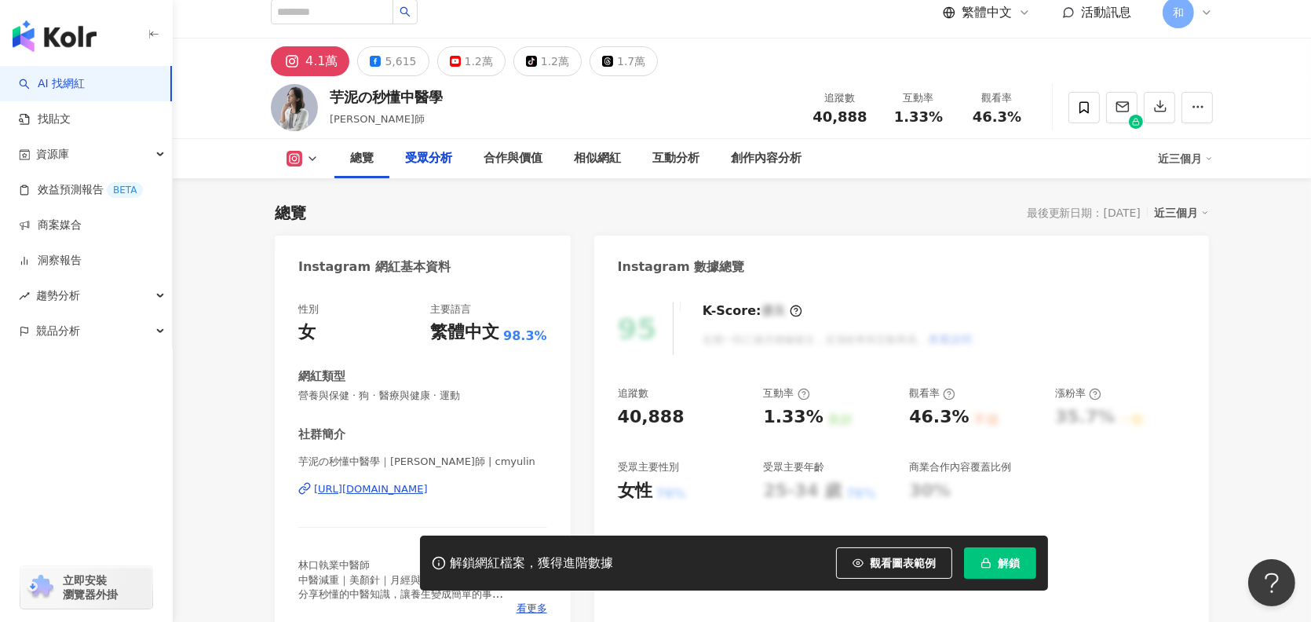
scroll to position [1334, 0]
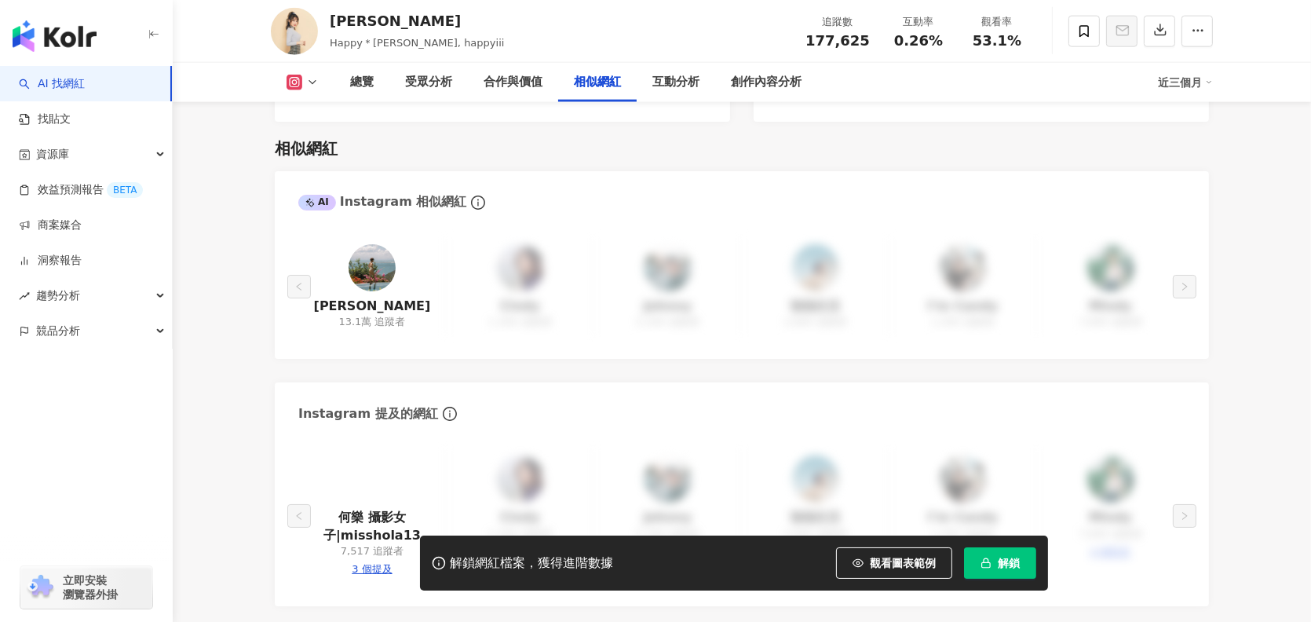
scroll to position [2668, 0]
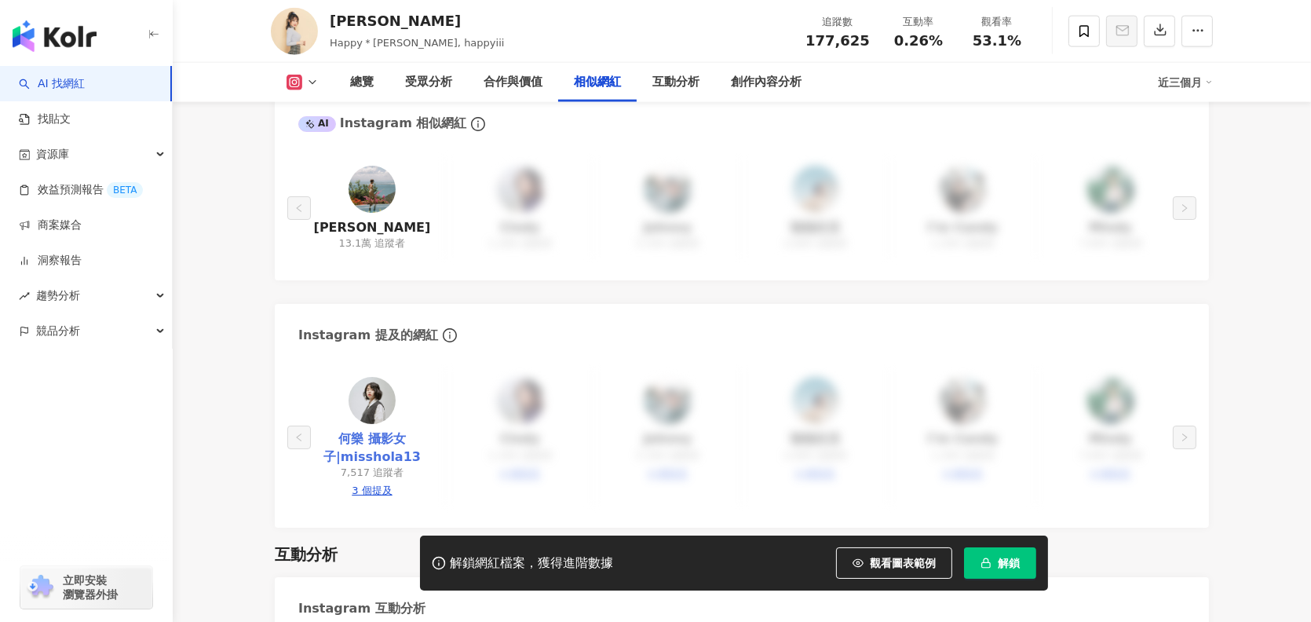
click at [377, 430] on link "何樂 攝影女子|misshola13" at bounding box center [372, 447] width 122 height 35
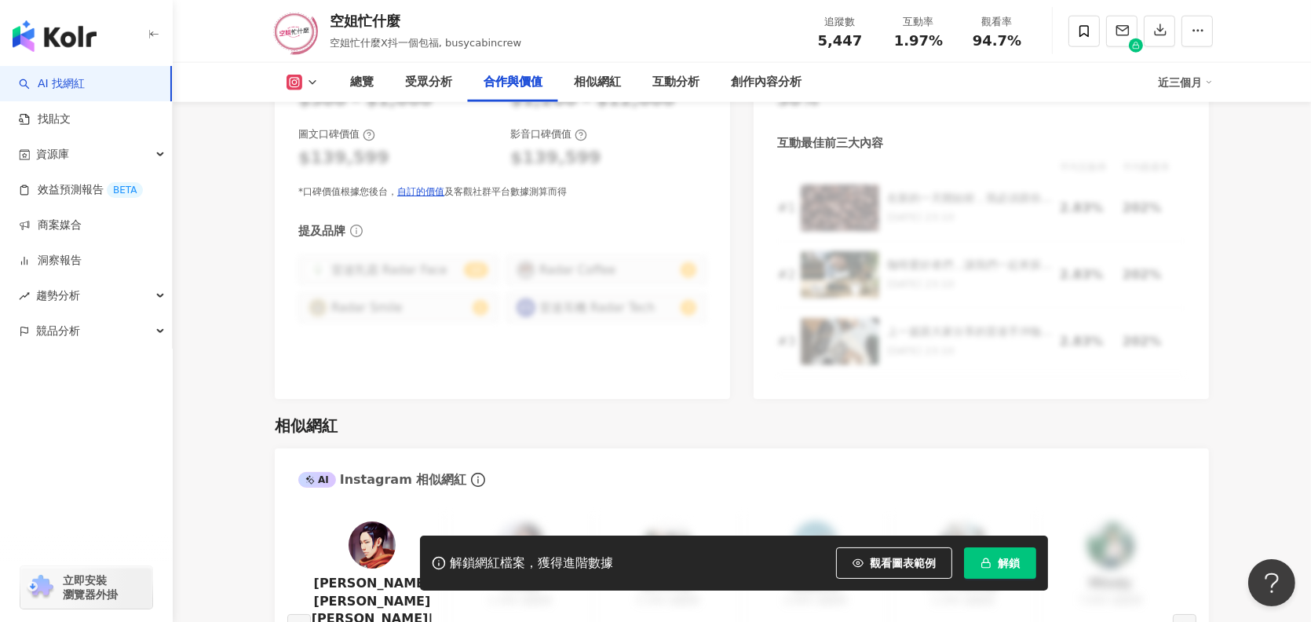
scroll to position [2668, 0]
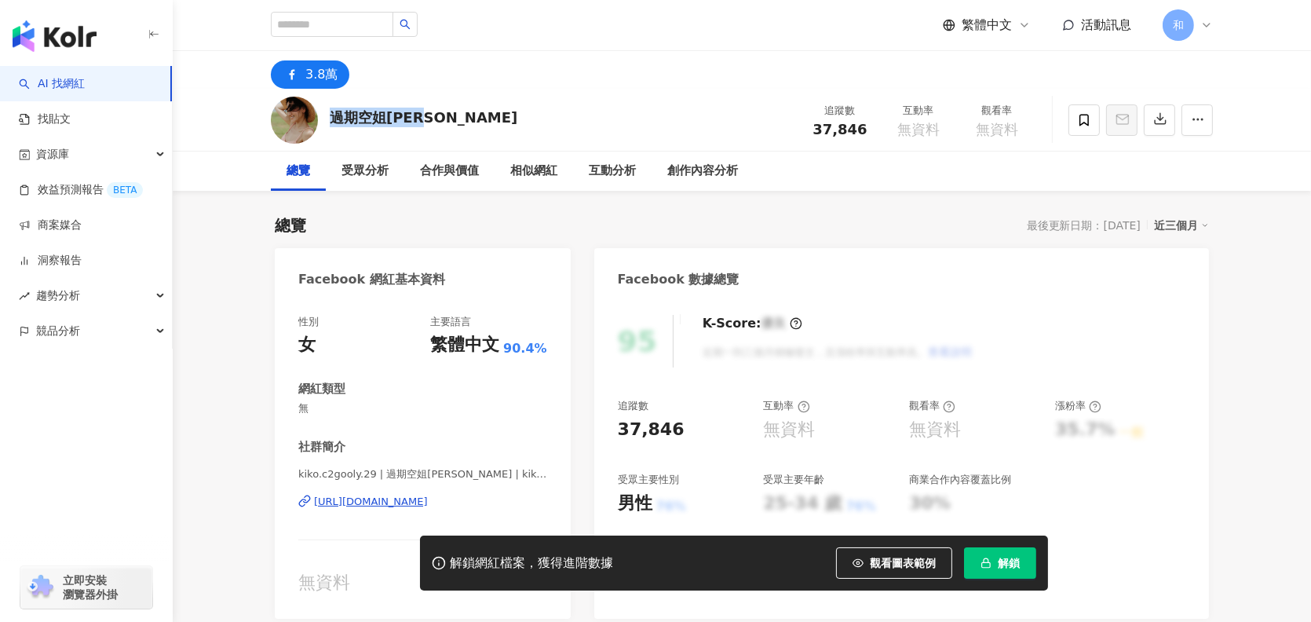
drag, startPoint x: 420, startPoint y: 122, endPoint x: 334, endPoint y: 117, distance: 85.7
click at [334, 117] on div "過期空姐kiko 追蹤數 37,846 互動率 無資料 觀看率 無資料" at bounding box center [741, 120] width 1004 height 62
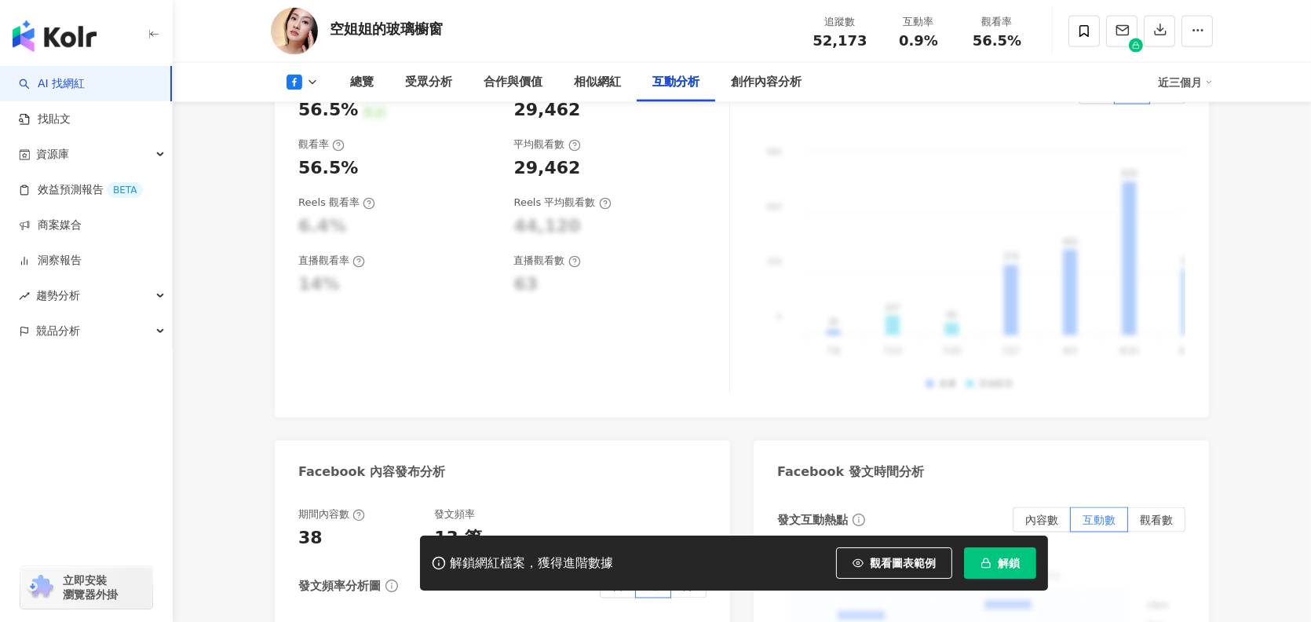
scroll to position [3061, 0]
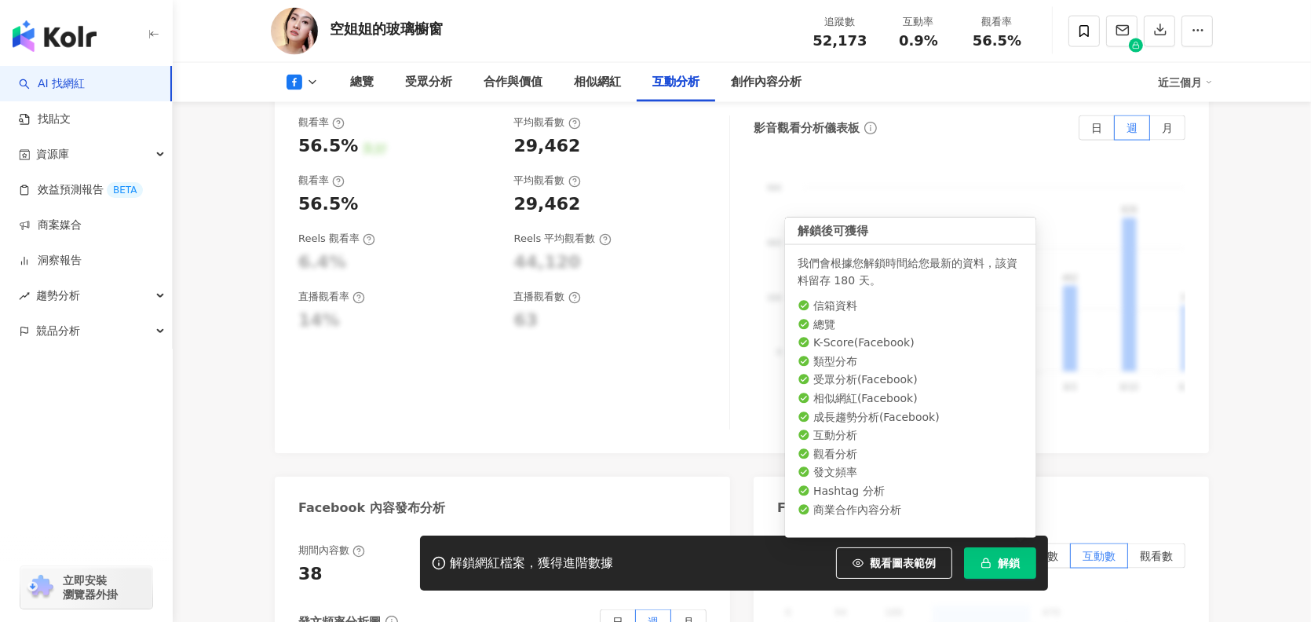
click at [1014, 567] on span "解鎖" at bounding box center [1008, 562] width 22 height 13
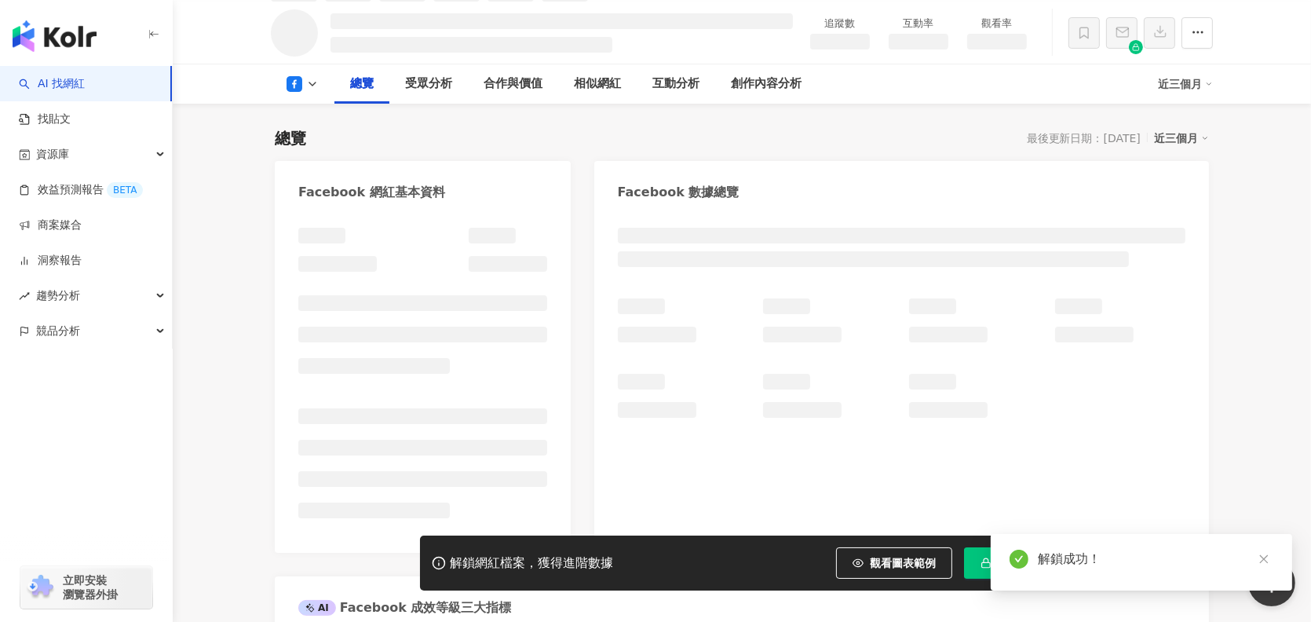
scroll to position [235, 0]
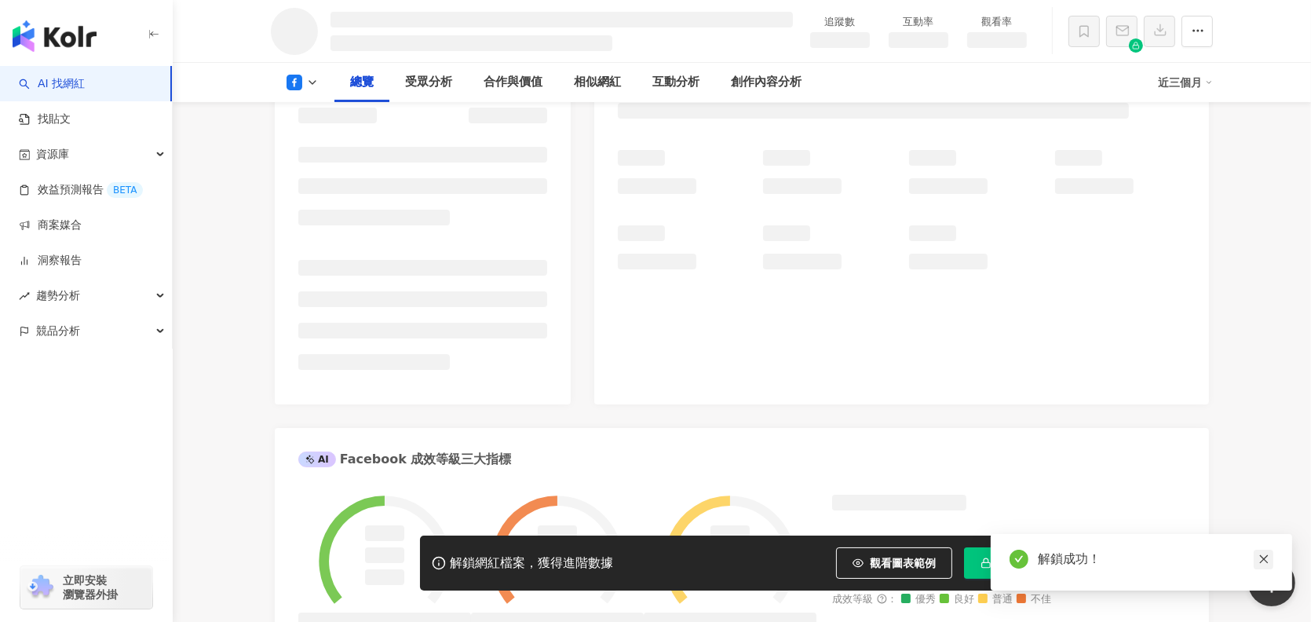
click at [1265, 557] on icon "close" at bounding box center [1263, 559] width 9 height 9
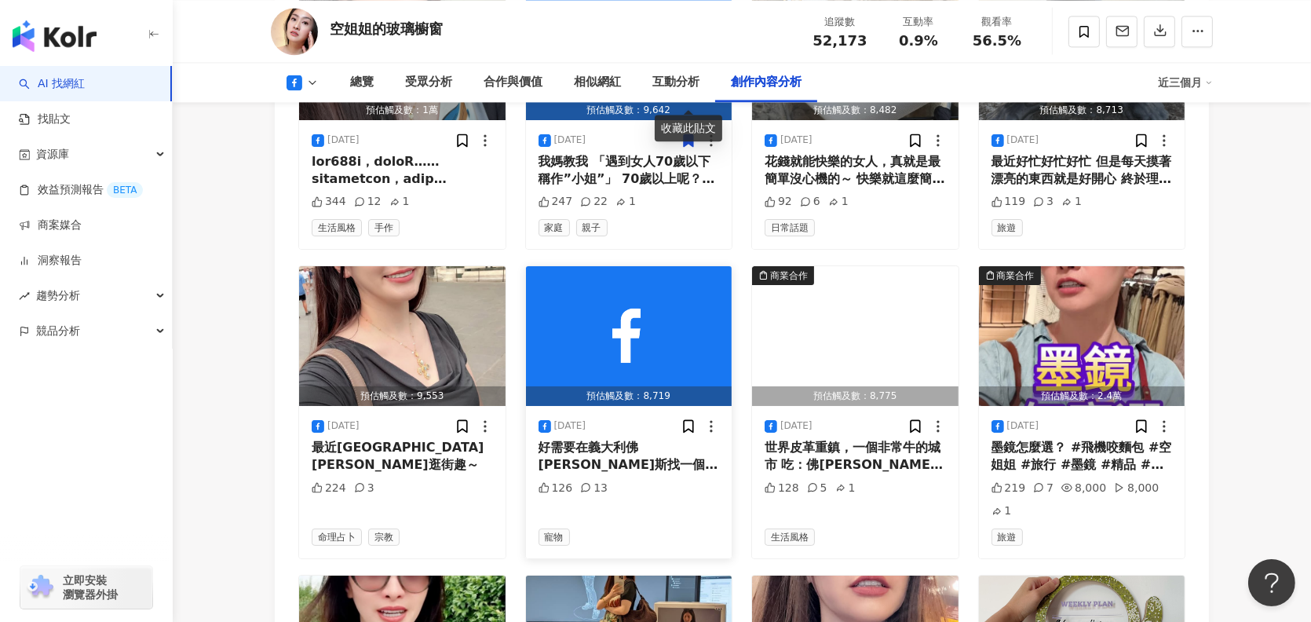
scroll to position [4238, 0]
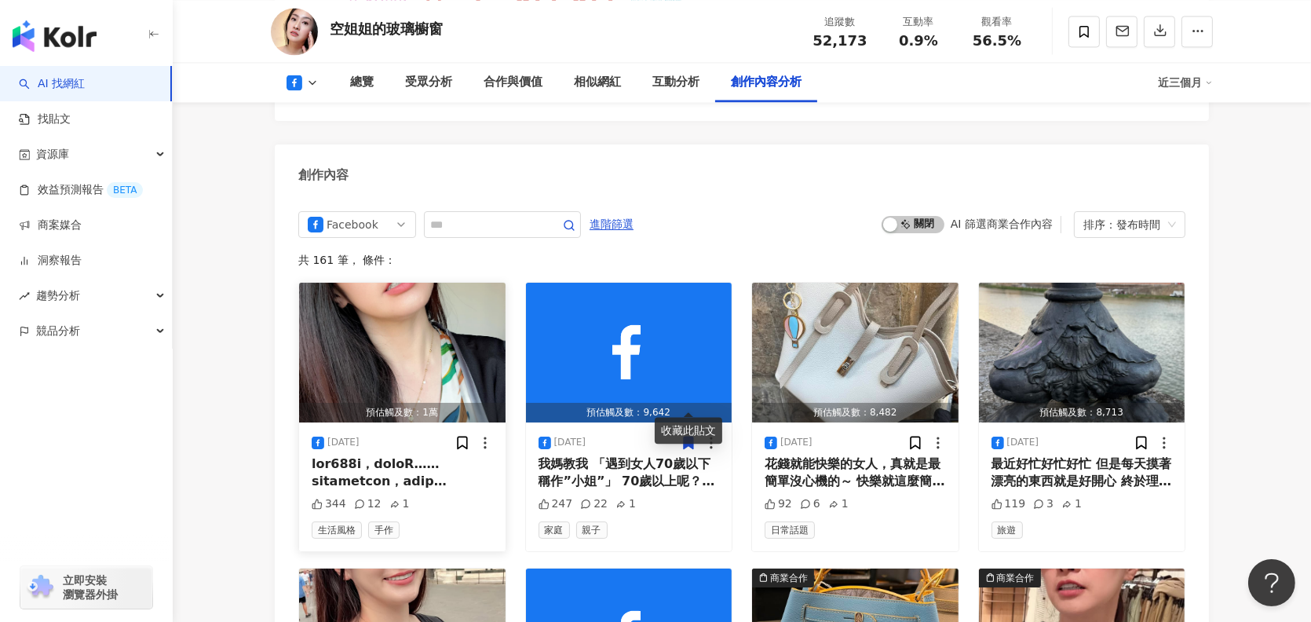
click at [414, 455] on div at bounding box center [402, 472] width 181 height 35
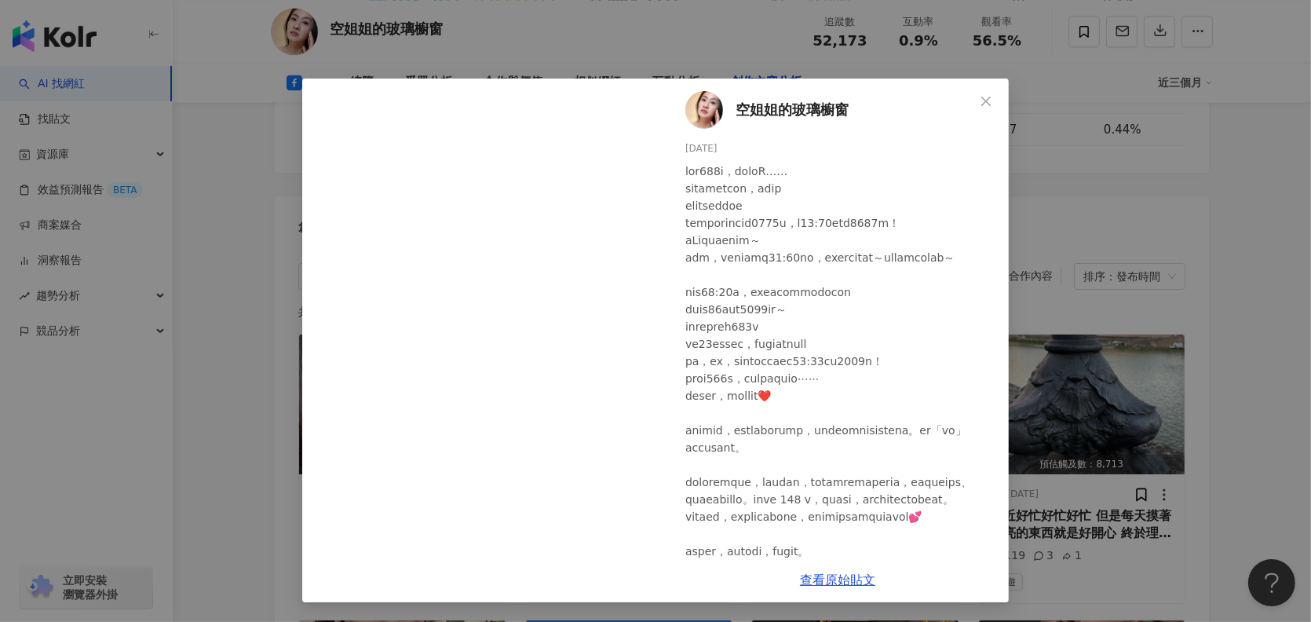
scroll to position [4081, 0]
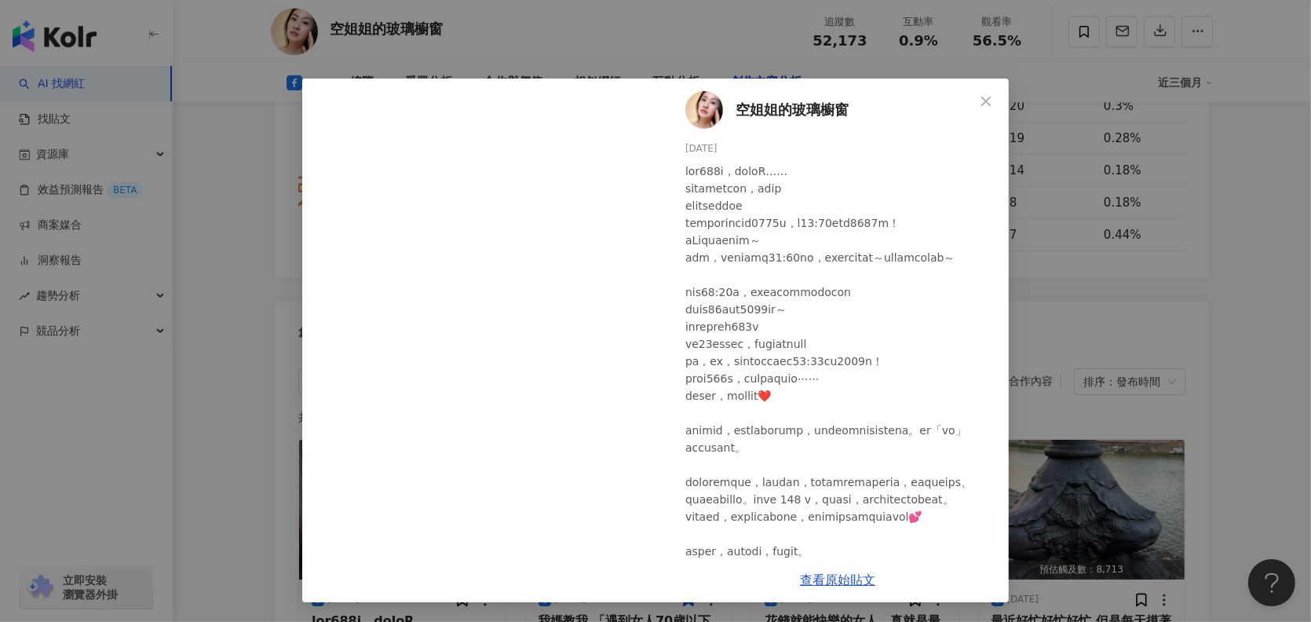
click at [778, 112] on span "空姐姐的玻璃櫥窗" at bounding box center [791, 110] width 113 height 22
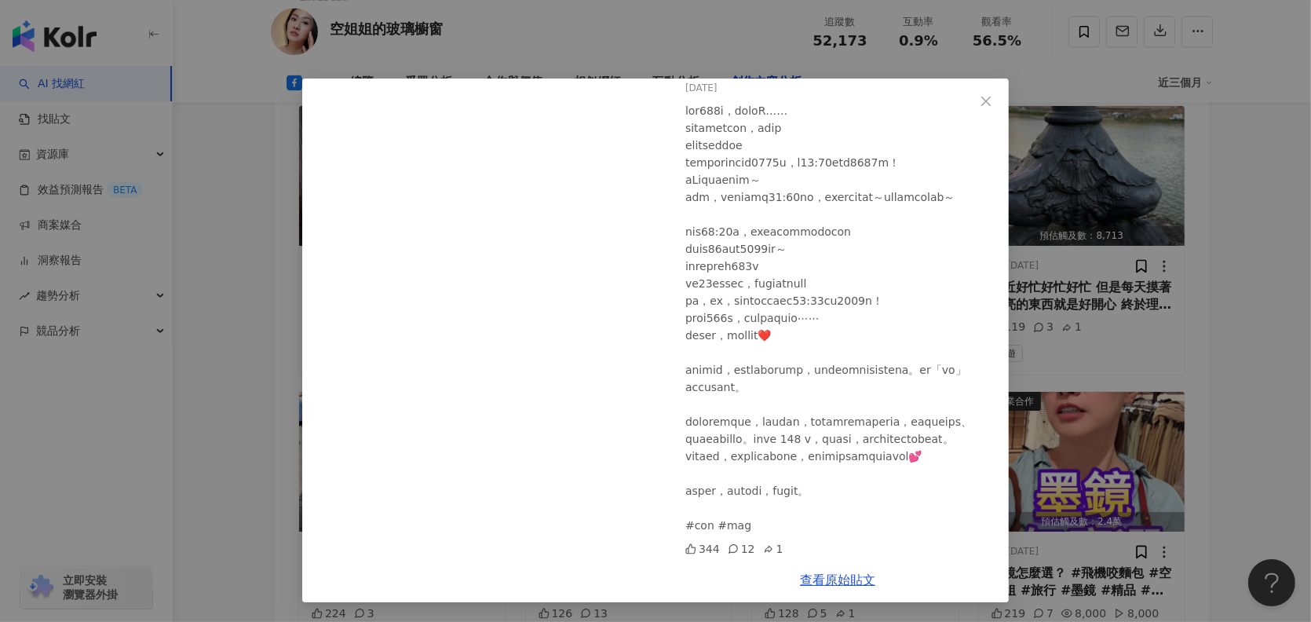
scroll to position [4787, 0]
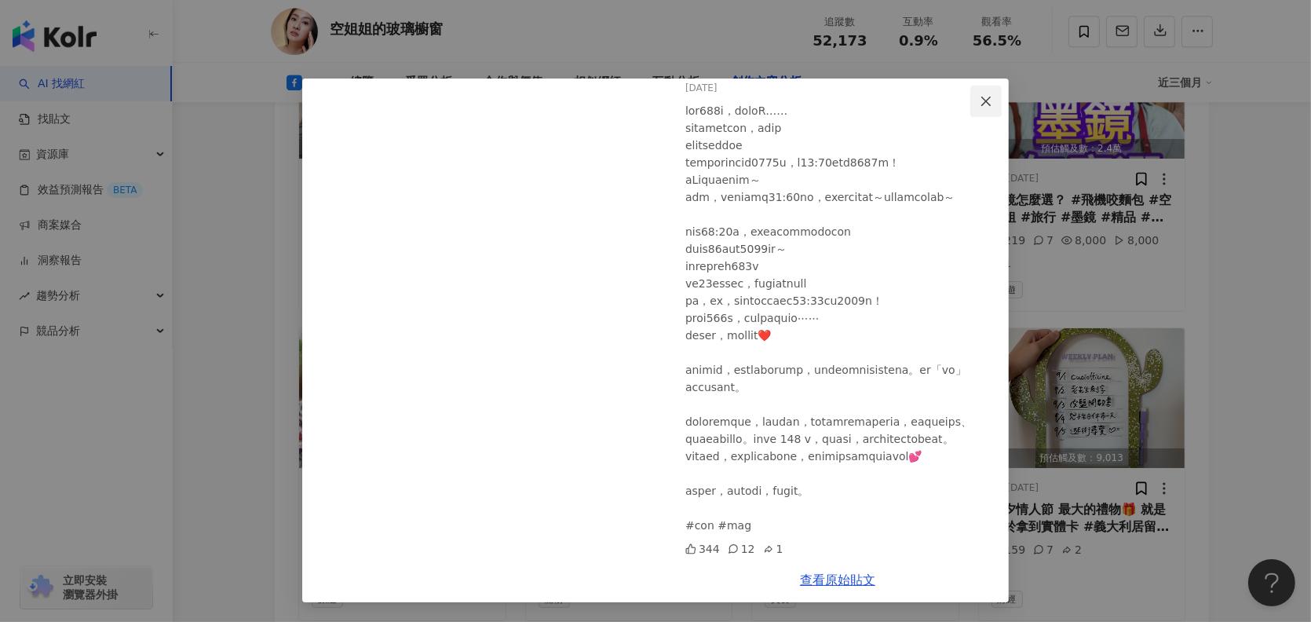
click at [983, 100] on icon "close" at bounding box center [985, 101] width 13 height 13
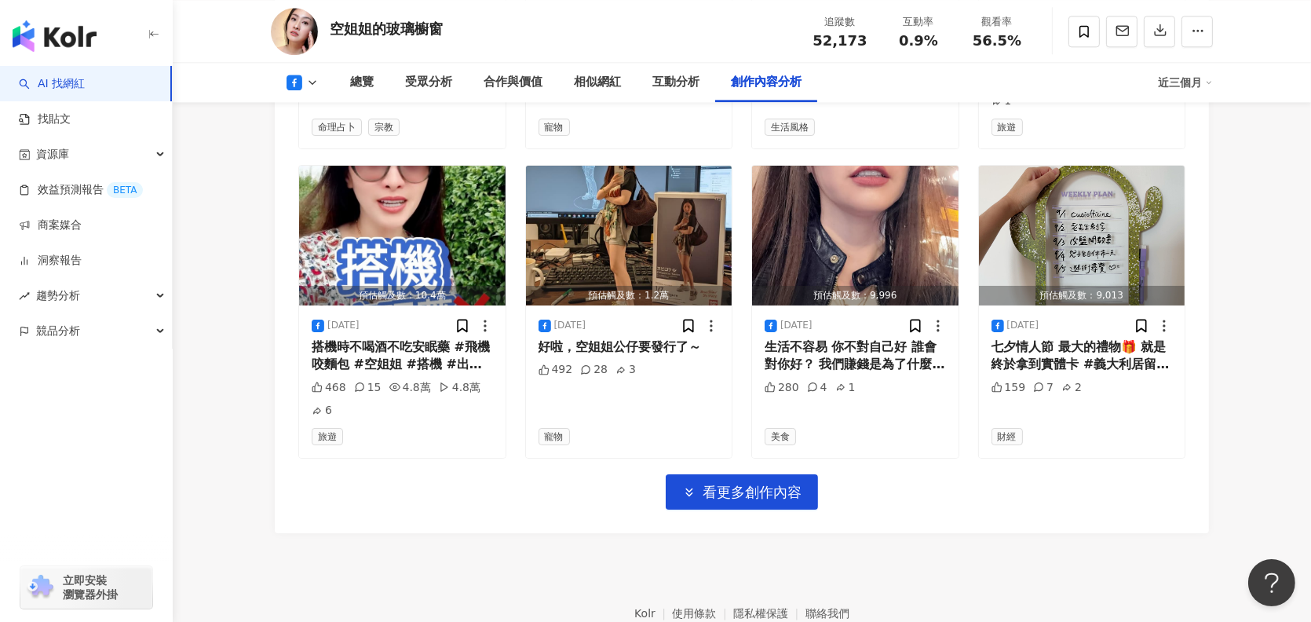
scroll to position [4990, 0]
